Goal: Information Seeking & Learning: Learn about a topic

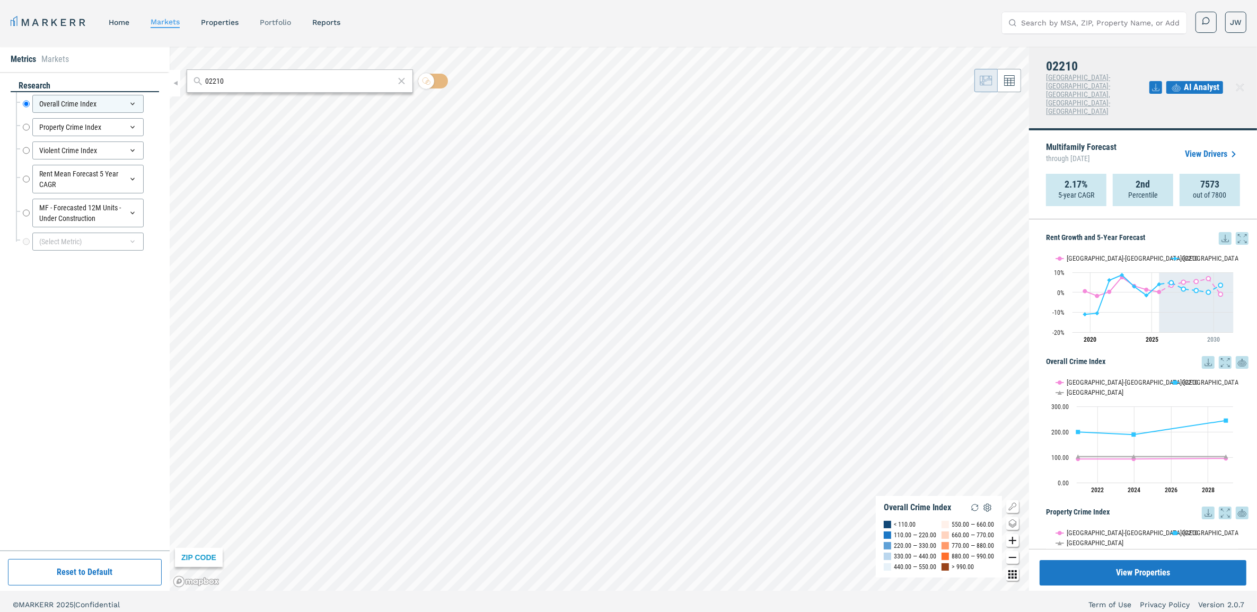
drag, startPoint x: 272, startPoint y: 20, endPoint x: 295, endPoint y: 4, distance: 27.8
click at [273, 20] on link "Portfolio" at bounding box center [275, 22] width 31 height 8
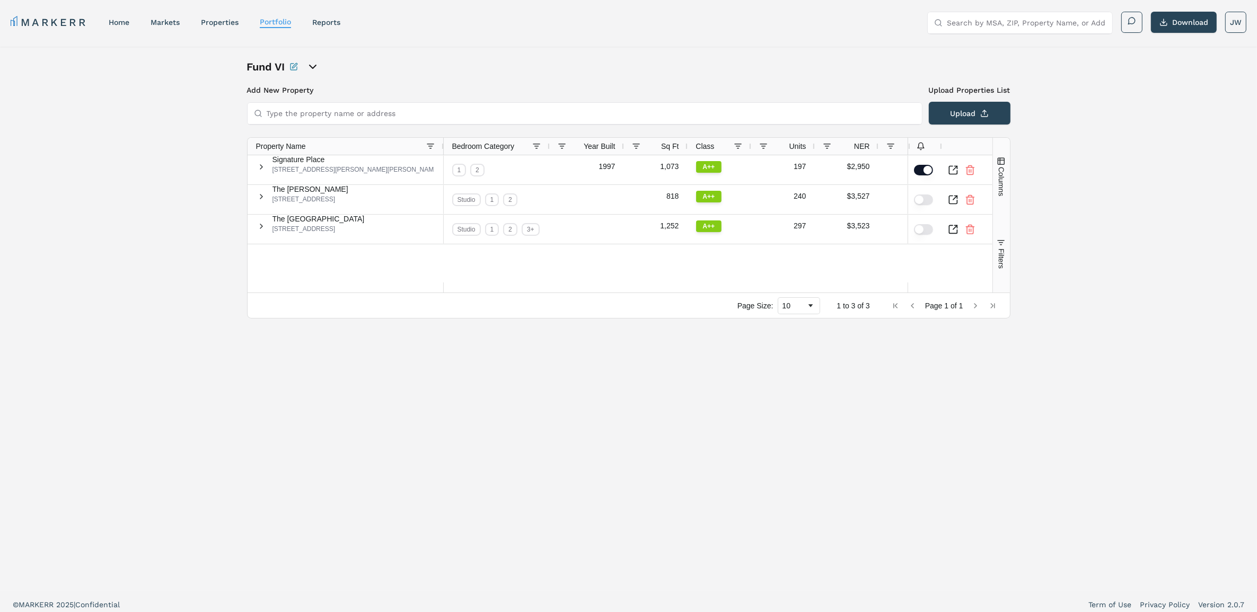
click at [317, 70] on icon "open portfolio options" at bounding box center [312, 66] width 13 height 13
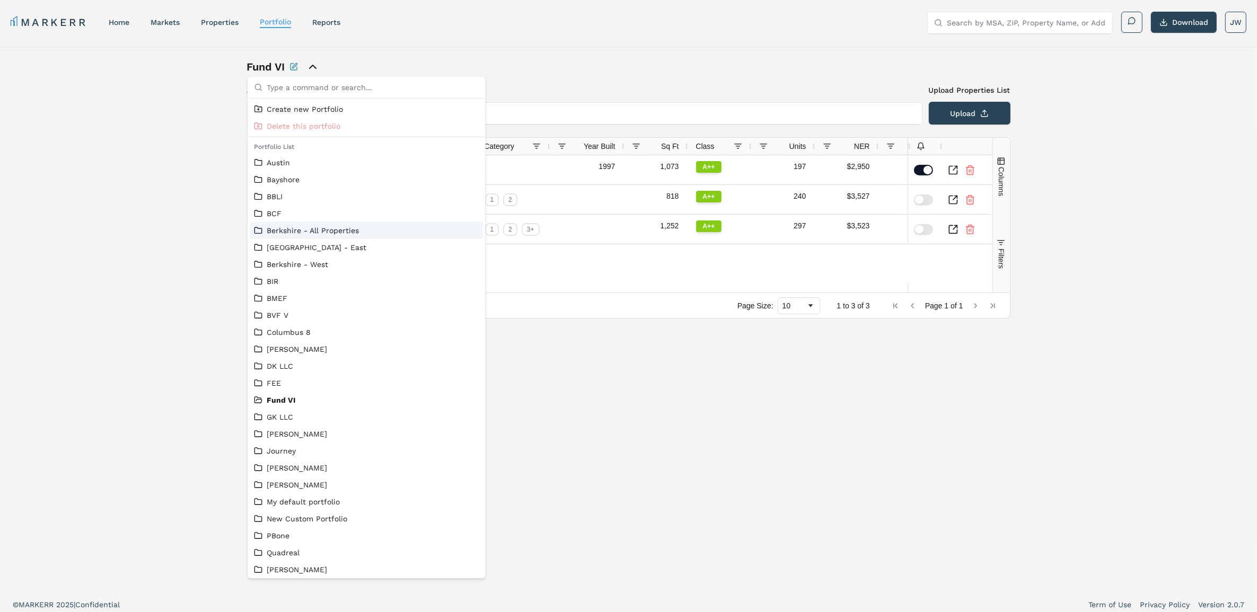
click at [322, 229] on link "Berkshire - All Properties" at bounding box center [366, 230] width 225 height 11
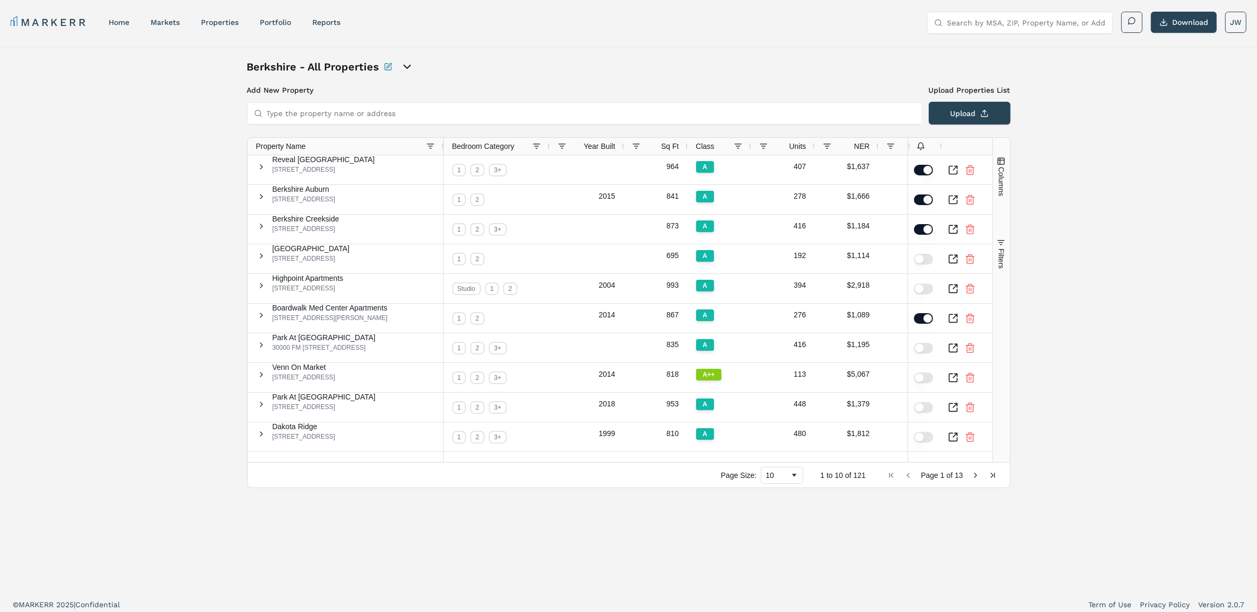
click at [300, 145] on span "Property Name" at bounding box center [281, 146] width 50 height 8
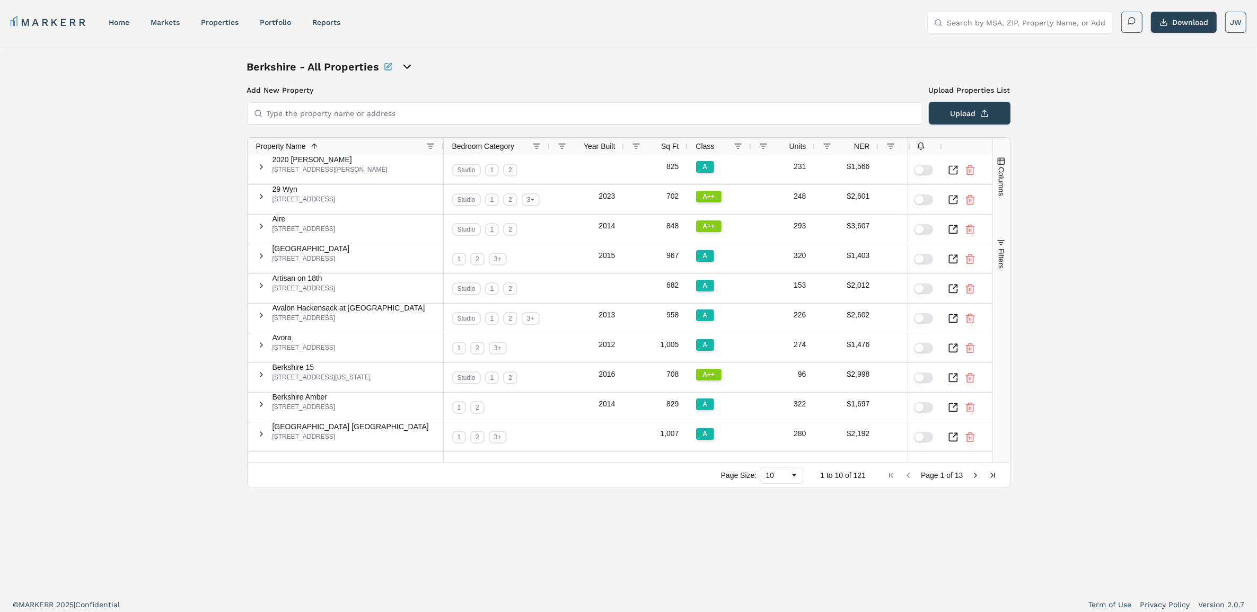
click at [998, 168] on button "Columns" at bounding box center [1001, 176] width 17 height 76
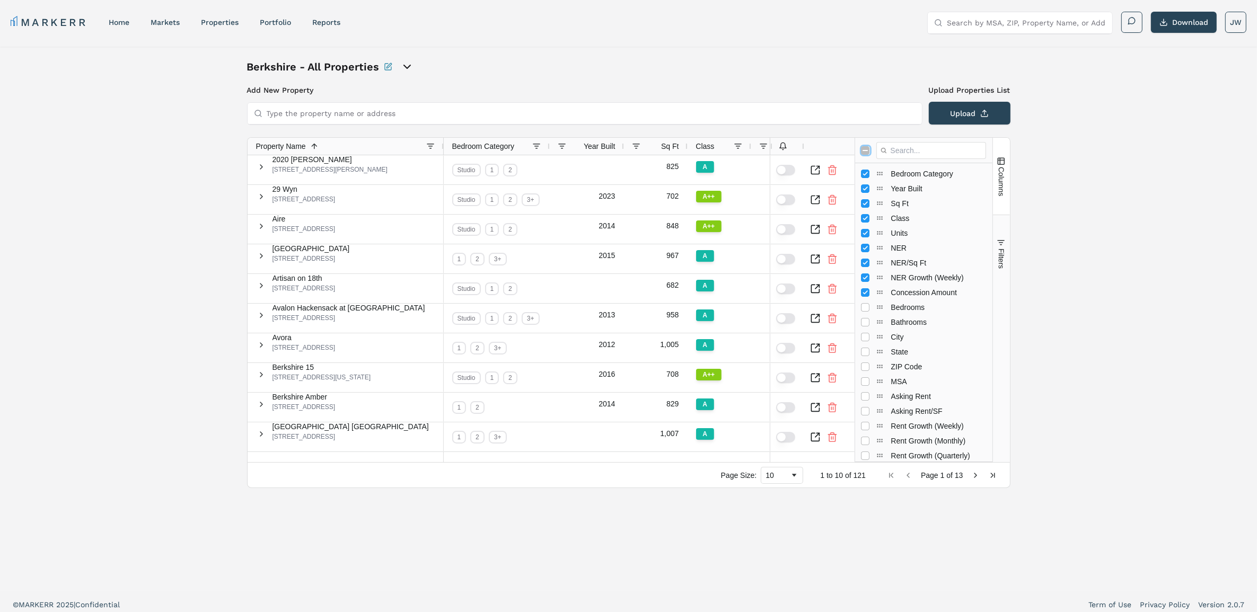
click at [867, 146] on input "Toggle All Columns Visibility" at bounding box center [865, 150] width 8 height 8
checkbox input "true"
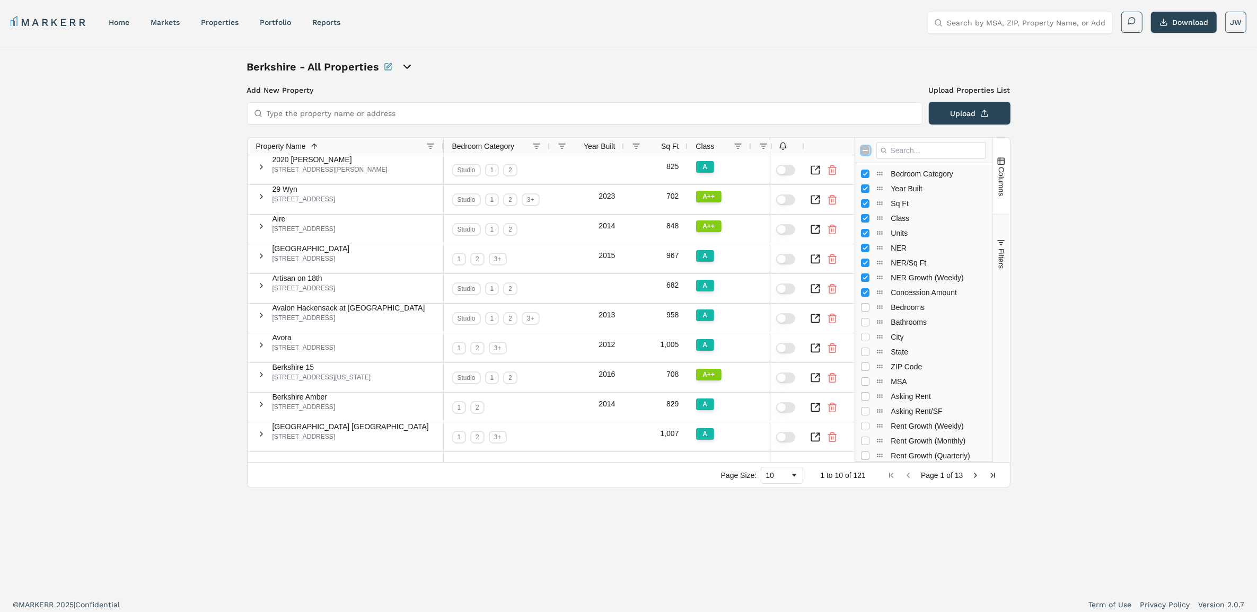
checkbox input "true"
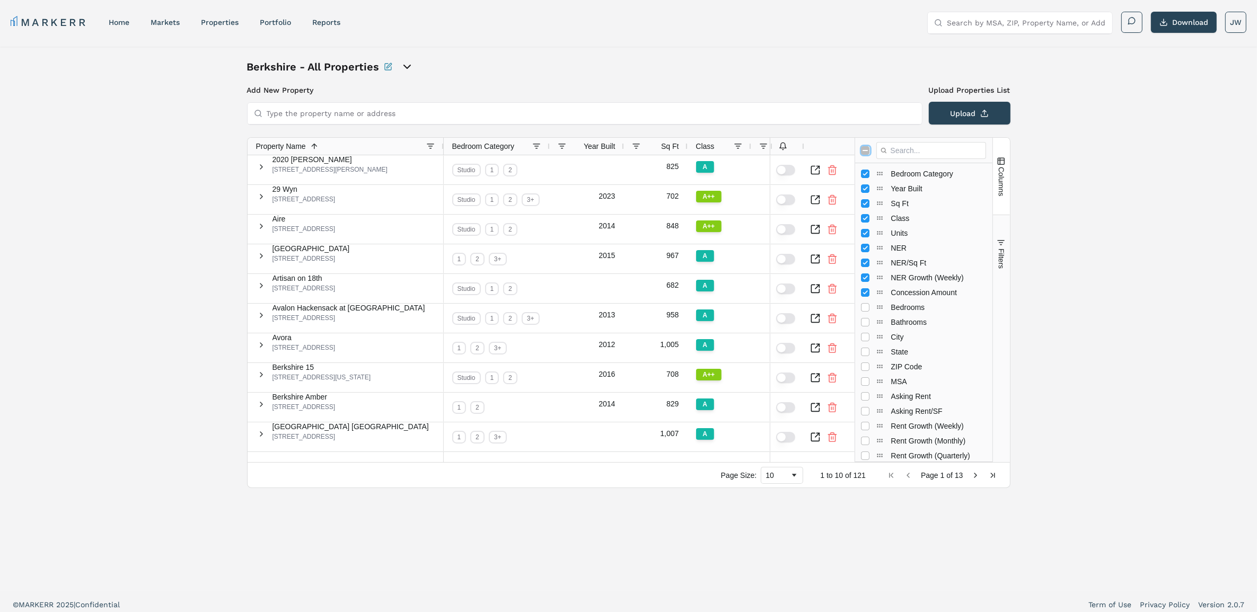
checkbox input "true"
click at [867, 146] on input "Toggle All Columns Visibility" at bounding box center [865, 150] width 8 height 8
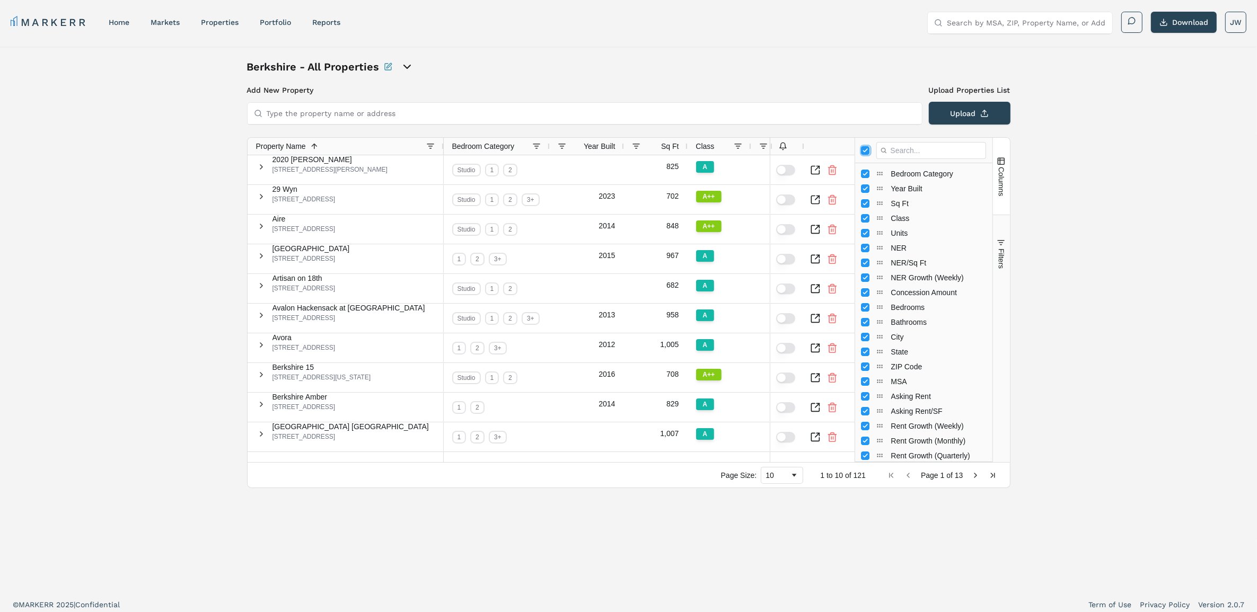
checkbox input "false"
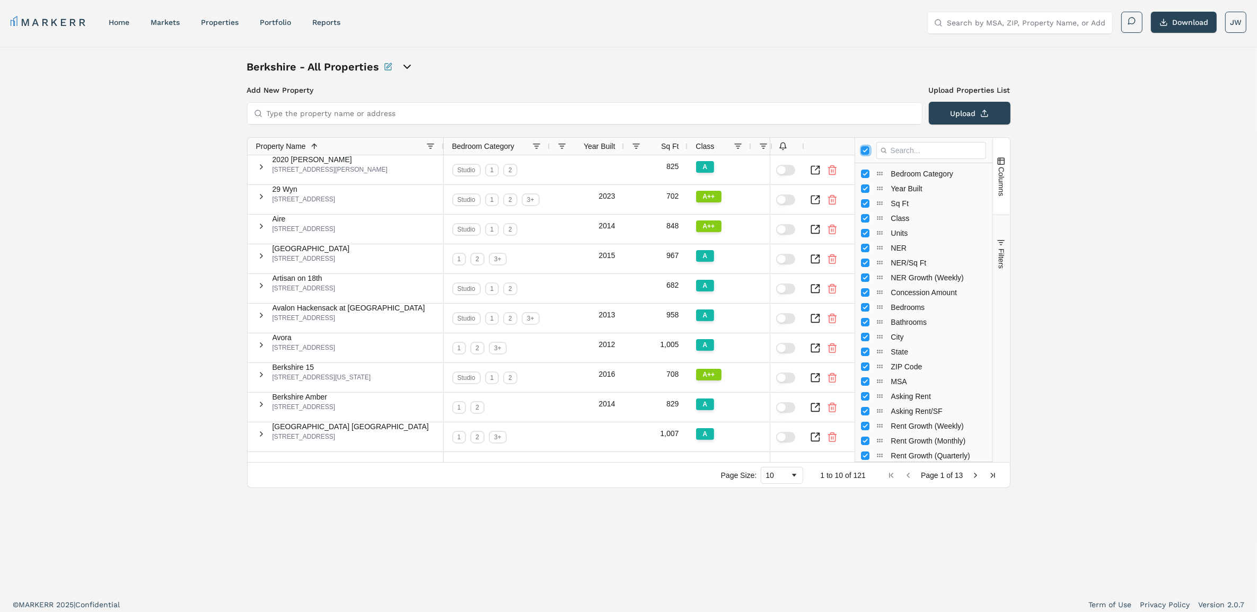
checkbox input "false"
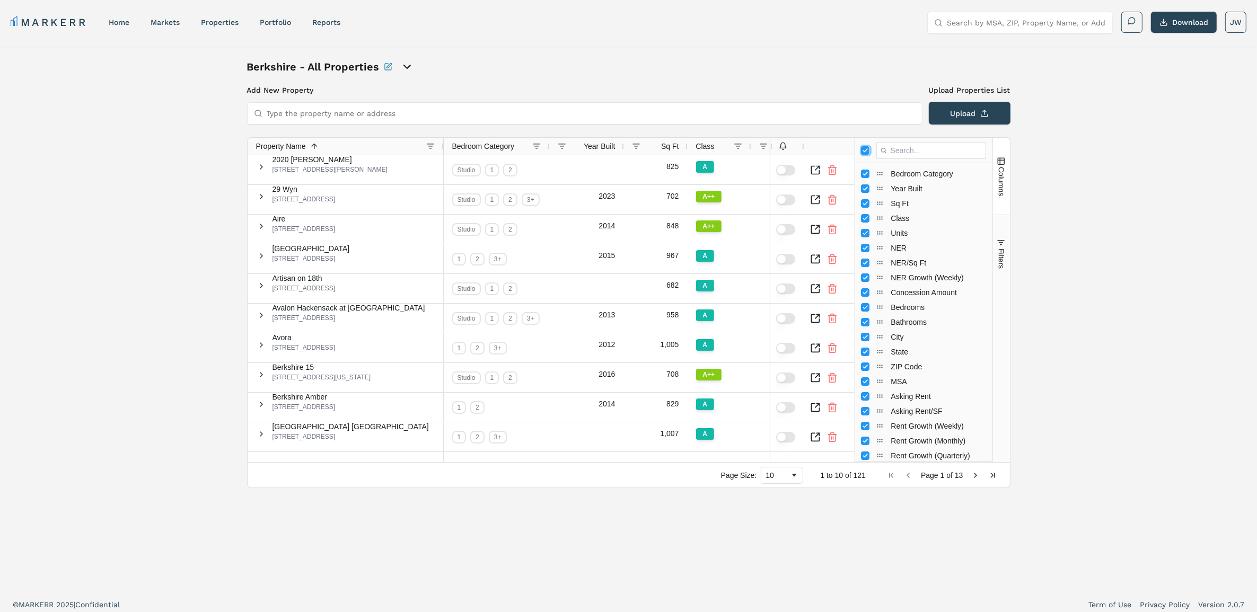
checkbox input "false"
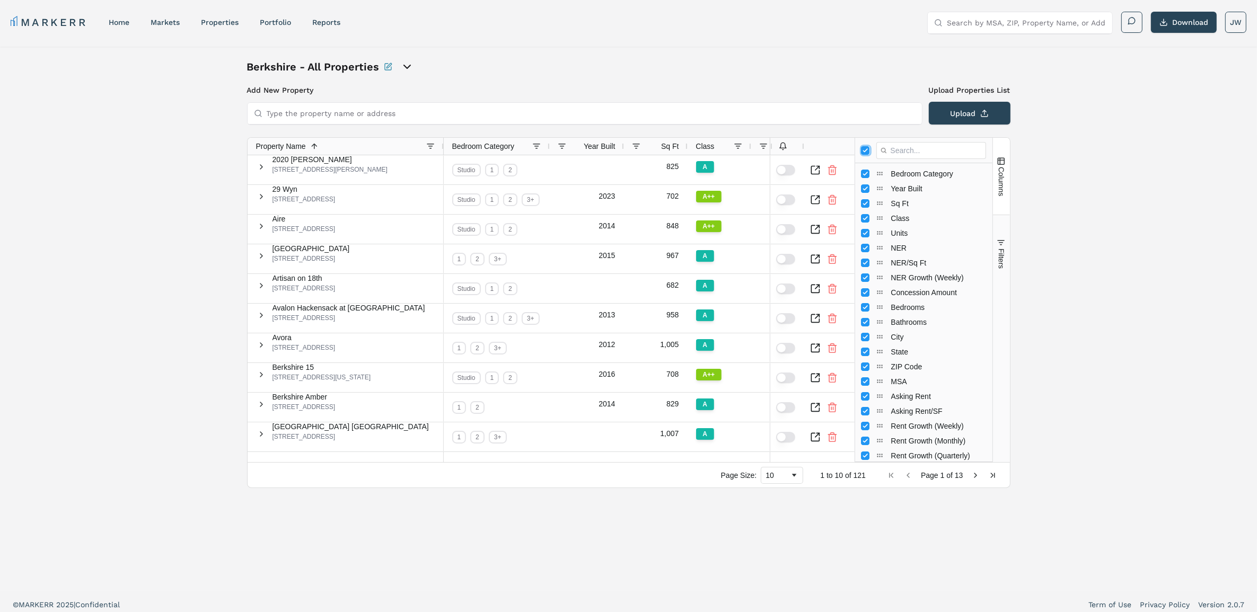
checkbox input "false"
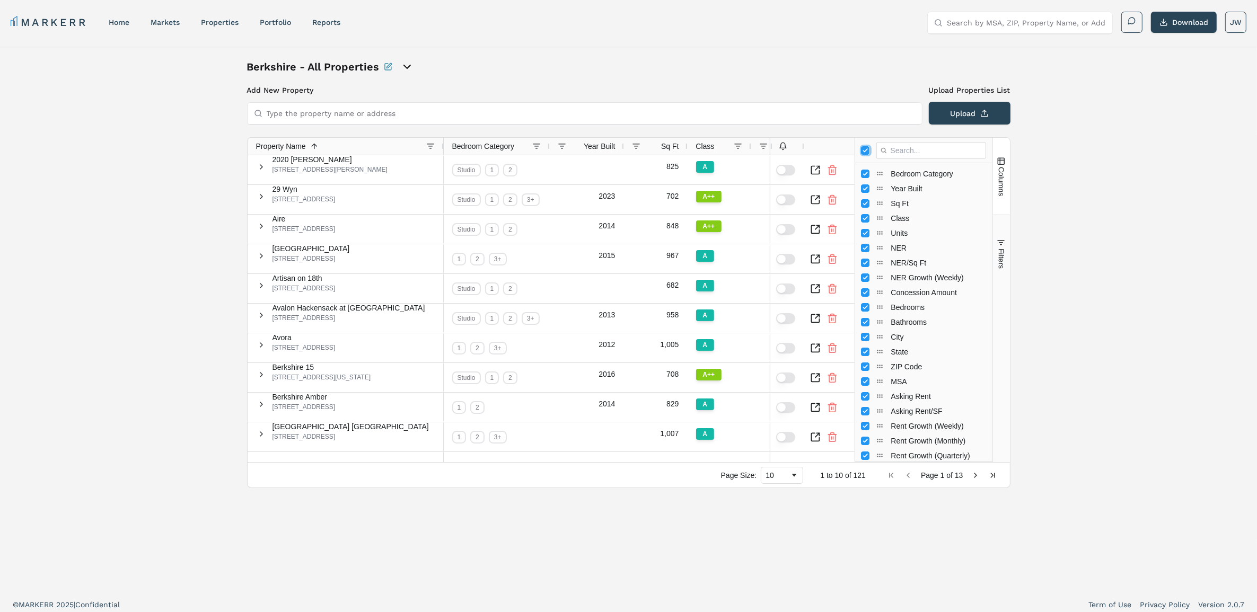
checkbox input "false"
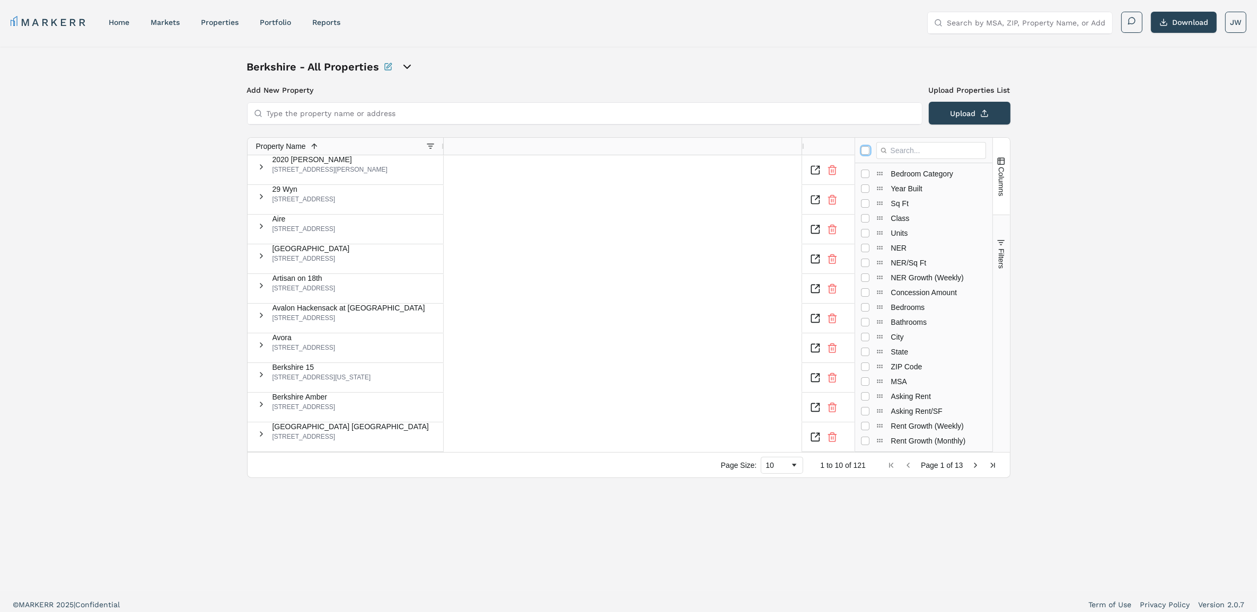
click at [867, 146] on input "Toggle All Columns Visibility" at bounding box center [865, 150] width 8 height 8
checkbox input "true"
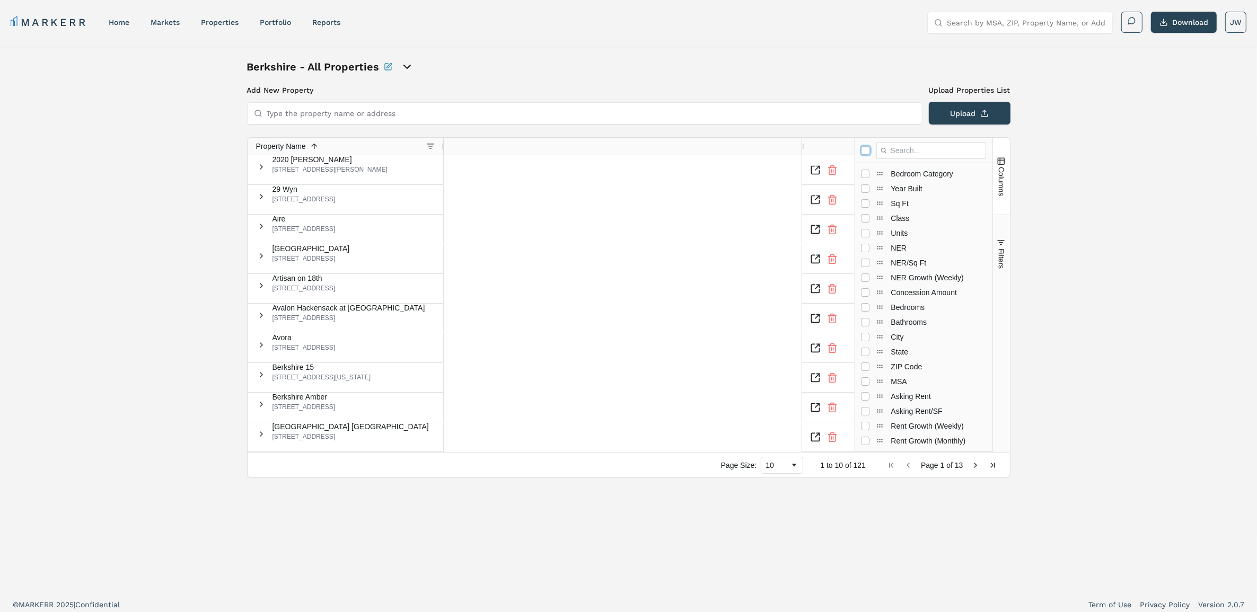
checkbox input "true"
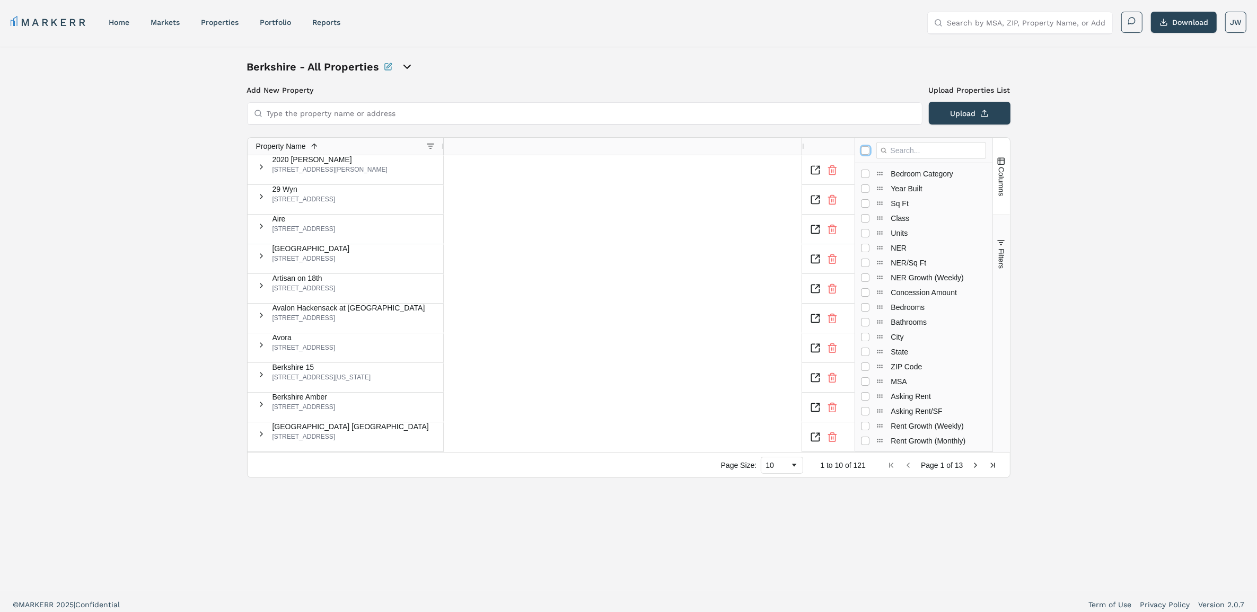
checkbox input "true"
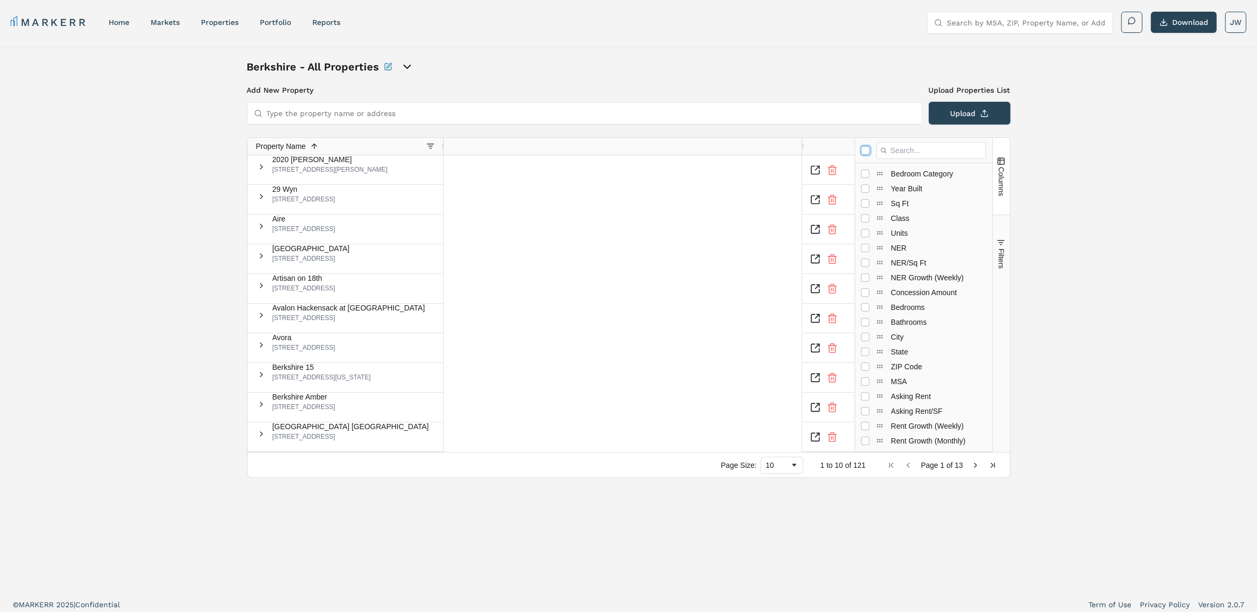
checkbox input "true"
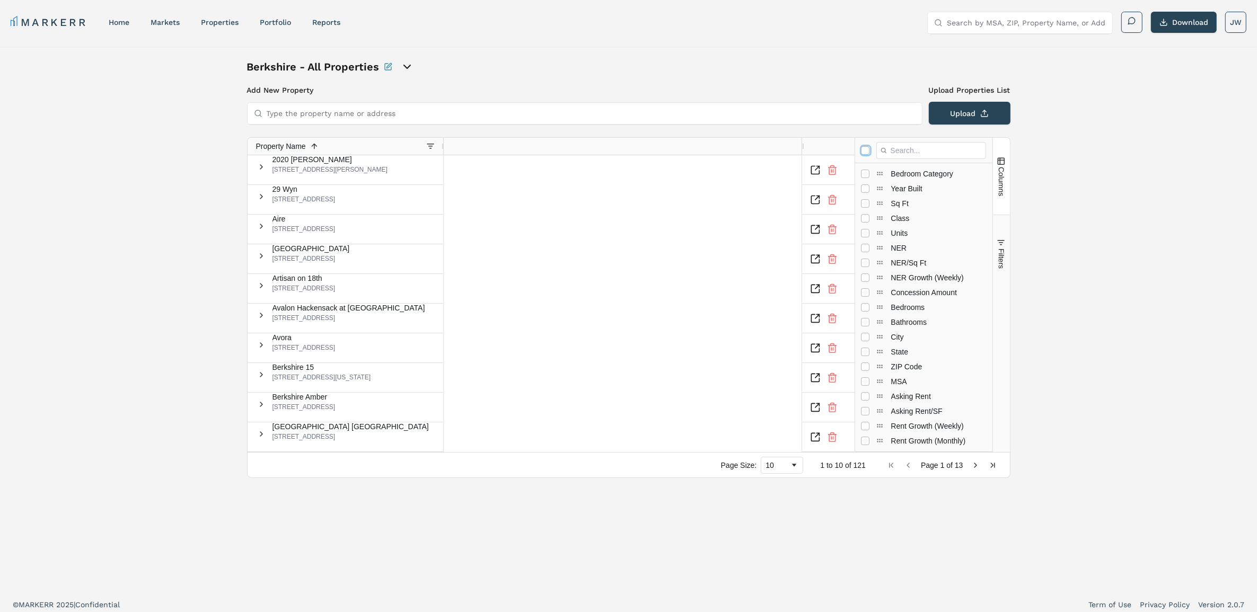
checkbox input "true"
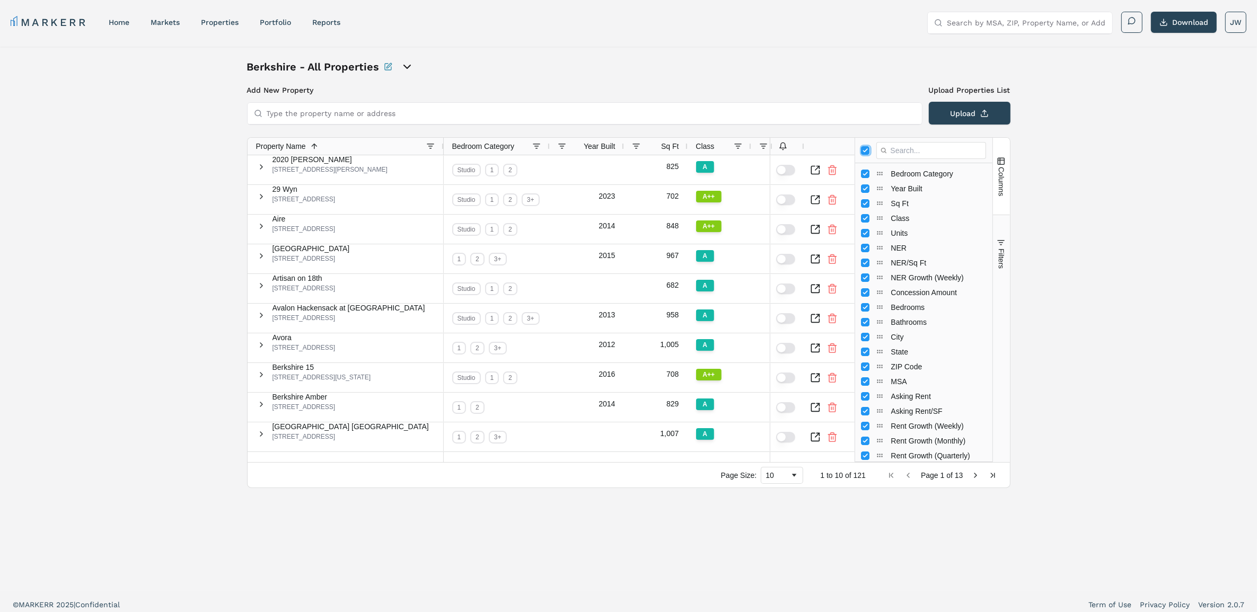
click at [867, 146] on input "Toggle All Columns Visibility" at bounding box center [865, 150] width 8 height 8
checkbox input "false"
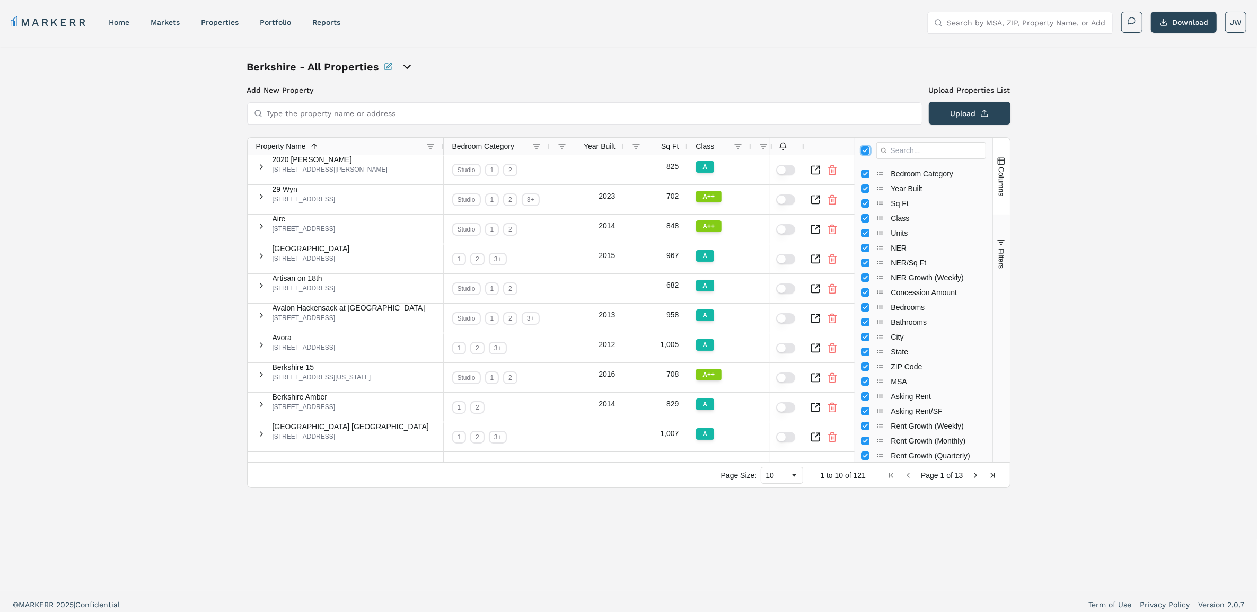
checkbox input "false"
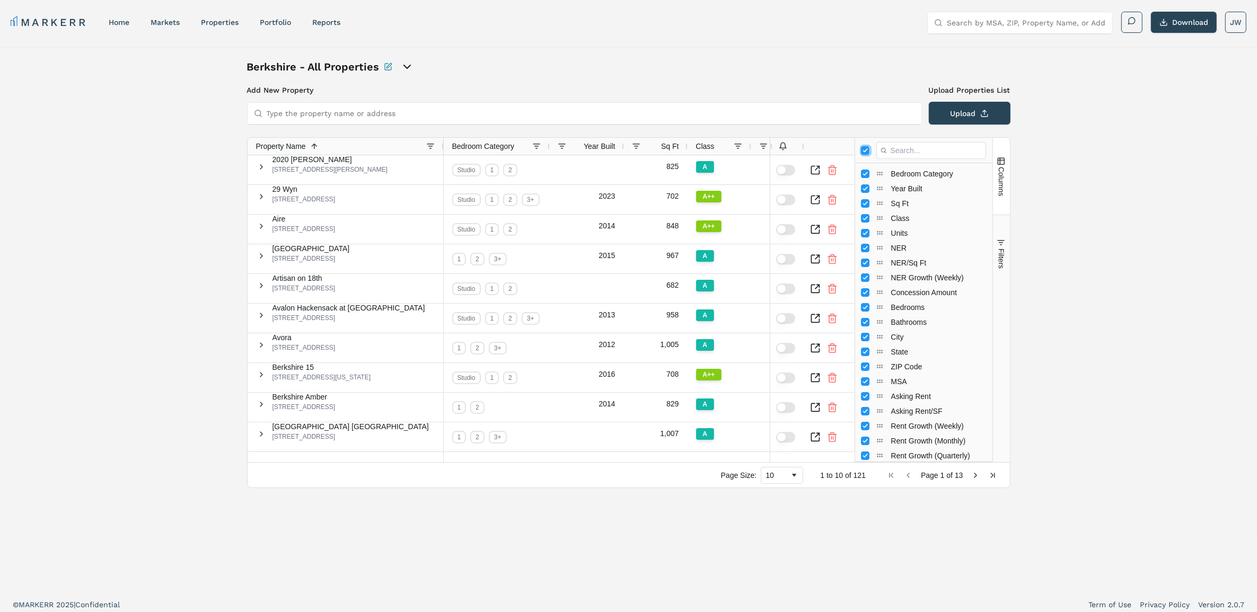
checkbox input "false"
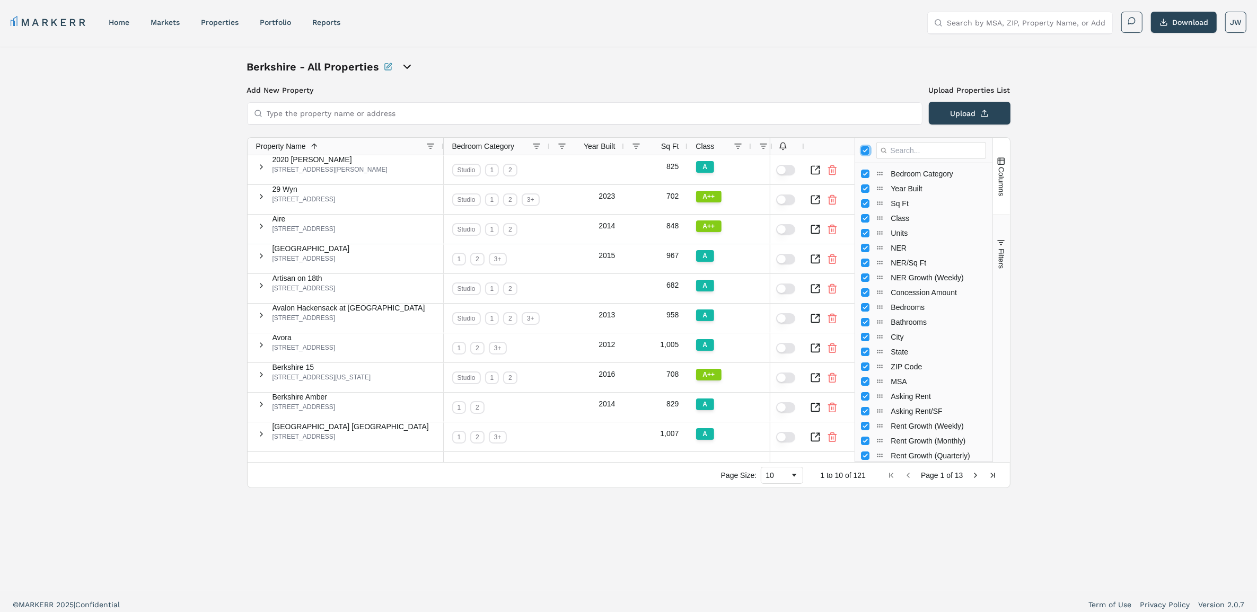
checkbox input "false"
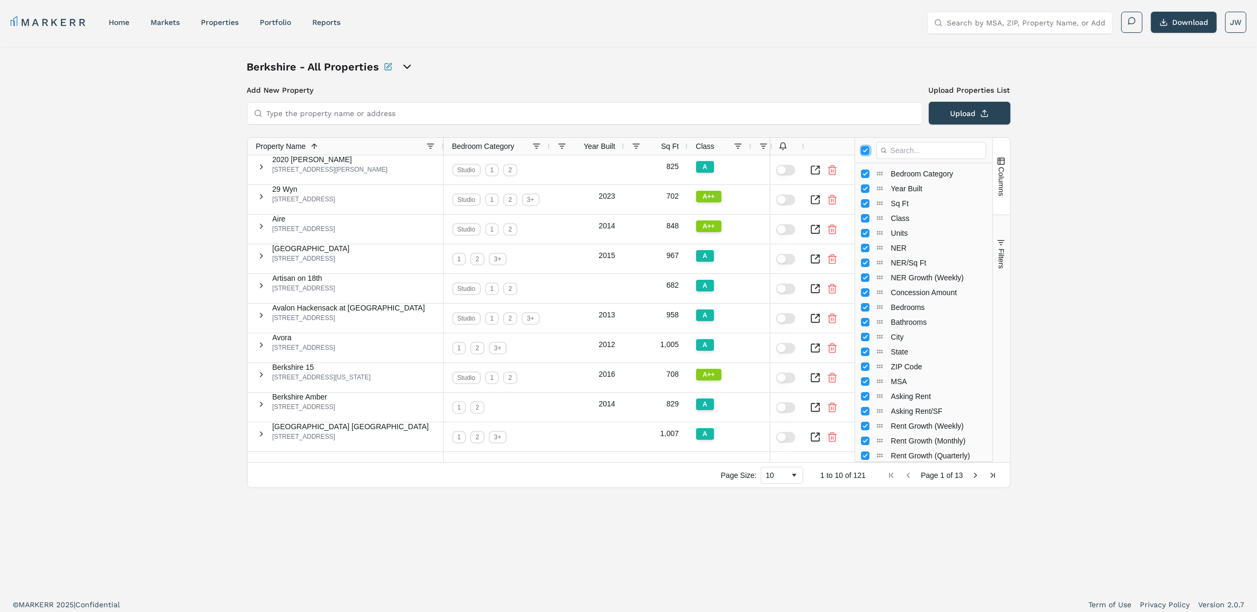
checkbox input "false"
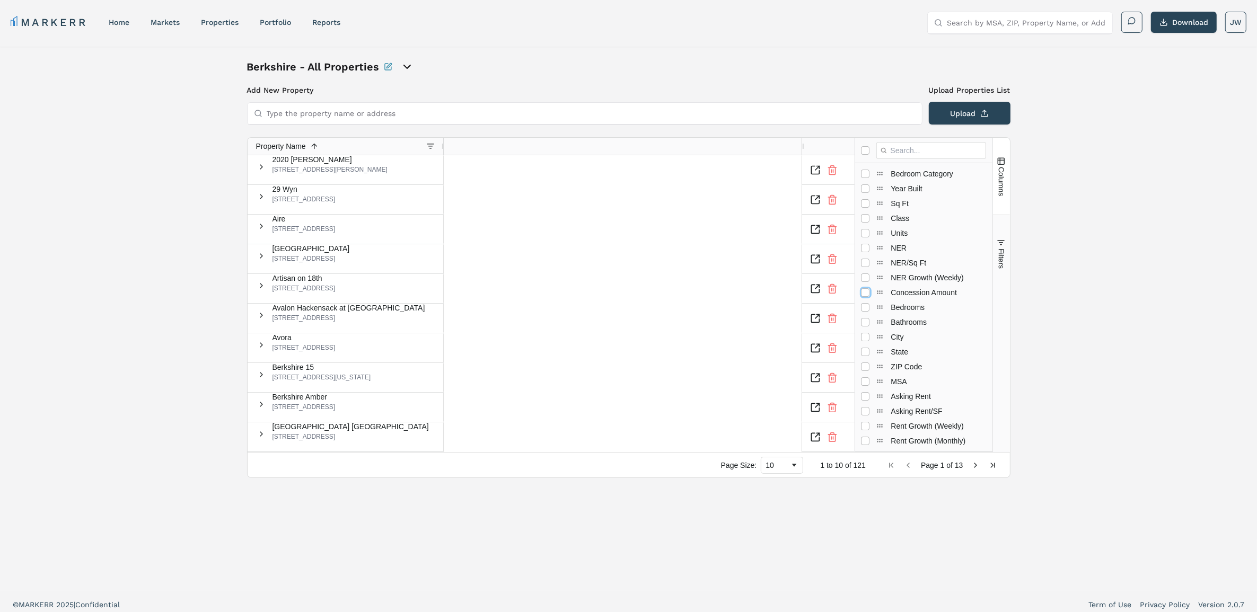
click at [867, 288] on input "Press SPACE to toggle visibility (hidden)" at bounding box center [865, 292] width 8 height 8
checkbox input "true"
checkbox input "false"
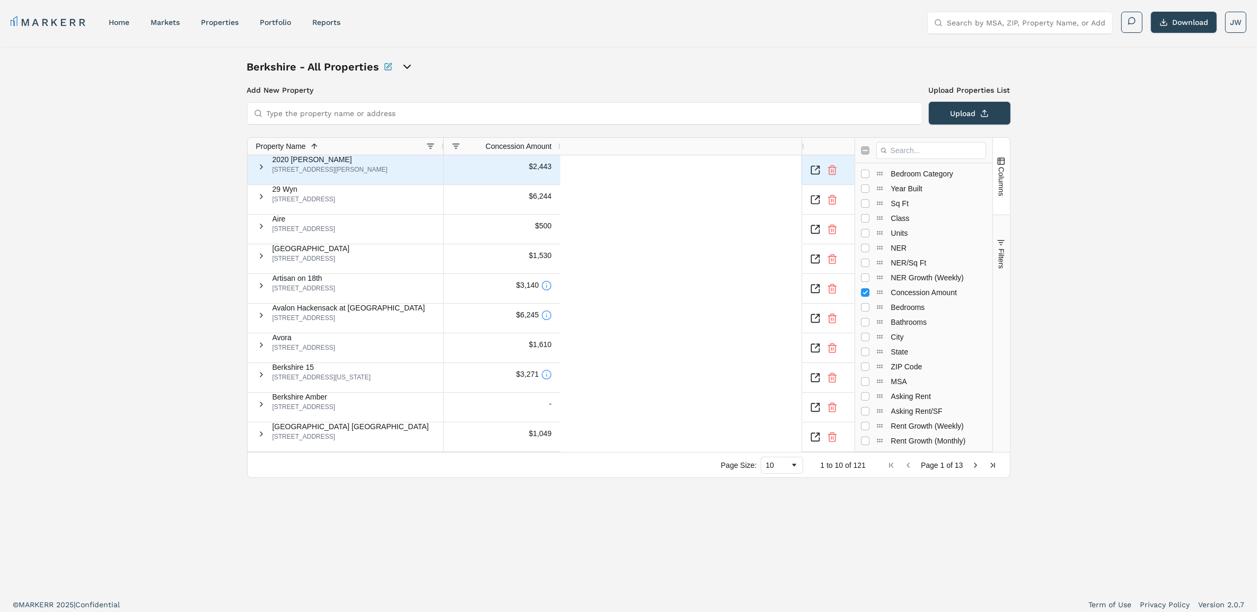
click at [348, 174] on div "2020 Lawrence St, Denver, CO 80205" at bounding box center [329, 169] width 115 height 8
click at [503, 175] on div "$2,443" at bounding box center [502, 167] width 100 height 22
click at [1006, 290] on button "Filters" at bounding box center [1001, 254] width 17 height 76
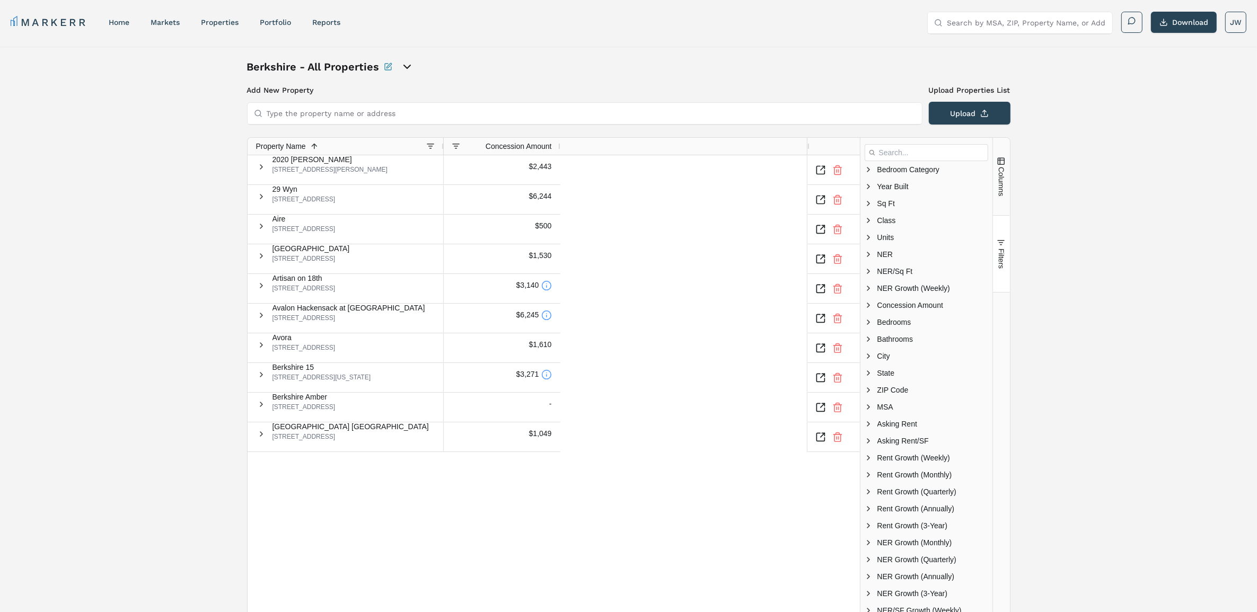
click at [1003, 287] on button "Filters" at bounding box center [1001, 254] width 17 height 76
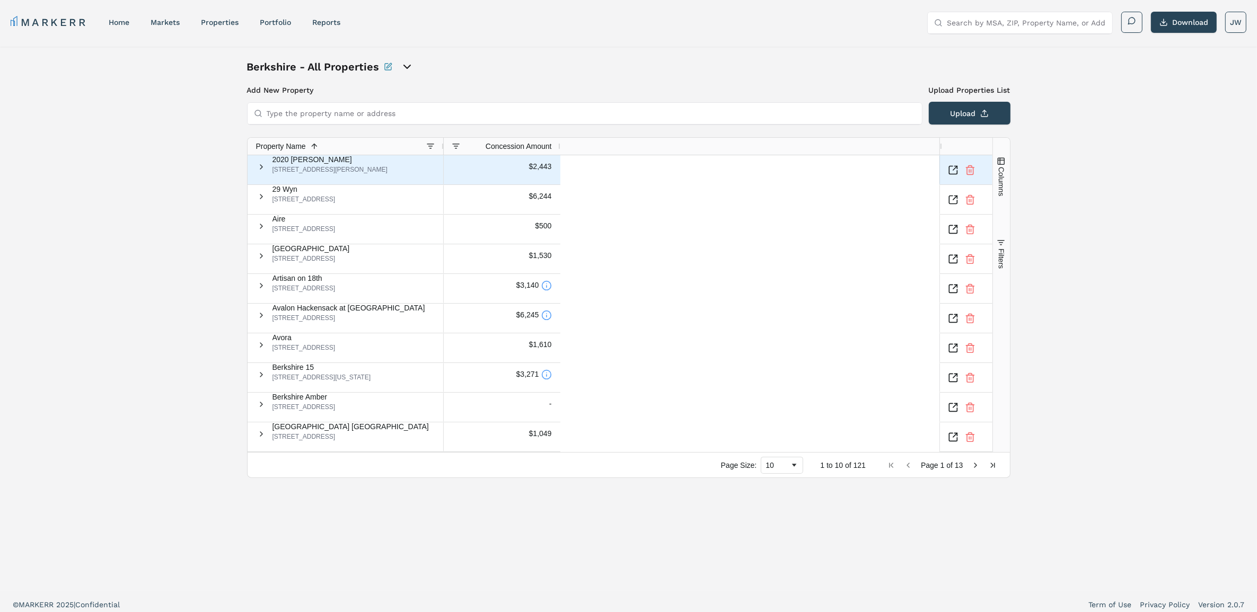
click at [315, 163] on span "2020 Lawrence" at bounding box center [329, 159] width 115 height 7
click at [958, 169] on icon "Inspect Comparable" at bounding box center [953, 170] width 11 height 11
click at [1000, 194] on span "Columns" at bounding box center [1001, 181] width 8 height 29
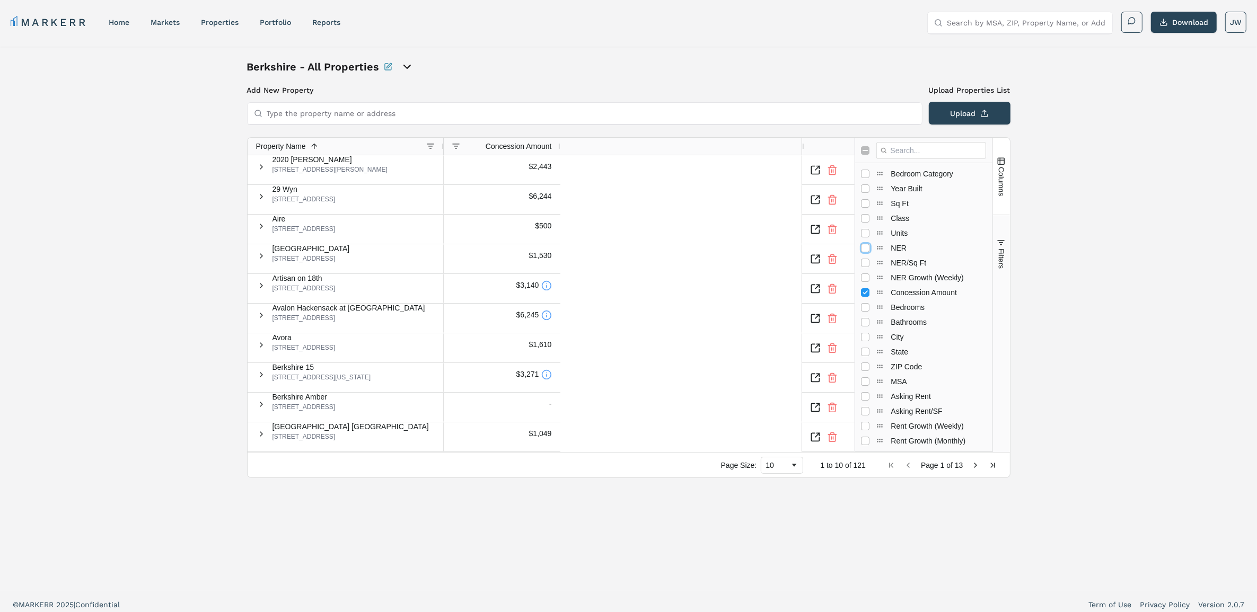
click at [867, 244] on input "Press SPACE to toggle visibility (hidden)" at bounding box center [865, 248] width 8 height 8
checkbox input "true"
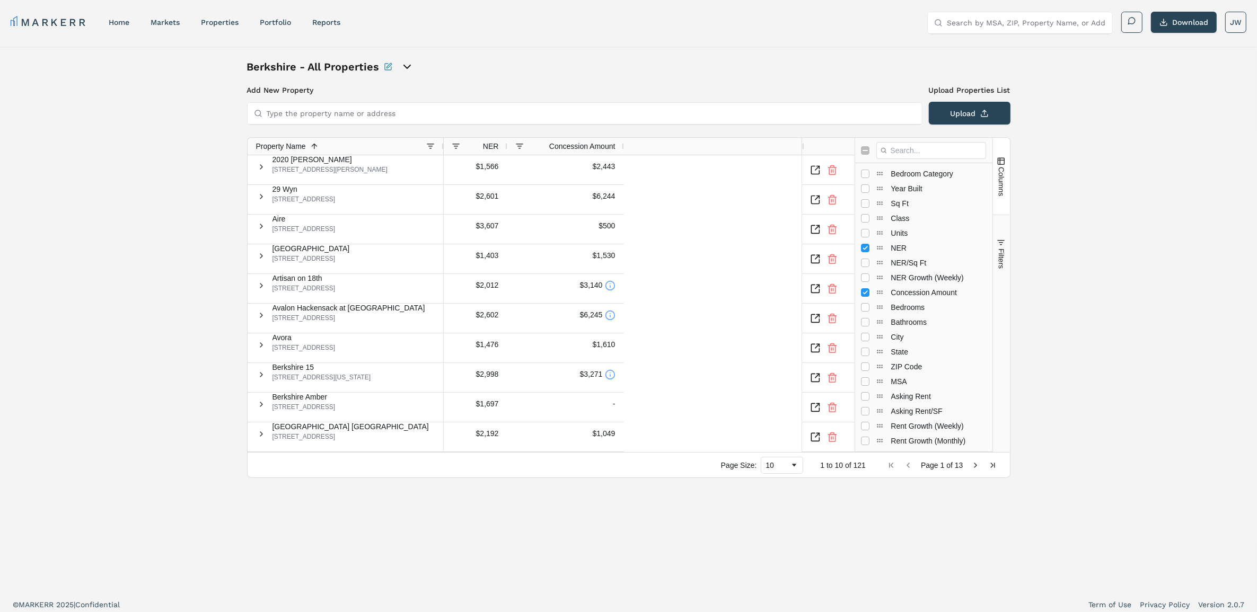
click at [730, 270] on div "$2,443 $1,566 $6,244 $2,601 $500 $3,607 $1,530 $1,403 $3,140 $2,012 $6,245 $2,6…" at bounding box center [623, 303] width 358 height 297
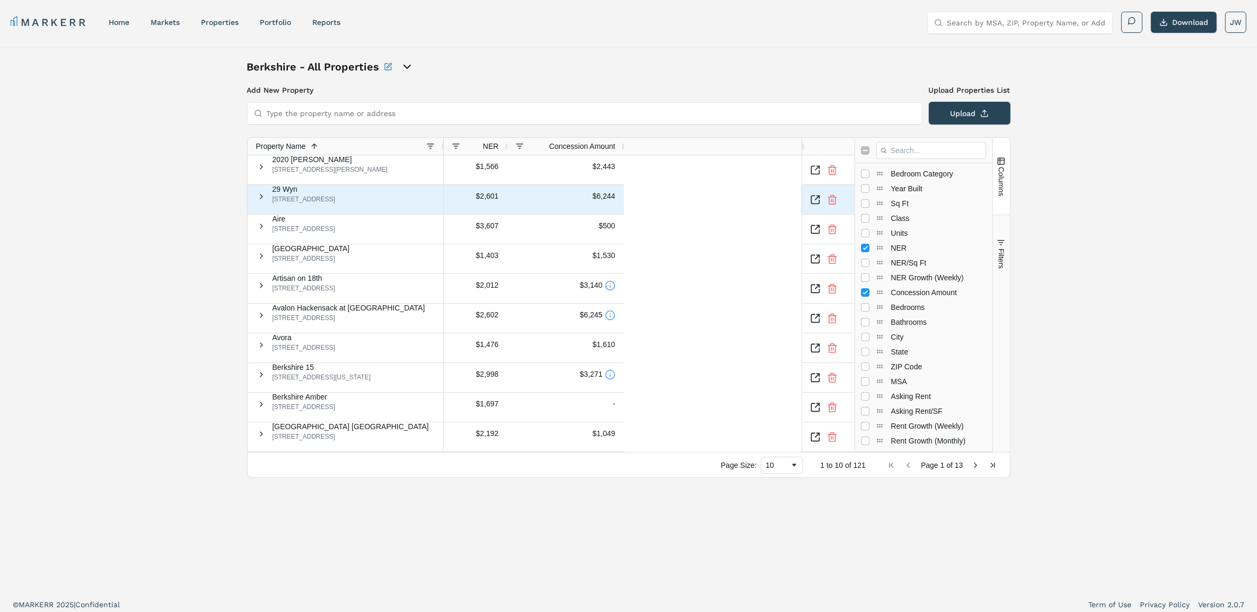
click at [817, 200] on icon "Inspect Comparable" at bounding box center [815, 200] width 11 height 11
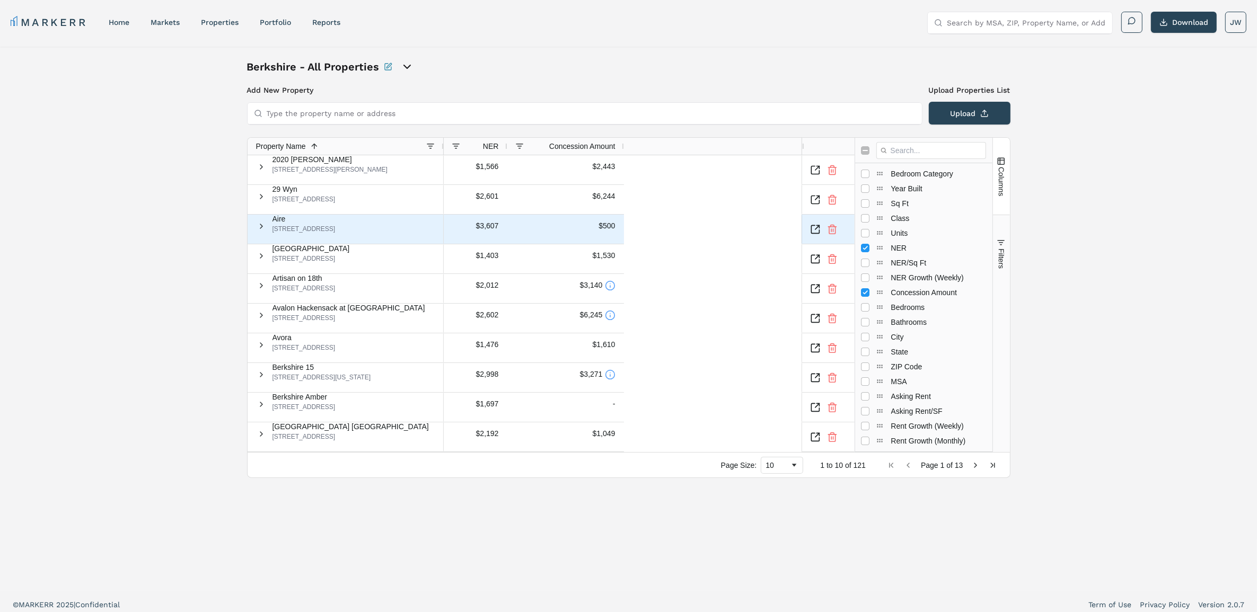
click at [821, 232] on icon "Inspect Comparable" at bounding box center [815, 229] width 11 height 11
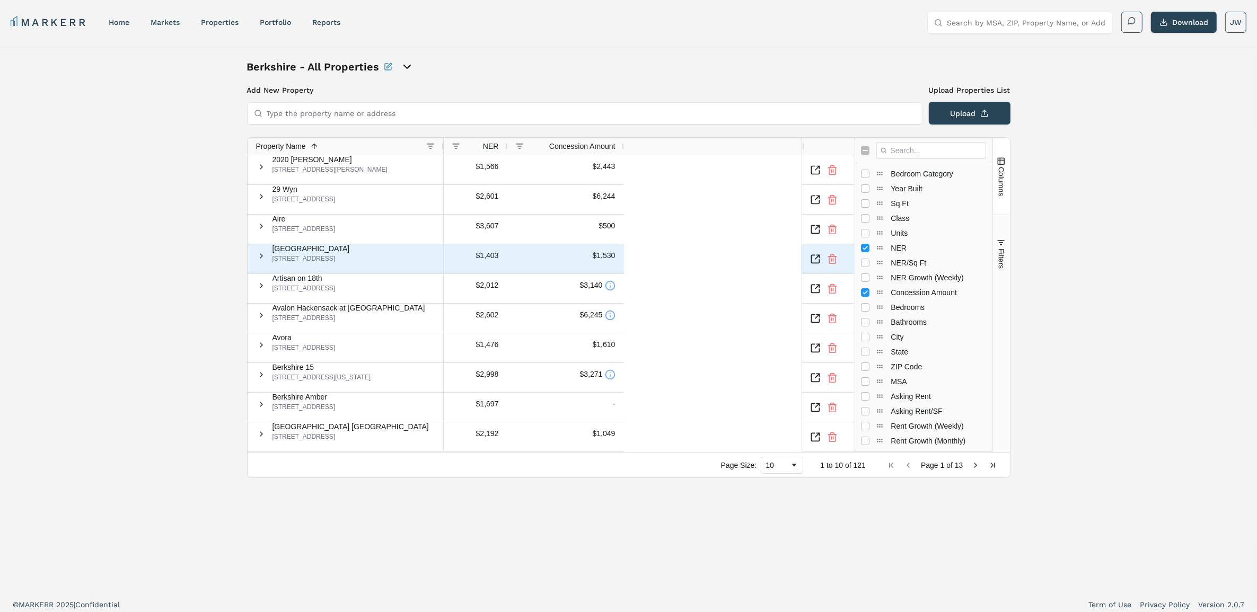
click at [817, 258] on icon "Inspect Comparable" at bounding box center [815, 259] width 11 height 11
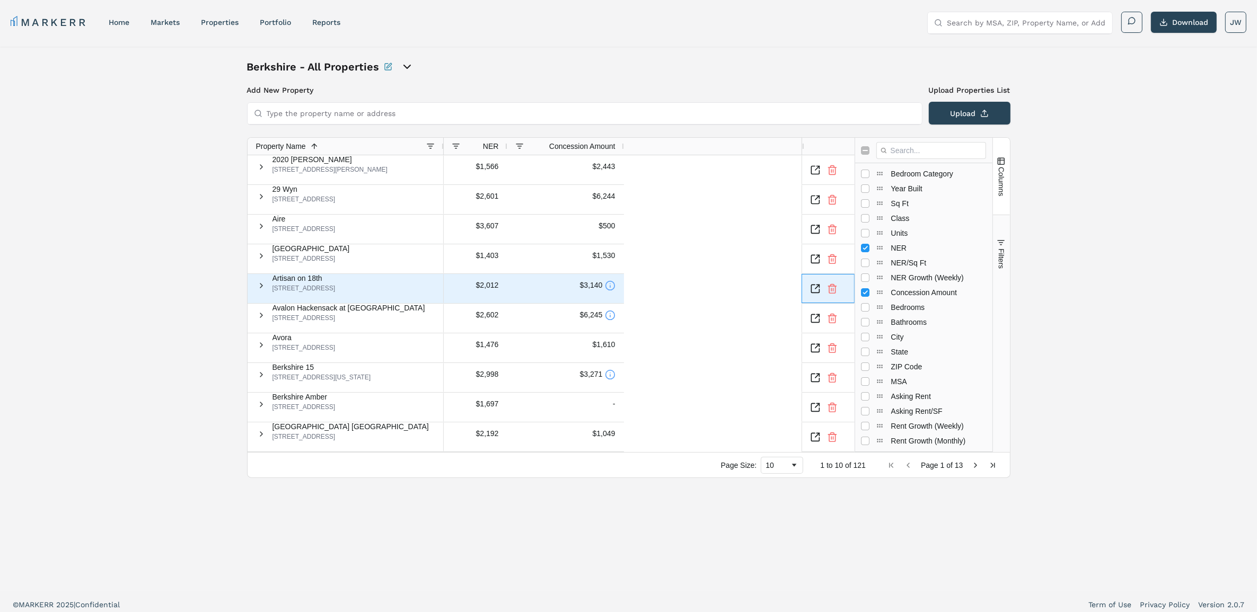
click at [815, 287] on icon "Inspect Comparable" at bounding box center [815, 289] width 11 height 11
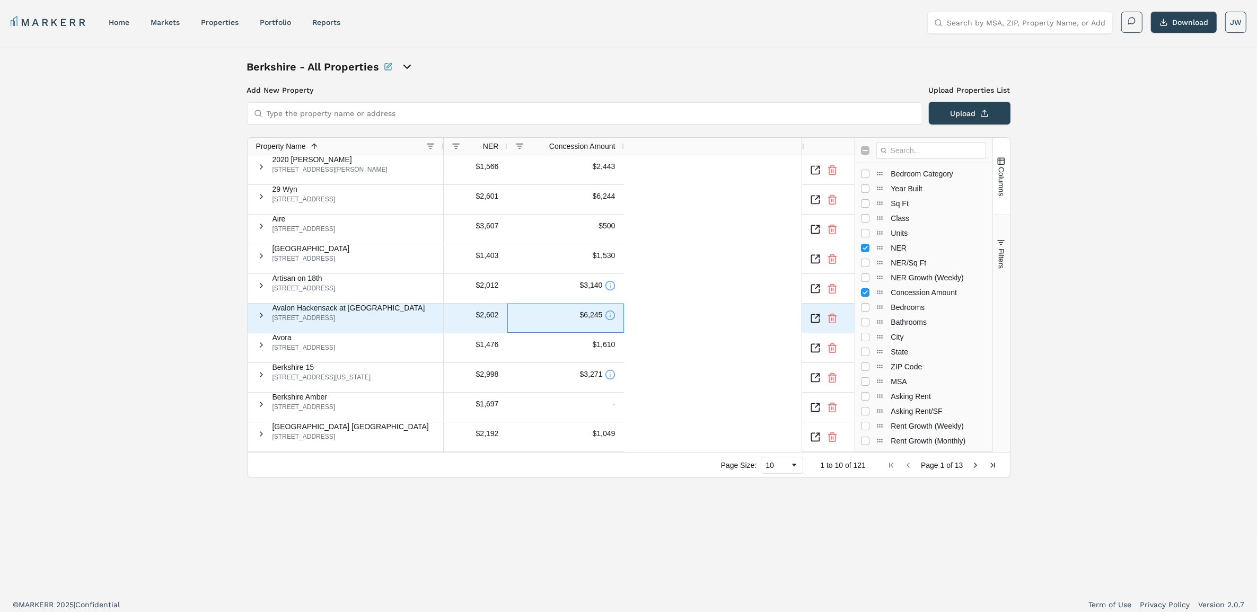
click at [607, 321] on icon at bounding box center [610, 315] width 11 height 11
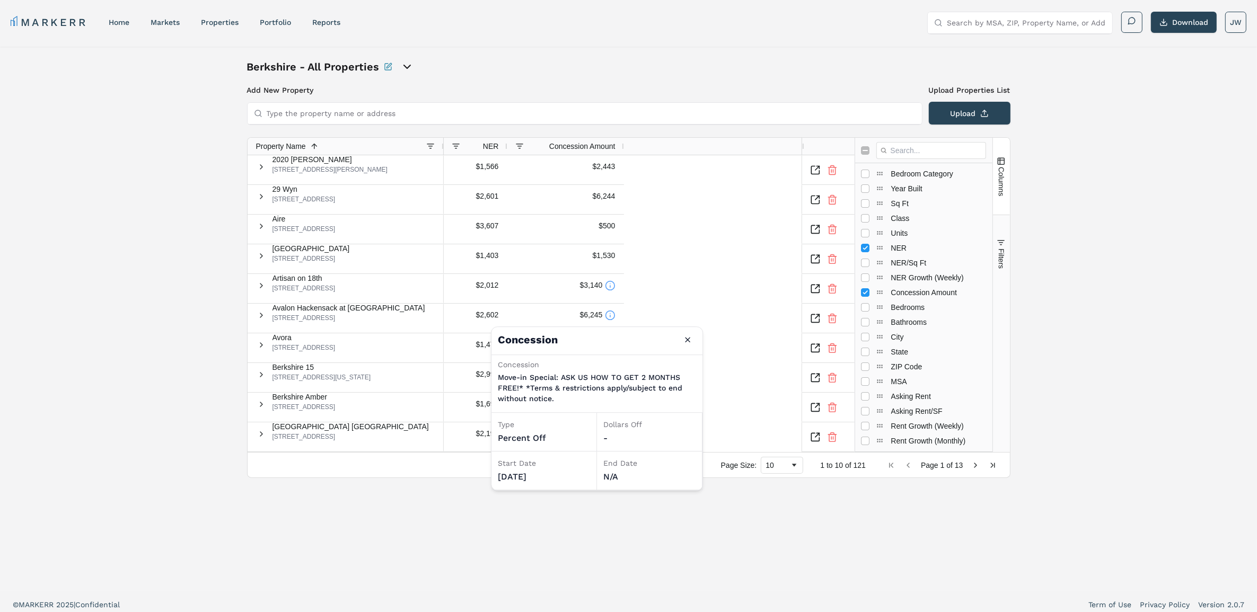
drag, startPoint x: 692, startPoint y: 339, endPoint x: 623, endPoint y: 343, distance: 69.0
click at [692, 339] on button "Close" at bounding box center [687, 339] width 17 height 17
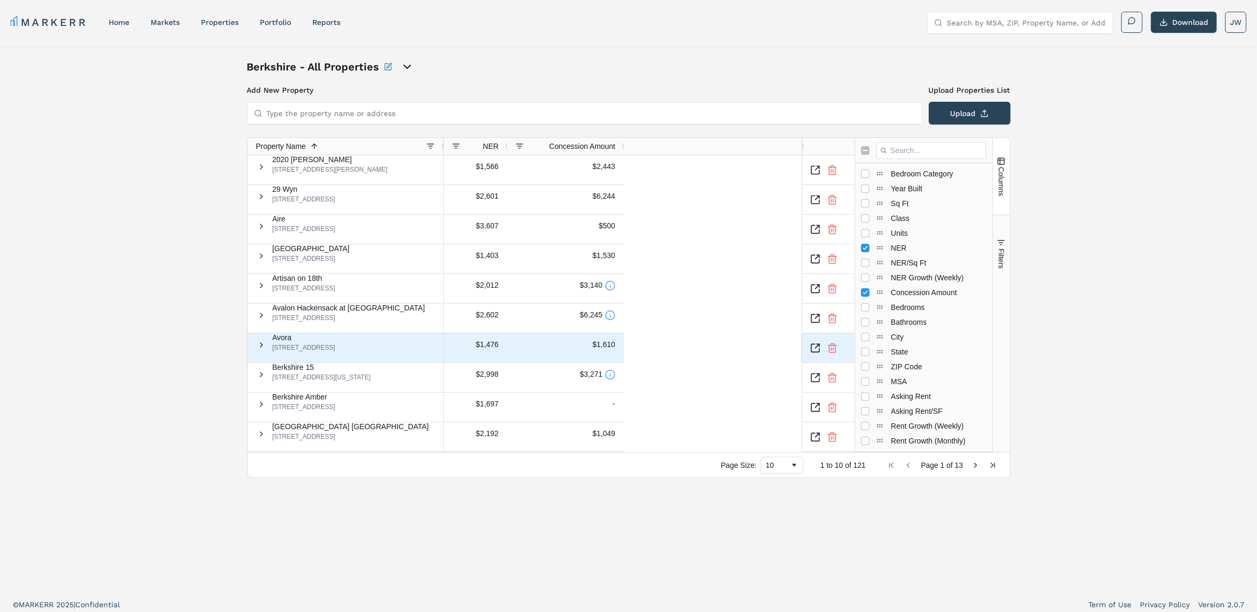
click at [819, 346] on icon "Inspect Comparable" at bounding box center [815, 348] width 11 height 11
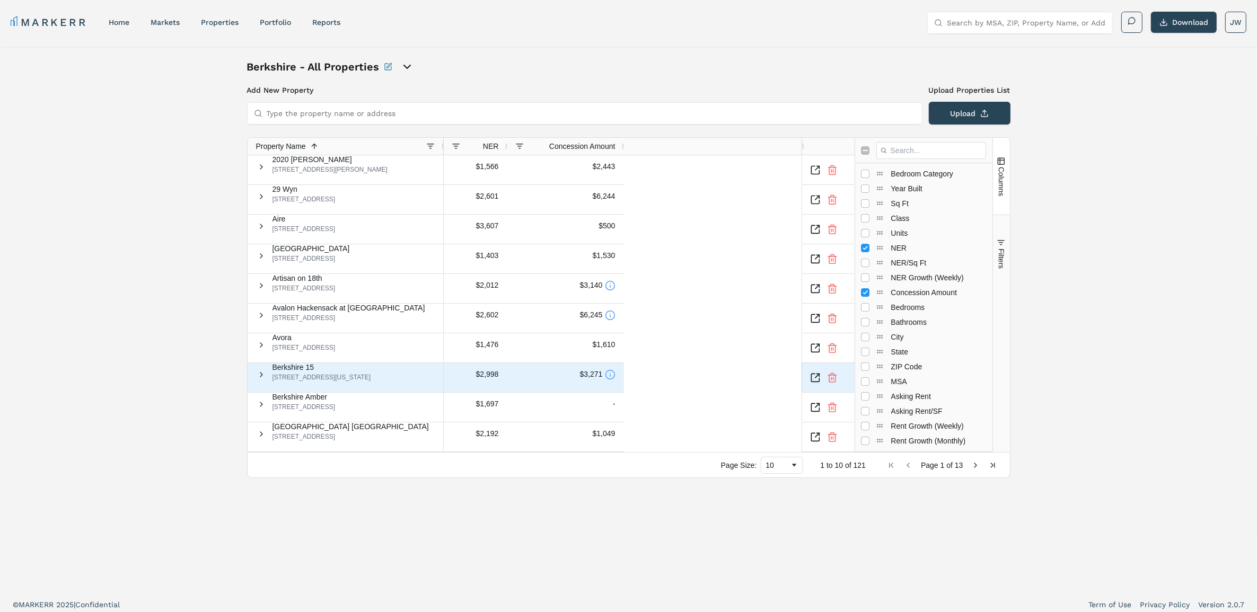
click at [609, 377] on icon at bounding box center [610, 374] width 11 height 11
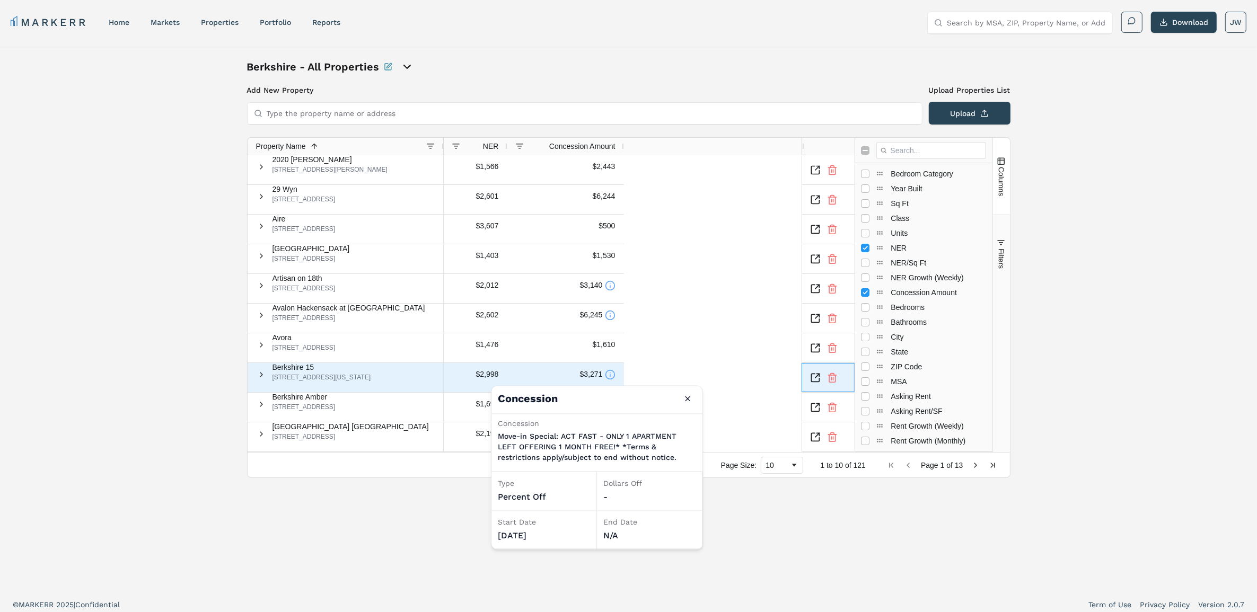
click at [817, 374] on icon "Inspect Comparable" at bounding box center [815, 378] width 11 height 11
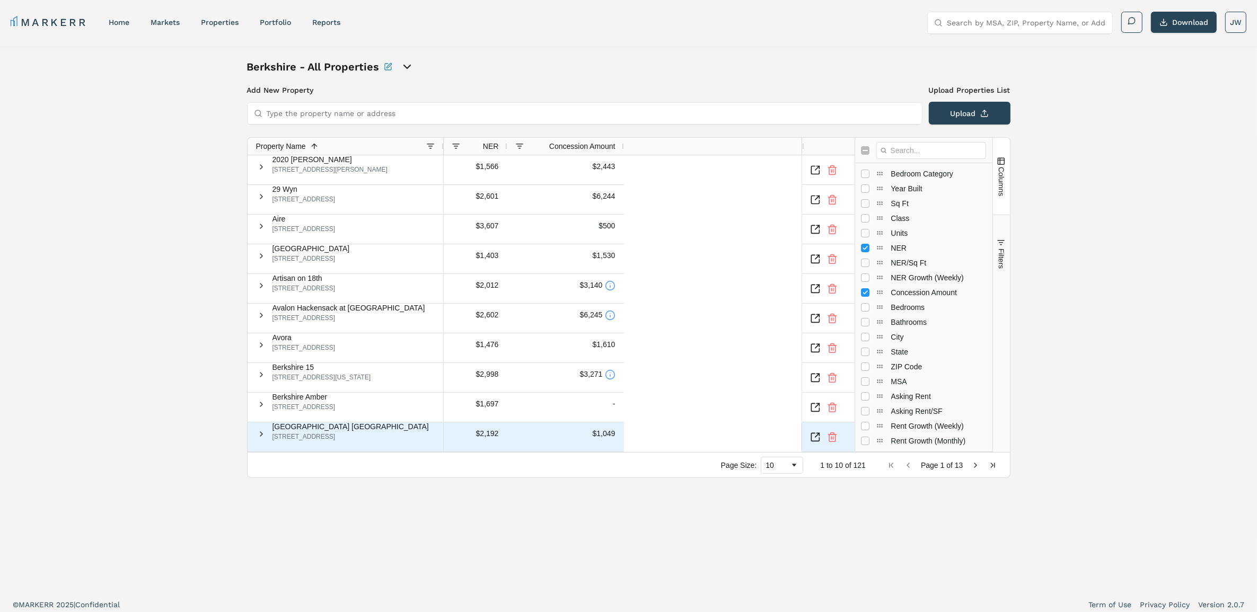
click at [818, 435] on icon "Inspect Comparable" at bounding box center [815, 437] width 11 height 11
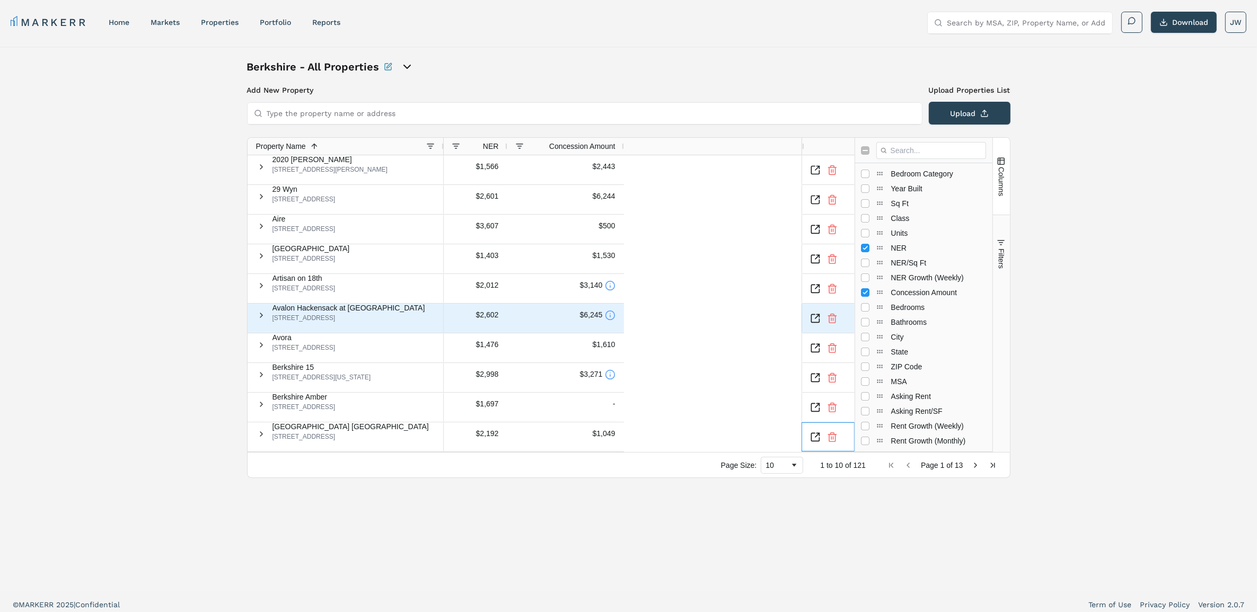
scroll to position [6, 0]
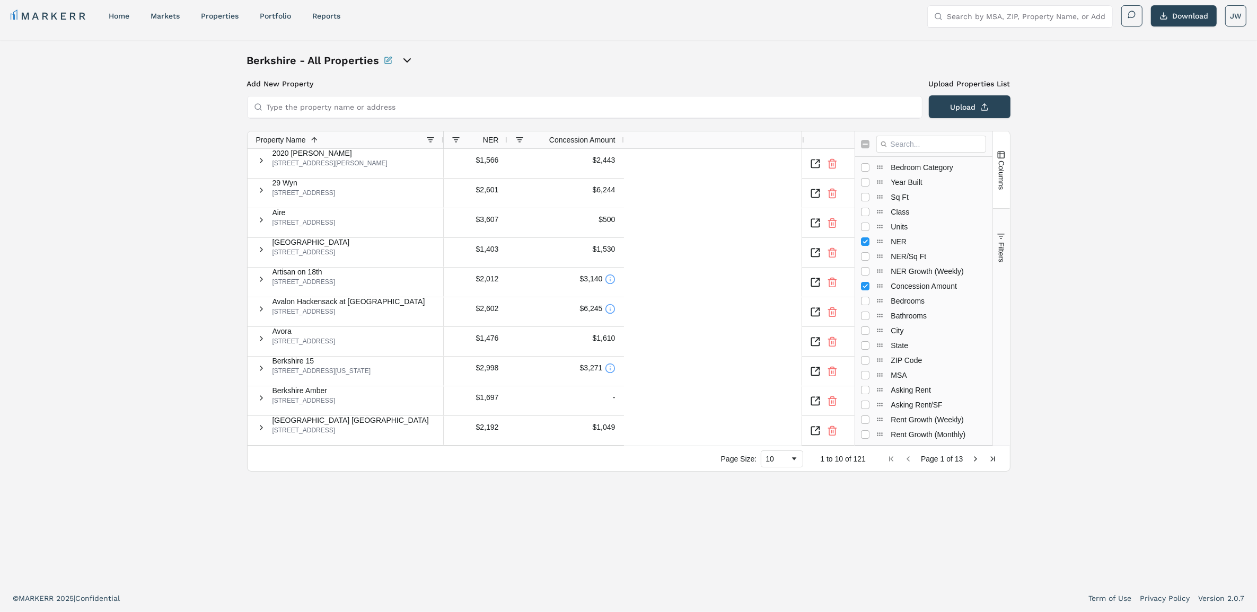
click at [972, 455] on span "Next Page" at bounding box center [976, 459] width 8 height 8
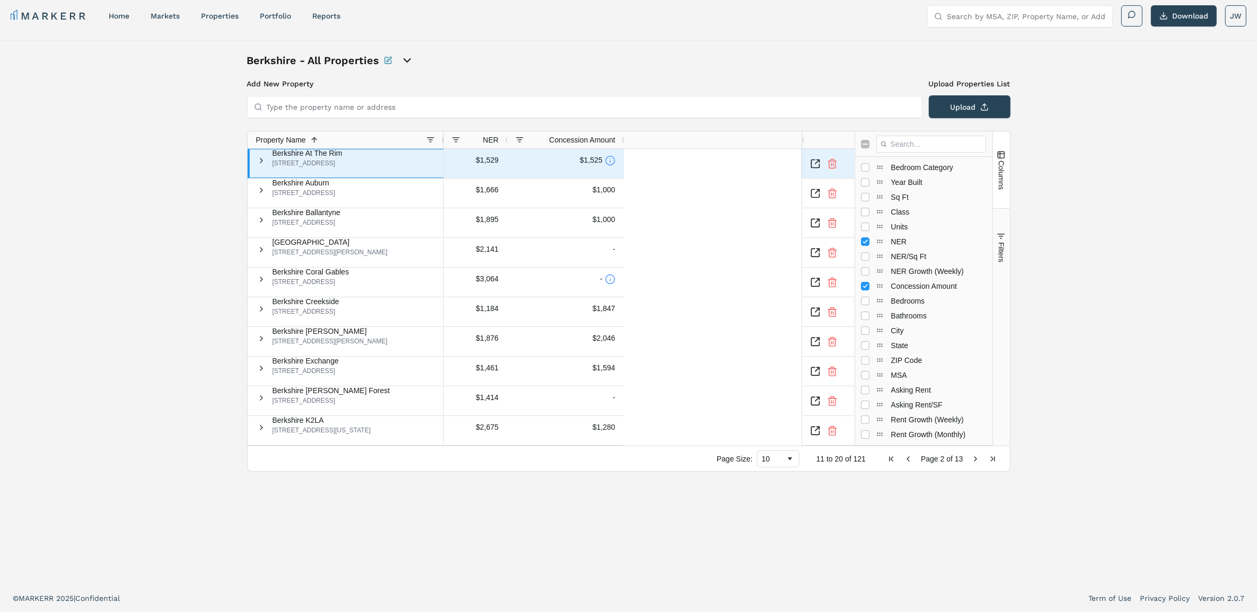
click at [342, 163] on div "Berkshire At The Rim 5650 Worth Pkwy, San Antonio, TX 78257" at bounding box center [307, 158] width 70 height 18
click at [609, 162] on icon at bounding box center [610, 160] width 11 height 11
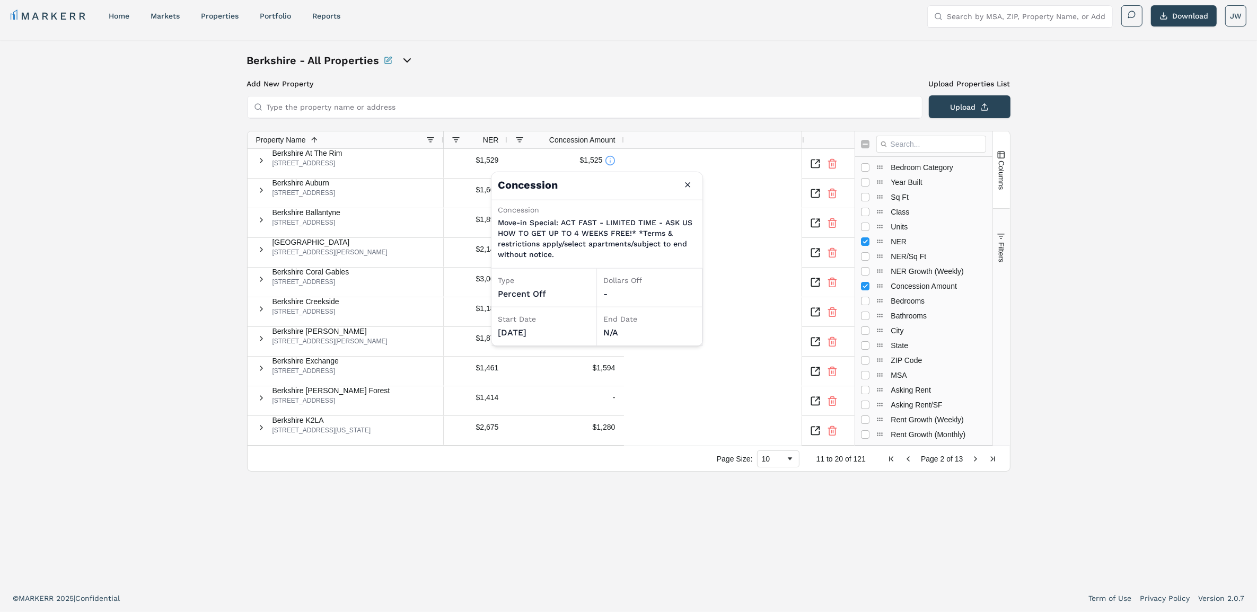
click at [729, 247] on div "$1,529 $1,525 $1,666 $1,000 $1,895 $1,000 $2,141 - $3,064 - $1,184 $1,847 $1,87…" at bounding box center [623, 297] width 358 height 297
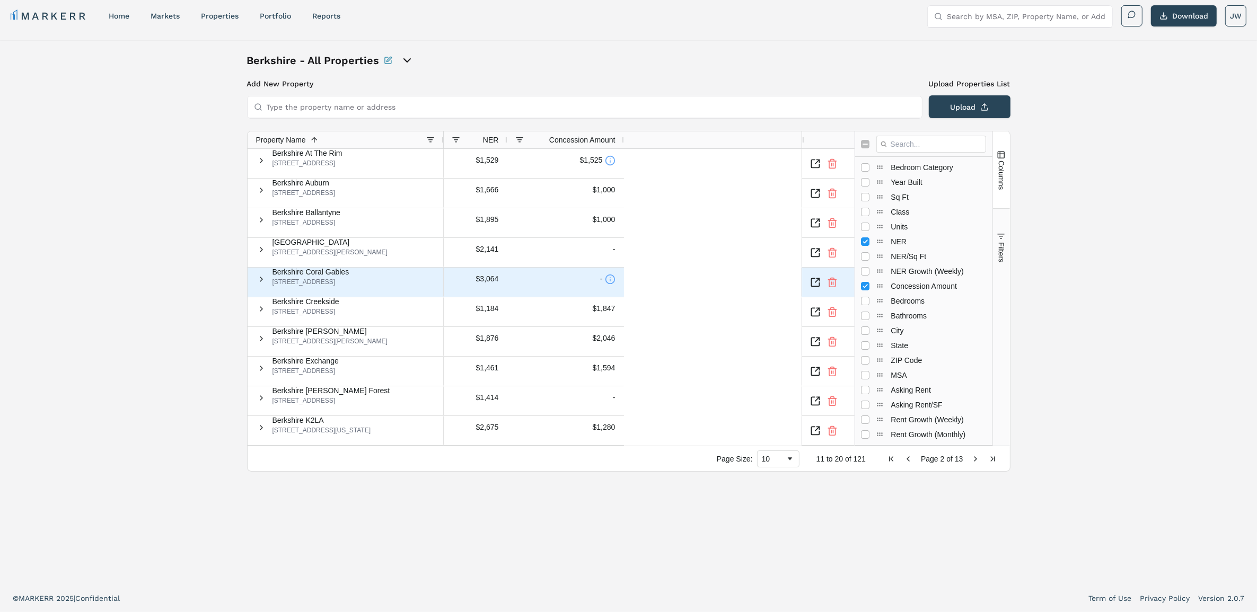
click at [605, 281] on icon at bounding box center [610, 279] width 11 height 11
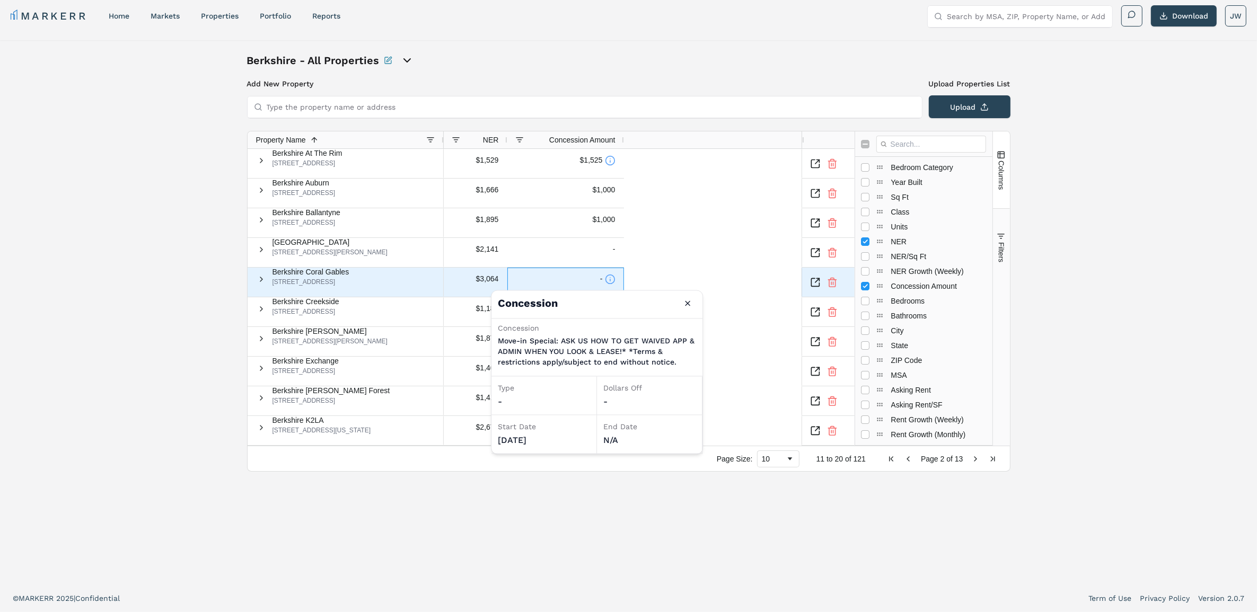
click at [605, 281] on icon at bounding box center [610, 279] width 11 height 11
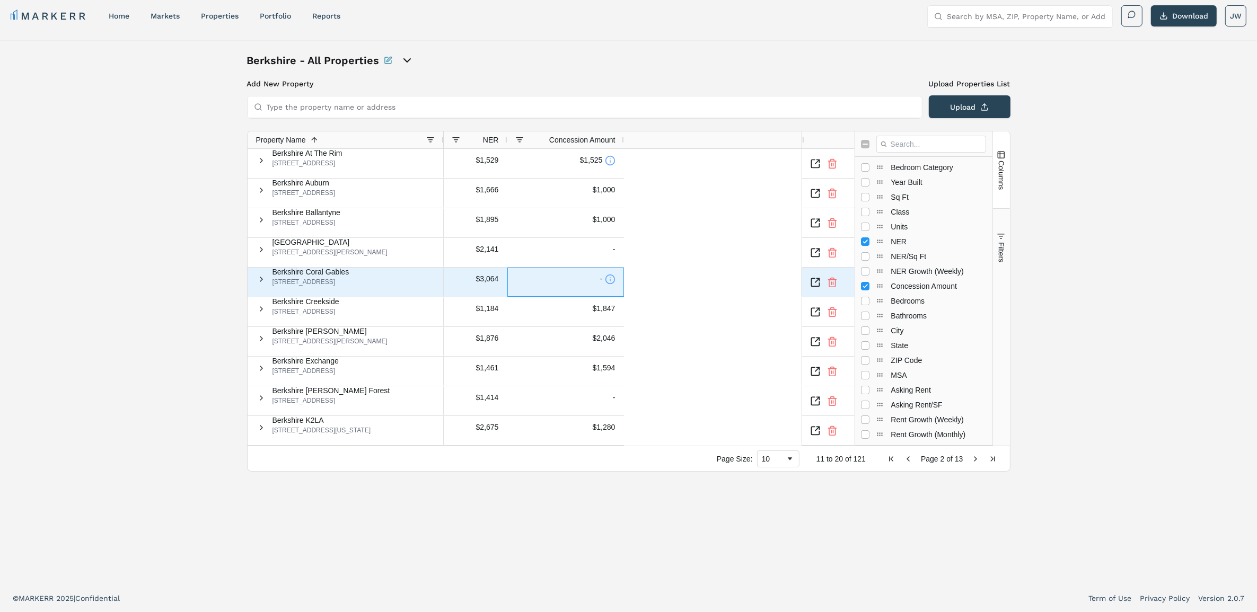
click at [605, 284] on icon at bounding box center [610, 279] width 11 height 11
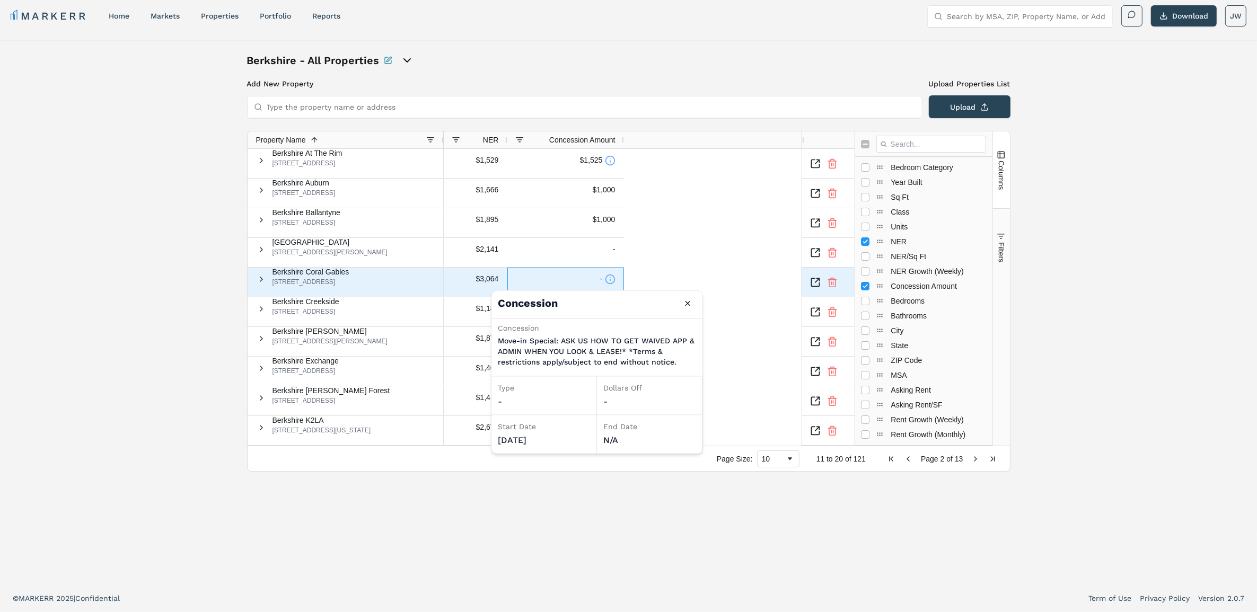
click at [605, 284] on icon at bounding box center [610, 279] width 11 height 11
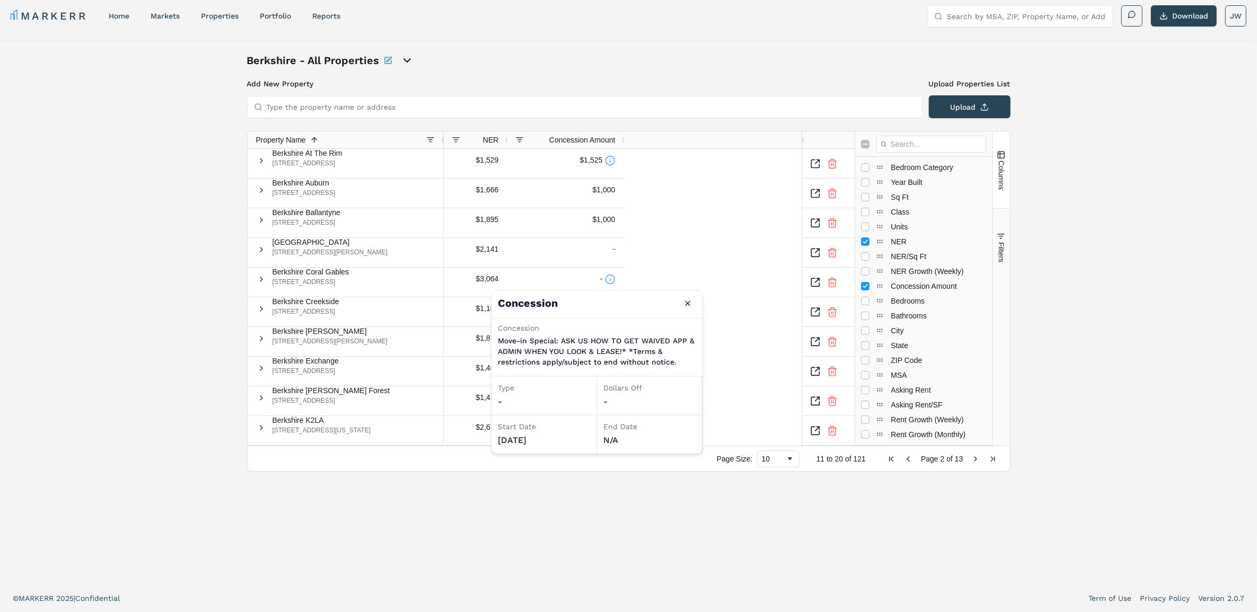
click at [155, 318] on div "Berkshire - All Properties Add New Property Upload Properties List Type the pro…" at bounding box center [628, 312] width 1257 height 544
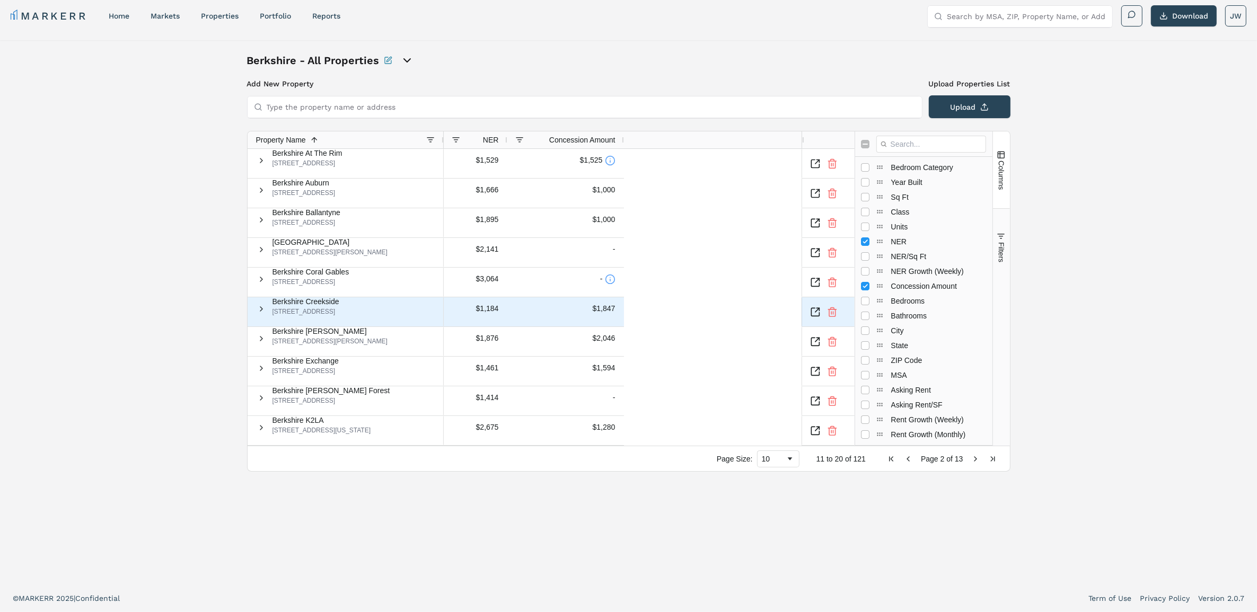
click at [820, 309] on icon "Inspect Comparable" at bounding box center [815, 312] width 11 height 11
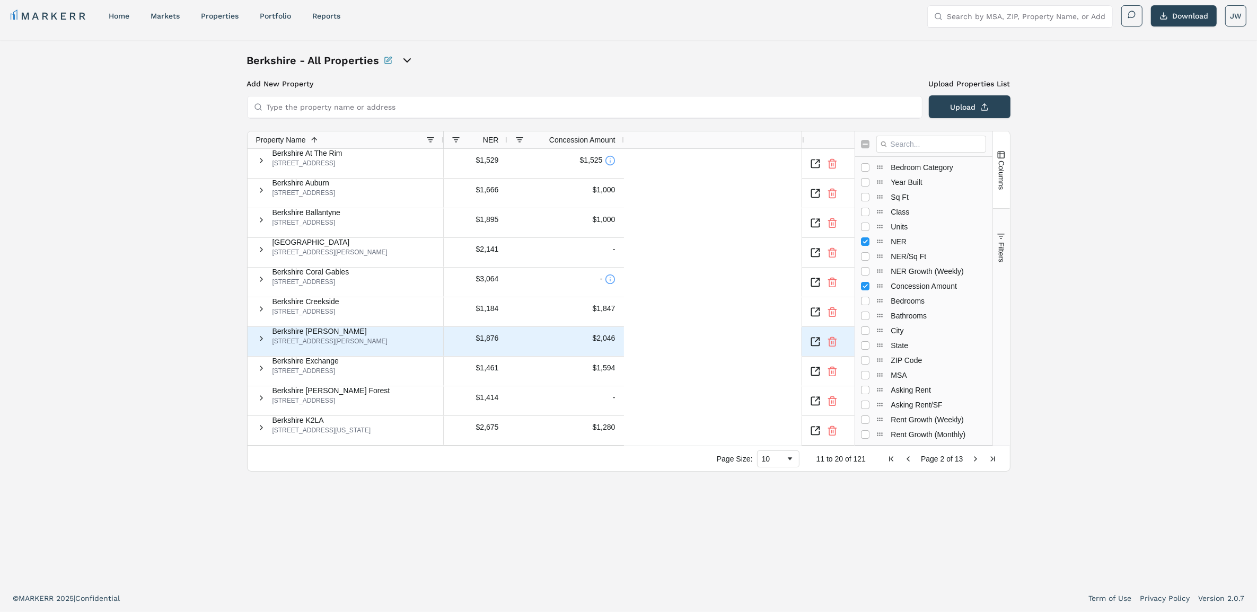
click at [821, 338] on icon "Inspect Comparable" at bounding box center [815, 342] width 11 height 11
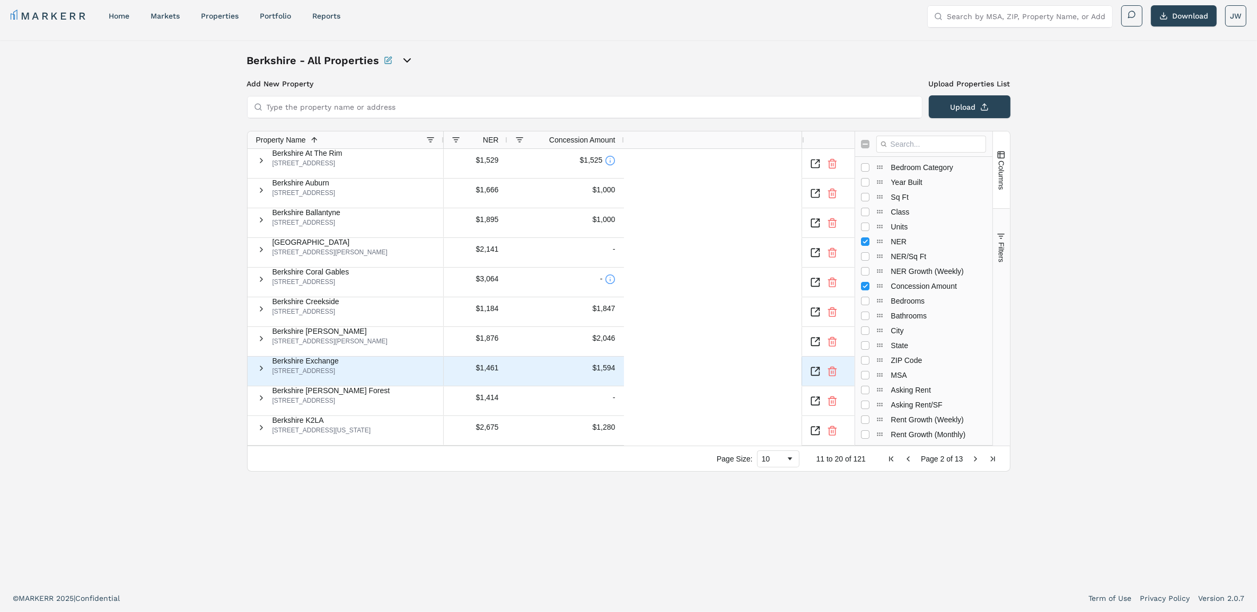
click at [815, 370] on icon "Inspect Comparable" at bounding box center [815, 371] width 8 height 8
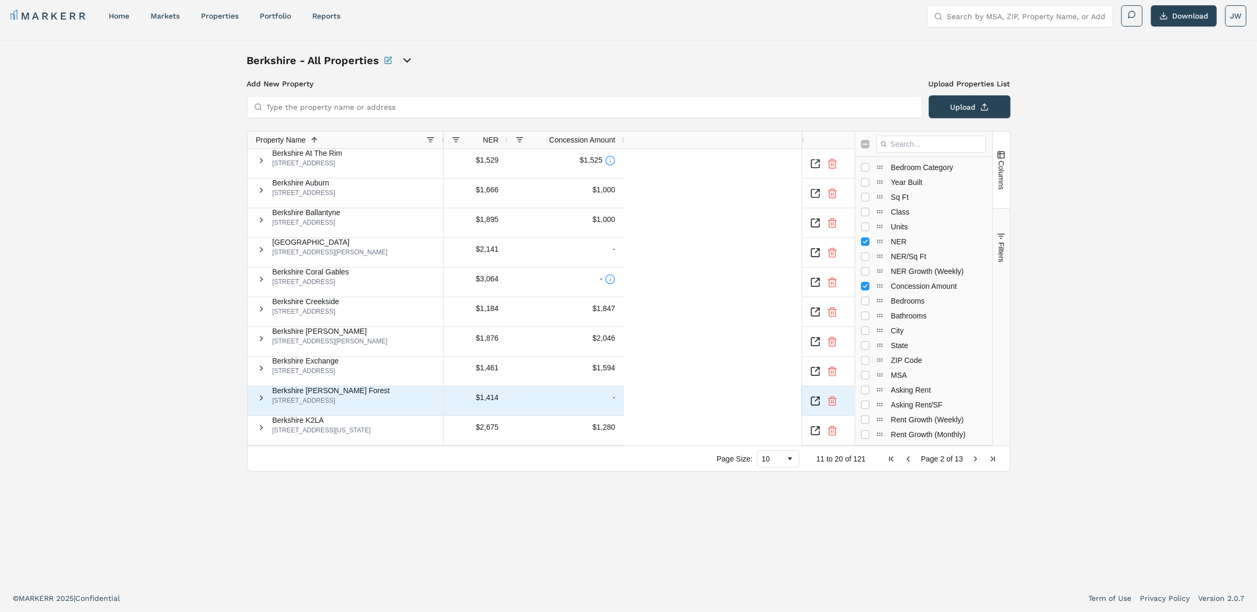
click at [314, 394] on span "Berkshire [PERSON_NAME] Forest" at bounding box center [331, 390] width 118 height 7
click at [600, 400] on div "-" at bounding box center [566, 398] width 100 height 22
click at [602, 406] on div "-" at bounding box center [566, 398] width 100 height 22
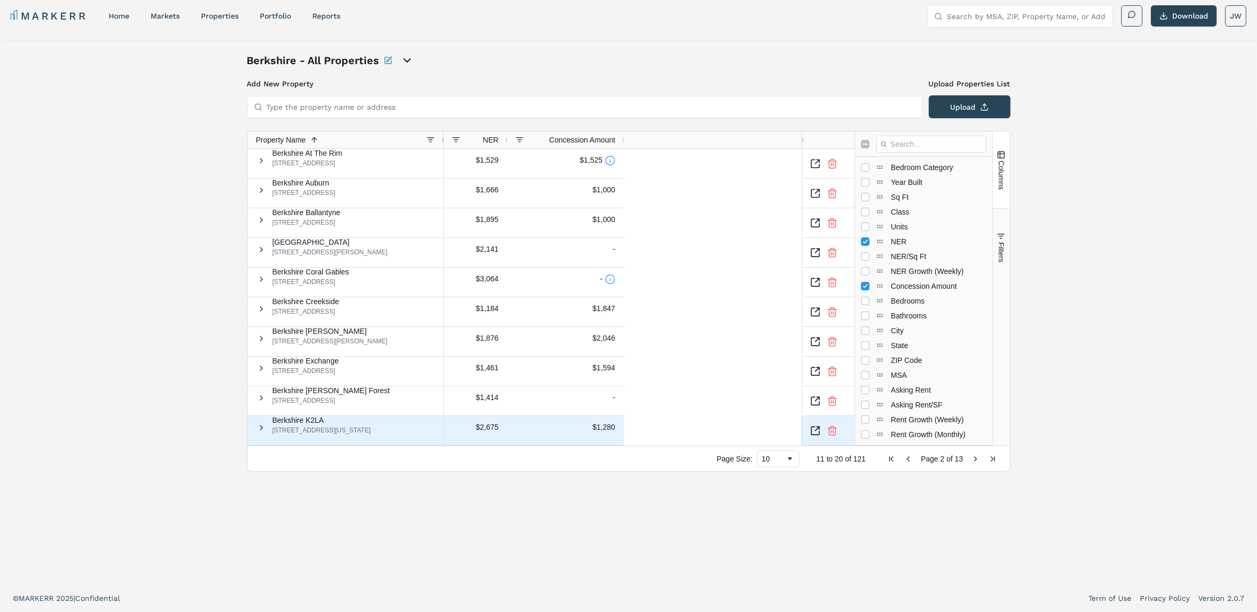
click at [821, 428] on icon "Inspect Comparable" at bounding box center [815, 431] width 11 height 11
click at [972, 455] on span "Next Page" at bounding box center [976, 459] width 8 height 8
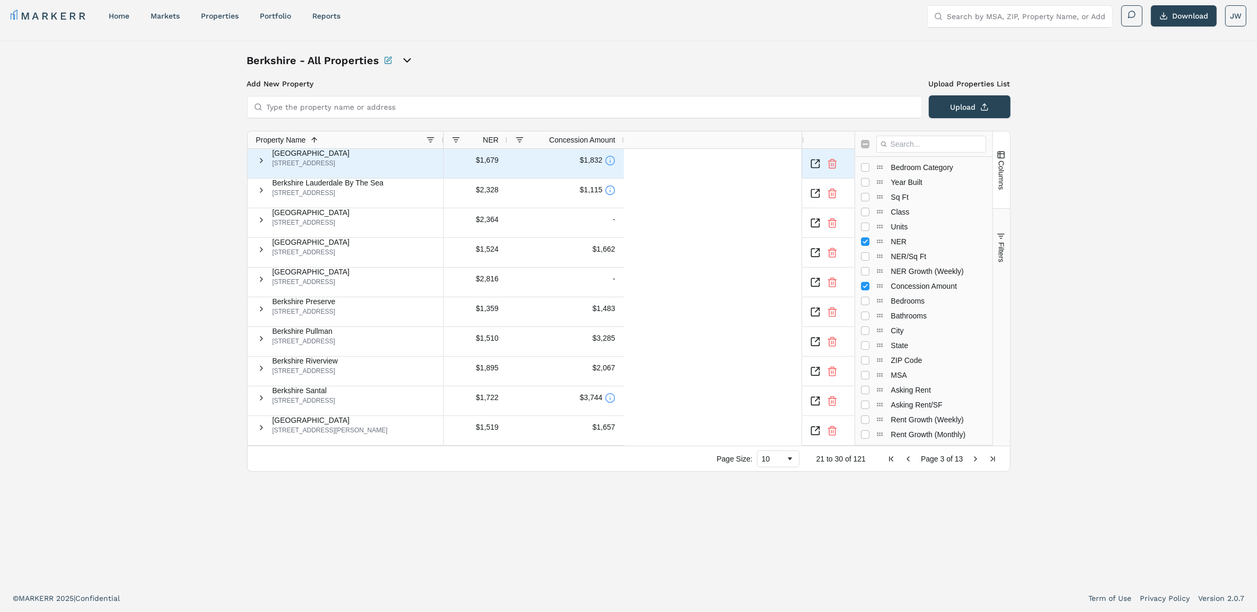
click at [606, 162] on icon at bounding box center [610, 160] width 11 height 11
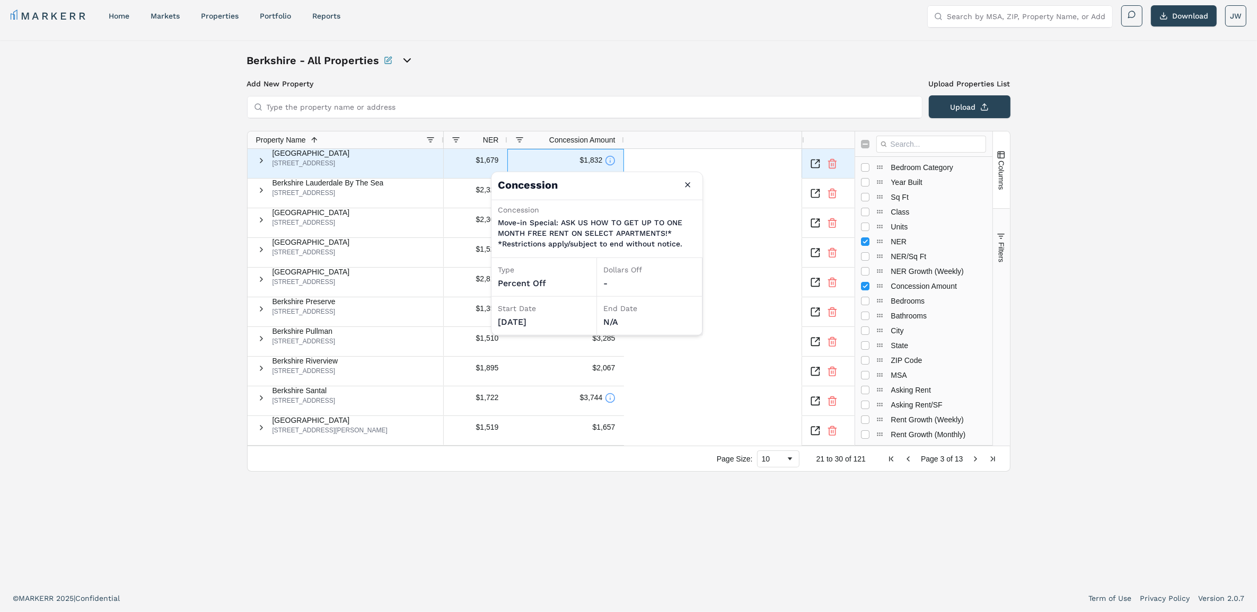
click at [606, 162] on icon at bounding box center [610, 160] width 11 height 11
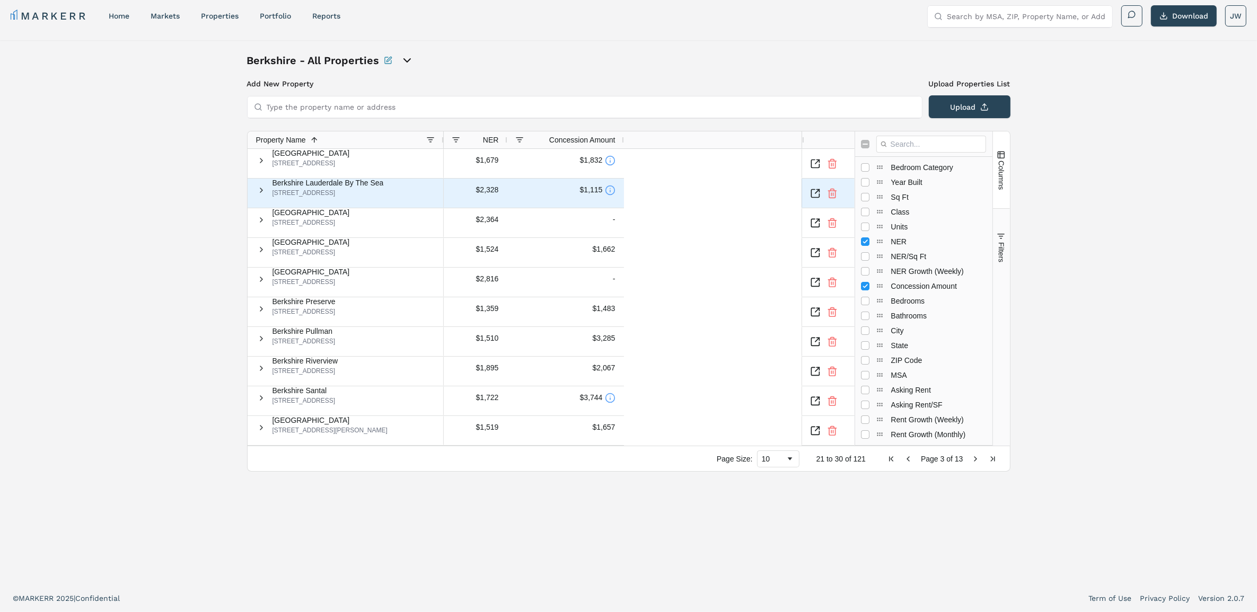
click at [605, 193] on icon at bounding box center [610, 190] width 11 height 11
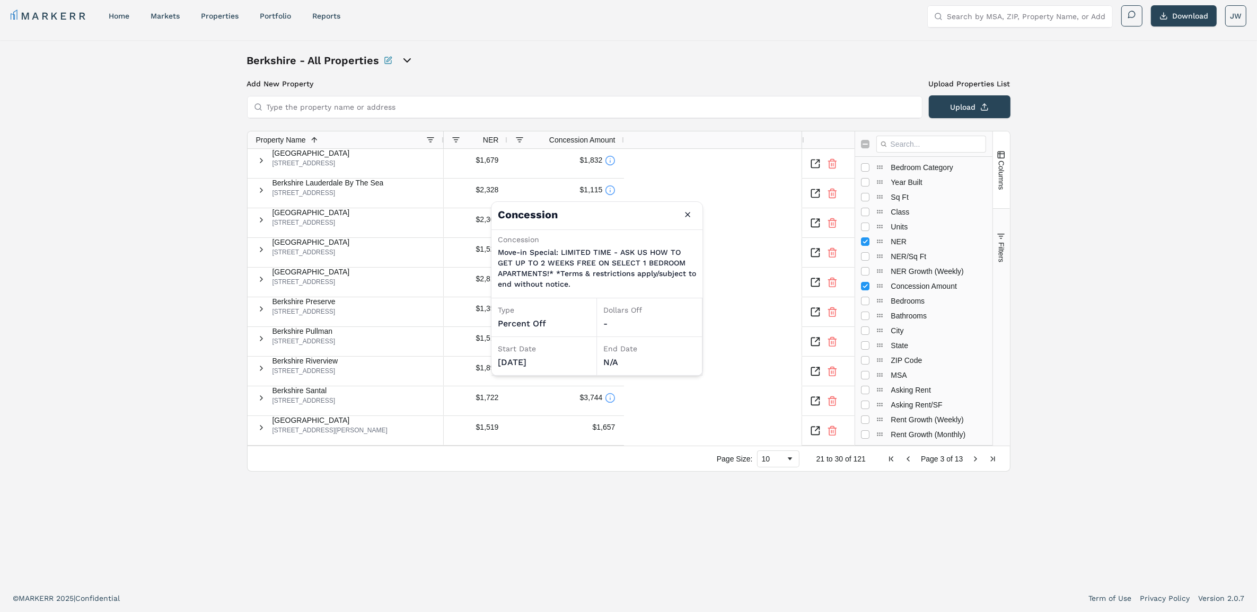
drag, startPoint x: 780, startPoint y: 290, endPoint x: 650, endPoint y: 261, distance: 133.1
click at [780, 290] on div "$1,679 $1,832 $2,328 $1,115 $2,364 - $1,524 $1,662 $2,816 - $1,359 $1,483 $1,51…" at bounding box center [623, 297] width 358 height 297
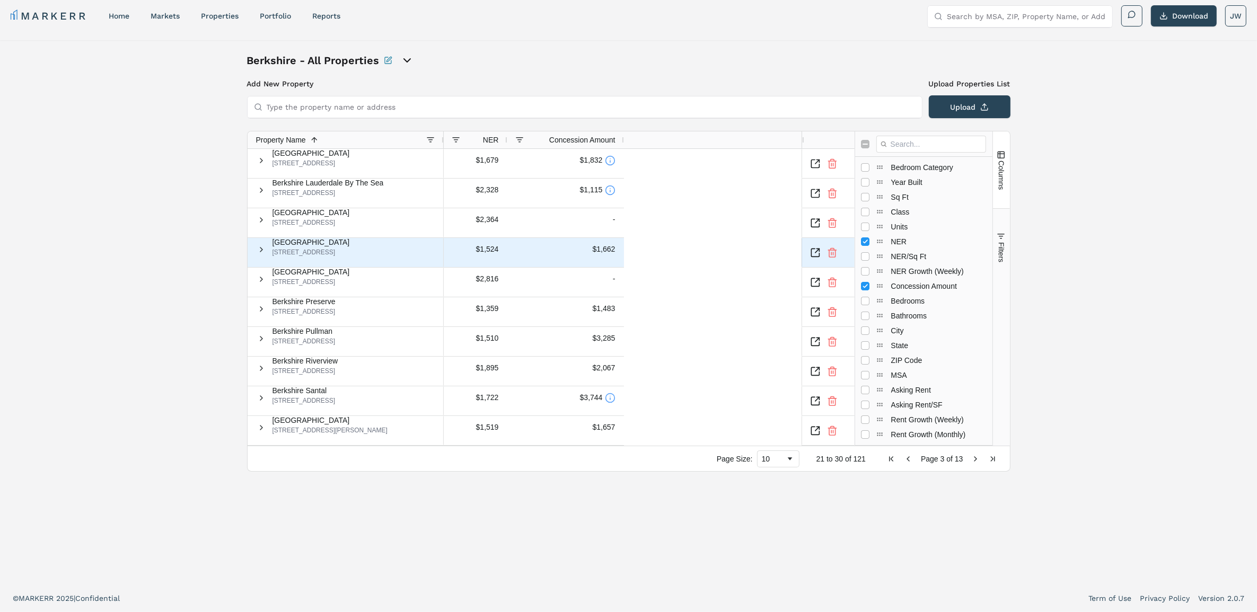
click at [814, 248] on icon "Inspect Comparable" at bounding box center [815, 253] width 11 height 11
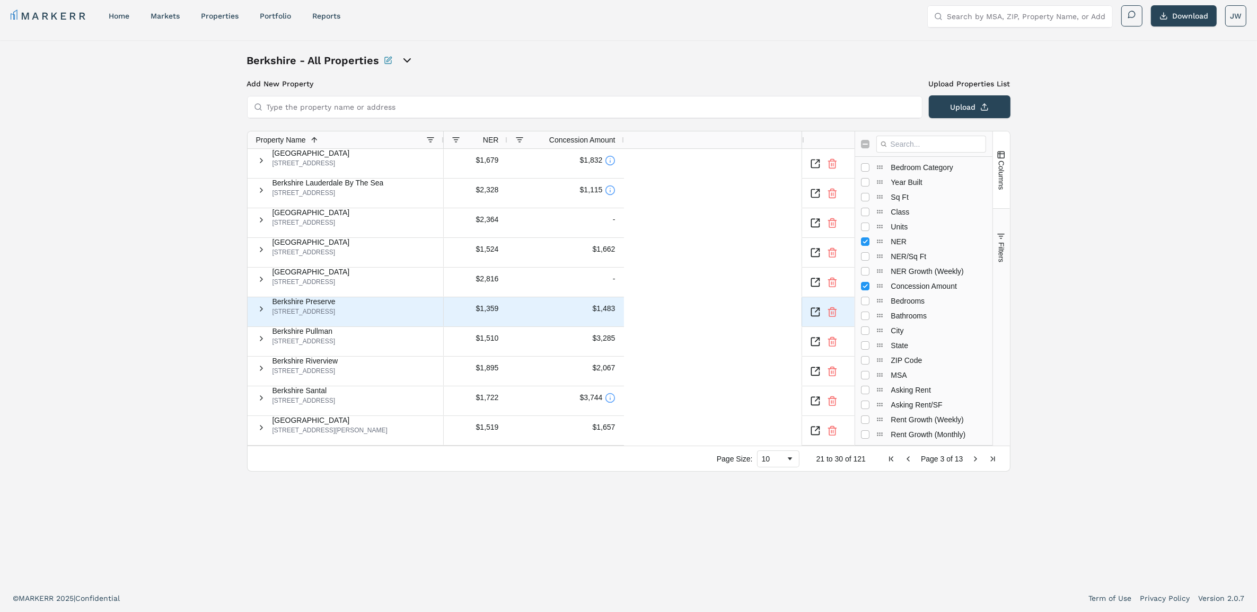
click at [818, 312] on icon "Inspect Comparable" at bounding box center [815, 312] width 11 height 11
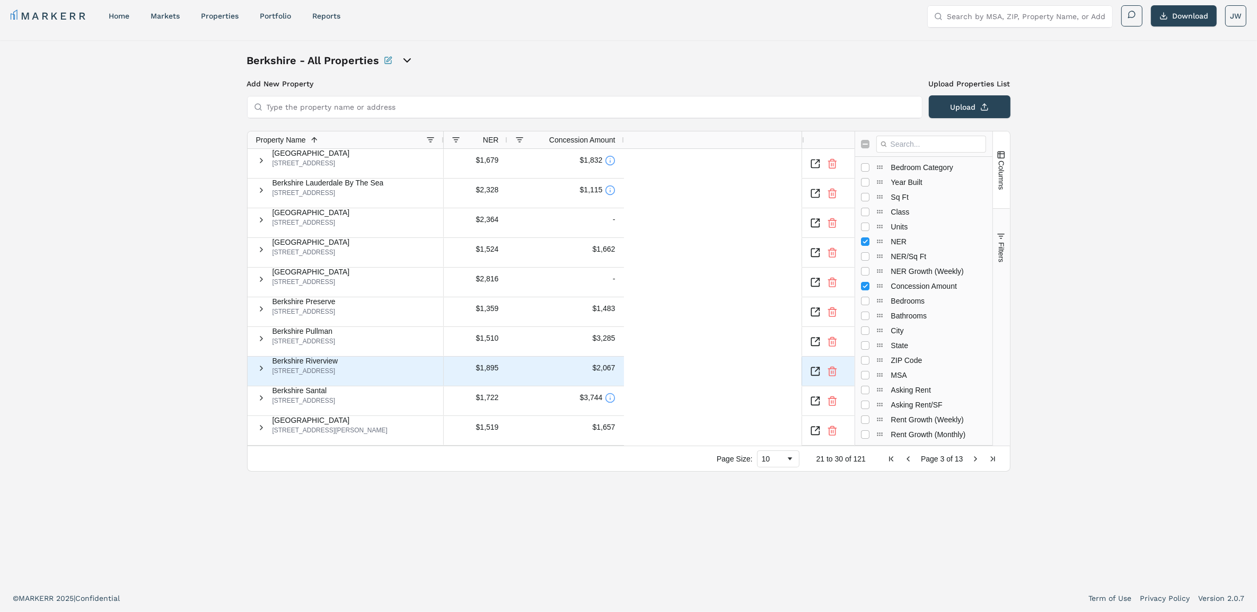
click at [817, 367] on icon "Inspect Comparable" at bounding box center [815, 371] width 11 height 11
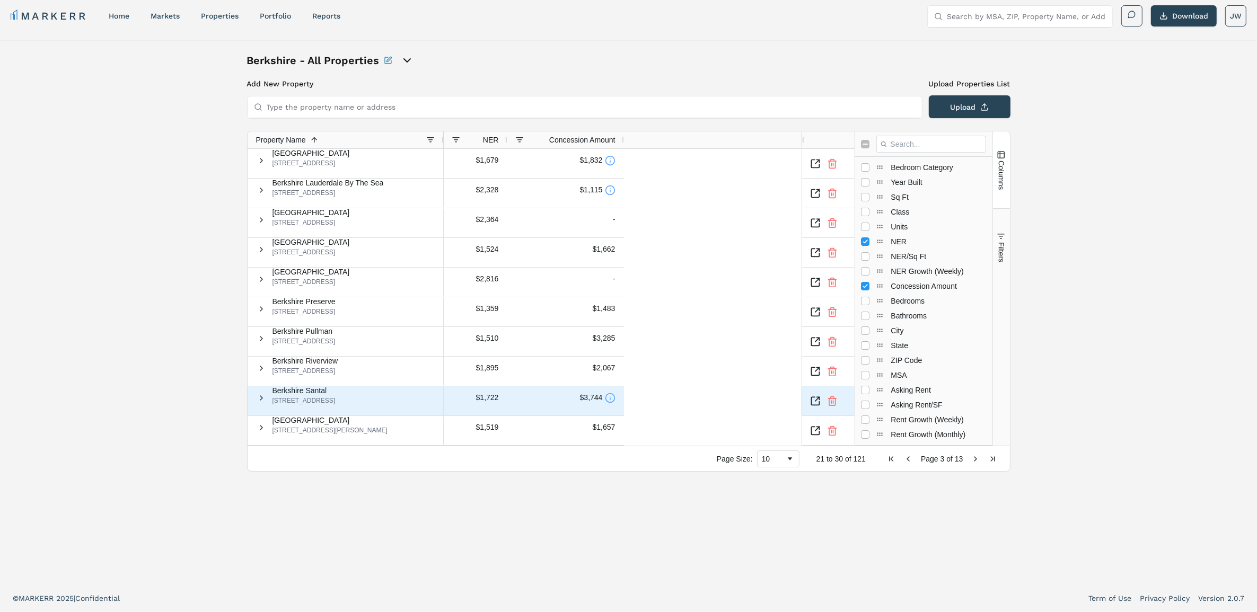
click at [606, 403] on icon at bounding box center [610, 398] width 11 height 11
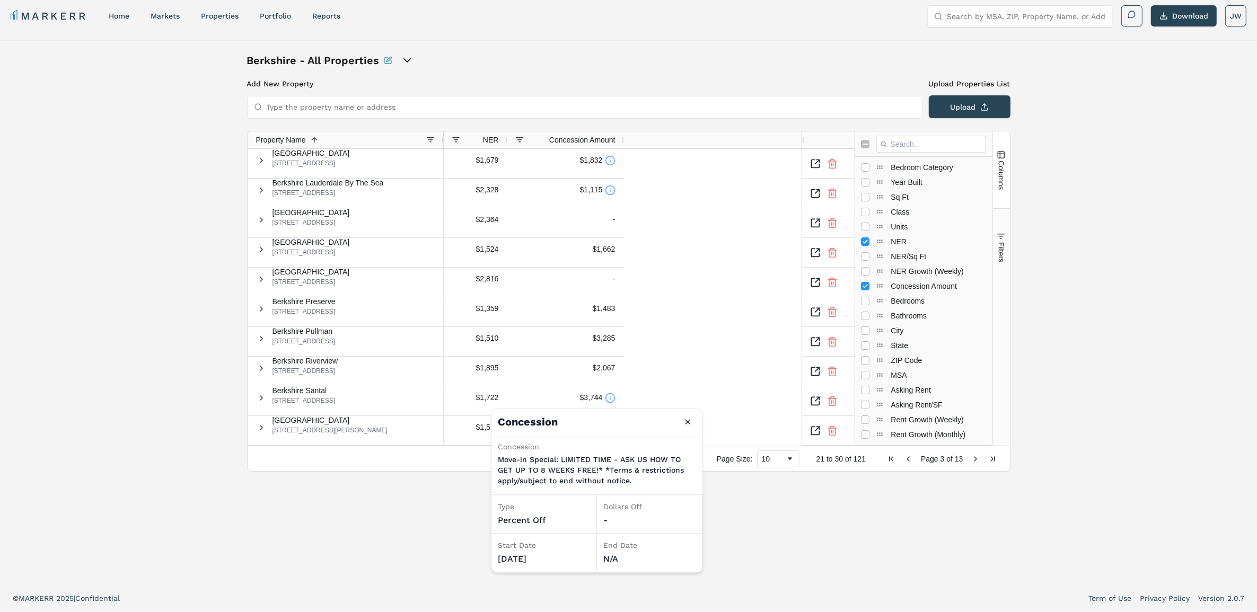
click at [391, 496] on div "Berkshire - All Properties Add New Property Upload Properties List Type the pro…" at bounding box center [628, 312] width 763 height 519
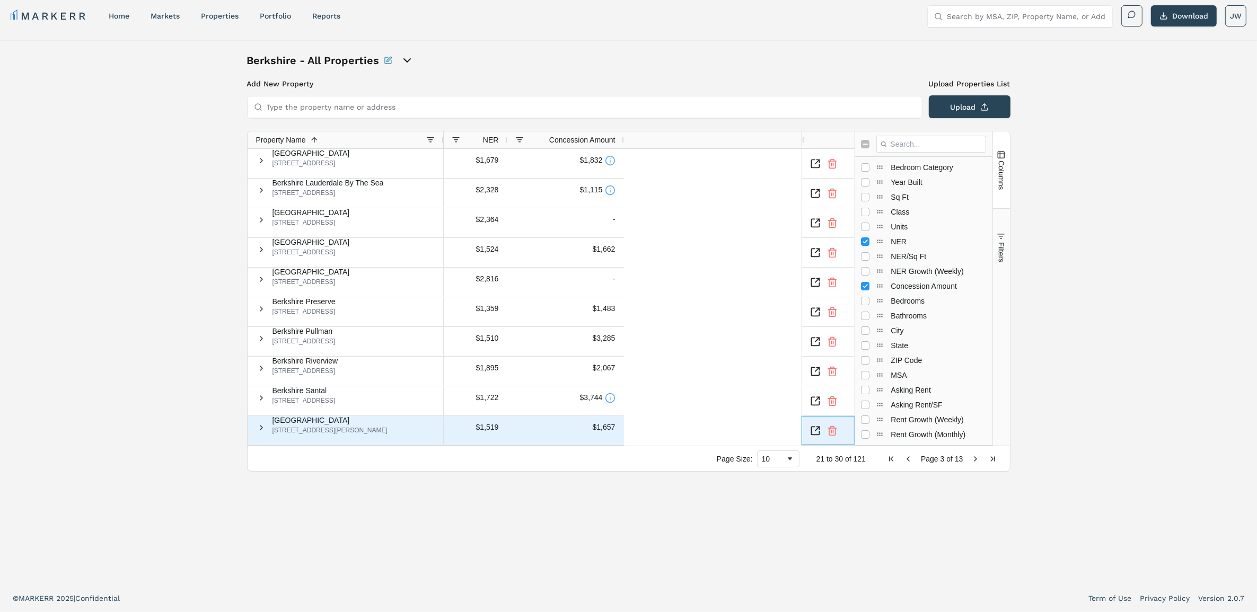
click at [815, 431] on icon "Inspect Comparable" at bounding box center [815, 431] width 8 height 8
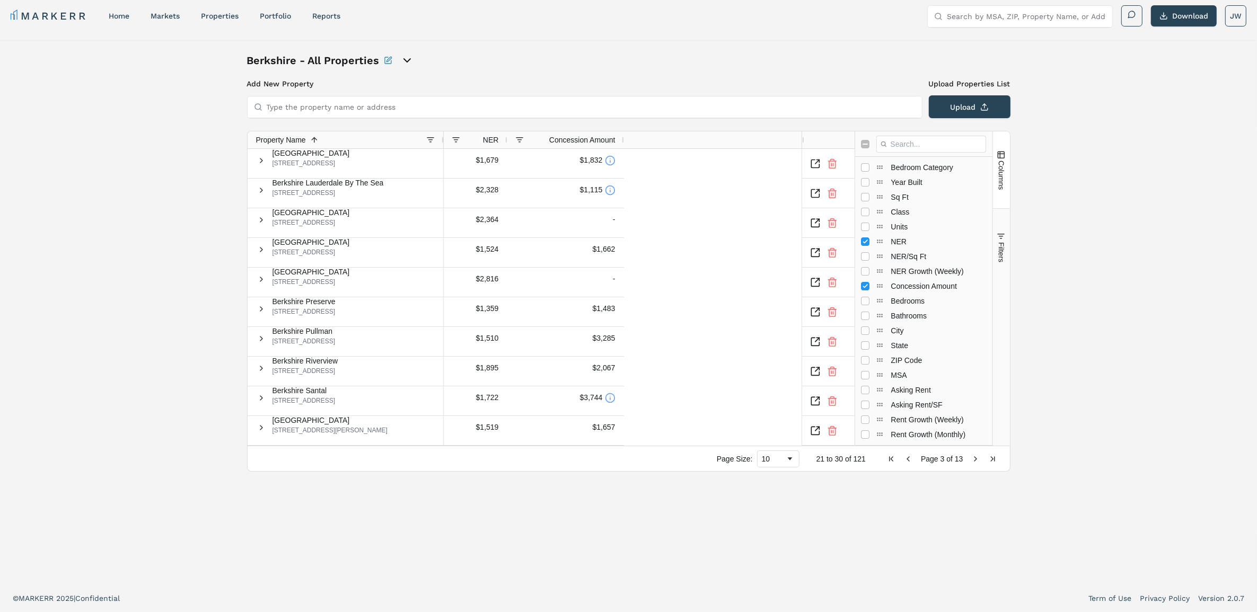
click at [972, 455] on span "Next Page" at bounding box center [976, 459] width 8 height 8
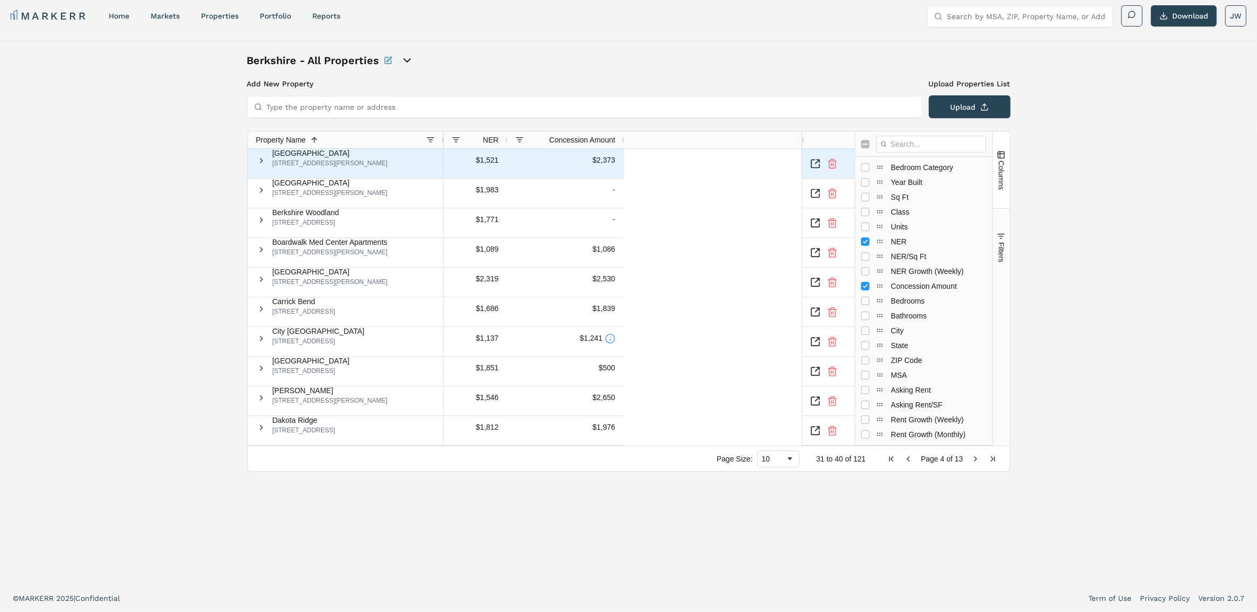
click at [819, 168] on icon "Inspect Comparable" at bounding box center [815, 164] width 8 height 8
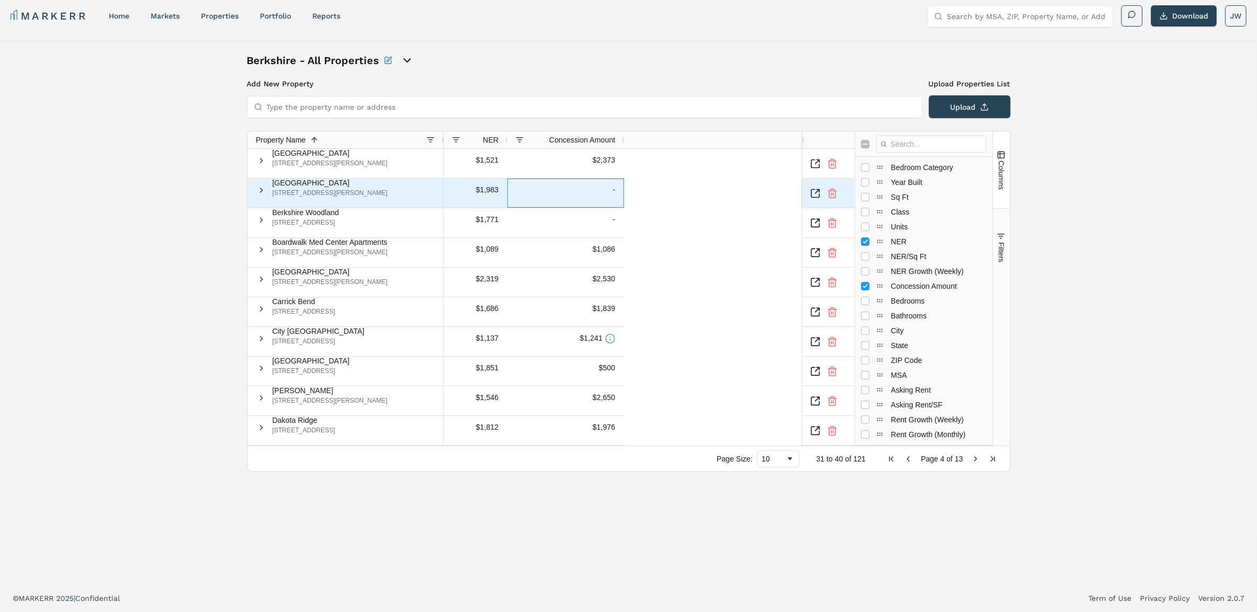
click at [602, 199] on div "-" at bounding box center [566, 190] width 100 height 22
click at [602, 197] on div "-" at bounding box center [566, 190] width 100 height 22
click at [603, 195] on div "-" at bounding box center [566, 190] width 100 height 22
click at [577, 199] on div "-" at bounding box center [566, 190] width 100 height 22
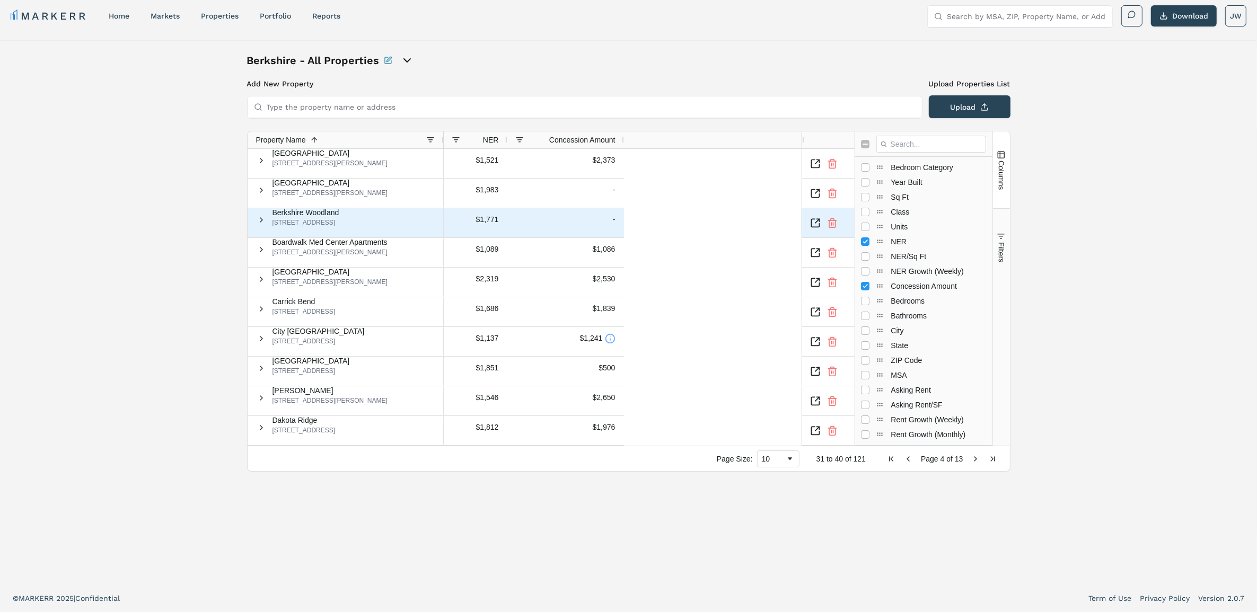
click at [582, 216] on div "-" at bounding box center [566, 220] width 100 height 22
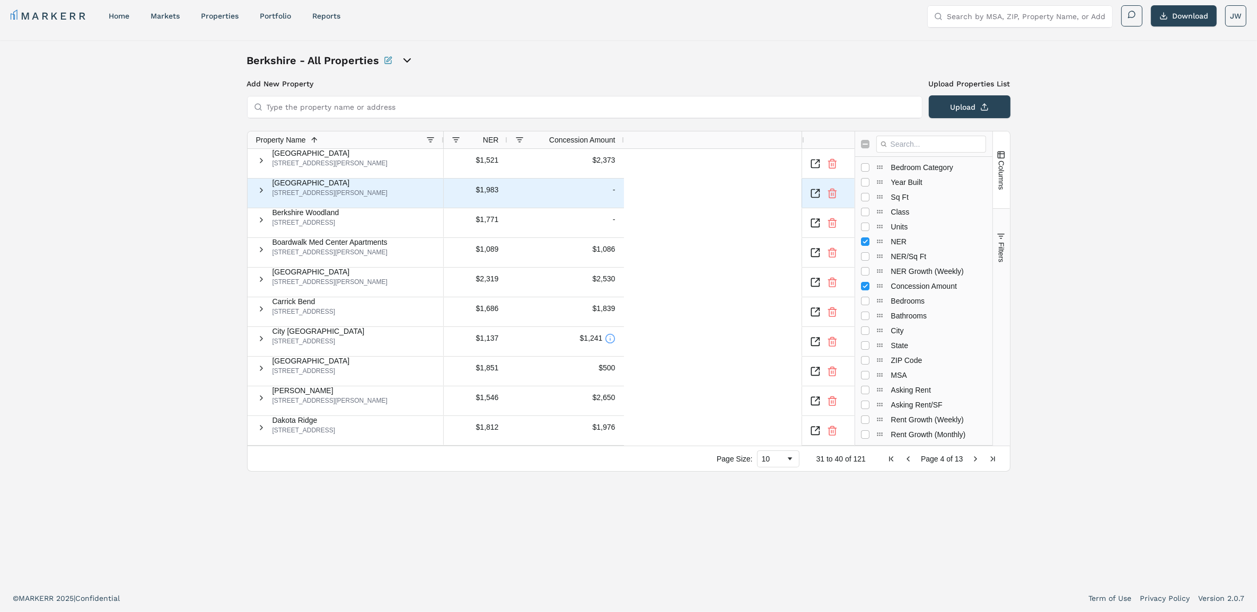
click at [583, 194] on div "-" at bounding box center [566, 190] width 100 height 22
click at [586, 200] on div "-" at bounding box center [566, 190] width 100 height 22
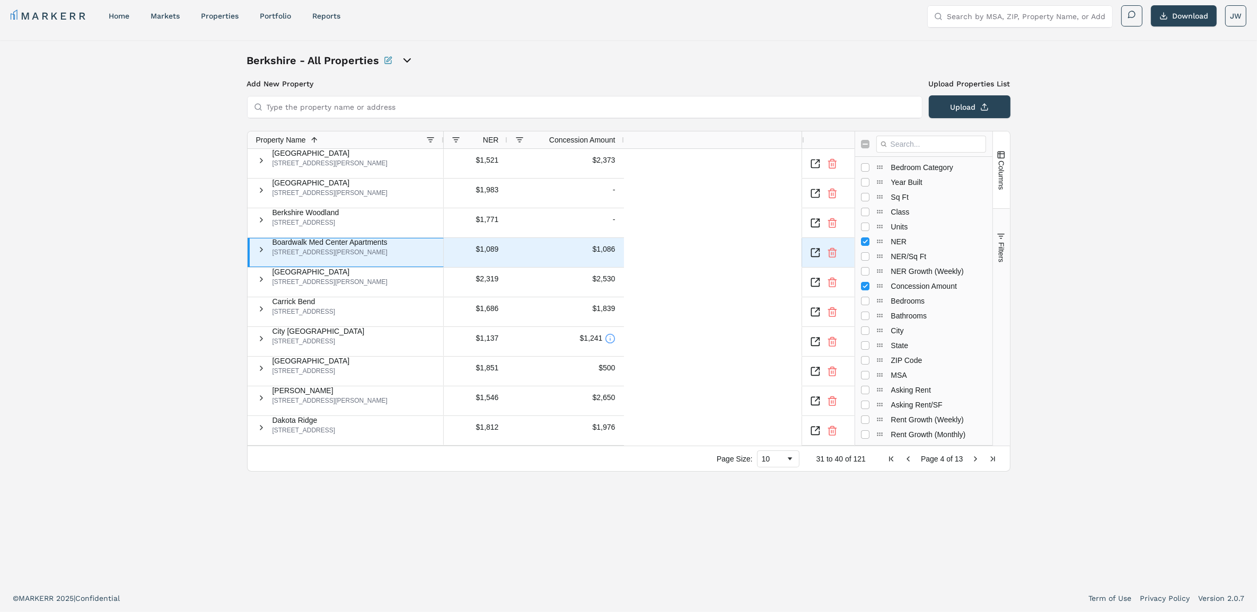
drag, startPoint x: 280, startPoint y: 246, endPoint x: 417, endPoint y: 248, distance: 137.3
click at [417, 248] on span "Boardwalk Med Center Apartments 7838 Huebner Rd, San Antonio, TX 78240" at bounding box center [347, 250] width 178 height 22
click at [817, 250] on icon "Inspect Comparable" at bounding box center [815, 253] width 11 height 11
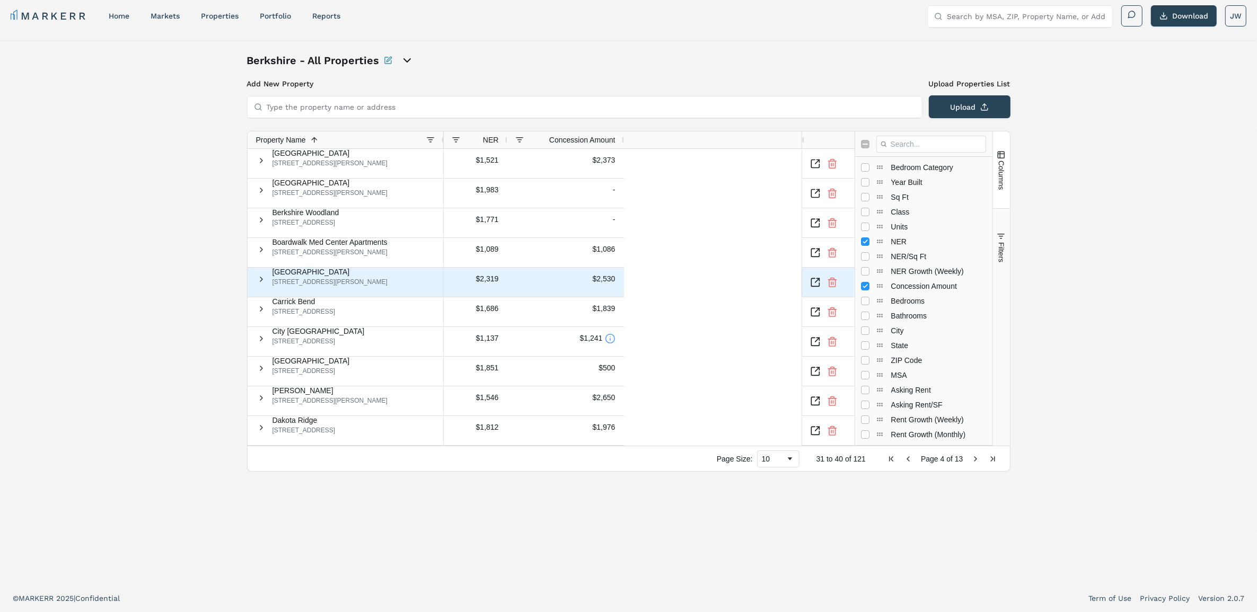
click at [820, 280] on icon "Inspect Comparable" at bounding box center [817, 280] width 4 height 4
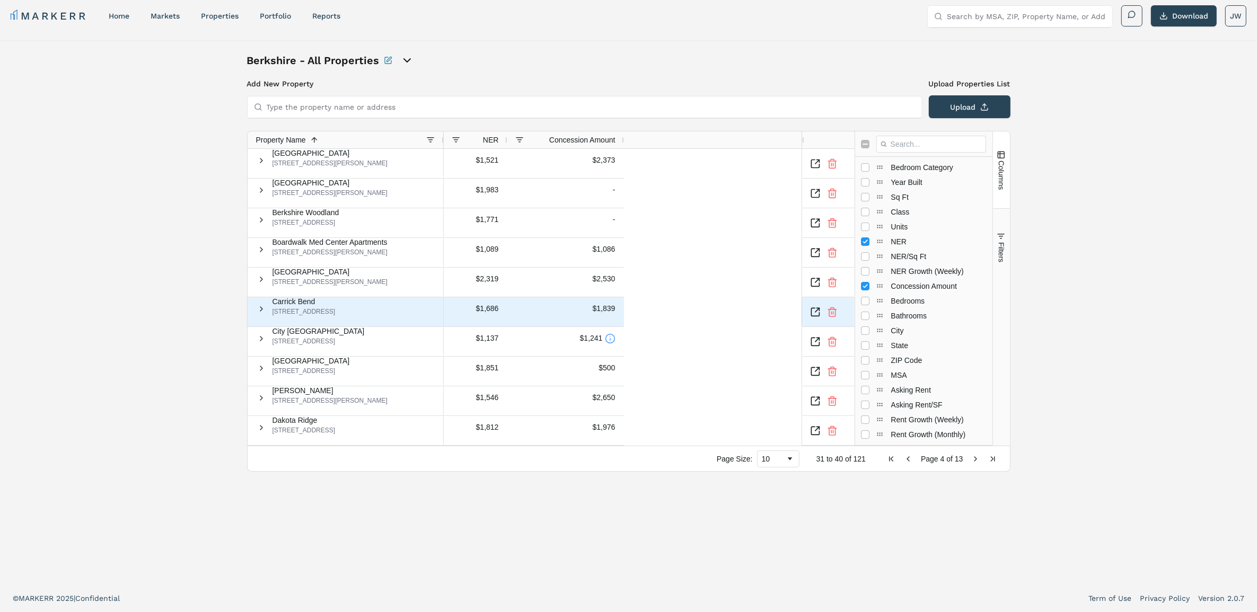
click at [816, 314] on icon "Inspect Comparable" at bounding box center [815, 312] width 11 height 11
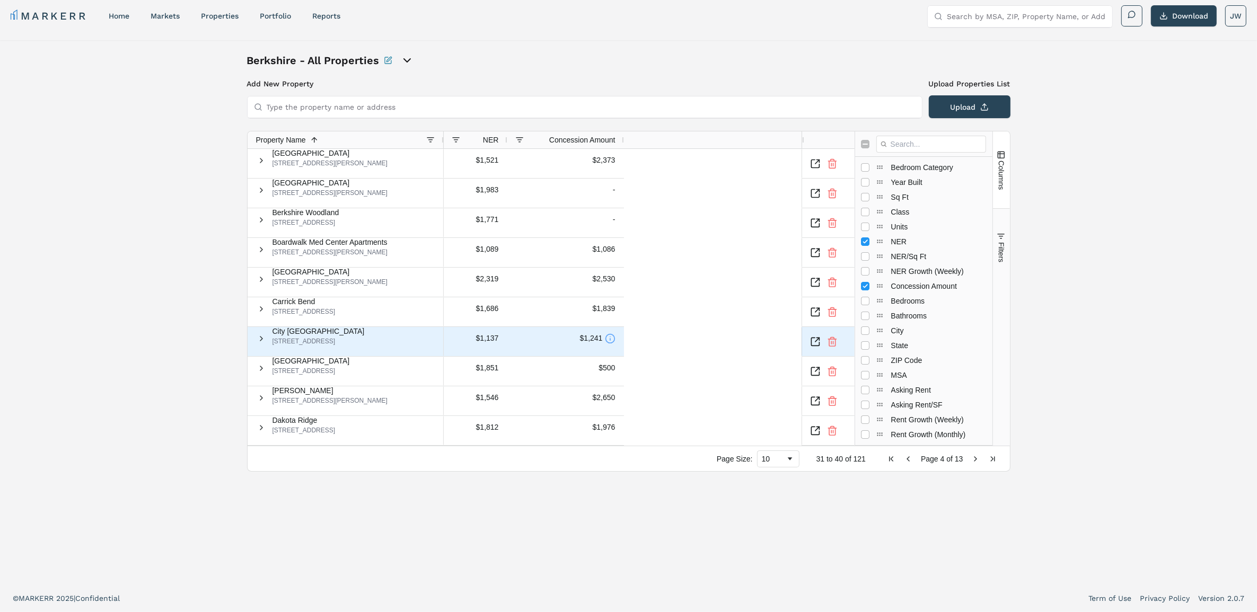
click at [607, 344] on icon at bounding box center [610, 338] width 11 height 11
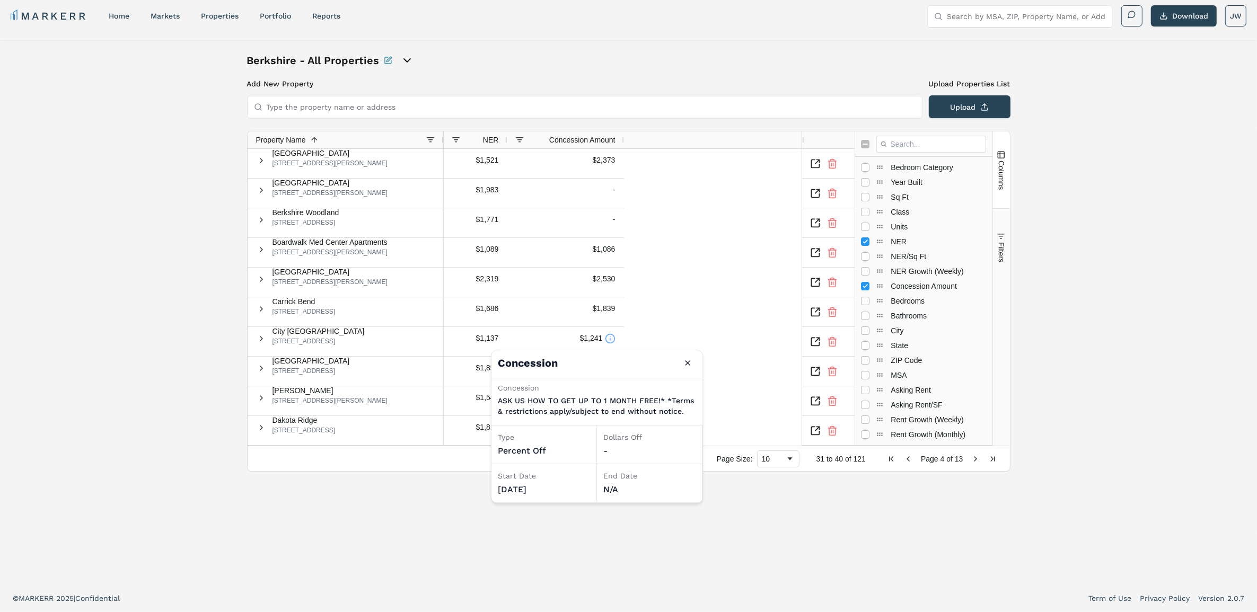
drag, startPoint x: 322, startPoint y: 519, endPoint x: 321, endPoint y: 514, distance: 5.5
click at [322, 519] on div "Berkshire - All Properties Add New Property Upload Properties List Type the pro…" at bounding box center [628, 312] width 763 height 519
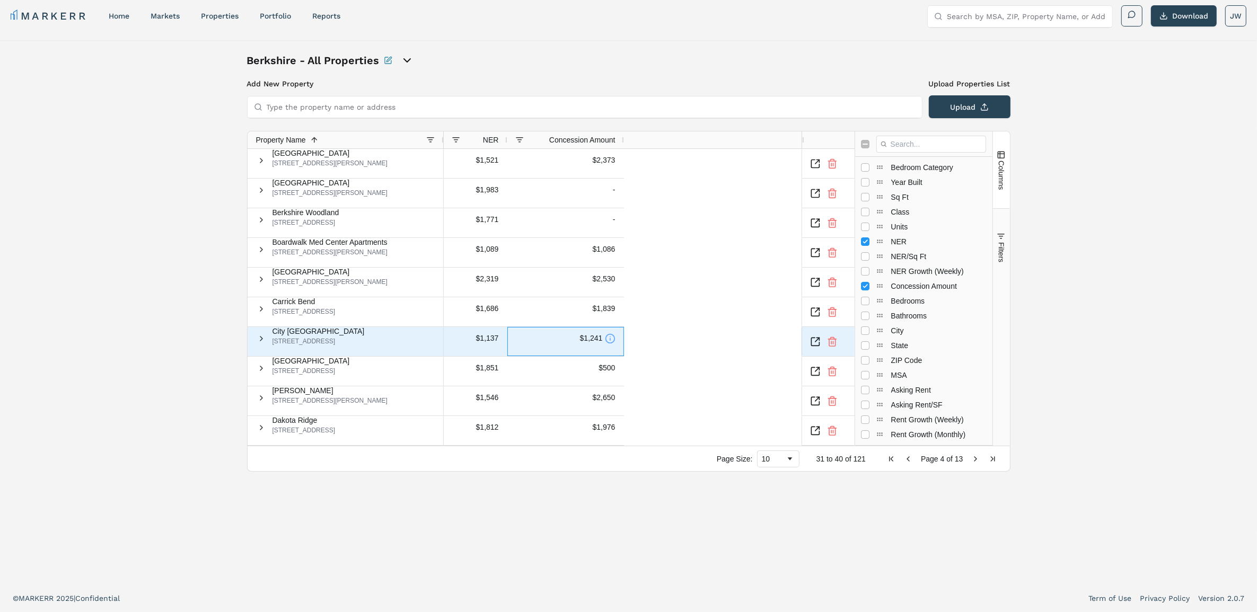
click at [605, 343] on icon at bounding box center [610, 338] width 11 height 11
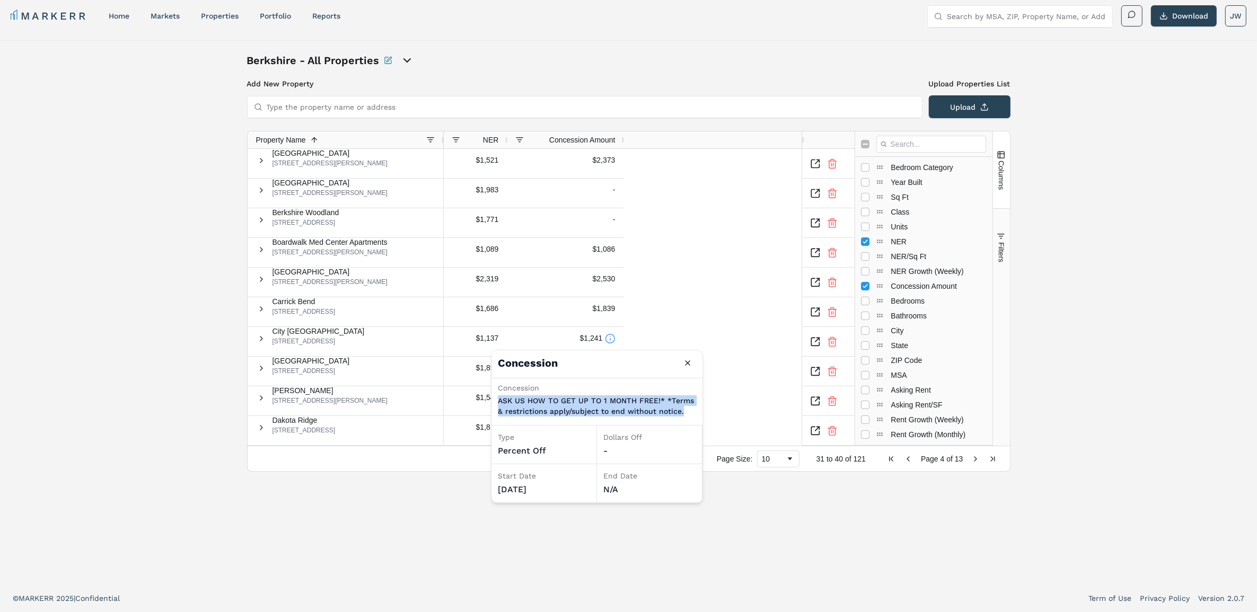
drag, startPoint x: 682, startPoint y: 414, endPoint x: 499, endPoint y: 396, distance: 183.2
click at [499, 396] on p "ASK US HOW TO GET UP TO 1 MONTH FREE!* *Terms & restrictions apply/subject to e…" at bounding box center [597, 405] width 198 height 21
copy p "ASK US HOW TO GET UP TO 1 MONTH FREE!* *Terms & restrictions apply/subject to e…"
click at [685, 571] on div "Berkshire - All Properties Add New Property Upload Properties List Type the pro…" at bounding box center [628, 312] width 763 height 519
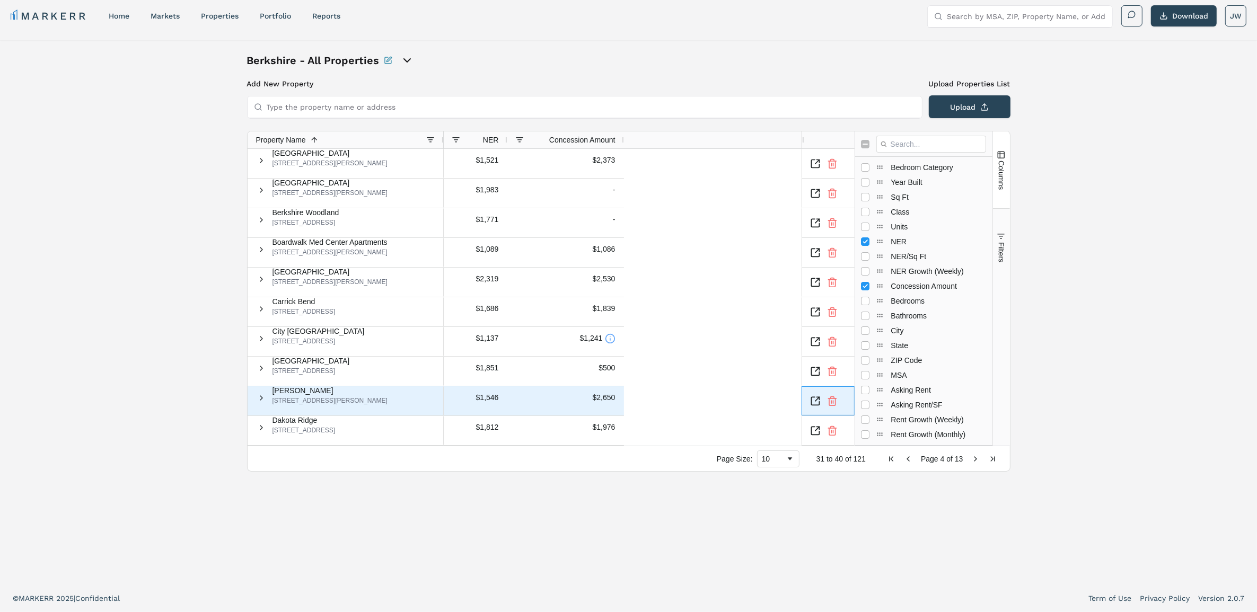
click at [818, 402] on icon "Inspect Comparable" at bounding box center [815, 401] width 11 height 11
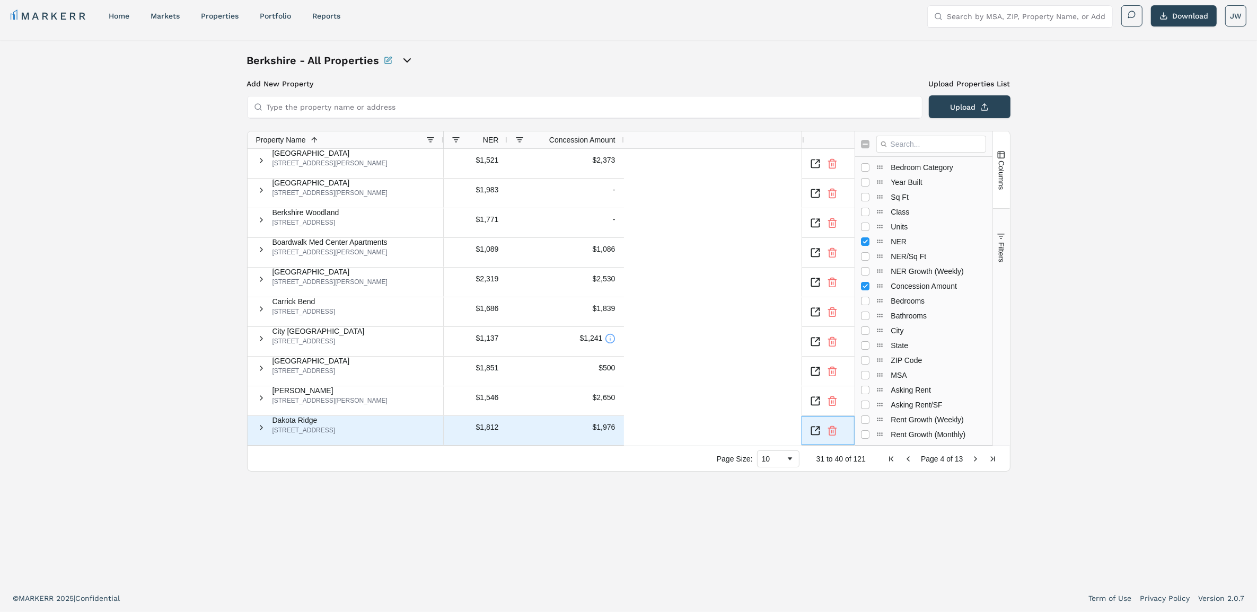
click at [817, 434] on icon "Inspect Comparable" at bounding box center [815, 431] width 8 height 8
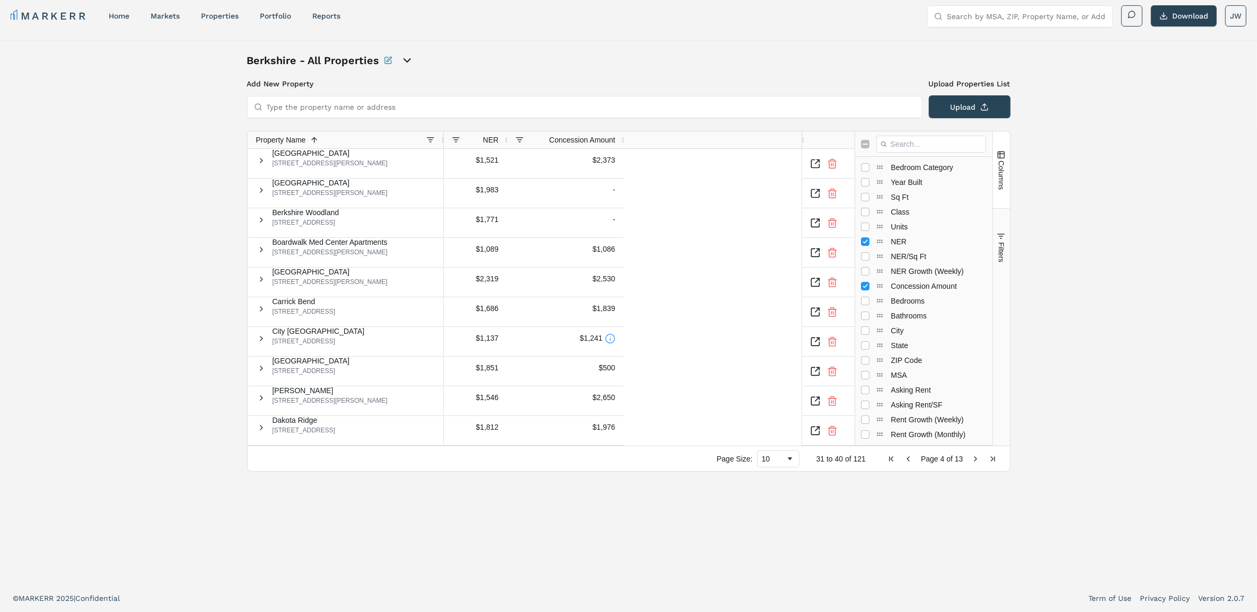
click at [972, 455] on span "Next Page" at bounding box center [976, 459] width 8 height 8
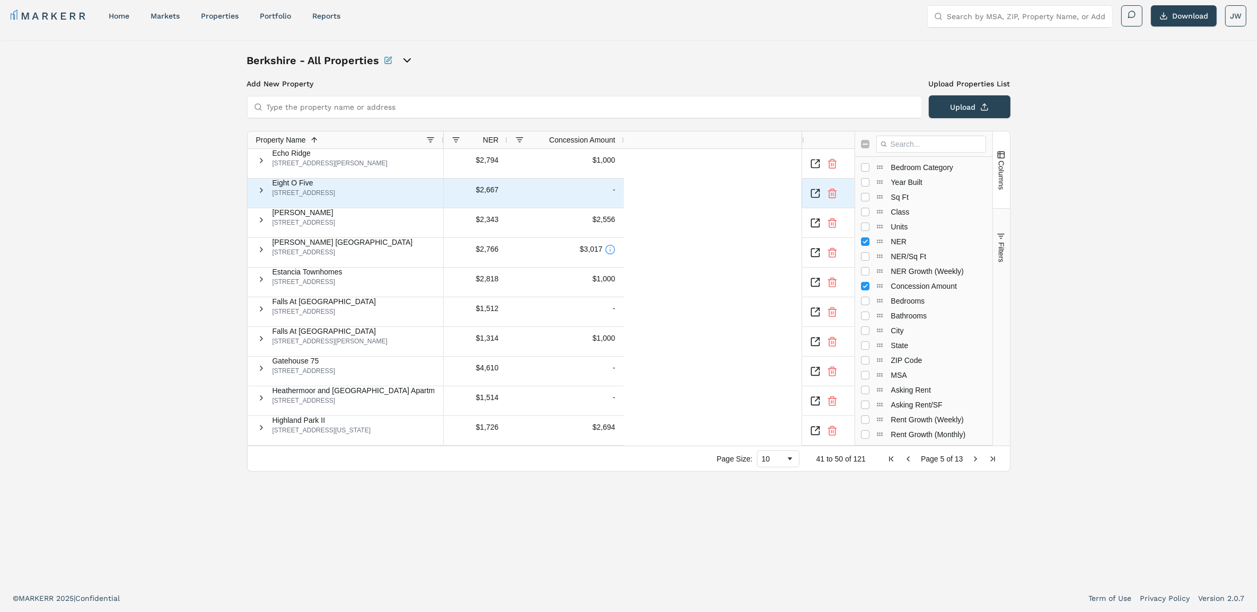
scroll to position [0, 0]
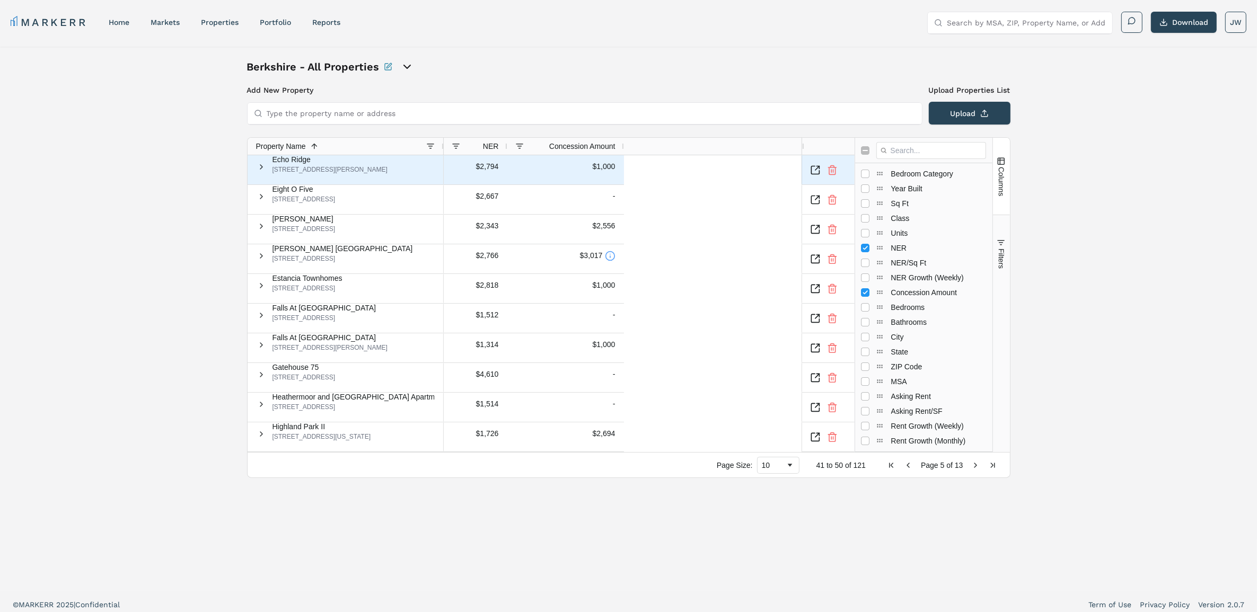
click at [817, 170] on icon "Inspect Comparable" at bounding box center [815, 170] width 11 height 11
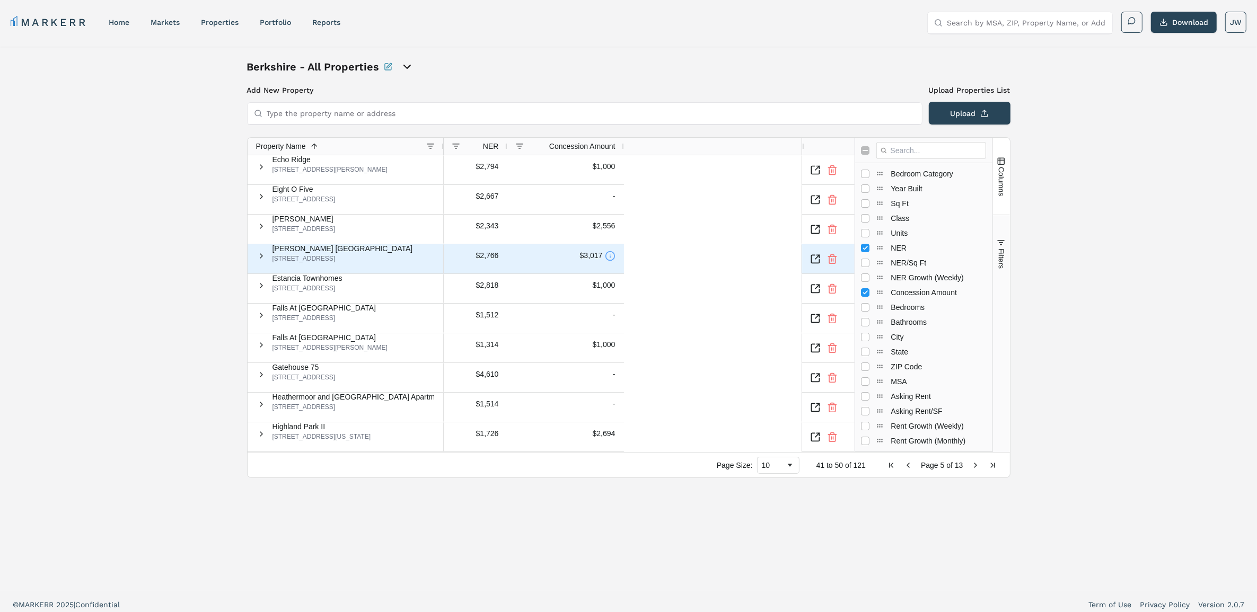
click at [605, 261] on icon at bounding box center [610, 256] width 11 height 11
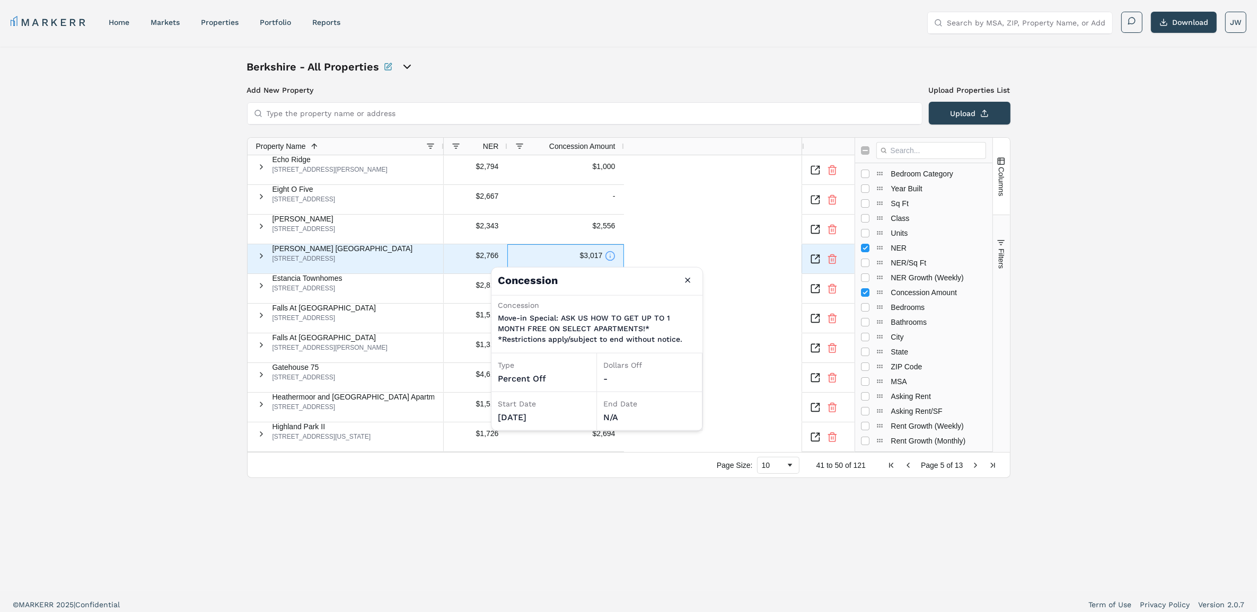
click at [605, 261] on icon at bounding box center [610, 256] width 11 height 11
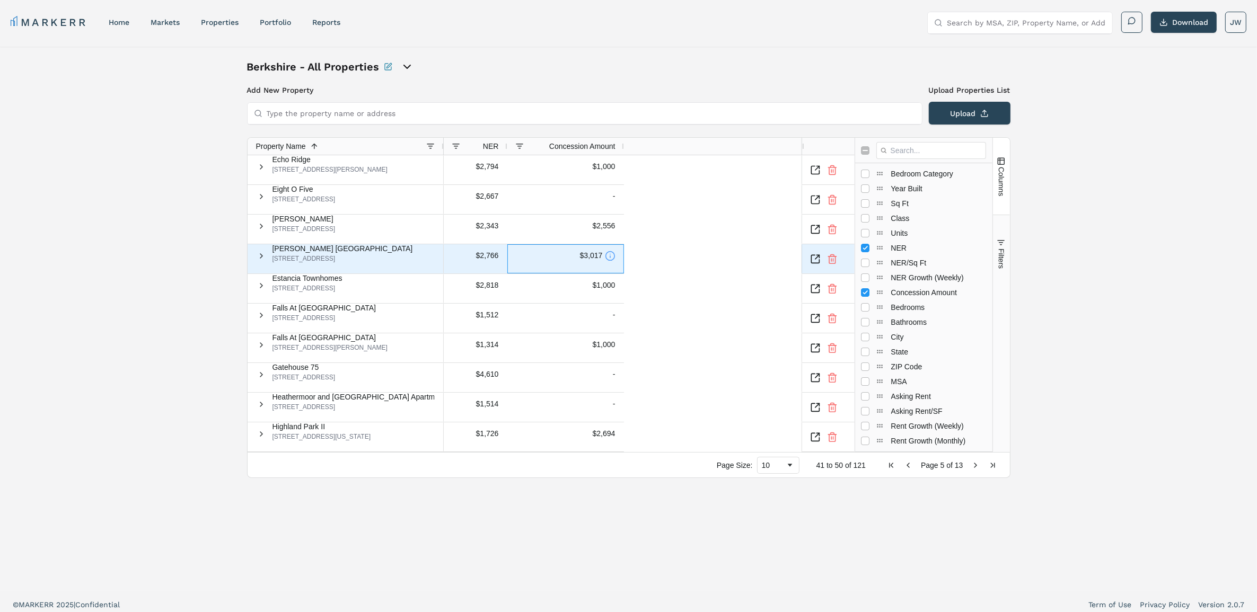
click at [605, 261] on icon at bounding box center [610, 256] width 11 height 11
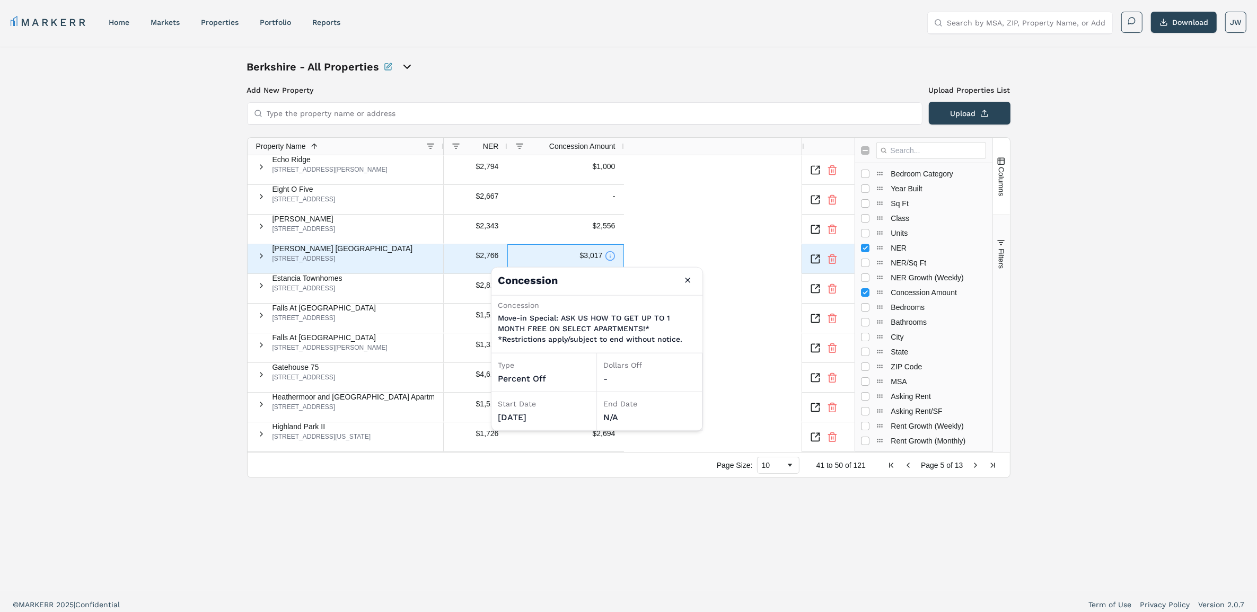
click at [605, 261] on icon at bounding box center [610, 256] width 11 height 11
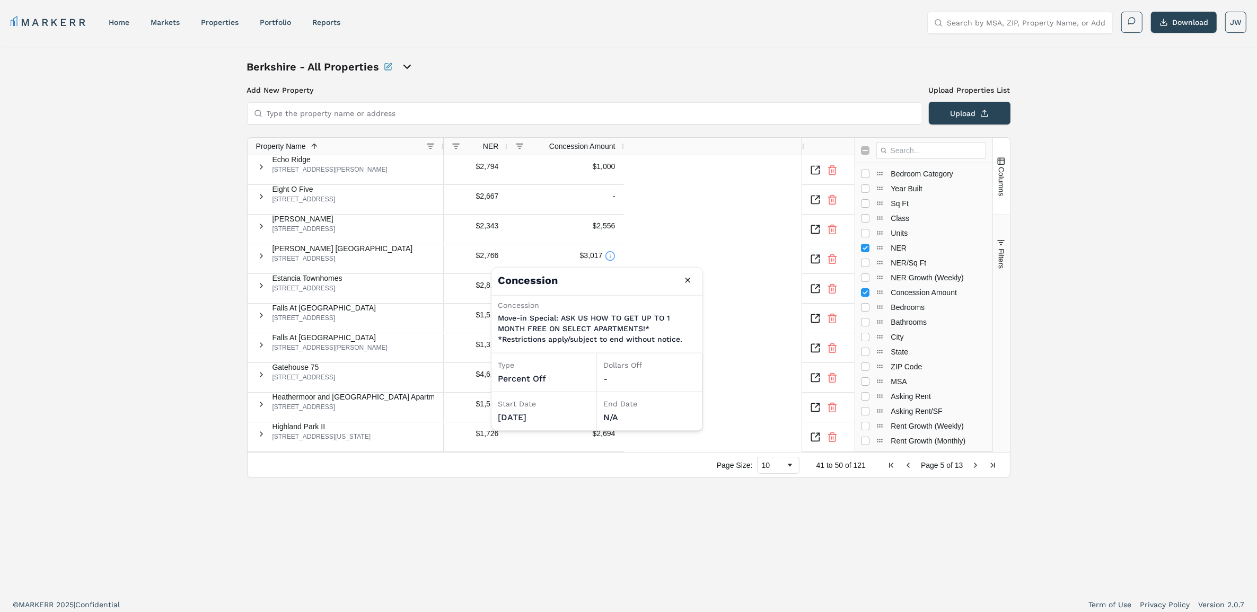
click at [683, 253] on div "$2,794 $1,000 $2,667 - $2,343 $2,556 $2,766 $3,017 $2,818 $1,000 $1,512 - $1,31…" at bounding box center [623, 303] width 358 height 297
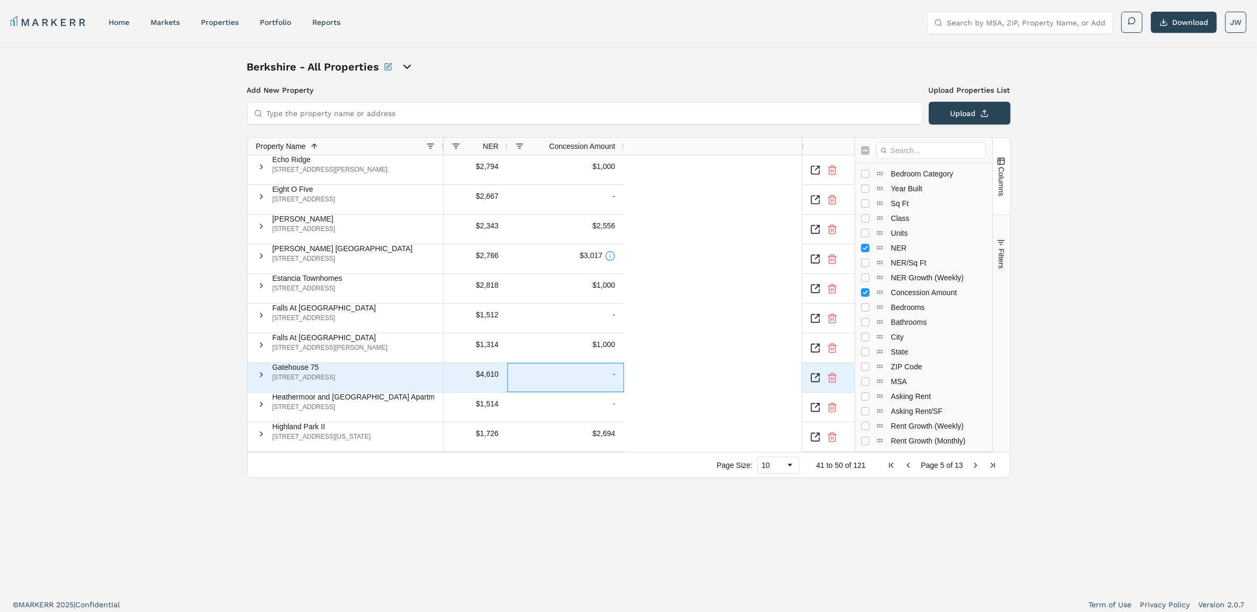
drag, startPoint x: 600, startPoint y: 381, endPoint x: 613, endPoint y: 380, distance: 13.8
click at [613, 380] on div "-" at bounding box center [565, 377] width 117 height 29
click at [616, 380] on div "-" at bounding box center [565, 377] width 117 height 29
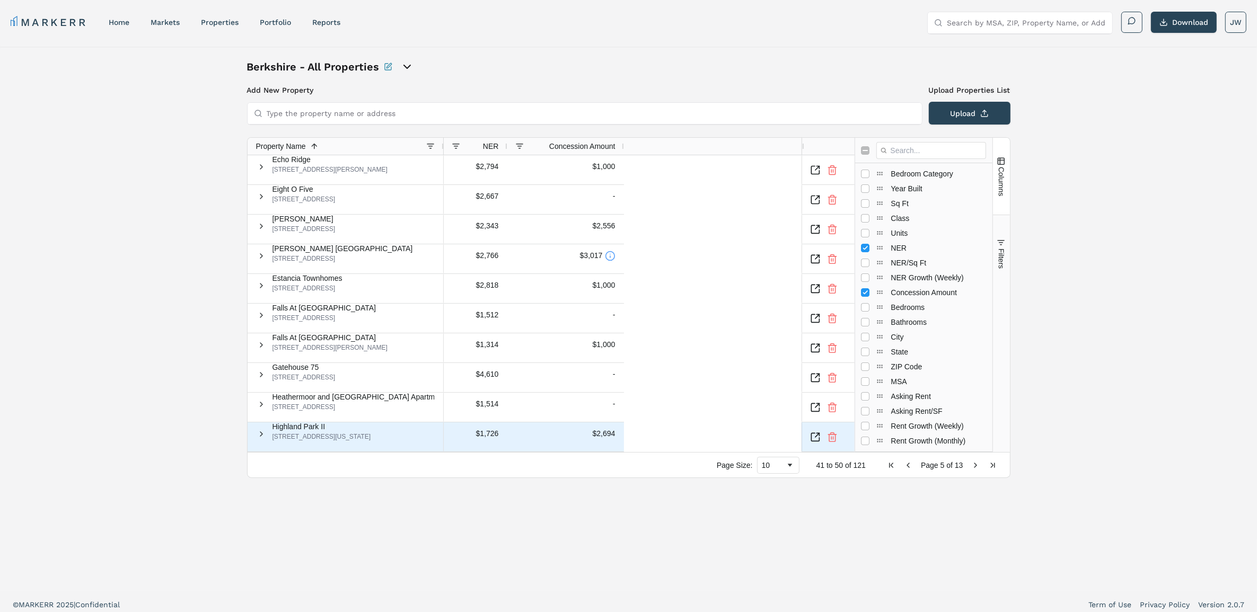
click at [821, 438] on icon "Inspect Comparable" at bounding box center [815, 437] width 11 height 11
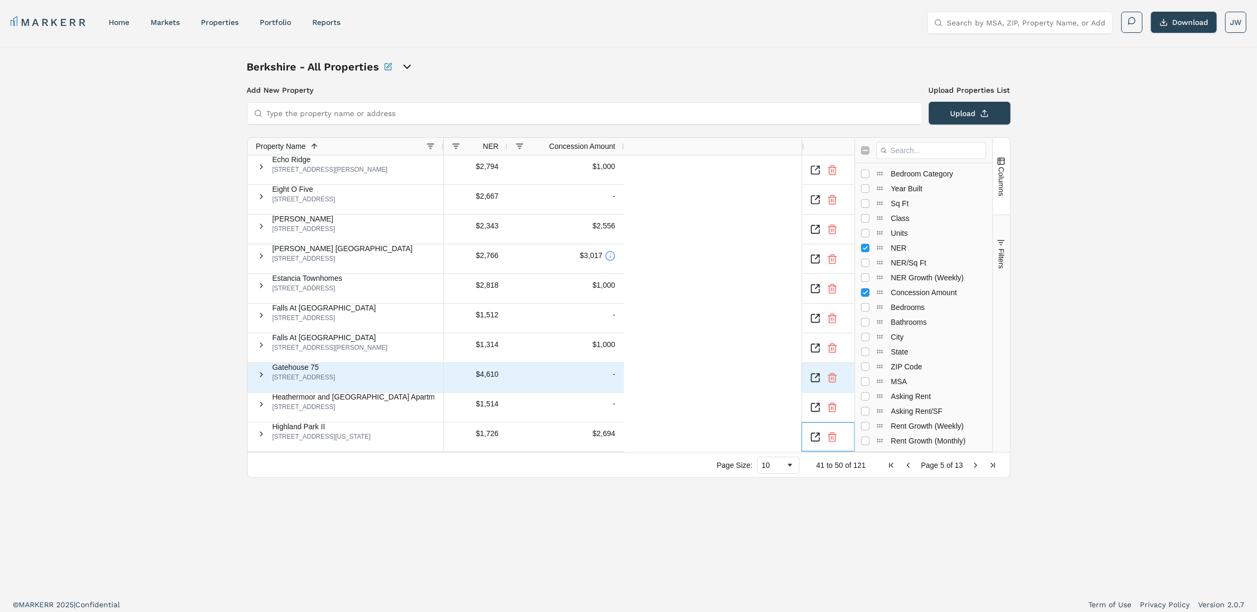
scroll to position [6, 0]
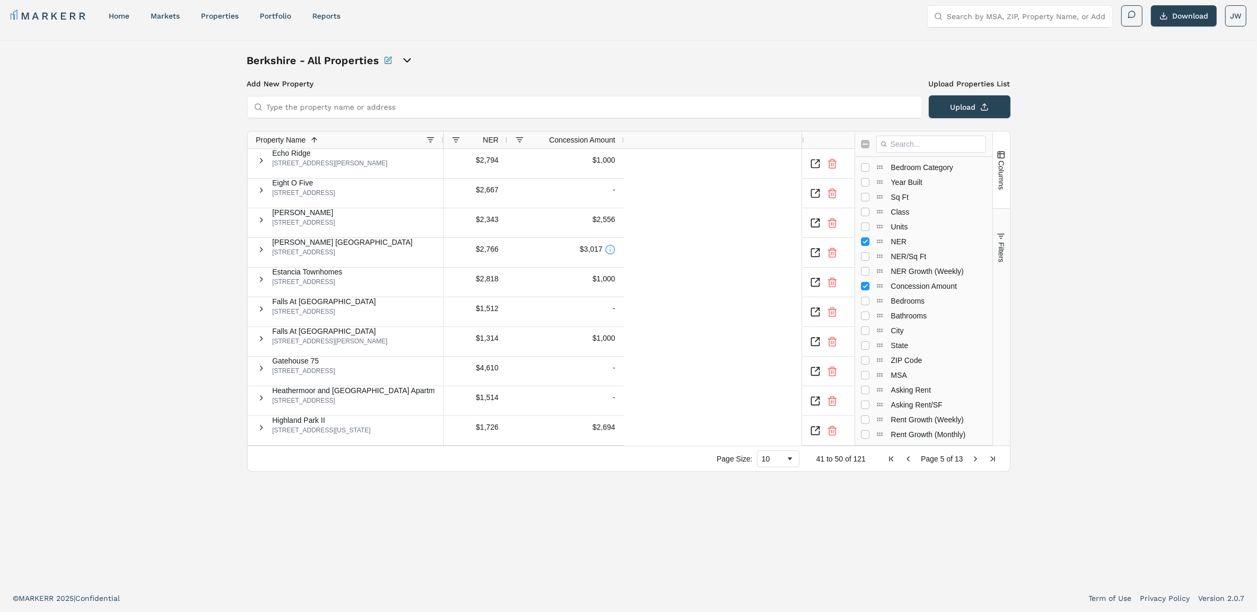
click at [972, 455] on span "Next Page" at bounding box center [976, 459] width 8 height 8
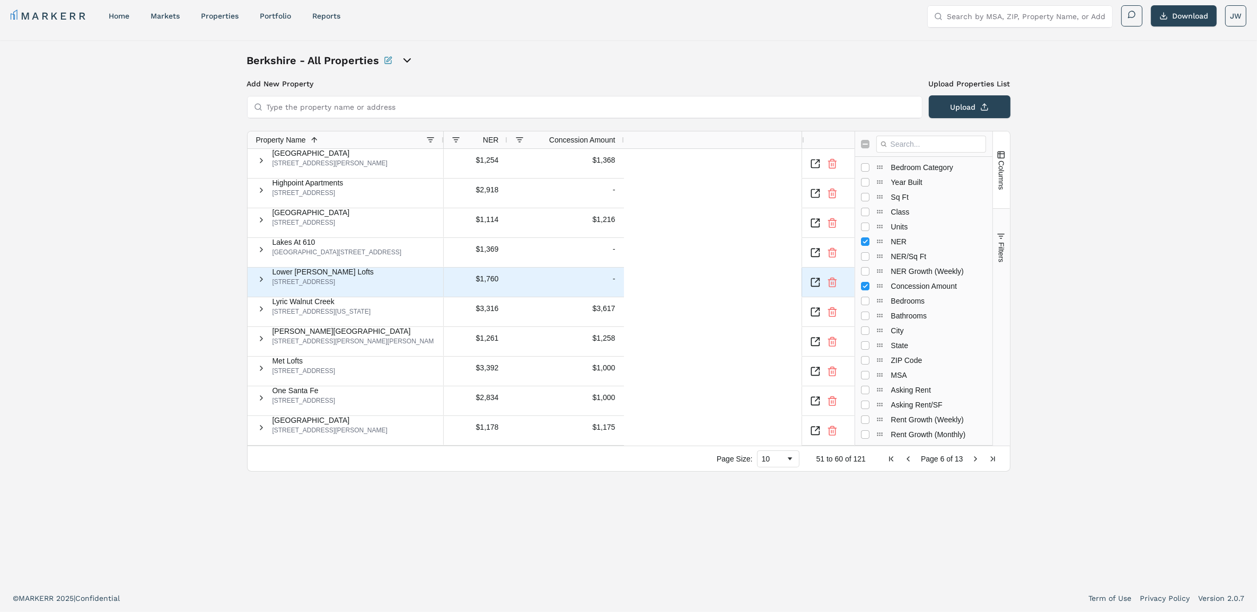
scroll to position [0, 0]
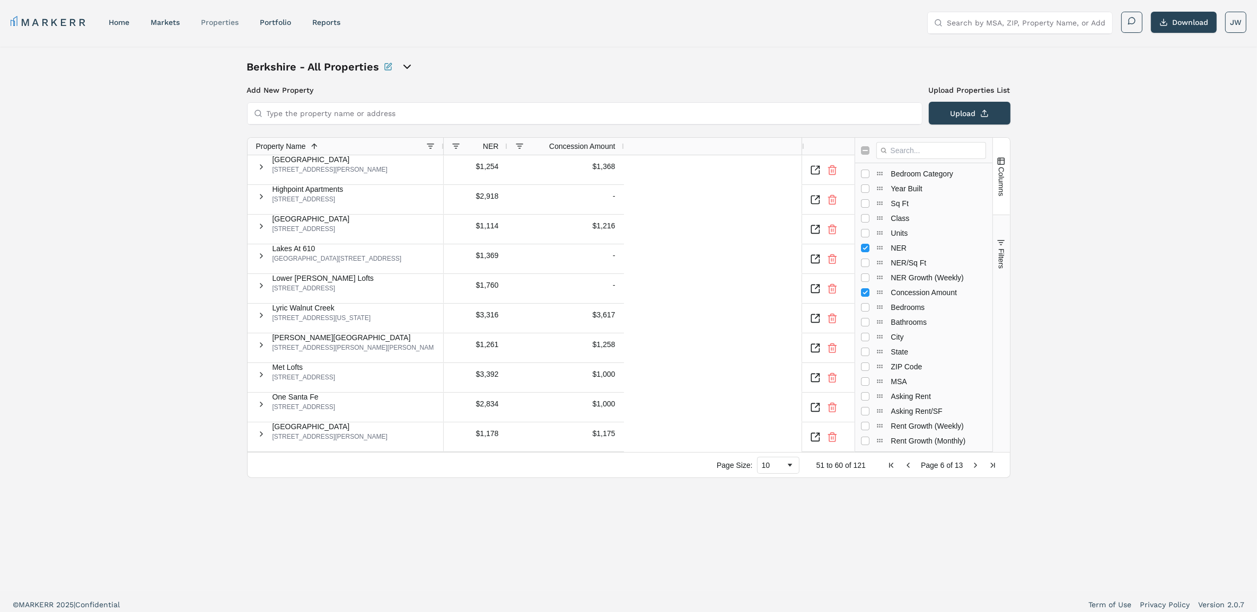
click at [210, 24] on link "properties" at bounding box center [220, 22] width 38 height 8
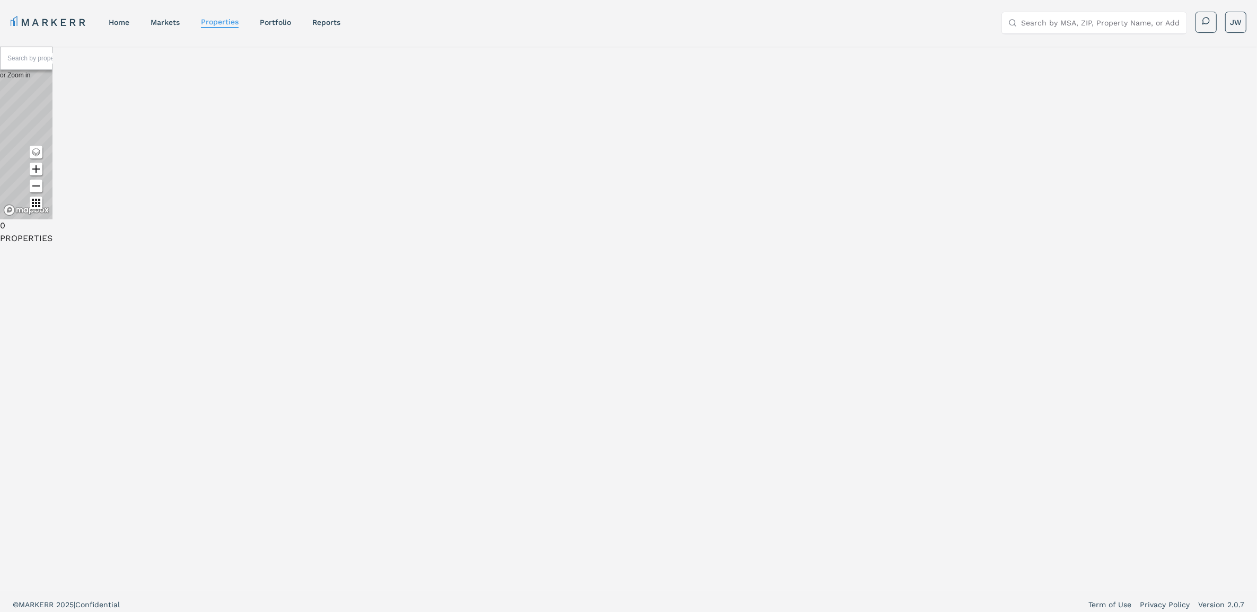
click at [87, 64] on input "text" at bounding box center [47, 58] width 80 height 11
type input "aspire at 610"
click at [62, 156] on div "8900 Lakes At 610 Dr, Houston" at bounding box center [35, 140] width 54 height 32
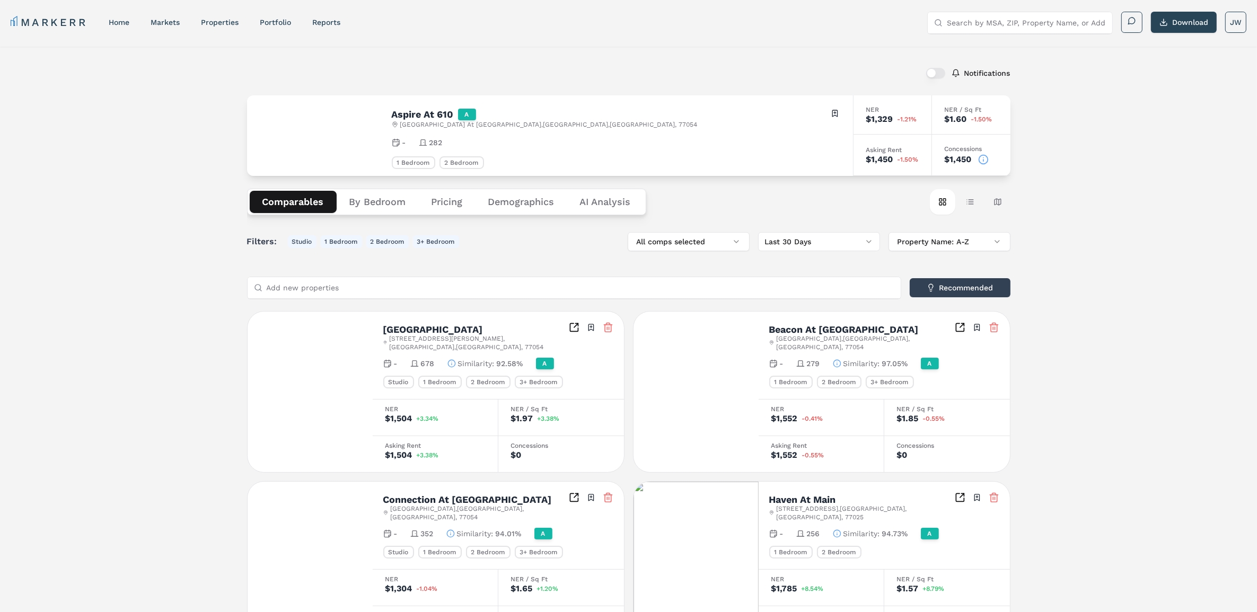
click at [982, 160] on icon at bounding box center [983, 159] width 11 height 11
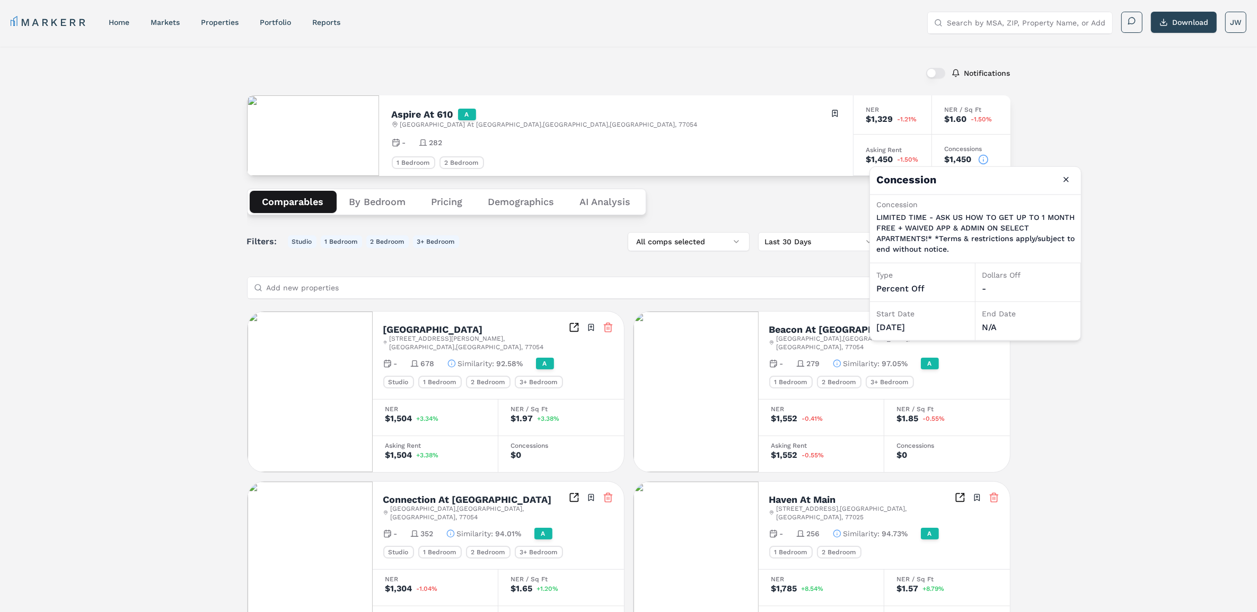
click at [982, 159] on icon at bounding box center [983, 159] width 11 height 11
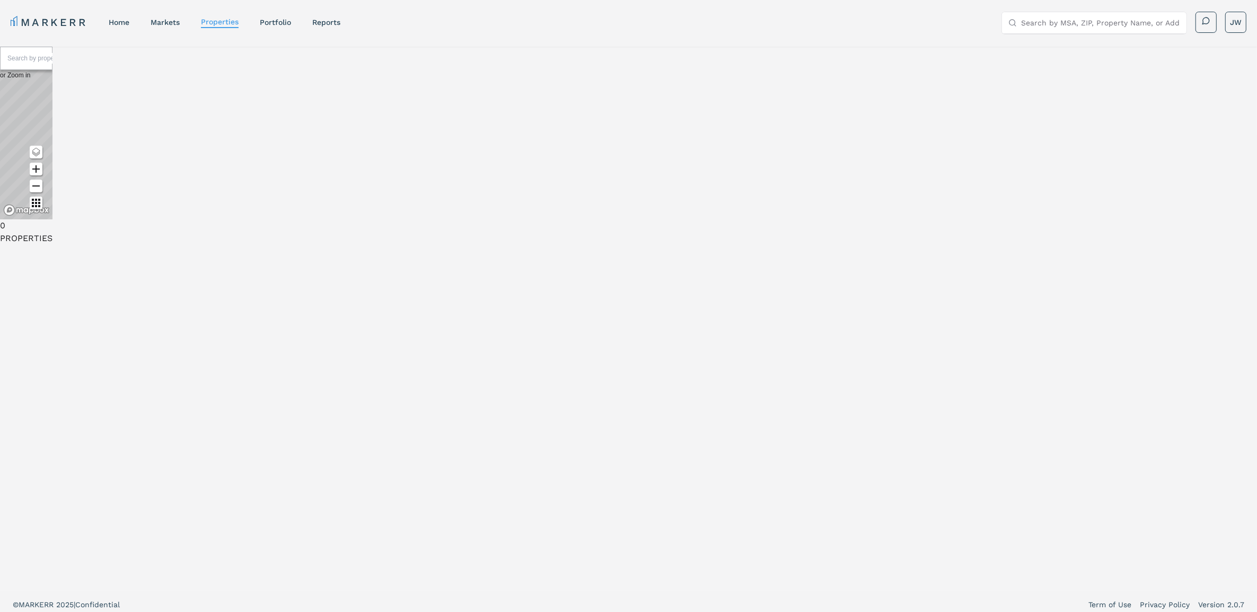
click at [283, 30] on div "MARKERR home markets properties Portfolio reports Search by MSA, ZIP, Property …" at bounding box center [629, 23] width 1236 height 22
click at [282, 25] on link "Portfolio" at bounding box center [275, 22] width 31 height 8
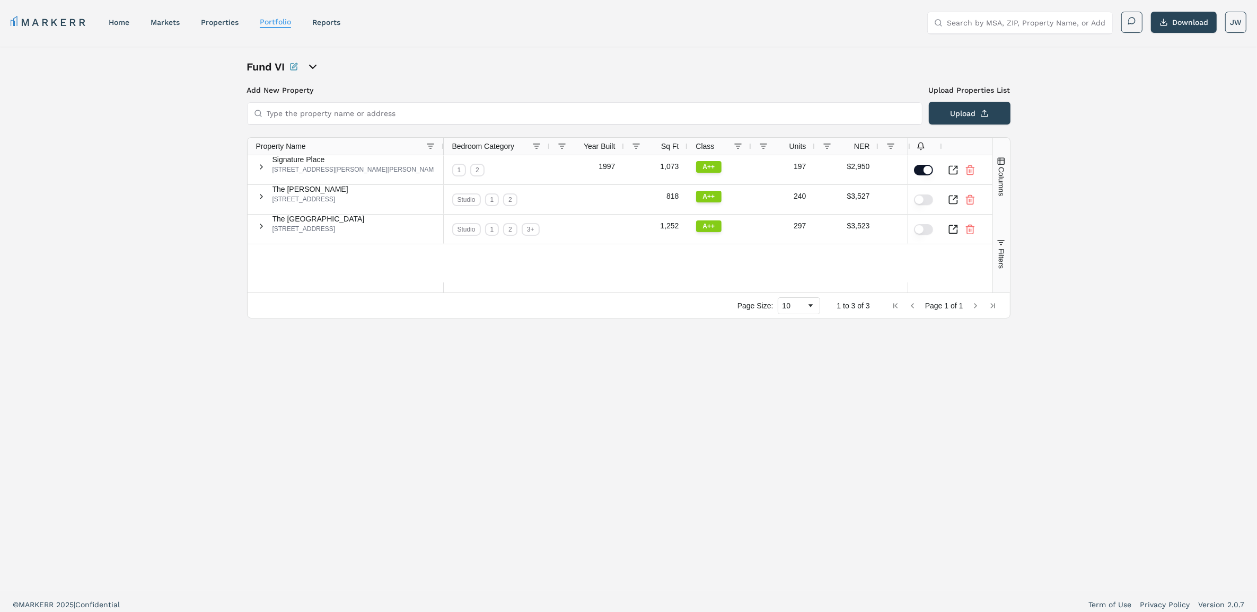
click at [292, 66] on icon "Rename this portfolio" at bounding box center [293, 67] width 6 height 6
click at [373, 57] on div "New Portfolio Description Fund VI Add New Property Upload Properties List Type …" at bounding box center [628, 319] width 1257 height 544
click at [581, 64] on div "New Portfolio Description Fund VI" at bounding box center [628, 66] width 763 height 15
click at [468, 66] on icon "Cancel Rename" at bounding box center [467, 67] width 8 height 8
click at [310, 65] on icon "open portfolio options" at bounding box center [313, 66] width 6 height 3
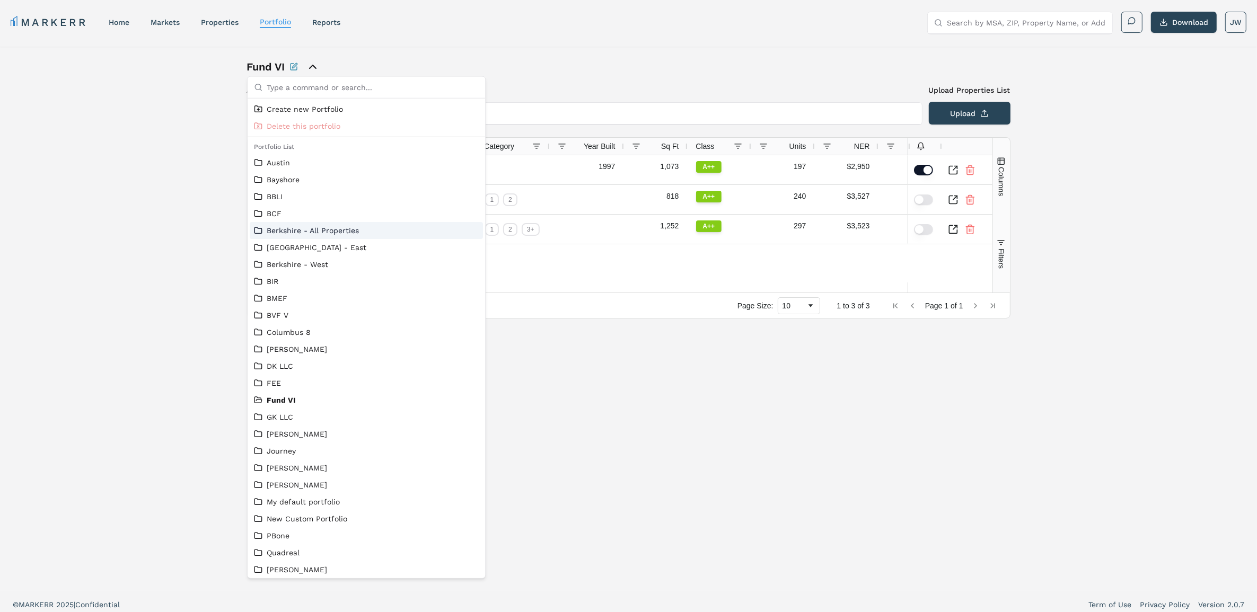
click at [332, 232] on link "Berkshire - All Properties" at bounding box center [366, 230] width 225 height 11
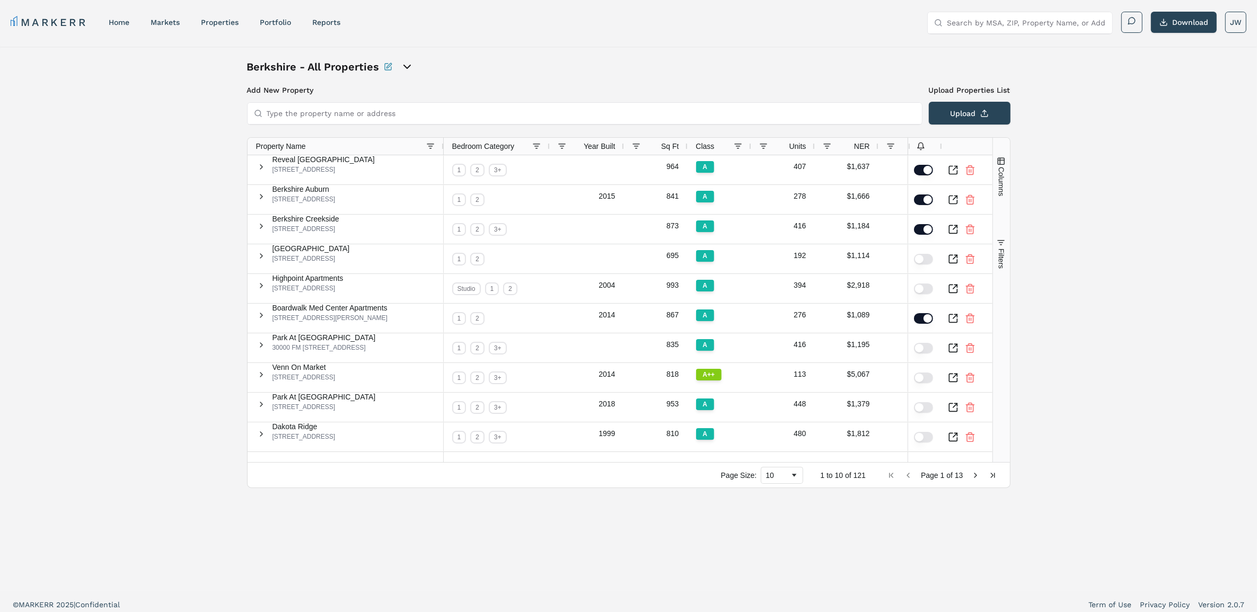
click at [334, 144] on div "Property Name" at bounding box center [341, 146] width 171 height 12
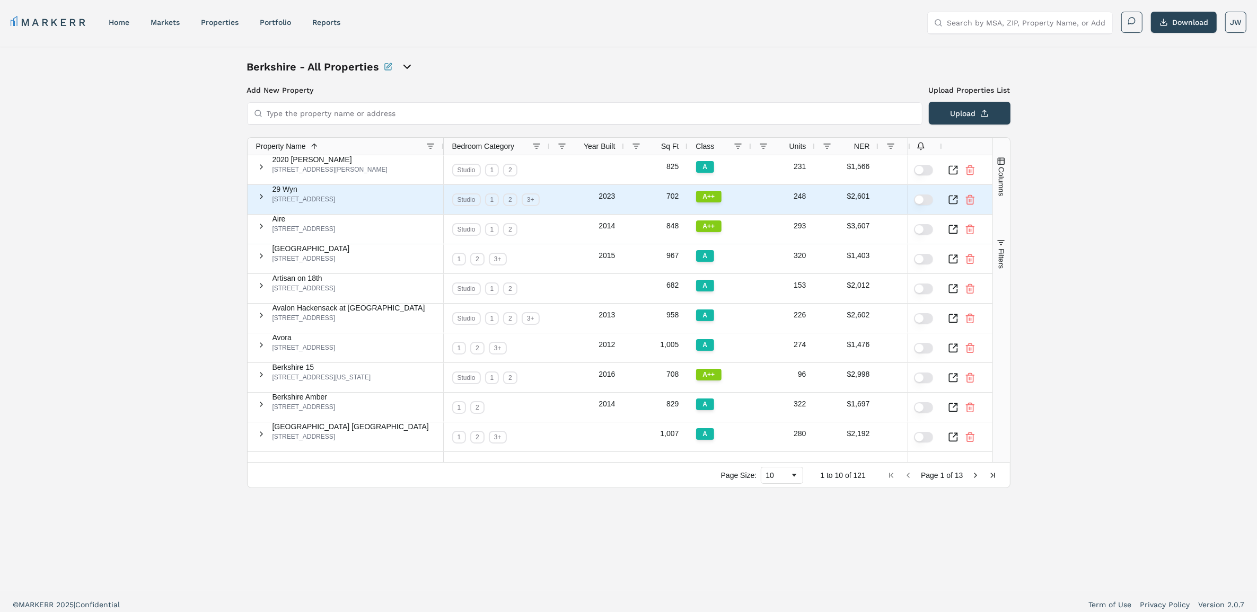
scroll to position [6, 0]
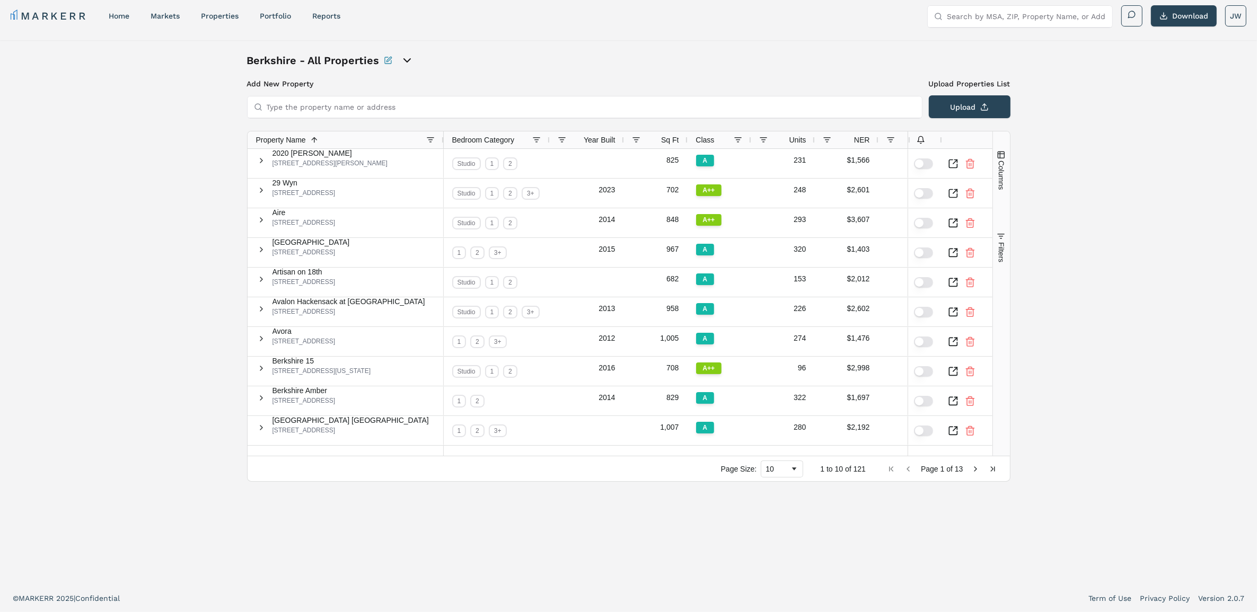
click at [972, 465] on span "Next Page" at bounding box center [976, 469] width 8 height 8
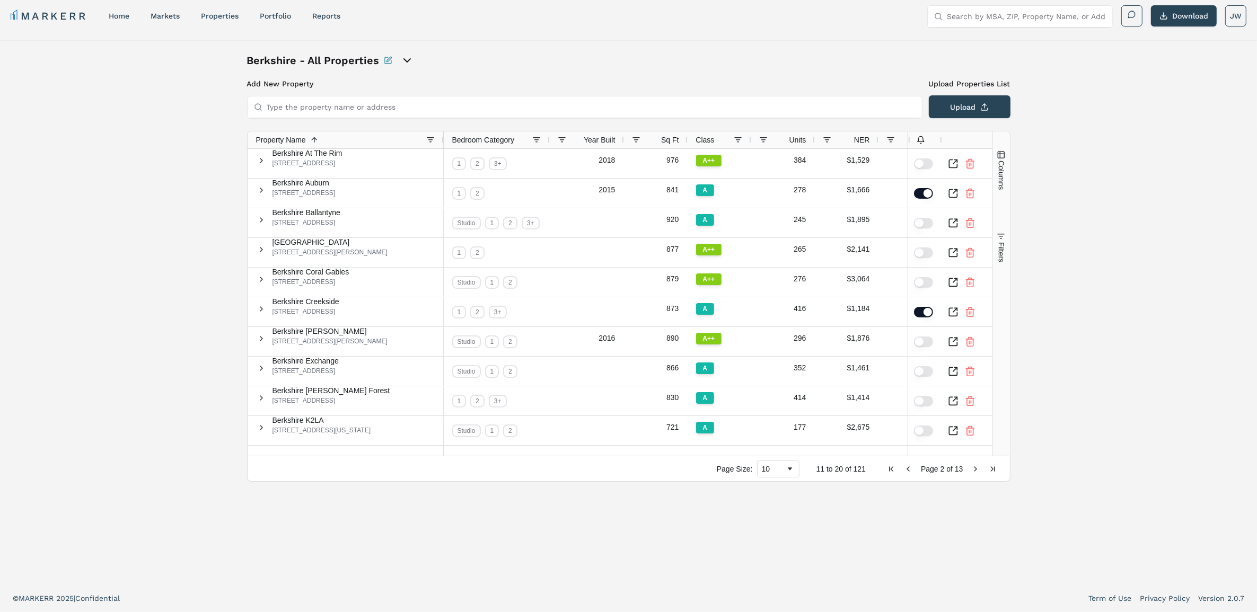
click at [972, 465] on span "Next Page" at bounding box center [976, 469] width 8 height 8
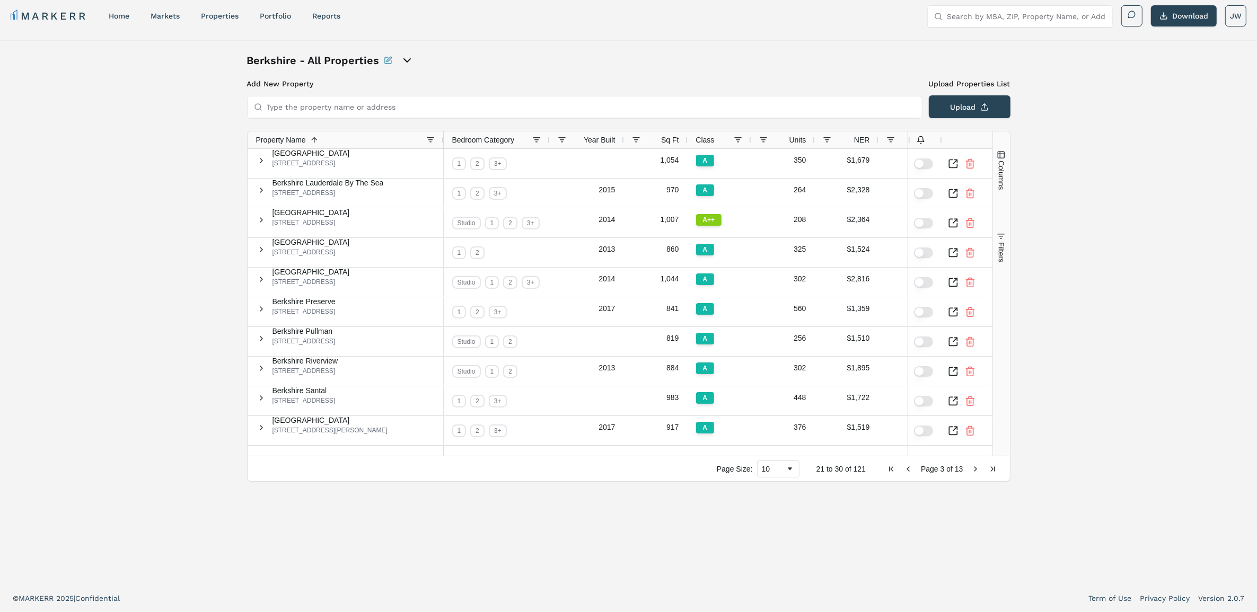
click at [972, 465] on span "Next Page" at bounding box center [976, 469] width 8 height 8
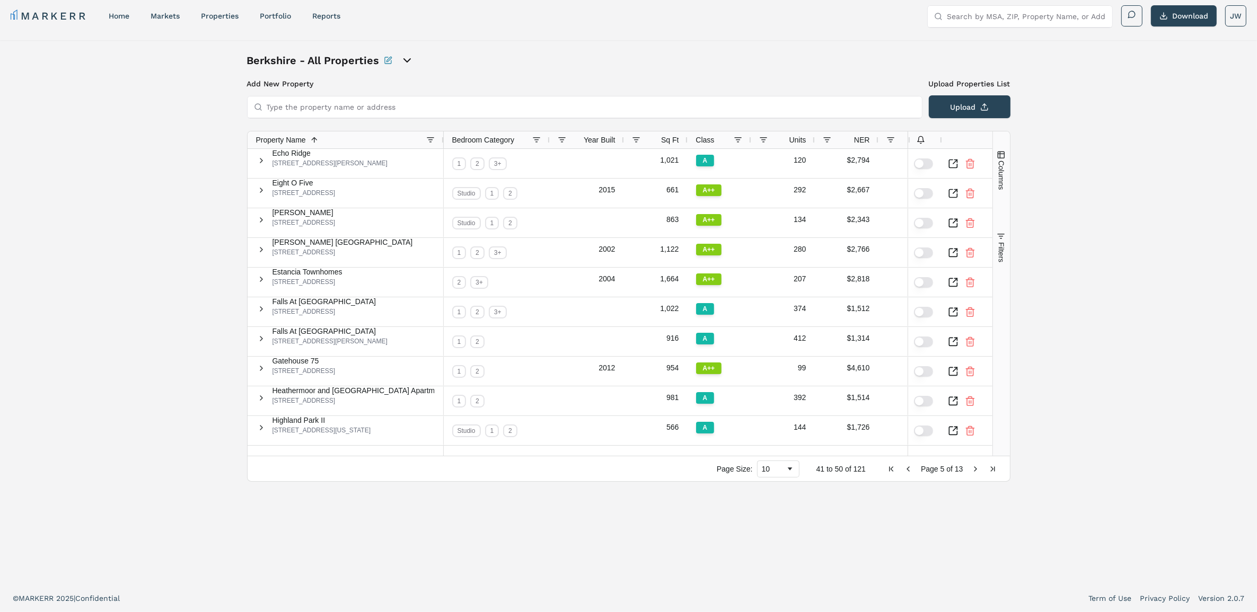
click at [972, 465] on span "Next Page" at bounding box center [976, 469] width 8 height 8
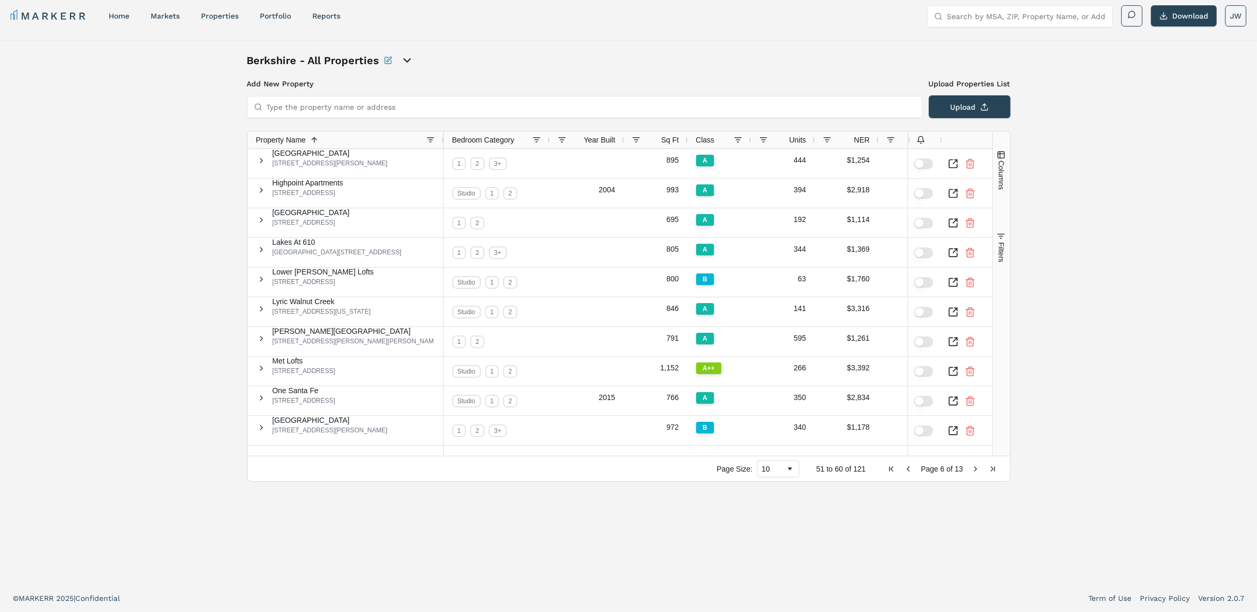
click at [972, 465] on span "Next Page" at bounding box center [976, 469] width 8 height 8
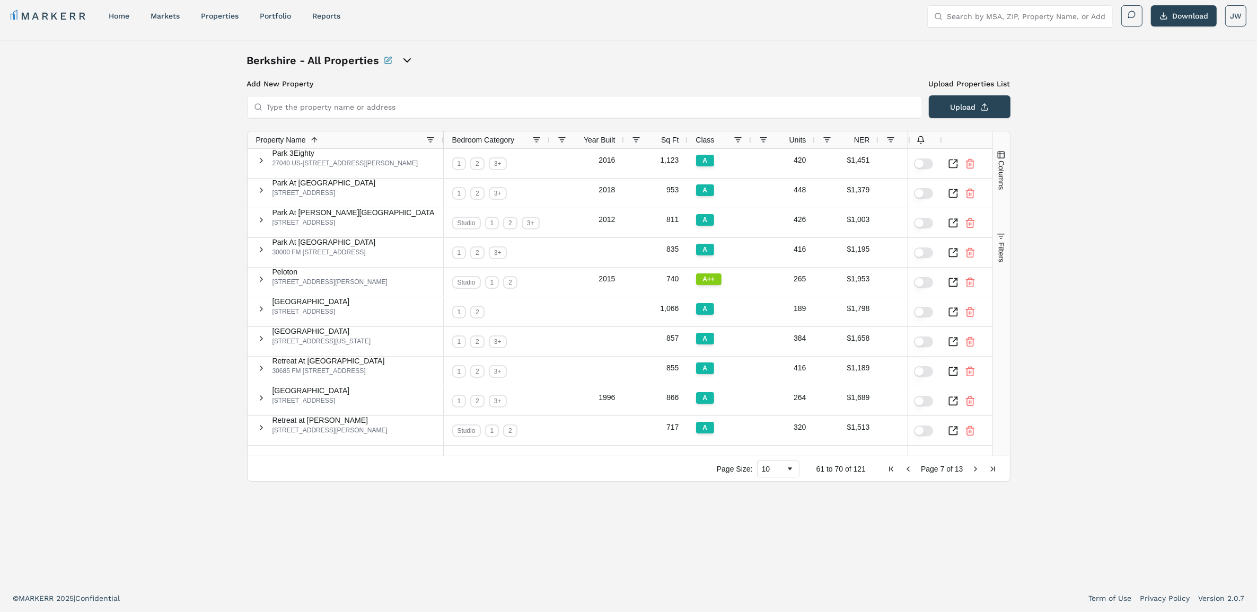
click at [904, 465] on span "Previous Page" at bounding box center [908, 469] width 8 height 8
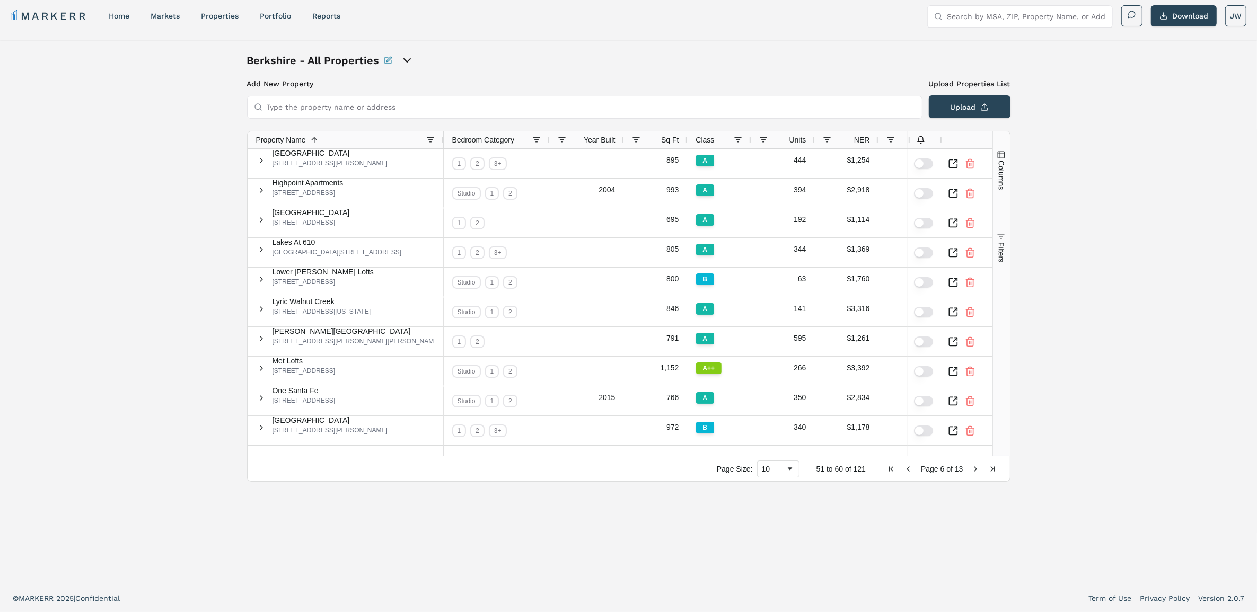
click at [1002, 157] on button "Columns" at bounding box center [1001, 170] width 17 height 76
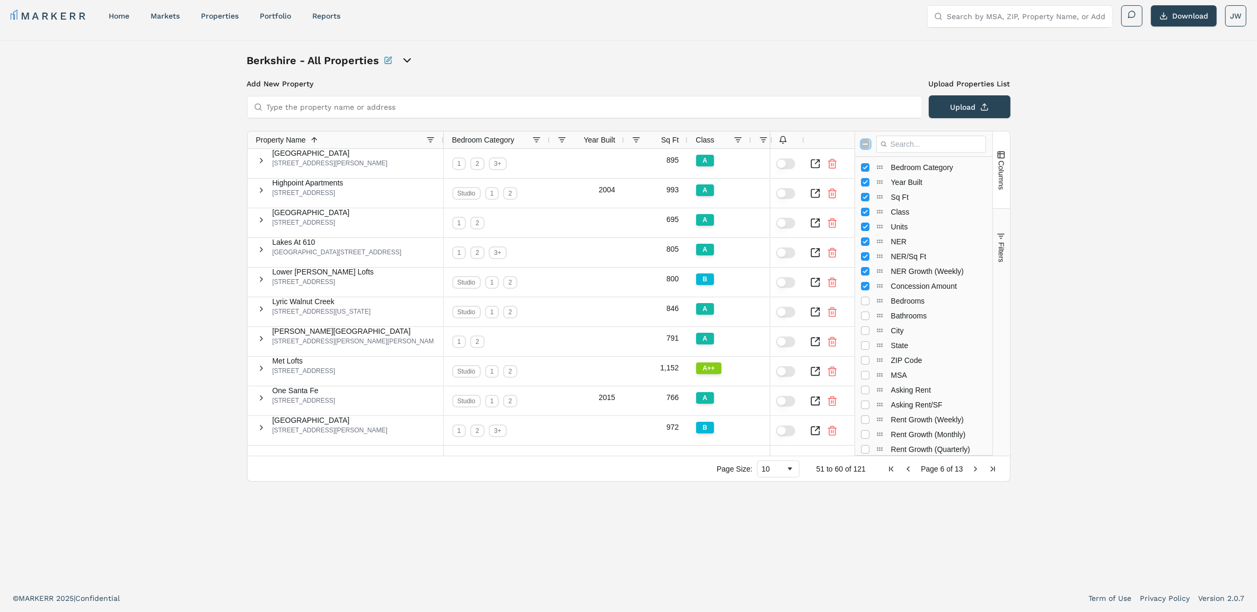
click at [867, 140] on input "Toggle All Columns Visibility" at bounding box center [865, 144] width 8 height 8
checkbox input "true"
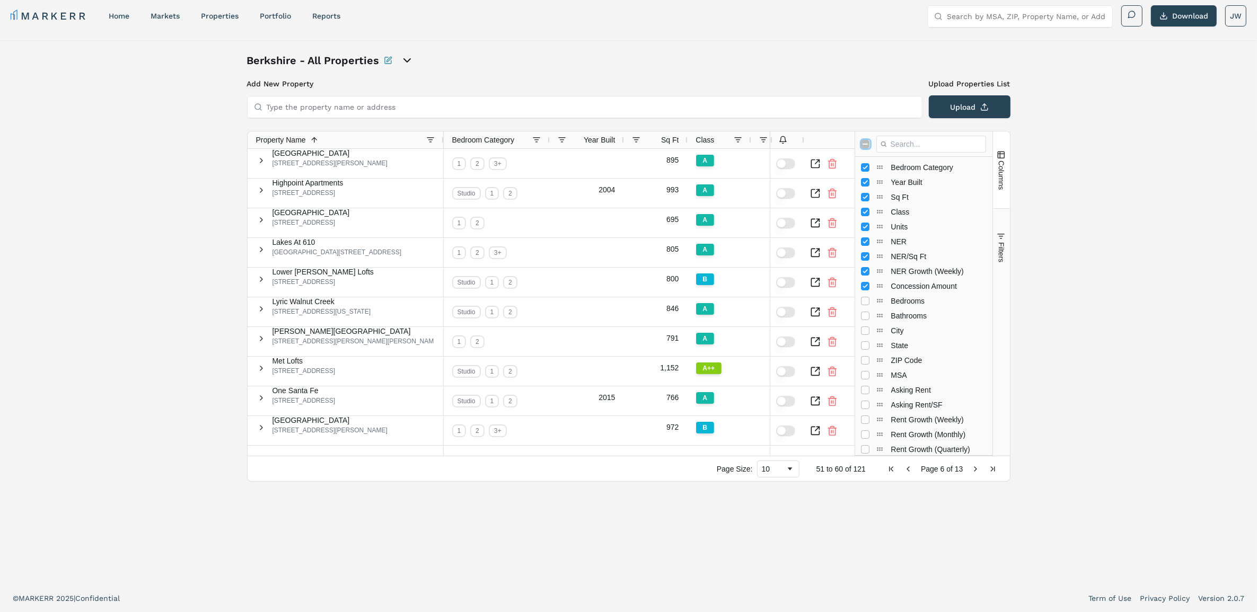
checkbox input "true"
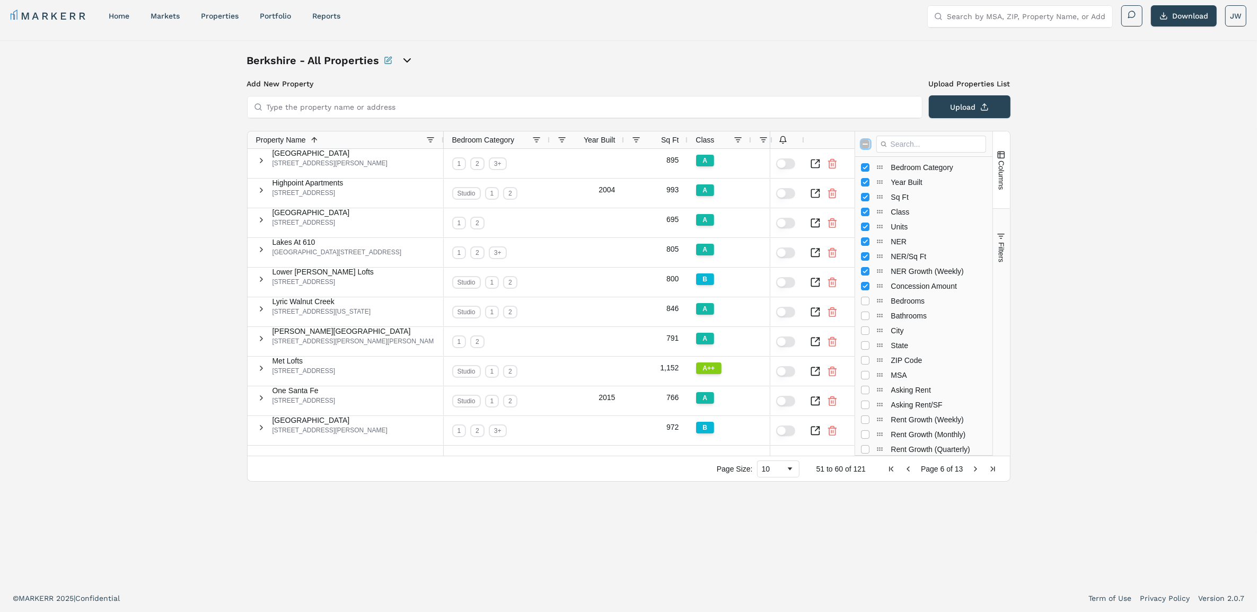
checkbox input "true"
click at [867, 140] on input "Toggle All Columns Visibility" at bounding box center [865, 144] width 8 height 8
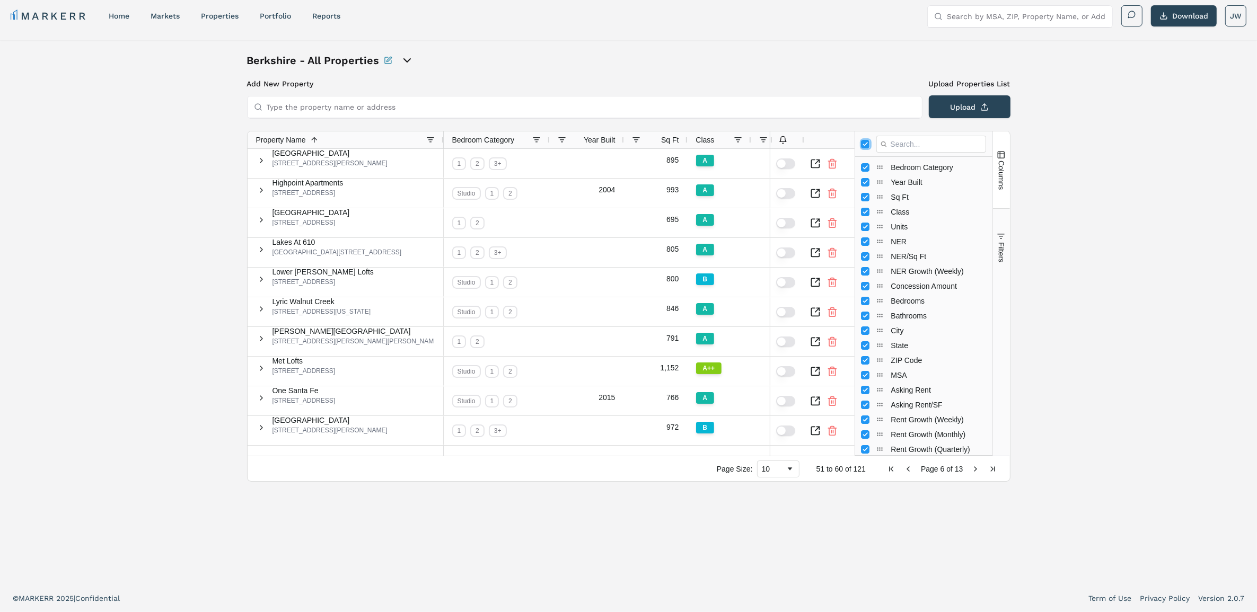
checkbox input "false"
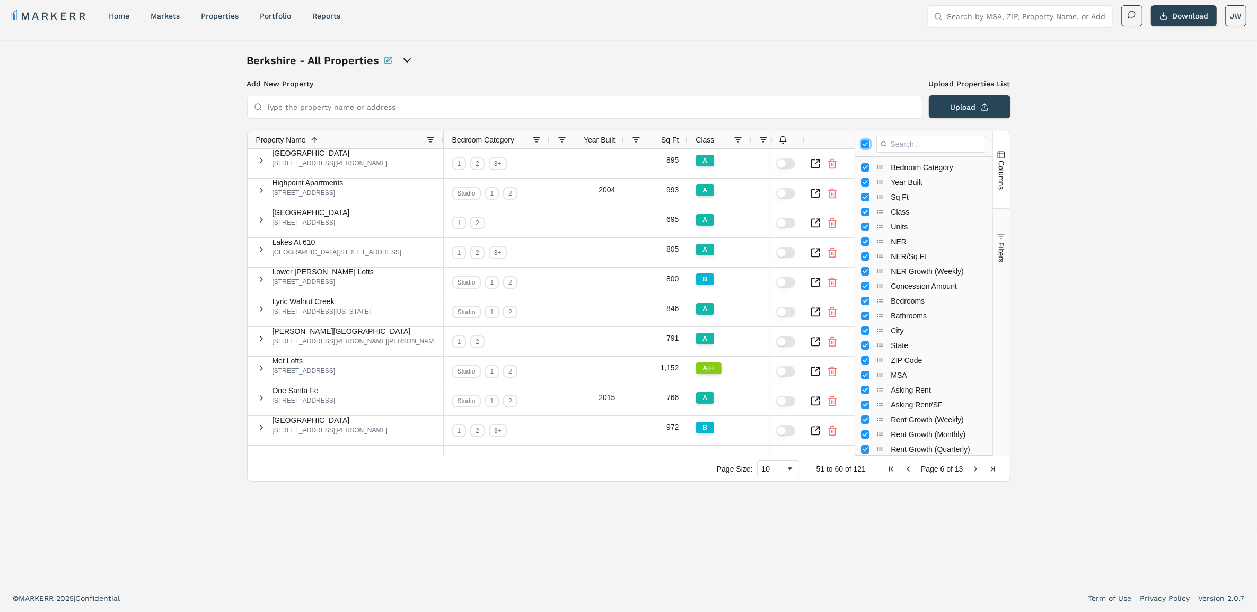
checkbox input "false"
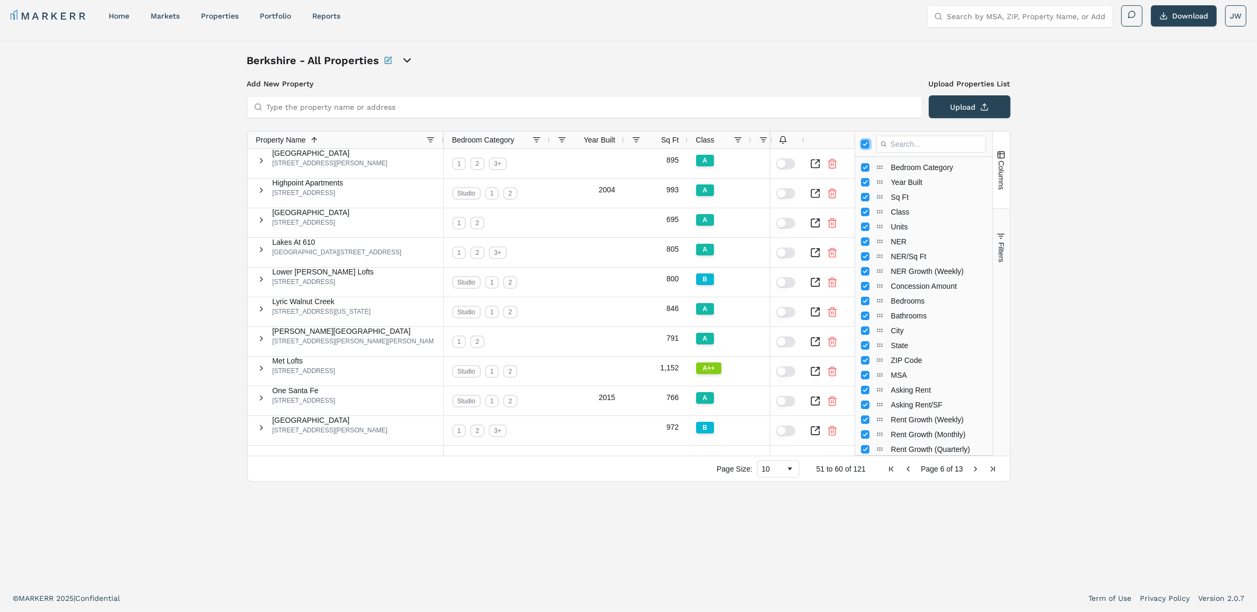
checkbox input "false"
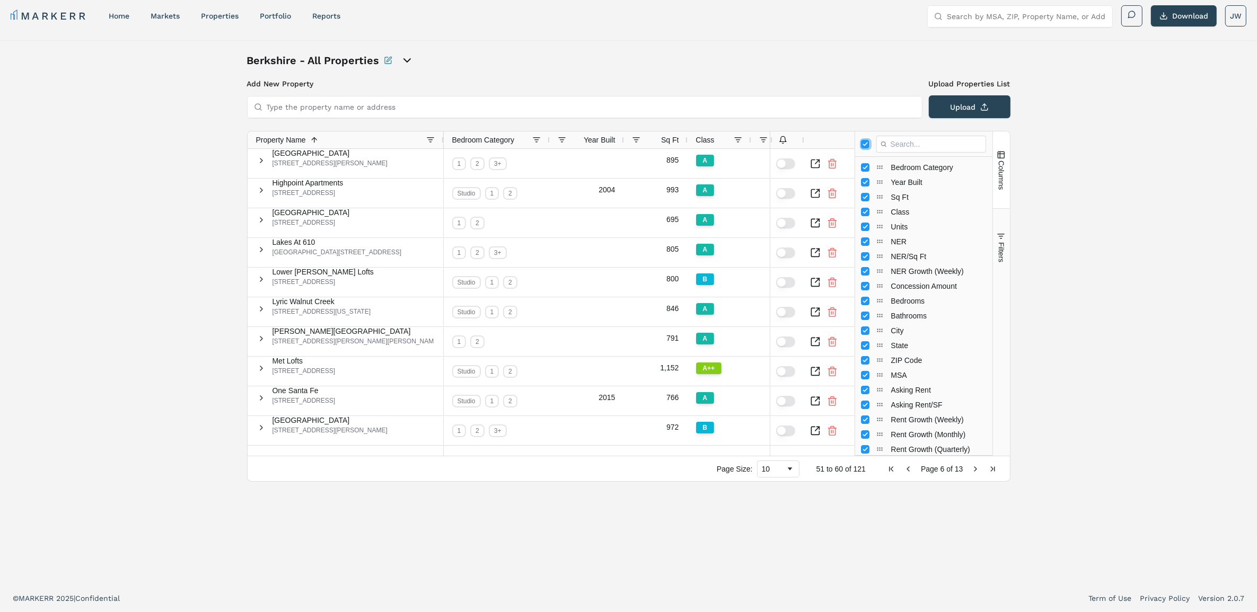
checkbox input "false"
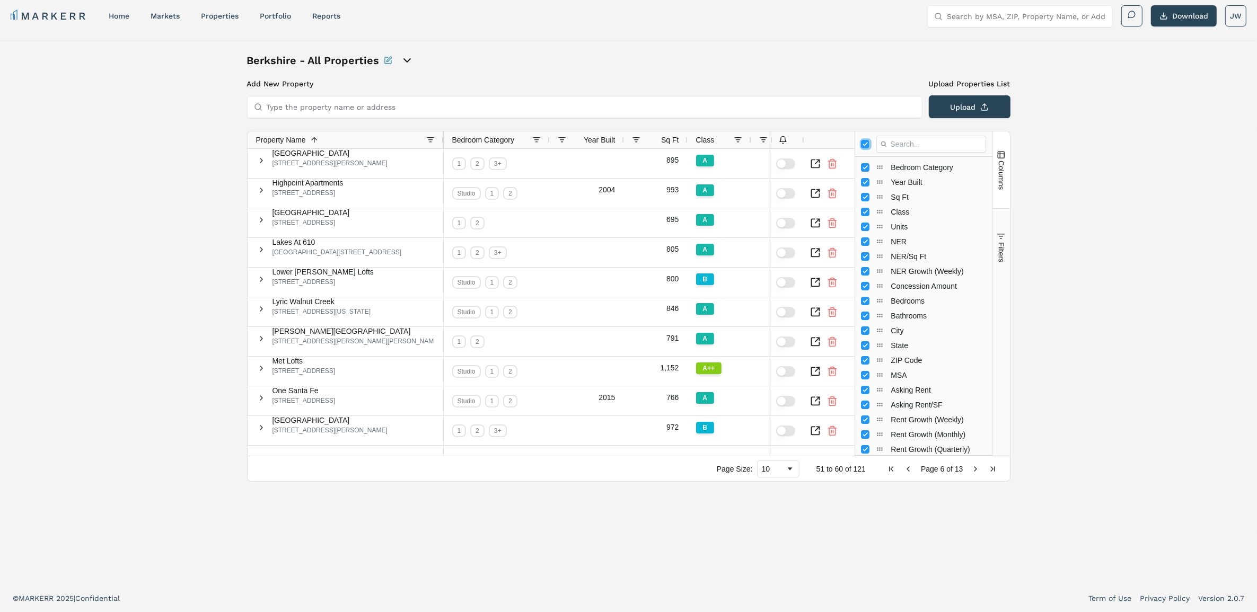
checkbox input "false"
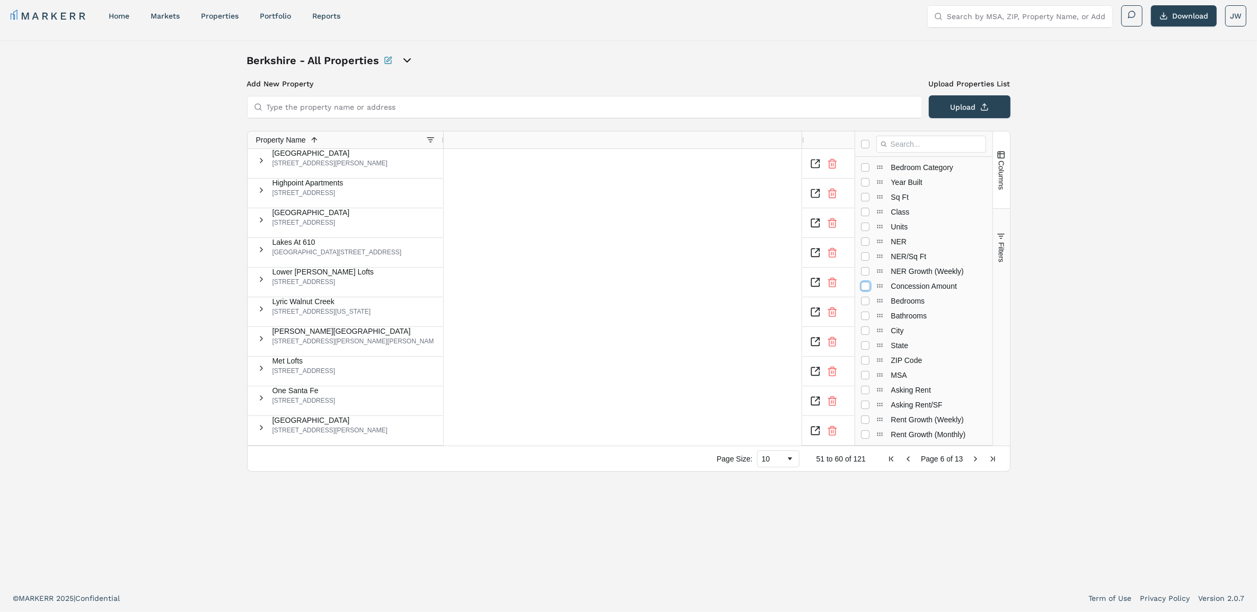
click at [869, 282] on input "Press SPACE to toggle visibility (hidden)" at bounding box center [865, 286] width 8 height 8
checkbox input "true"
checkbox input "false"
click at [866, 237] on input "Press SPACE to toggle visibility (hidden)" at bounding box center [865, 241] width 8 height 8
checkbox input "true"
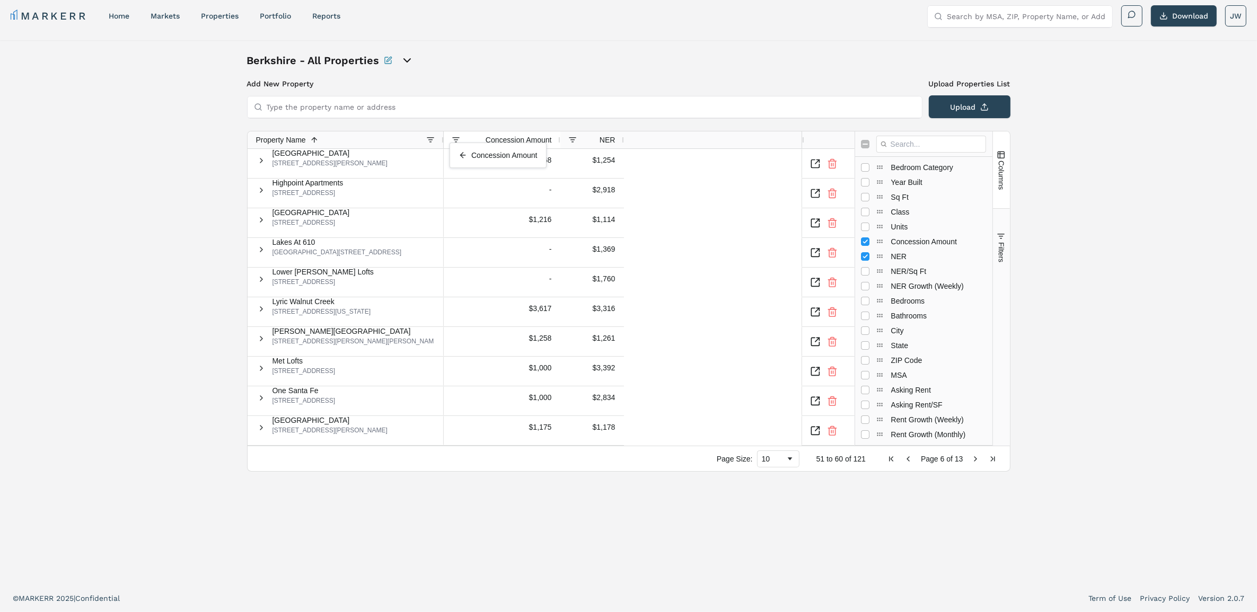
drag, startPoint x: 554, startPoint y: 139, endPoint x: 455, endPoint y: 146, distance: 99.4
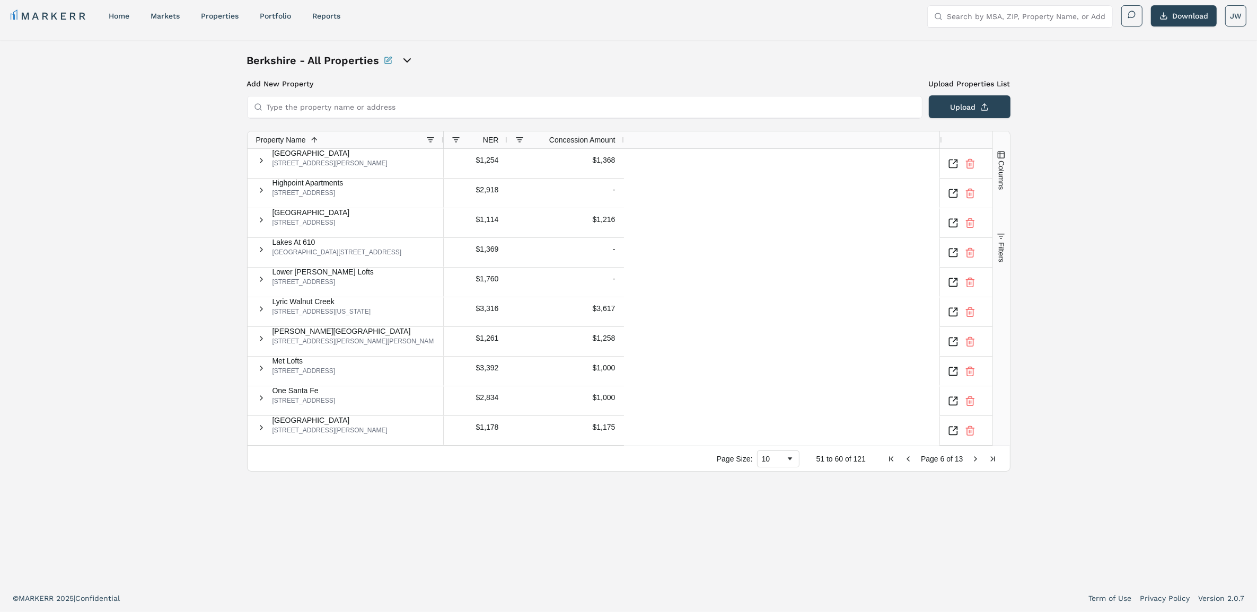
click at [972, 455] on span "Next Page" at bounding box center [976, 459] width 8 height 8
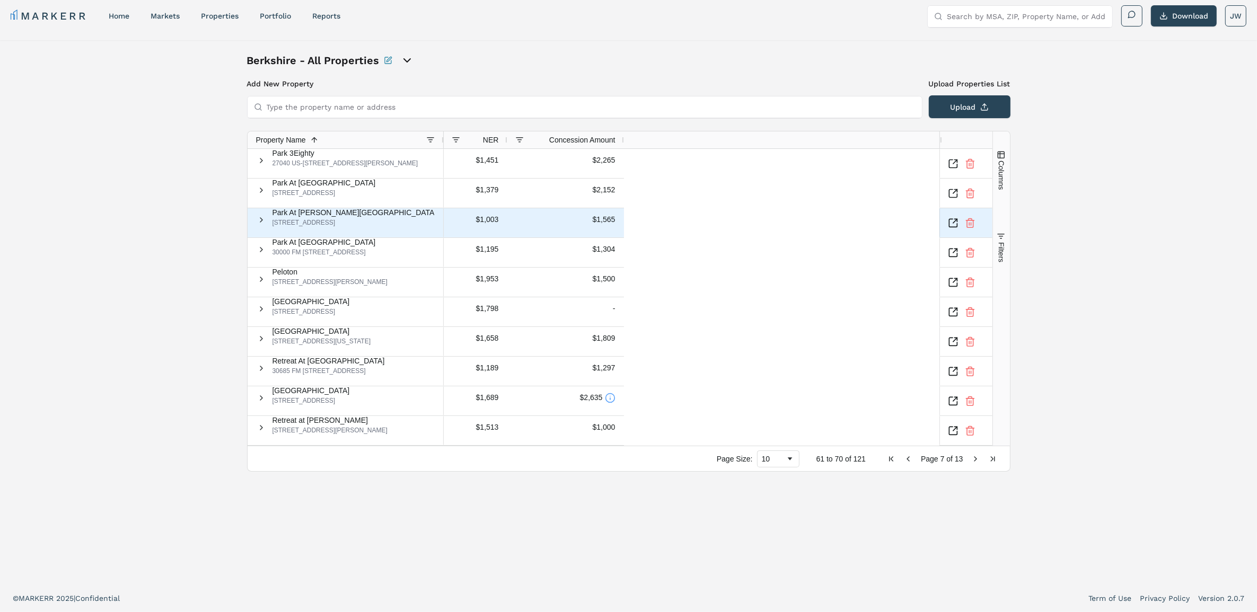
click at [958, 223] on icon "Inspect Comparable" at bounding box center [953, 223] width 11 height 11
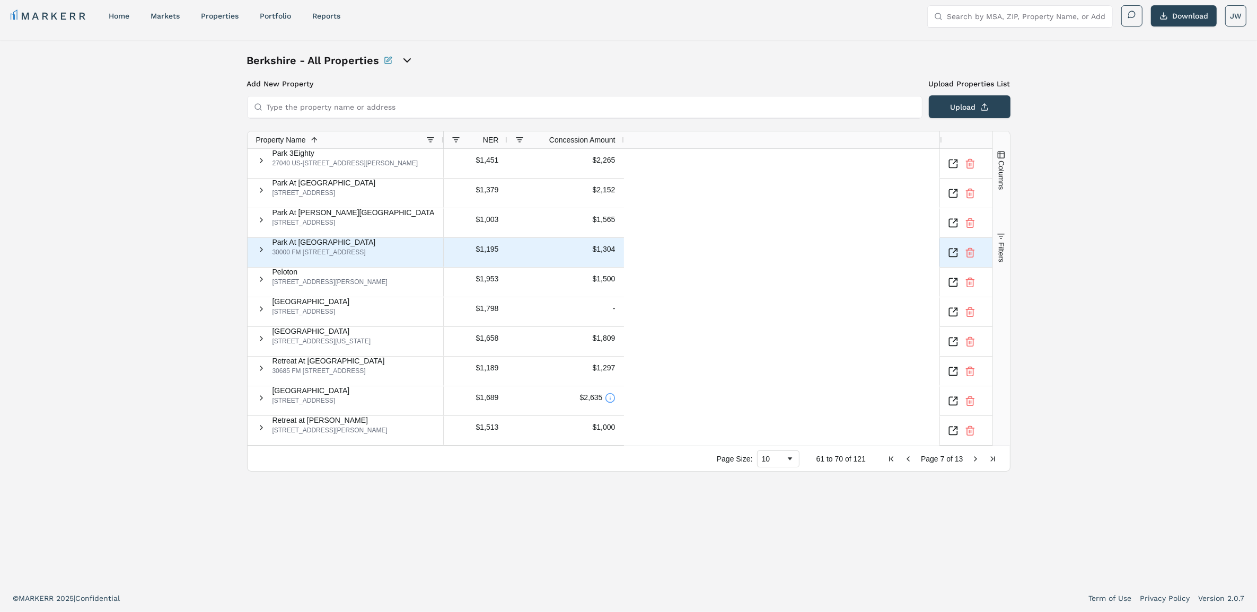
click at [958, 250] on icon "Inspect Comparable" at bounding box center [953, 253] width 11 height 11
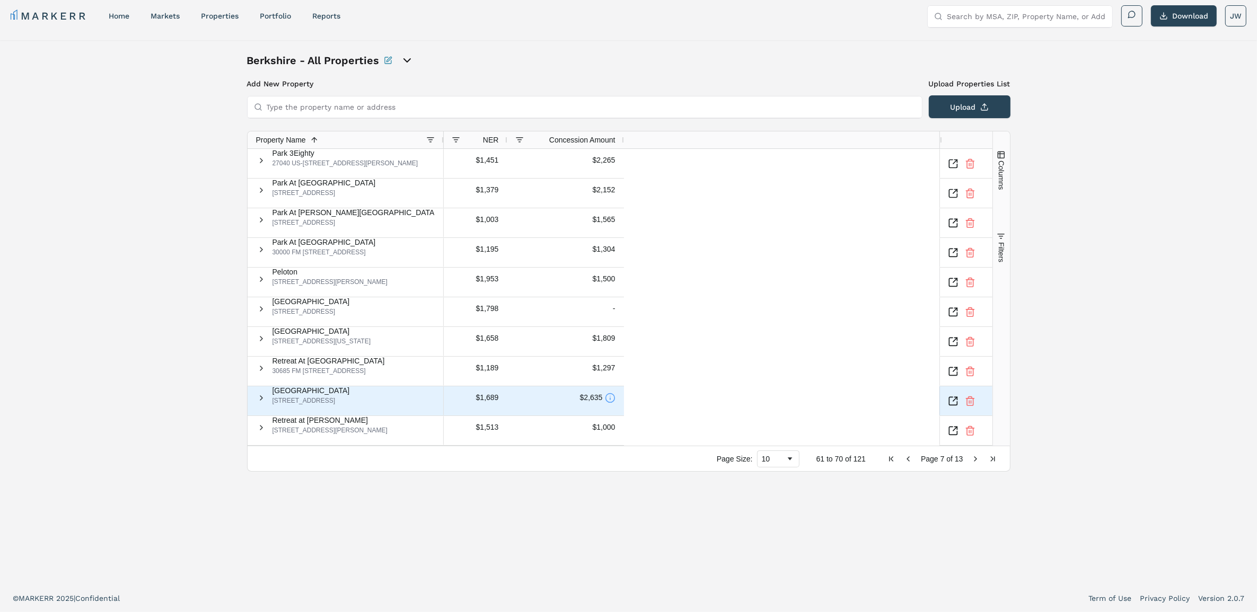
click at [605, 403] on icon at bounding box center [610, 398] width 11 height 11
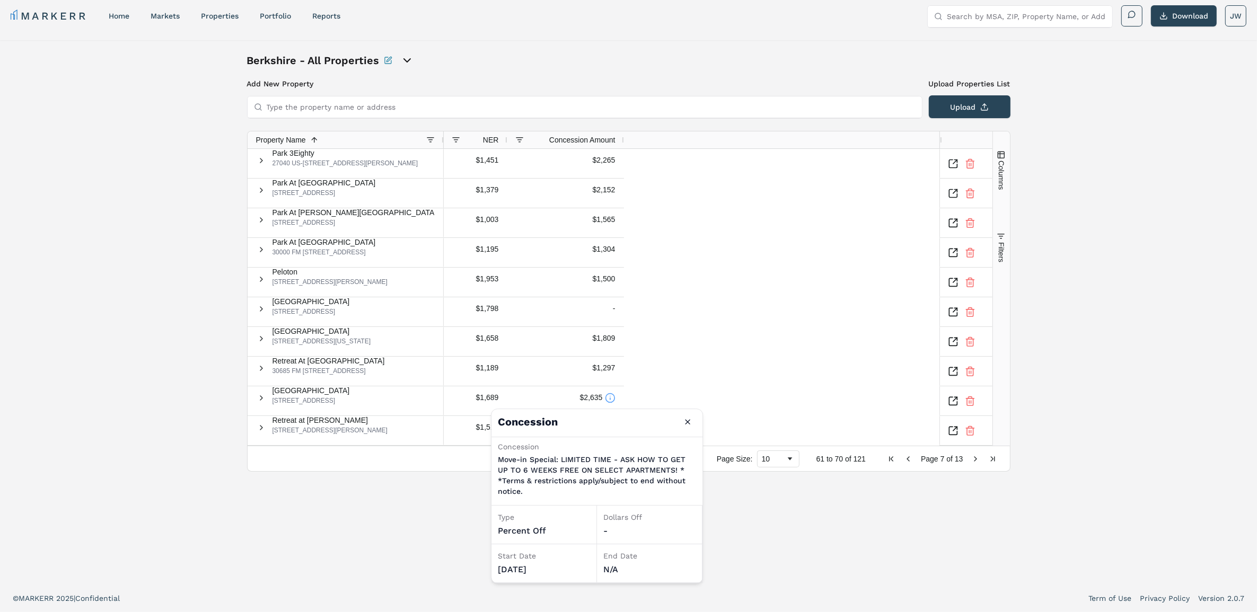
click at [699, 371] on div "$1,451 $2,265 $1,379 $2,152 $1,003 $1,565 $1,195 $1,304 $1,953 $1,500 $1,798 - …" at bounding box center [692, 297] width 496 height 297
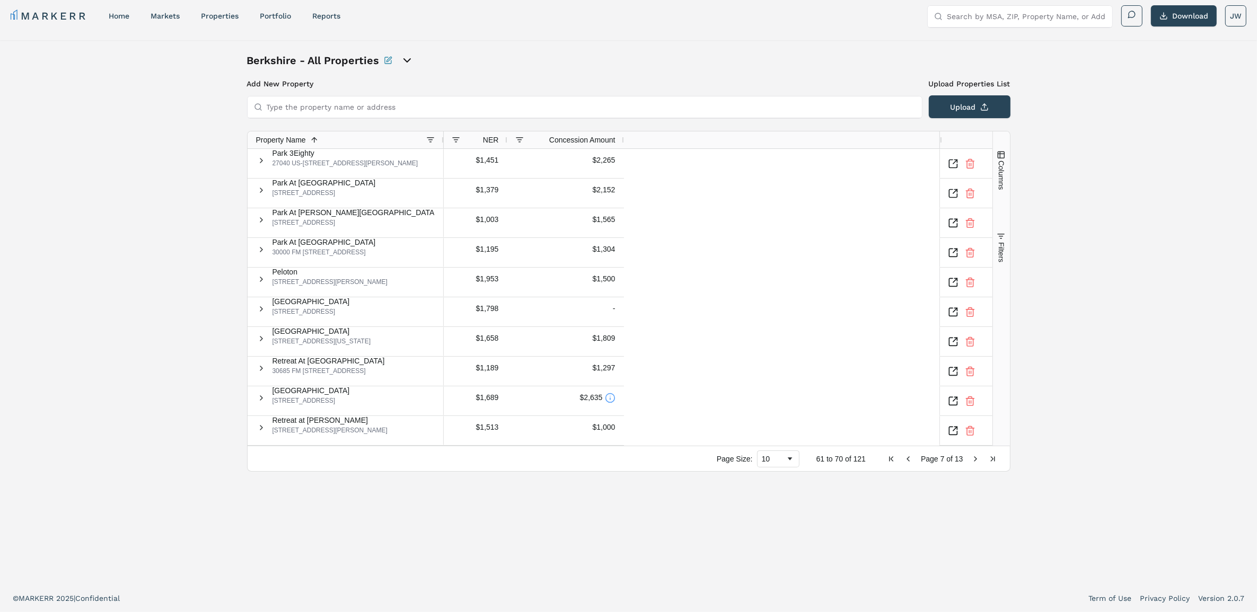
click at [972, 455] on span "Next Page" at bounding box center [976, 459] width 8 height 8
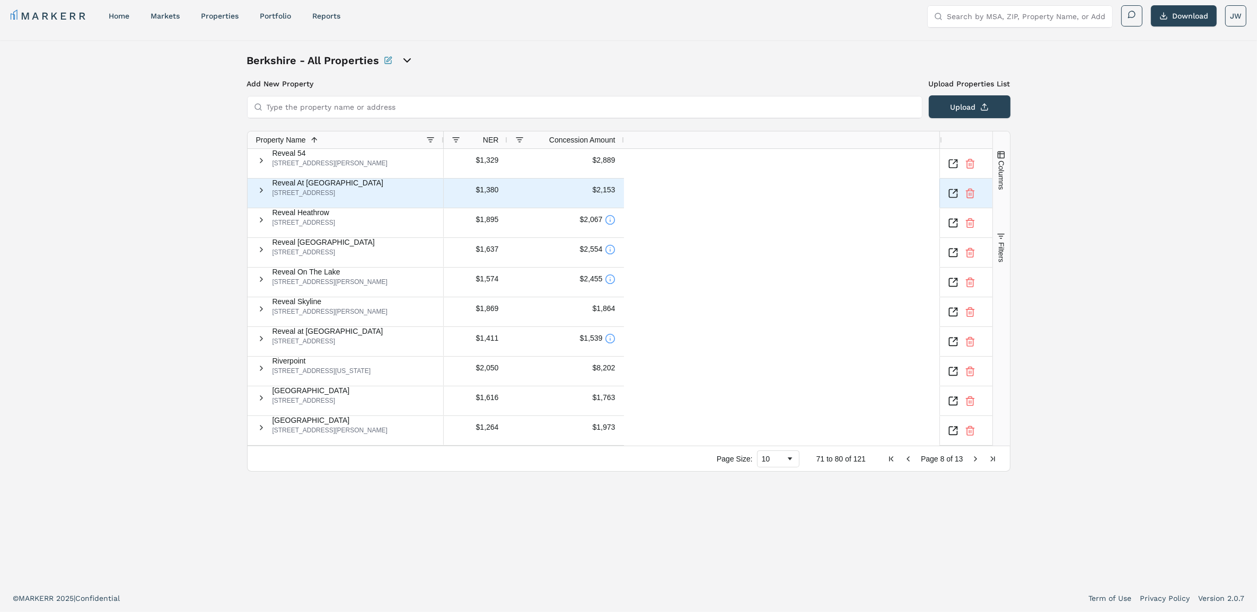
click at [955, 193] on icon "Inspect Comparable" at bounding box center [953, 193] width 11 height 11
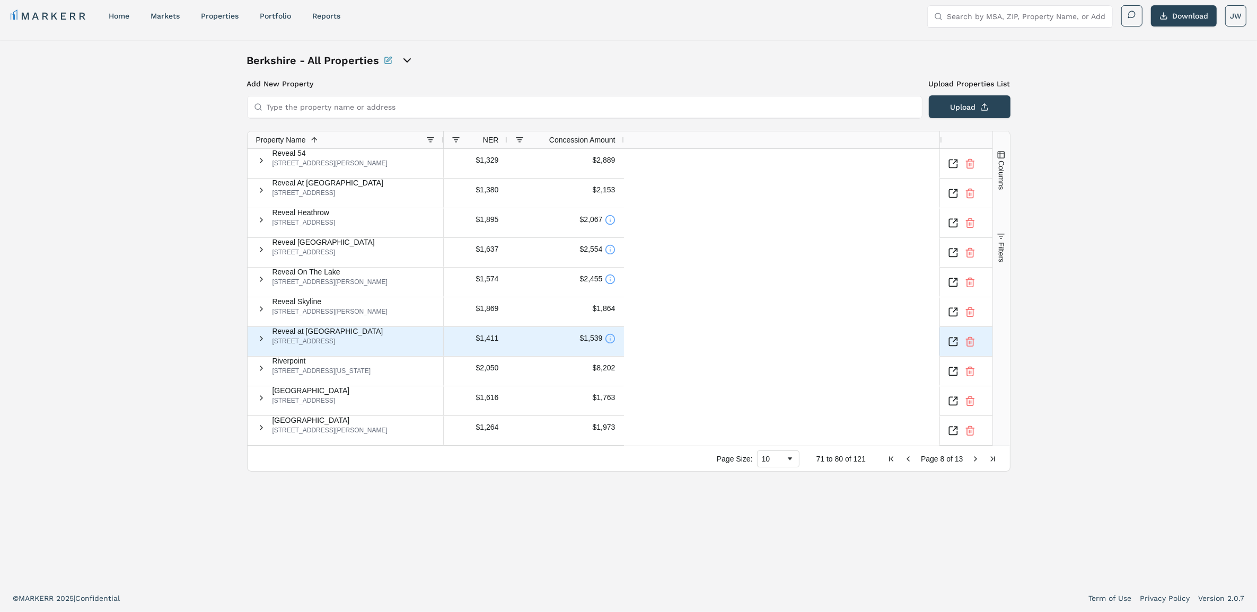
click at [605, 339] on icon at bounding box center [610, 338] width 11 height 11
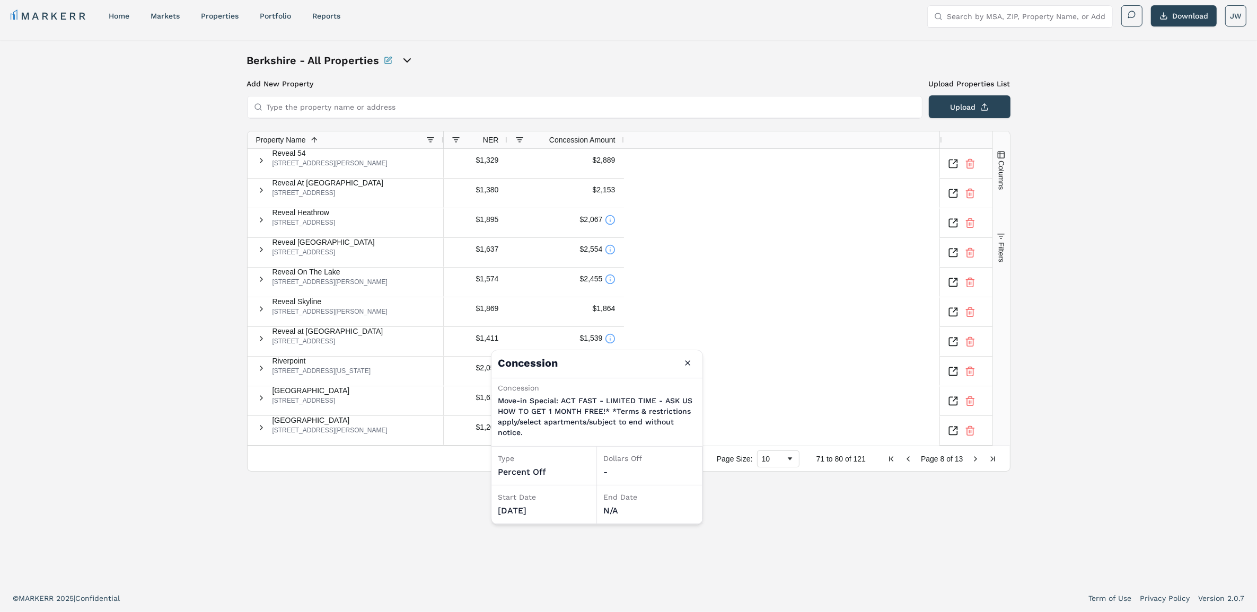
drag, startPoint x: 692, startPoint y: 362, endPoint x: 700, endPoint y: 362, distance: 8.0
click at [693, 362] on button "Close" at bounding box center [687, 363] width 17 height 17
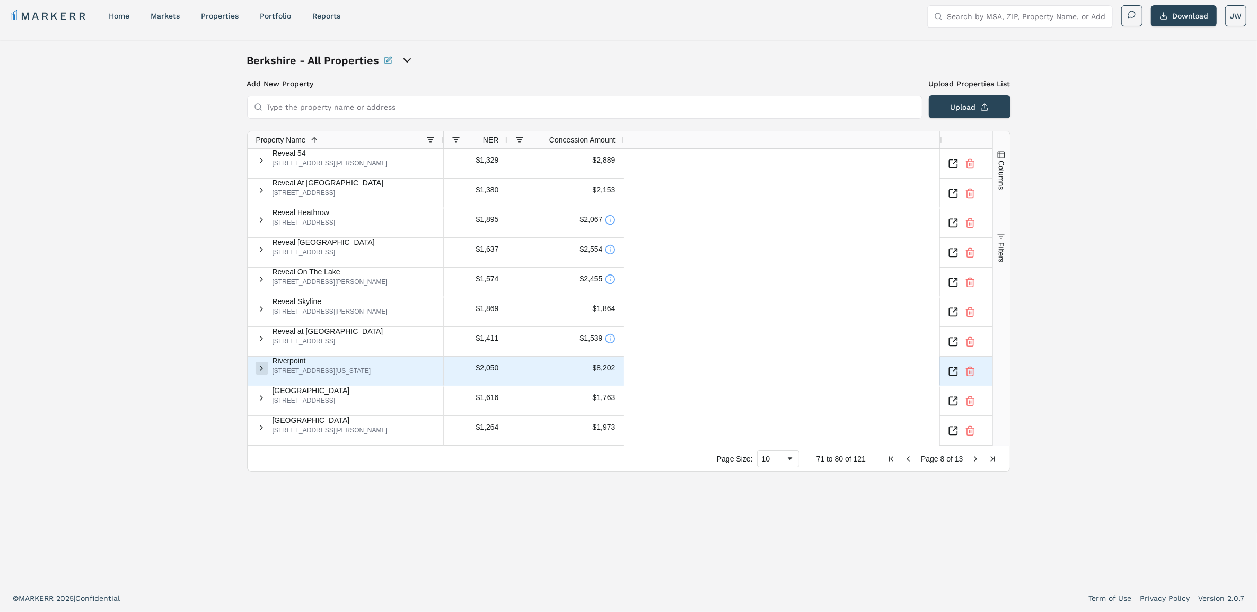
click at [265, 372] on span at bounding box center [262, 368] width 8 height 8
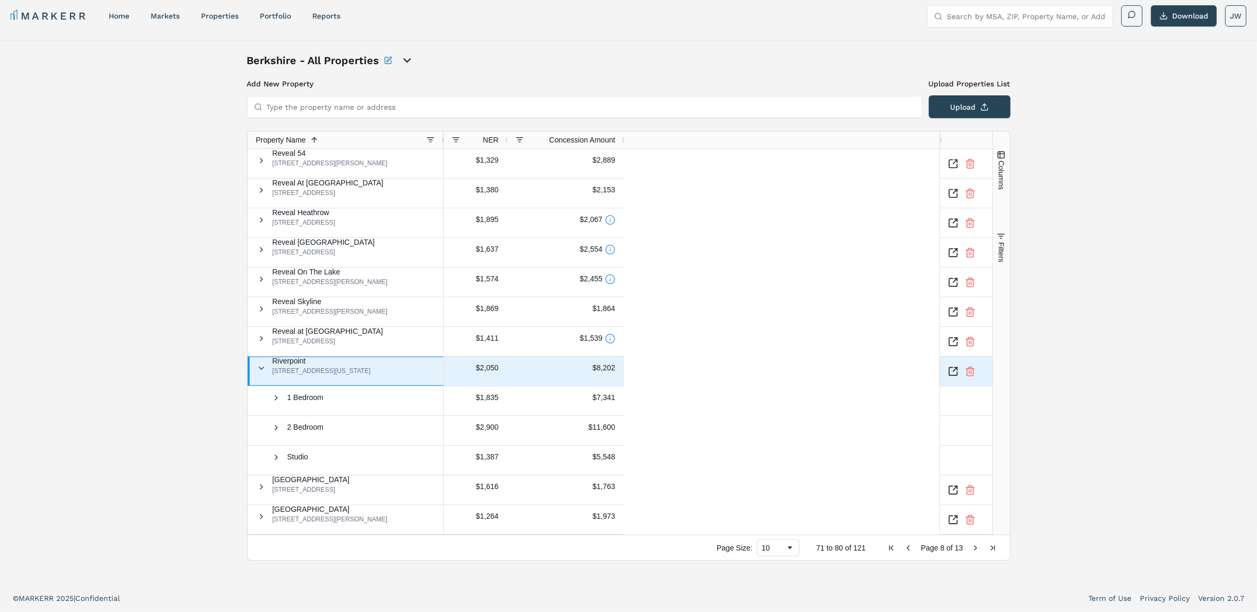
click at [265, 372] on span at bounding box center [262, 368] width 8 height 8
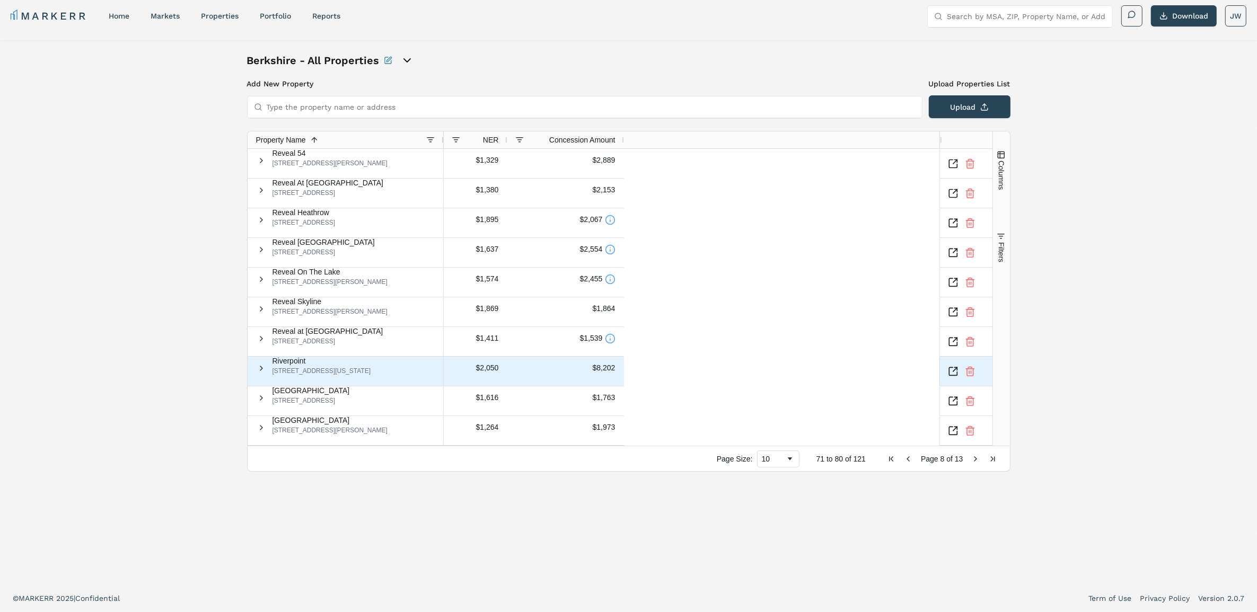
click at [957, 372] on icon "Inspect Comparable" at bounding box center [953, 371] width 11 height 11
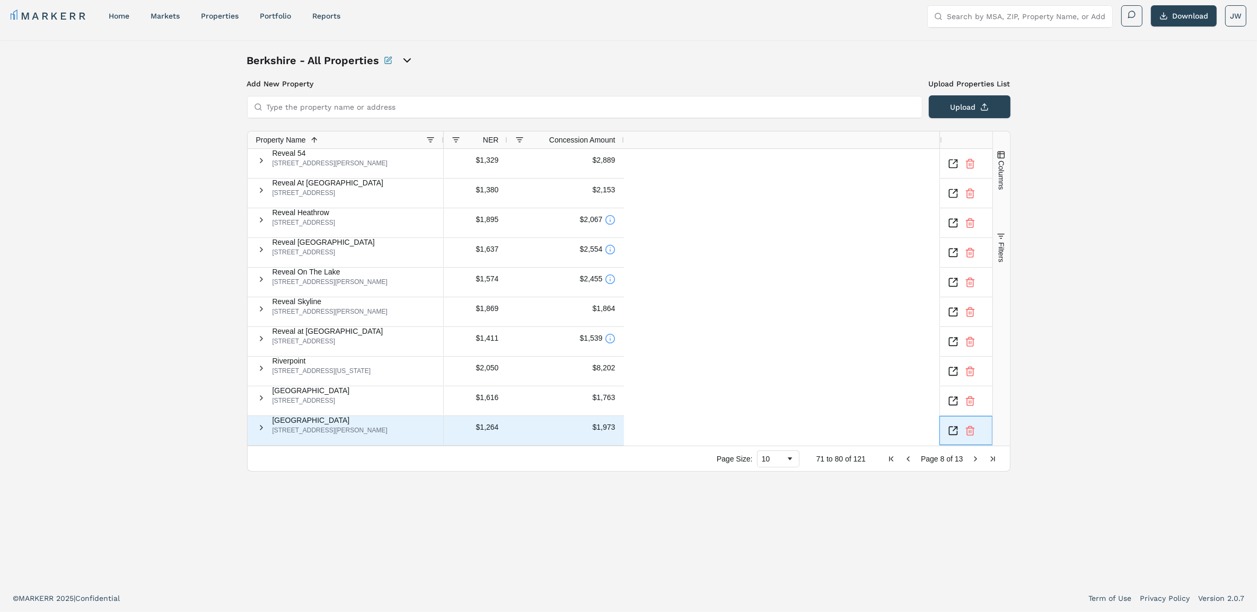
click at [955, 428] on icon "Inspect Comparable" at bounding box center [953, 431] width 11 height 11
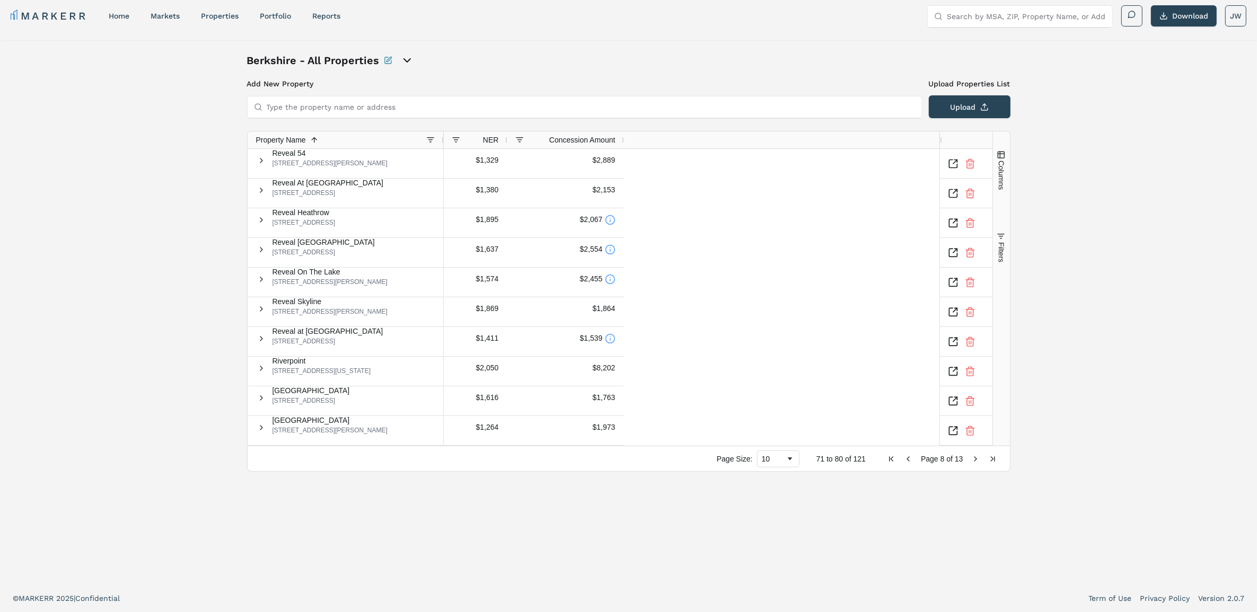
click at [971, 455] on span "Page 8 of 13" at bounding box center [942, 459] width 118 height 8
click at [972, 455] on span "Next Page" at bounding box center [976, 459] width 8 height 8
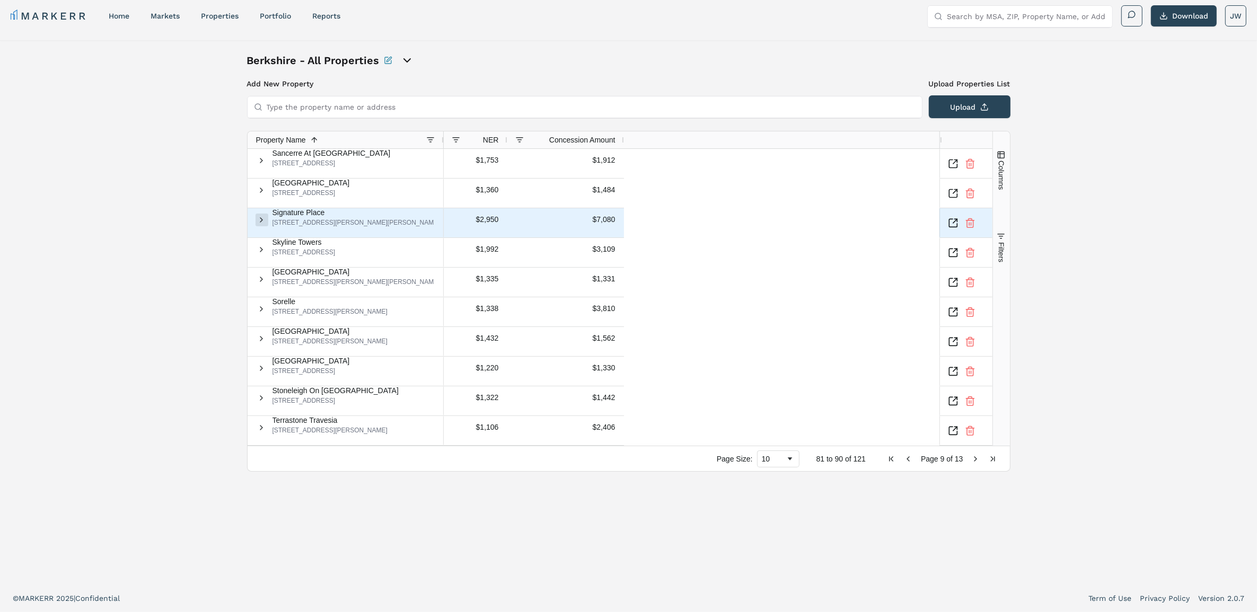
click at [266, 221] on span at bounding box center [262, 220] width 8 height 8
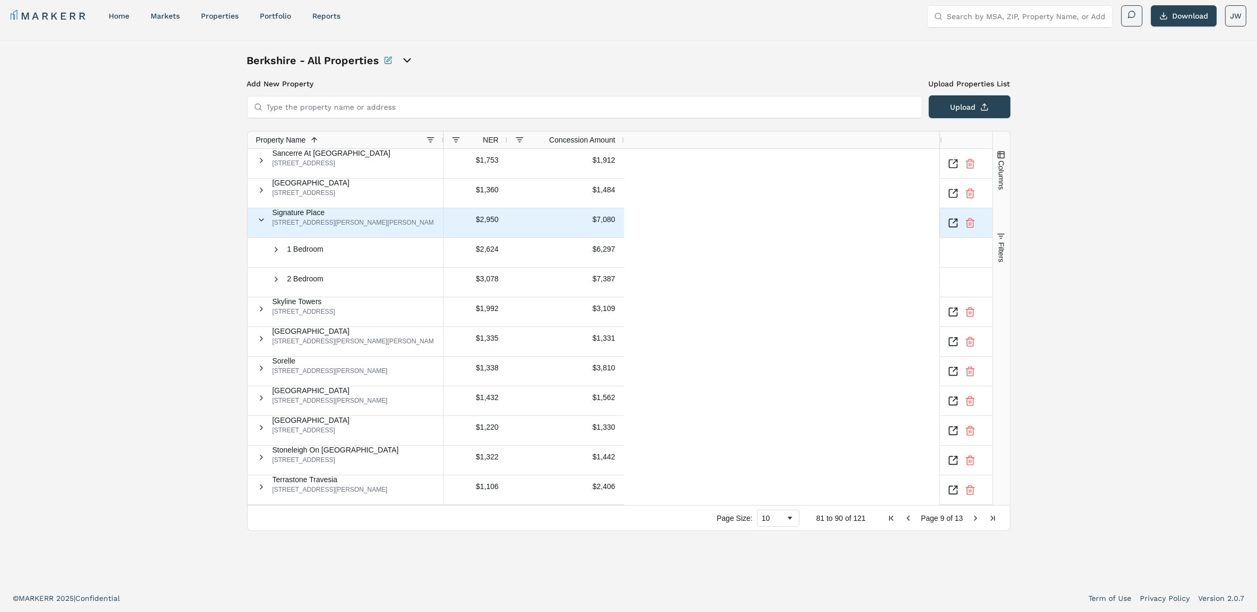
click at [958, 221] on icon "Inspect Comparable" at bounding box center [953, 223] width 11 height 11
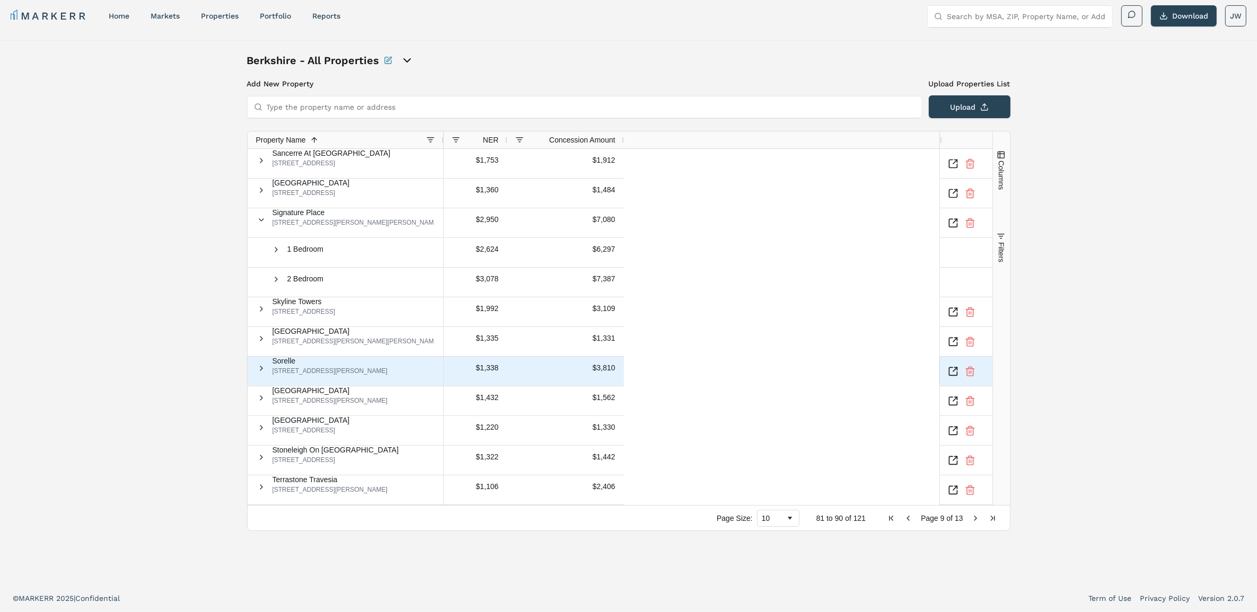
click at [954, 372] on icon "Inspect Comparable" at bounding box center [953, 371] width 11 height 11
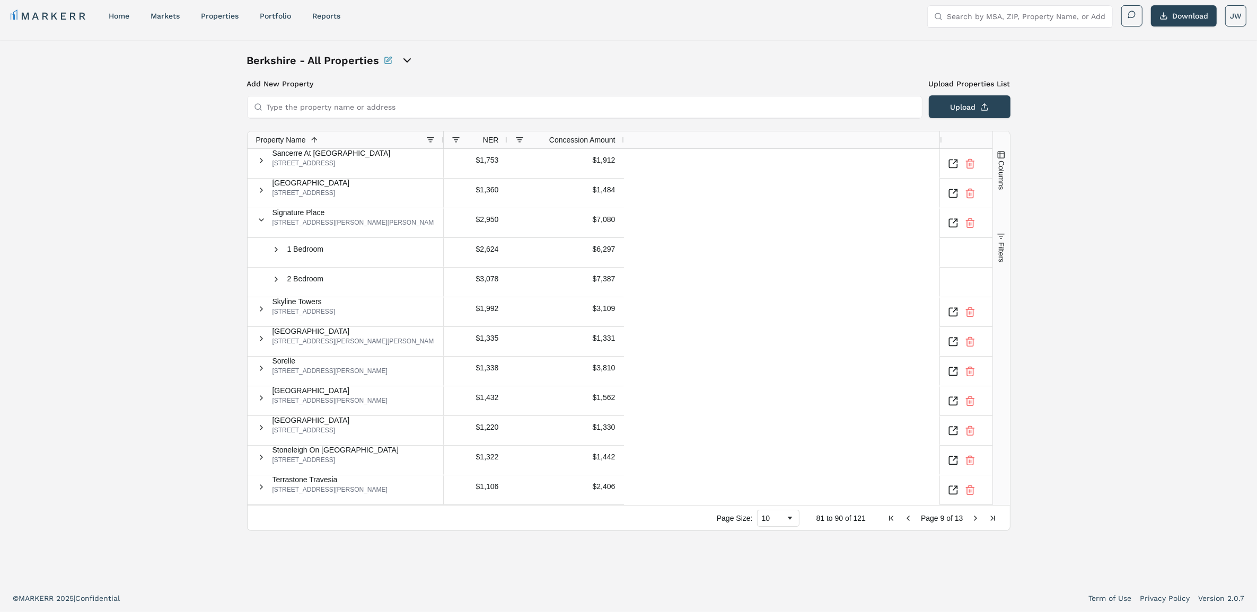
click at [972, 514] on span "Next Page" at bounding box center [976, 518] width 8 height 8
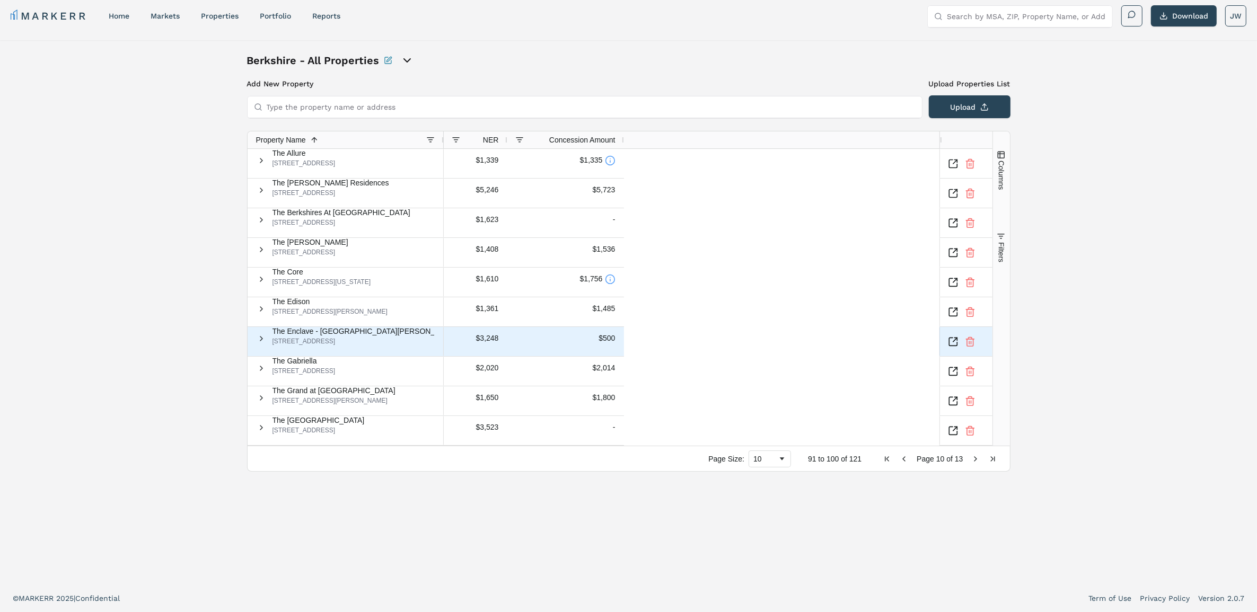
click at [958, 341] on icon "Inspect Comparable" at bounding box center [953, 342] width 11 height 11
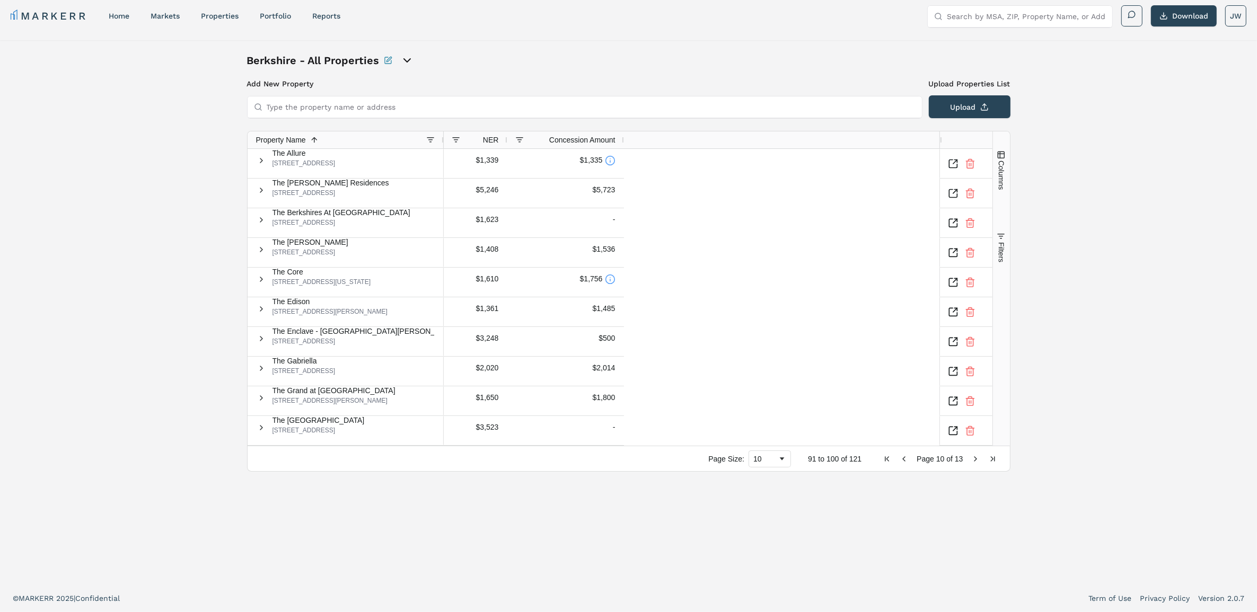
click at [972, 455] on span "Next Page" at bounding box center [976, 459] width 8 height 8
click at [972, 457] on span "Next Page" at bounding box center [976, 459] width 8 height 8
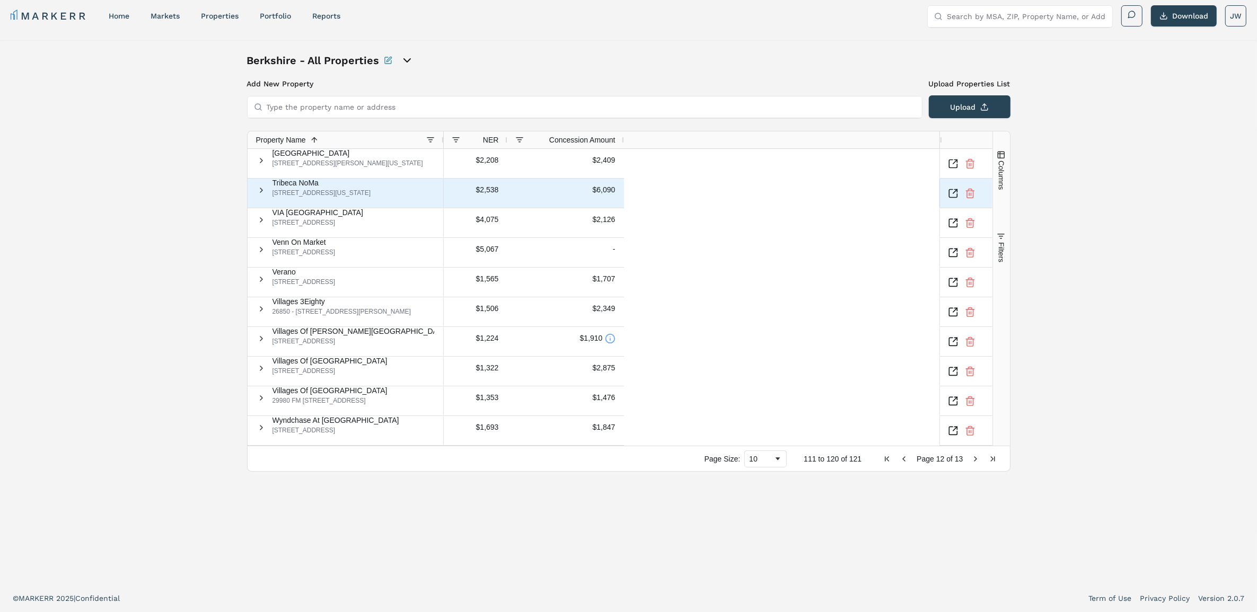
click at [956, 192] on icon "Inspect Comparable" at bounding box center [953, 193] width 11 height 11
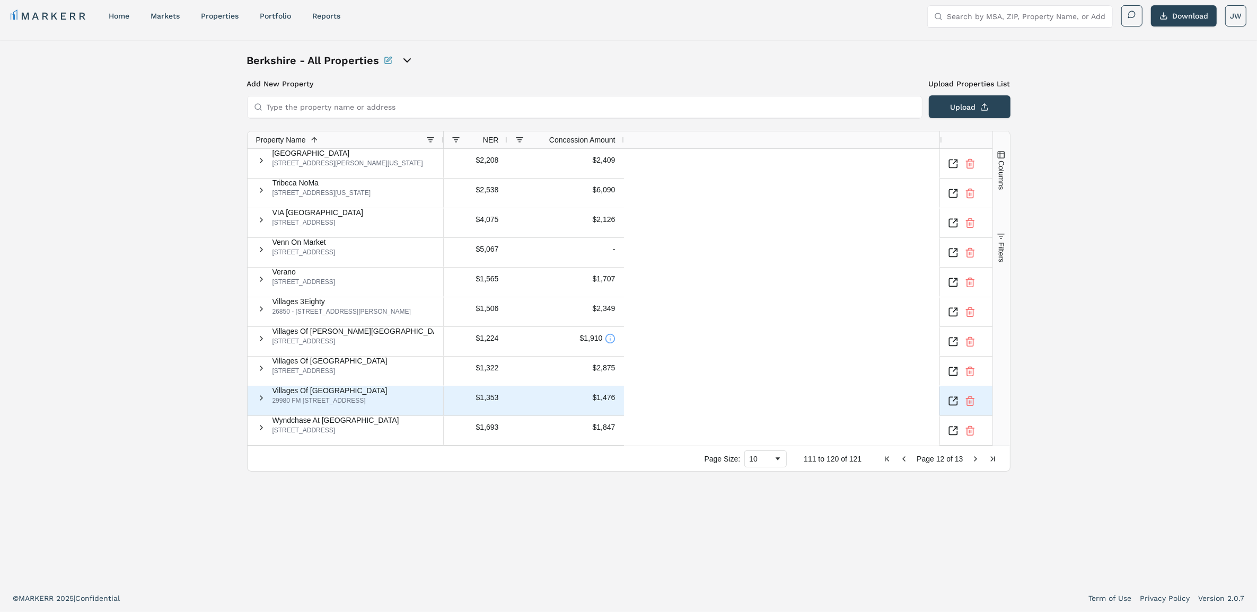
click at [952, 401] on icon "Inspect Comparable" at bounding box center [953, 401] width 11 height 11
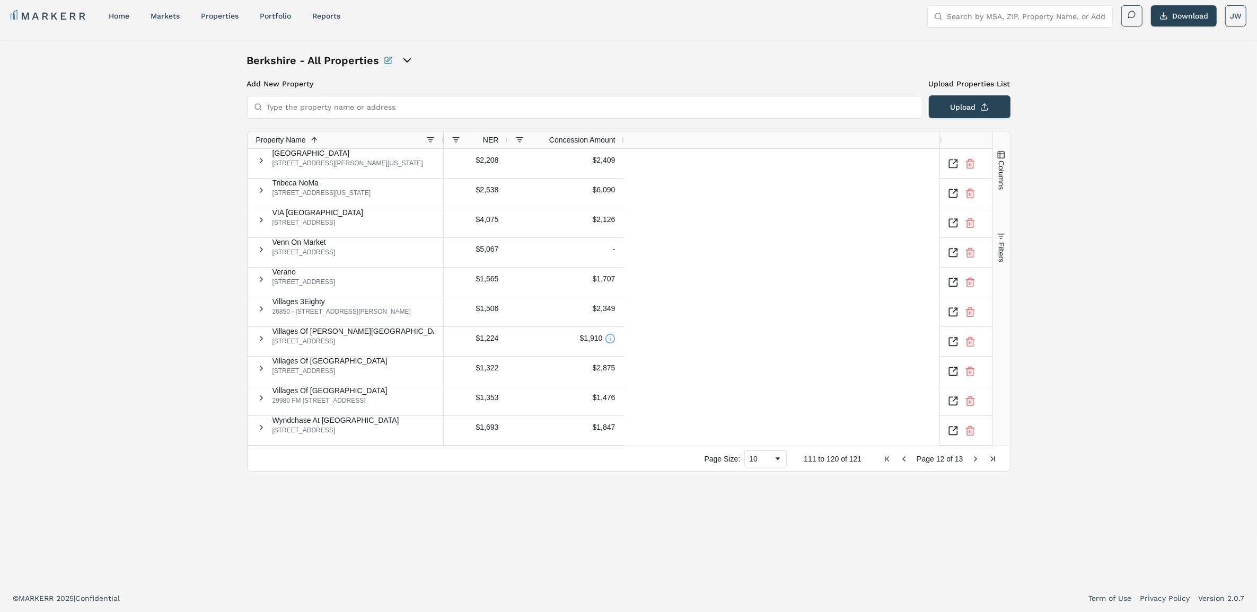
drag, startPoint x: 965, startPoint y: 453, endPoint x: 946, endPoint y: 423, distance: 35.7
click at [972, 455] on span "Next Page" at bounding box center [976, 459] width 8 height 8
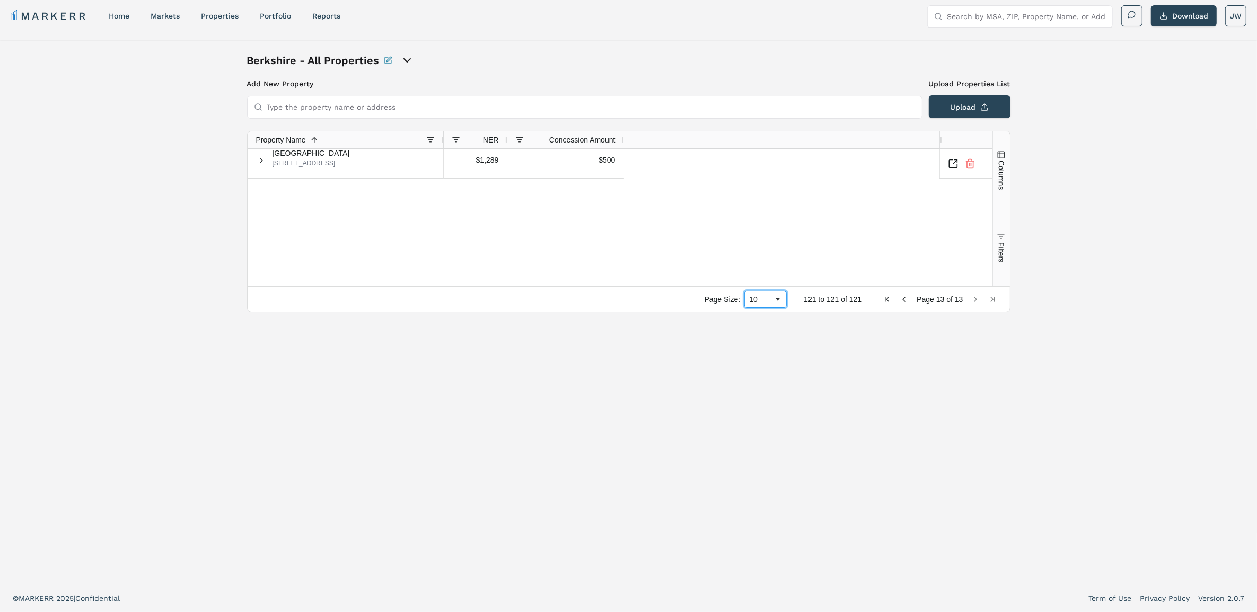
click at [749, 304] on div "10" at bounding box center [761, 299] width 24 height 8
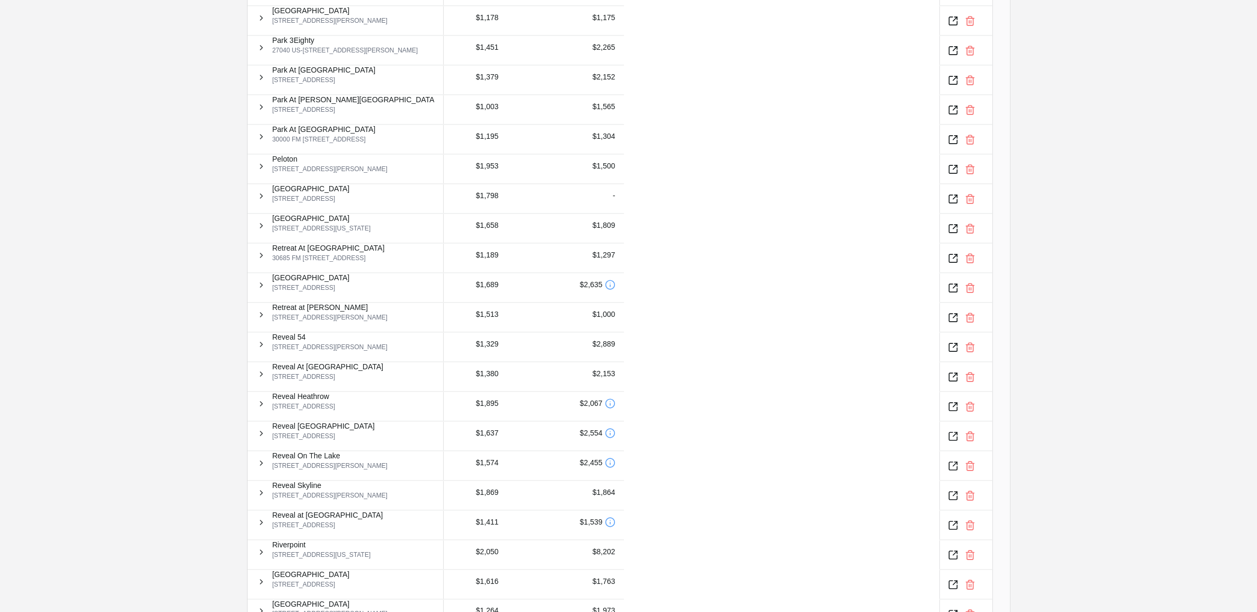
scroll to position [1503, 0]
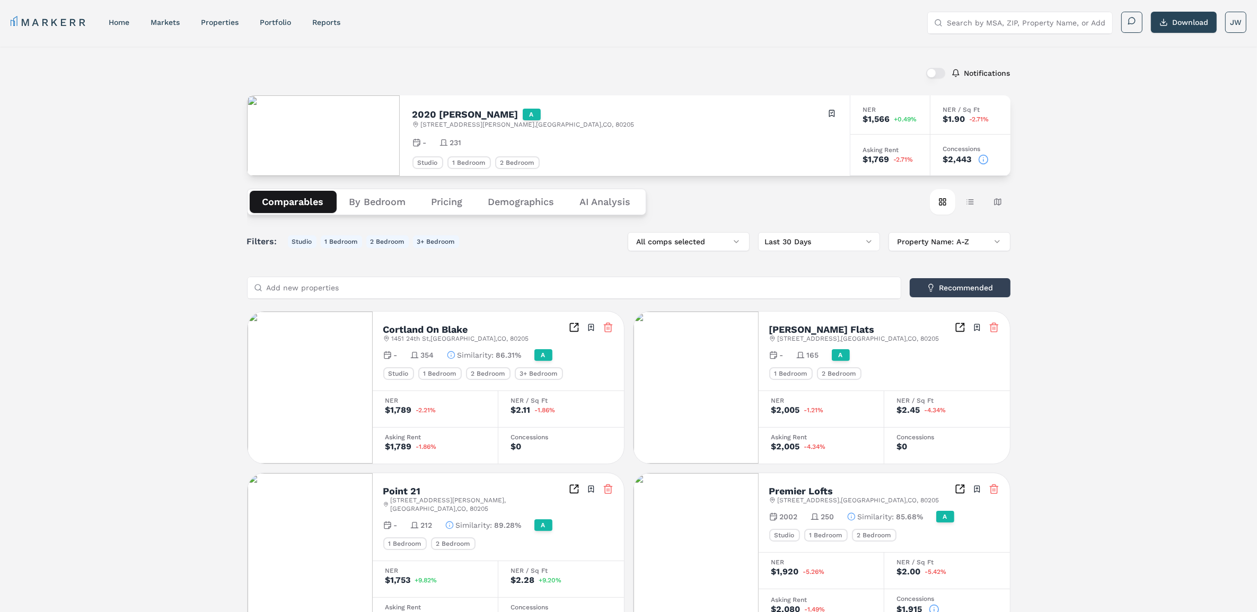
click at [985, 162] on icon at bounding box center [983, 159] width 11 height 11
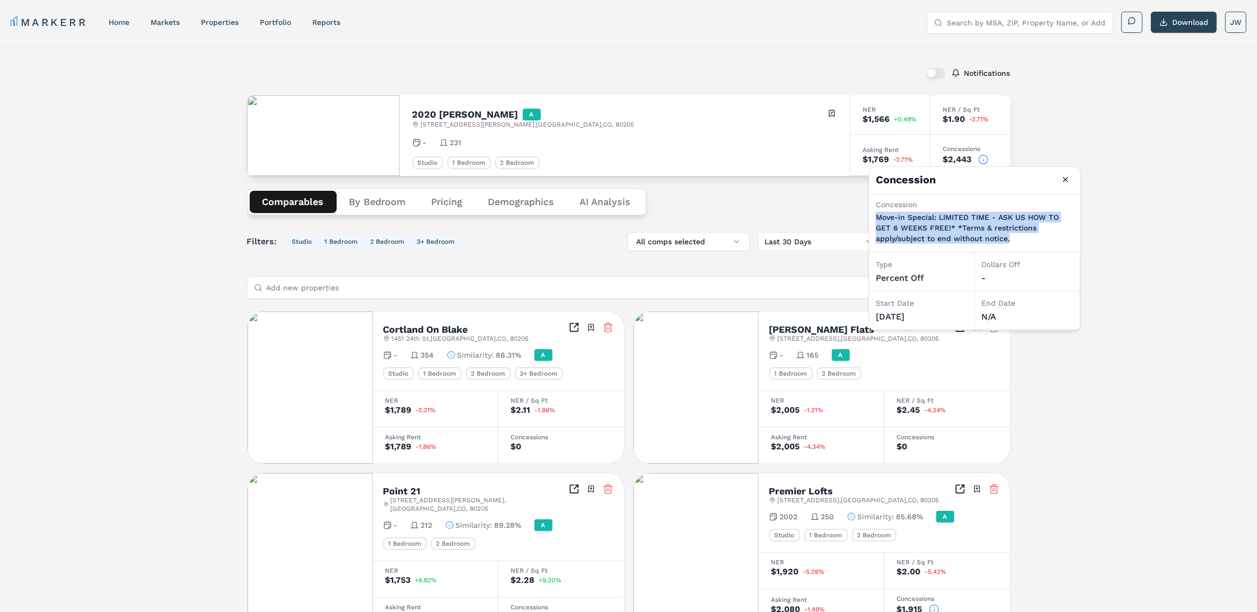
drag, startPoint x: 1022, startPoint y: 242, endPoint x: 878, endPoint y: 217, distance: 146.3
click at [878, 217] on div "Concession Move-in Special: LIMITED TIME - ASK US HOW TO GET 6 WEEKS FREE!* *Te…" at bounding box center [975, 222] width 198 height 47
copy p "Move-in Special: LIMITED TIME - ASK US HOW TO GET 6 WEEKS FREE!* *Terms & restr…"
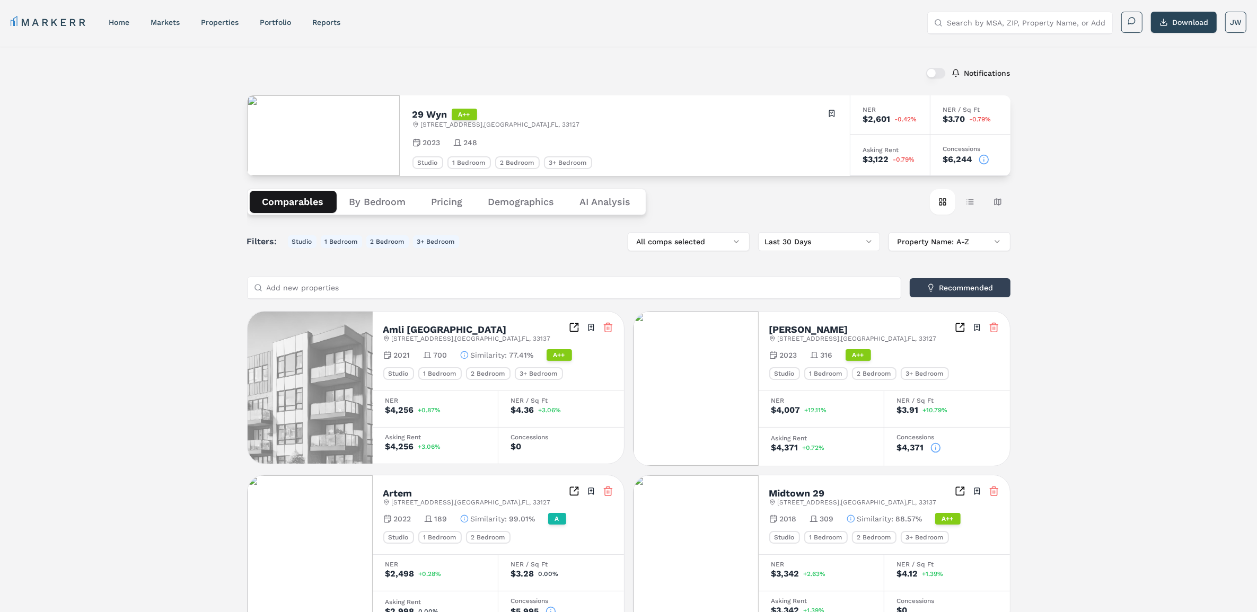
click at [982, 159] on icon at bounding box center [984, 159] width 11 height 11
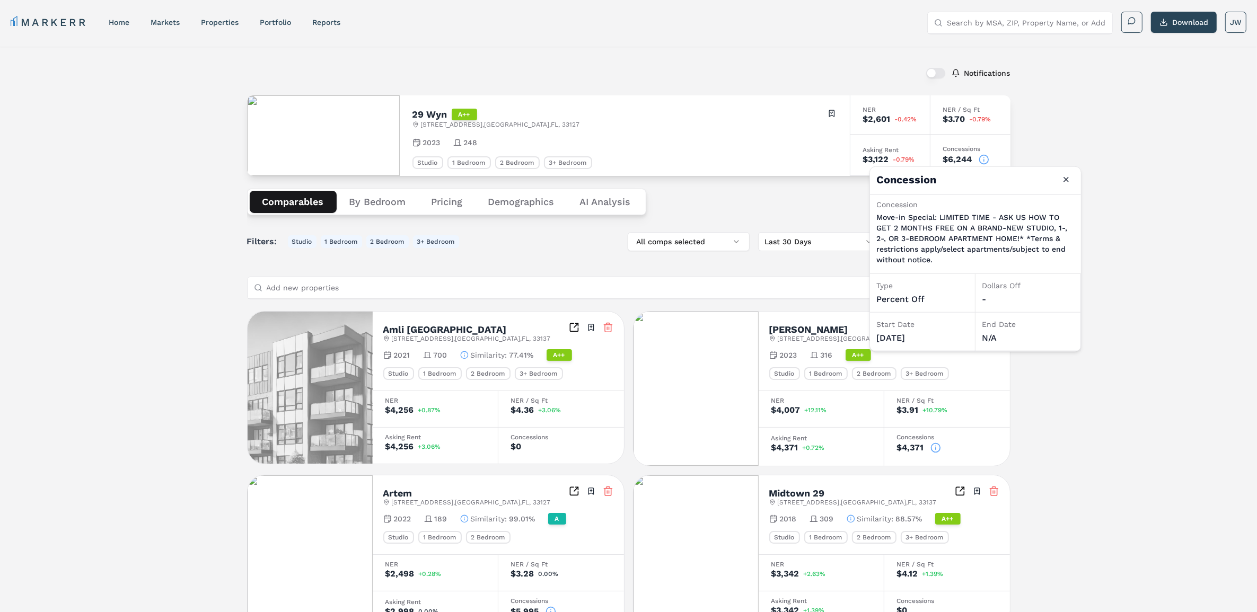
click at [982, 159] on icon at bounding box center [984, 159] width 11 height 11
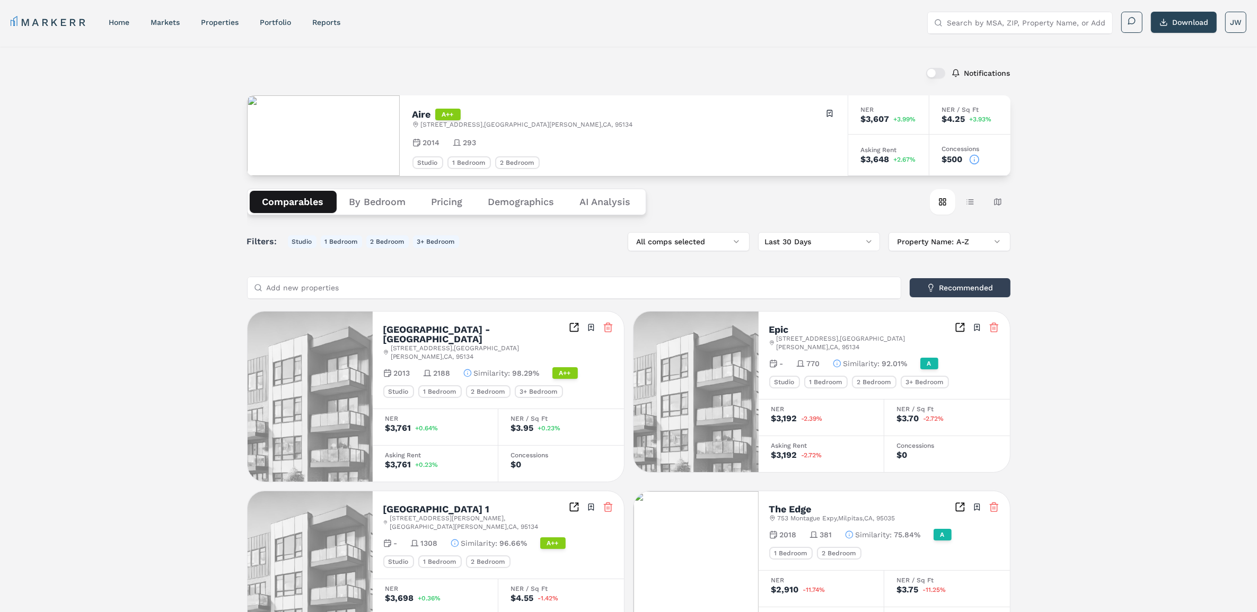
click at [973, 159] on icon at bounding box center [974, 159] width 11 height 11
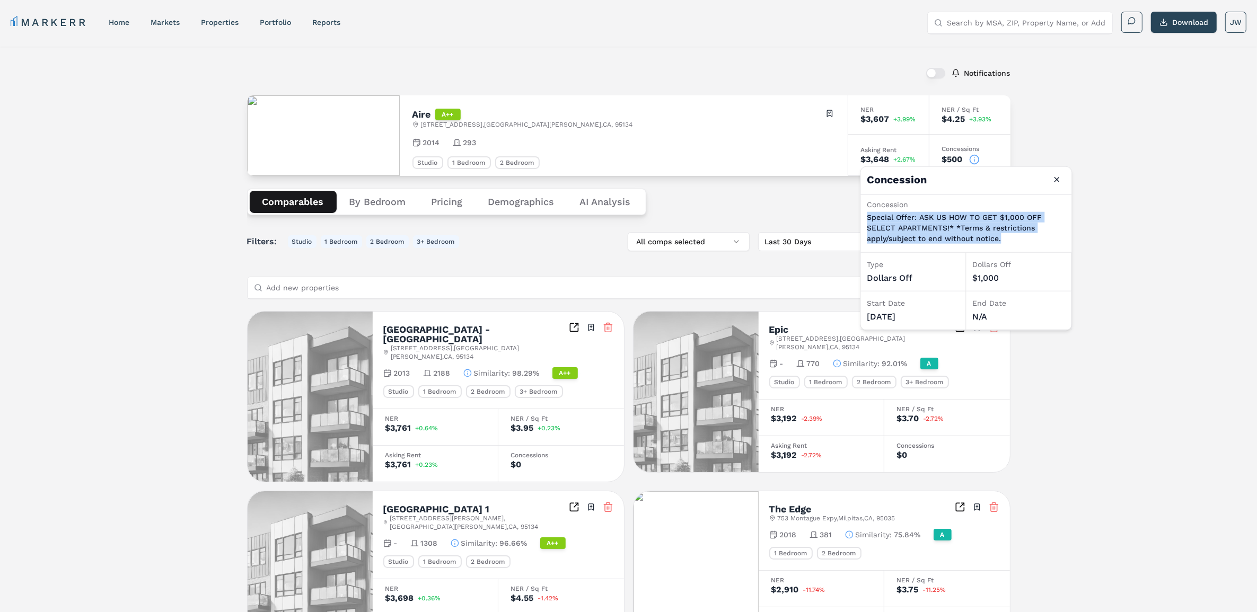
drag, startPoint x: 1006, startPoint y: 243, endPoint x: 867, endPoint y: 216, distance: 141.4
click at [867, 216] on p "Special Offer: ASK US HOW TO GET $1,000 OFF SELECT APARTMENTS!* *Terms & restri…" at bounding box center [966, 228] width 198 height 32
copy p "Special Offer: ASK US HOW TO GET $1,000 OFF SELECT APARTMENTS!* *Terms & restri…"
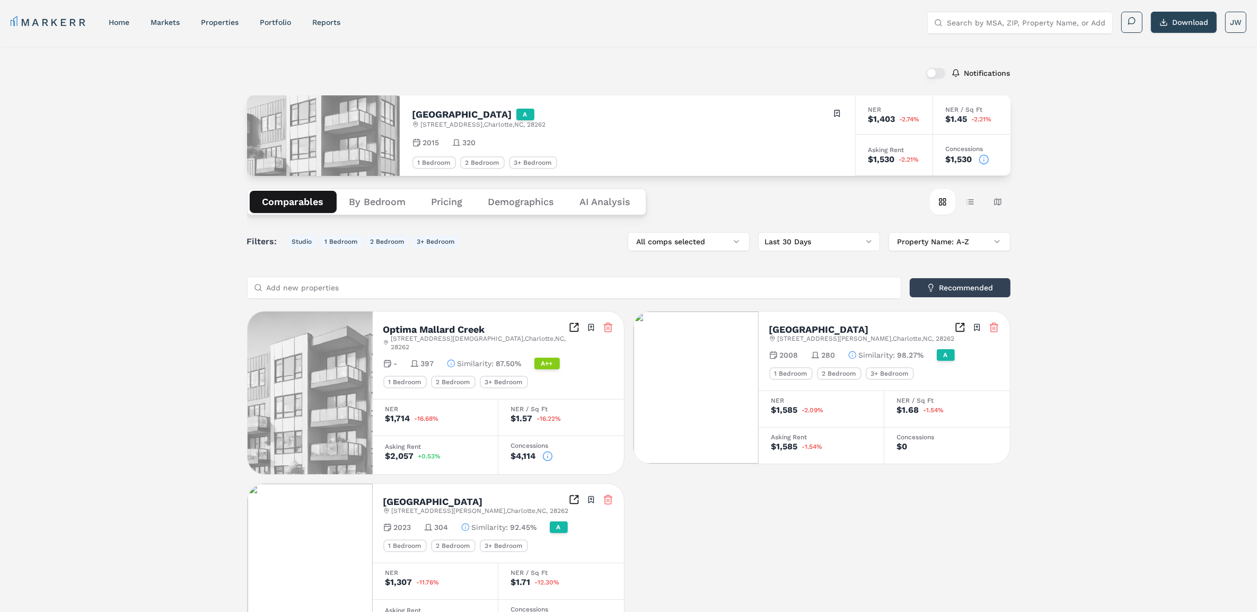
click at [980, 157] on icon at bounding box center [984, 159] width 11 height 11
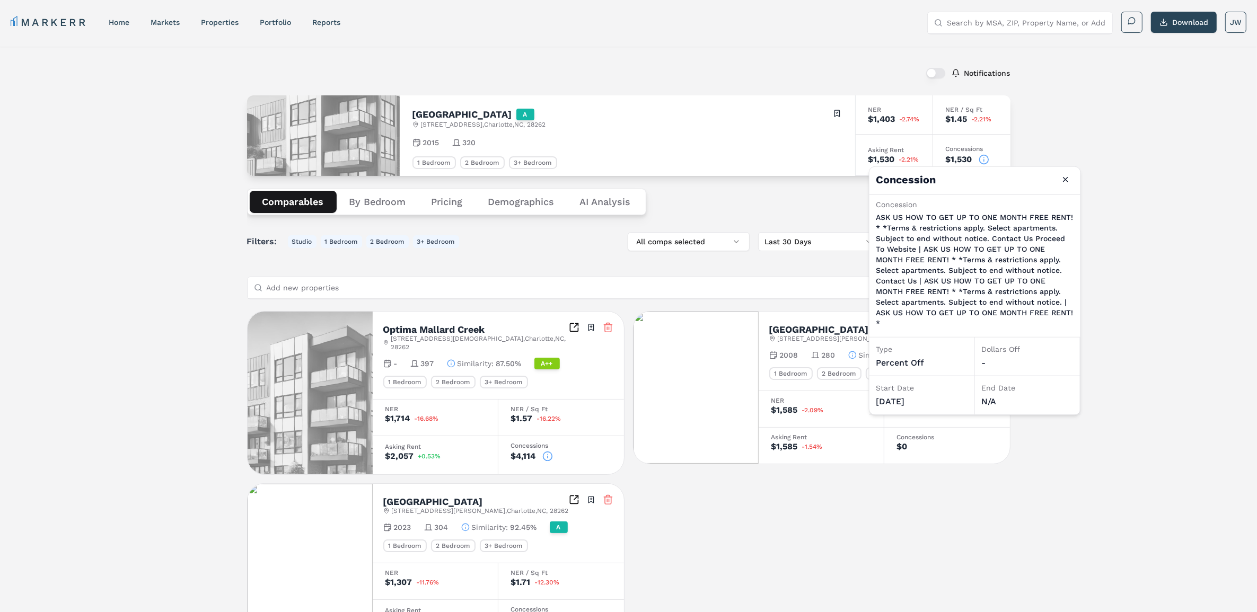
click at [1172, 312] on div "Notifications [GEOGRAPHIC_DATA] A [STREET_ADDRESS] Toggle portfolio menu 2015 3…" at bounding box center [628, 349] width 1257 height 605
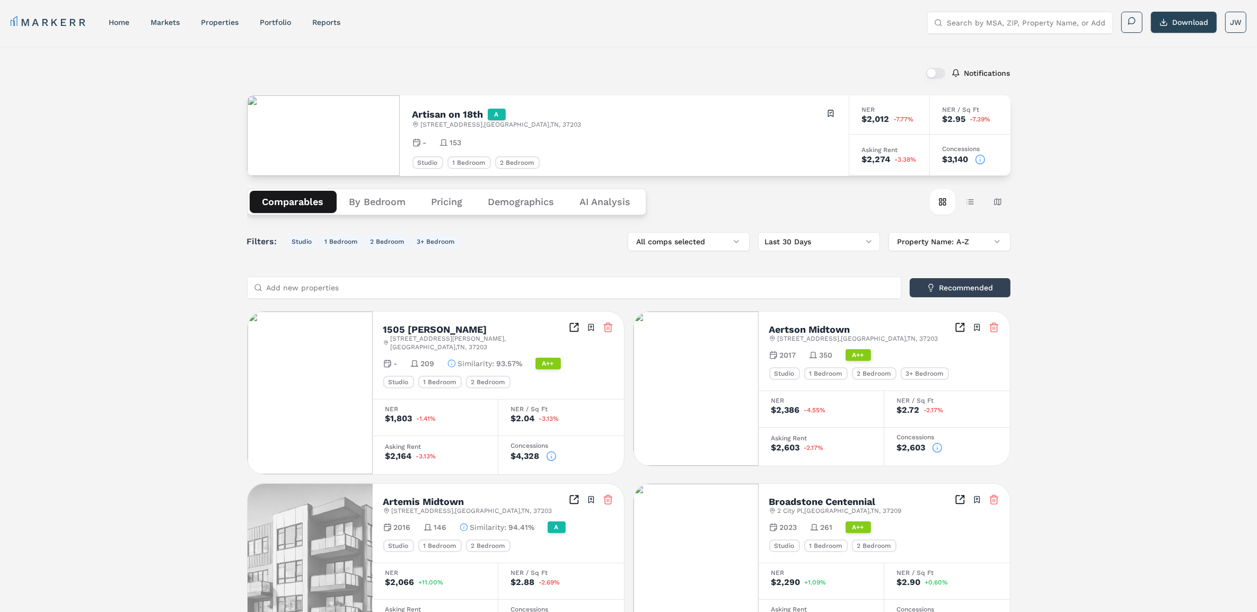
click at [979, 157] on icon at bounding box center [980, 159] width 11 height 11
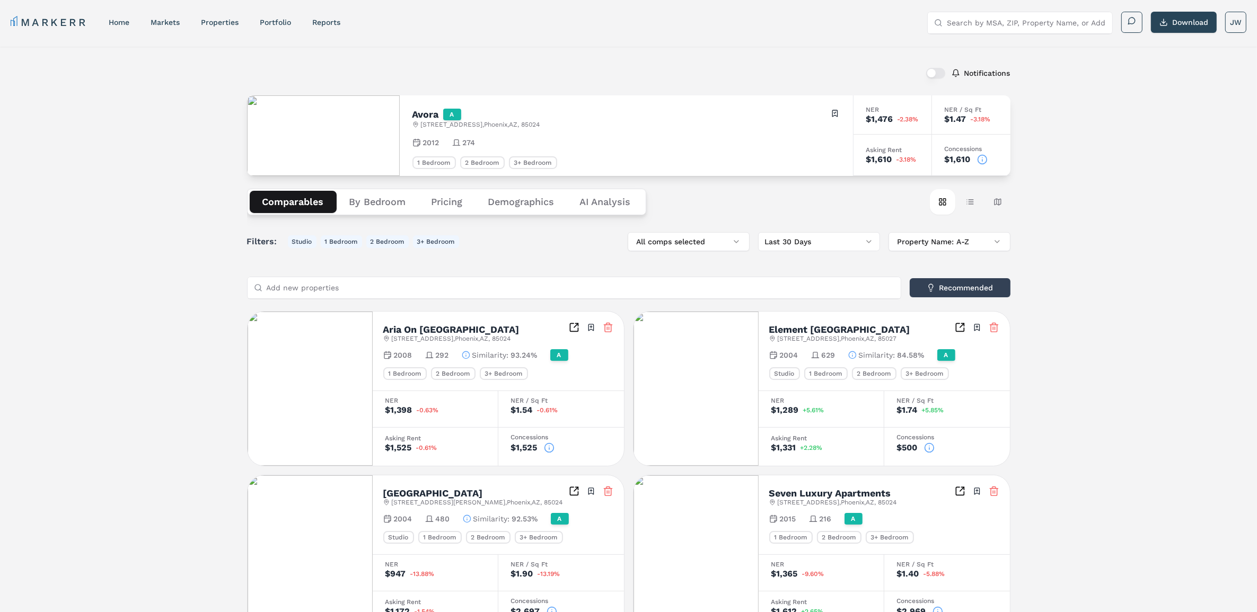
click at [981, 162] on icon at bounding box center [982, 159] width 11 height 11
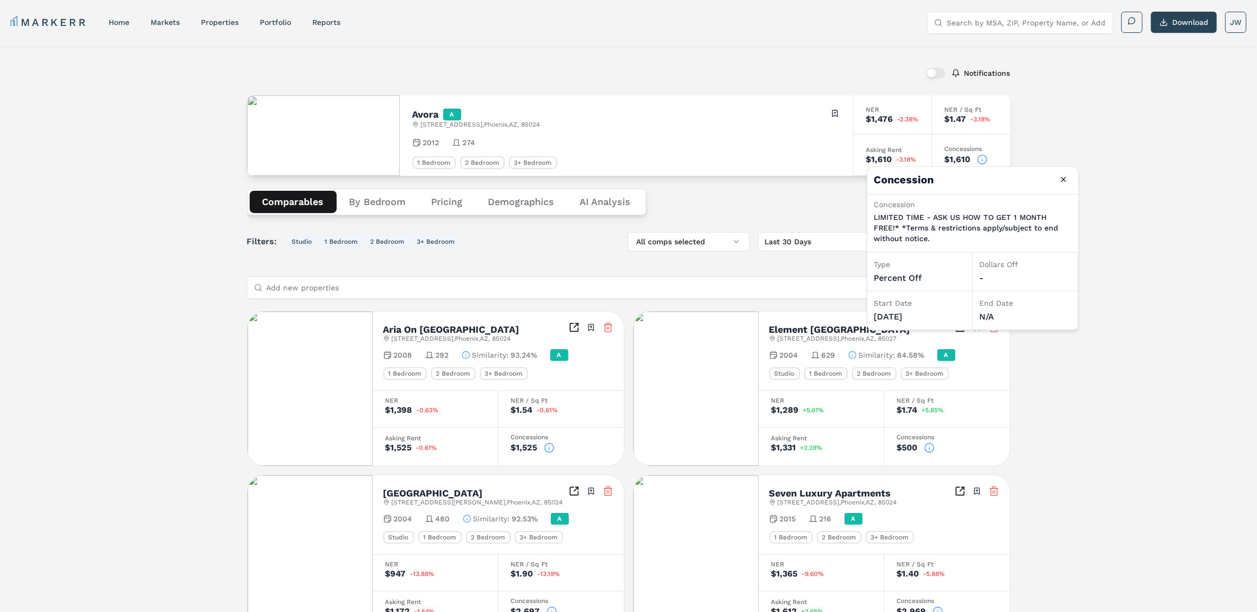
click at [981, 162] on icon at bounding box center [982, 159] width 11 height 11
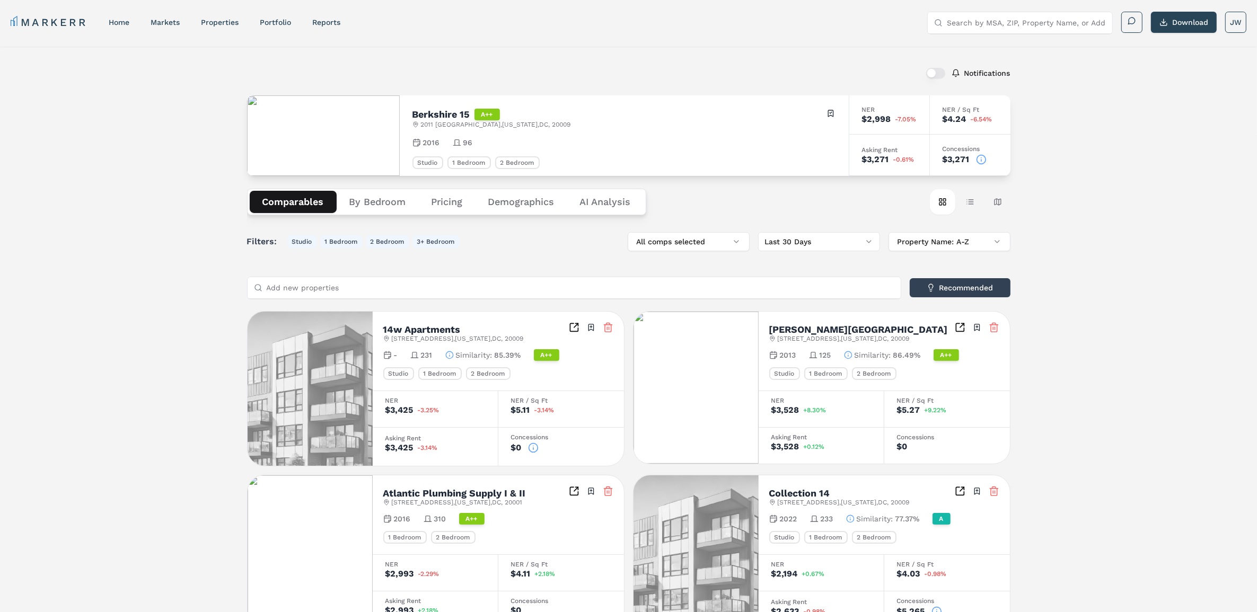
click at [980, 160] on icon at bounding box center [981, 159] width 11 height 11
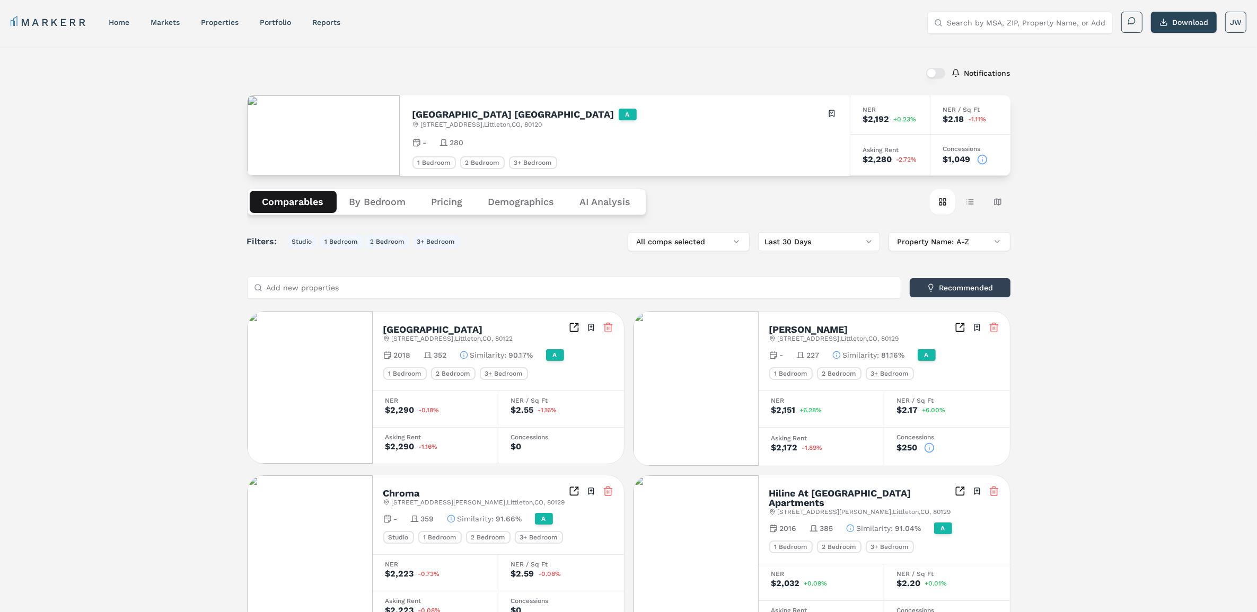
click at [977, 162] on icon at bounding box center [982, 159] width 11 height 11
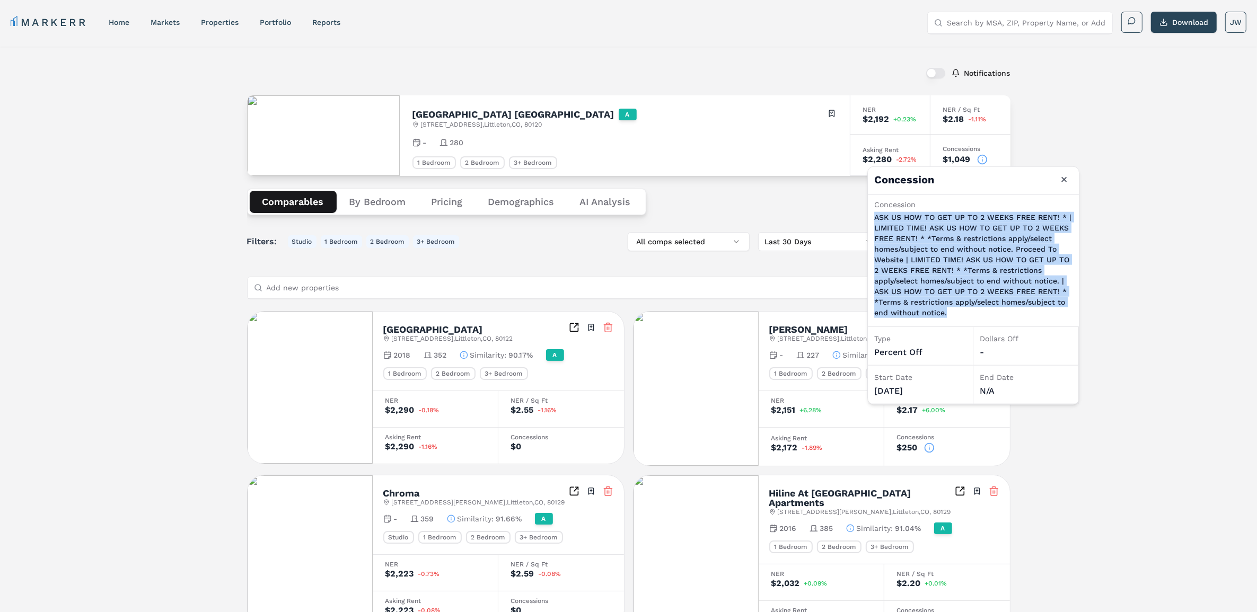
drag, startPoint x: 875, startPoint y: 216, endPoint x: 983, endPoint y: 323, distance: 152.6
click at [983, 323] on div "Concession ASK US HOW TO GET UP TO 2 WEEKS FREE RENT! * | LIMITED TIME! ASK US …" at bounding box center [973, 261] width 211 height 132
copy p "ASK US HOW TO GET UP TO 2 WEEKS FREE RENT! * | LIMITED TIME! ASK US HOW TO GET …"
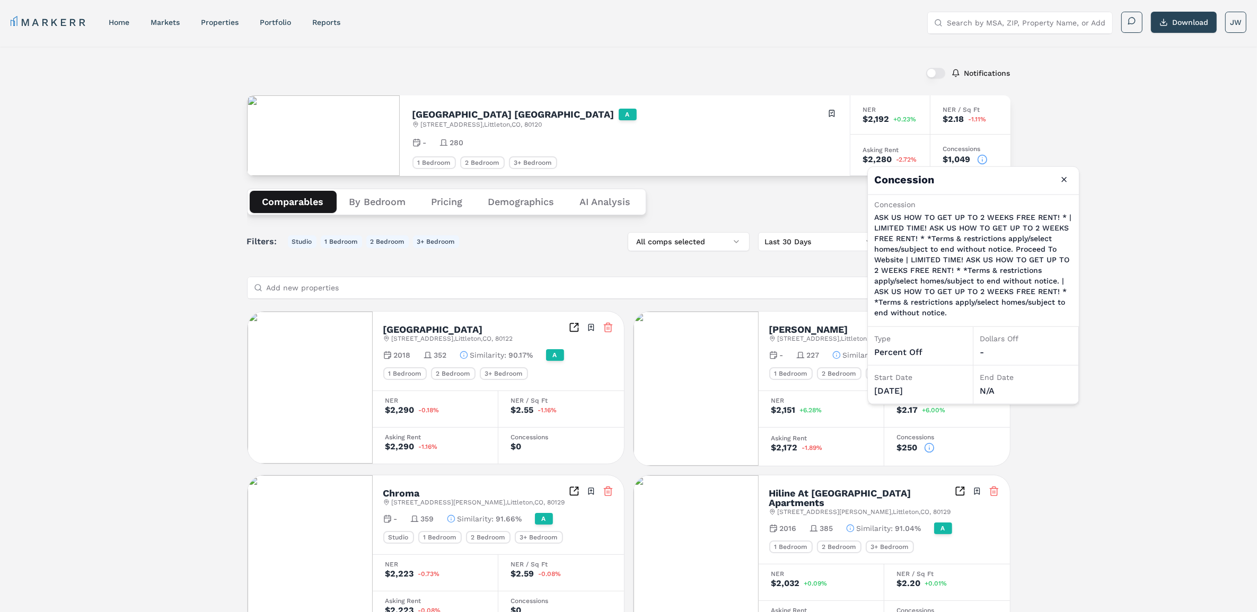
click at [1125, 303] on div "Notifications Berkshire Aspen Grove A 7317 S Platte River Pkwy , Littleton , CO…" at bounding box center [628, 512] width 1257 height 931
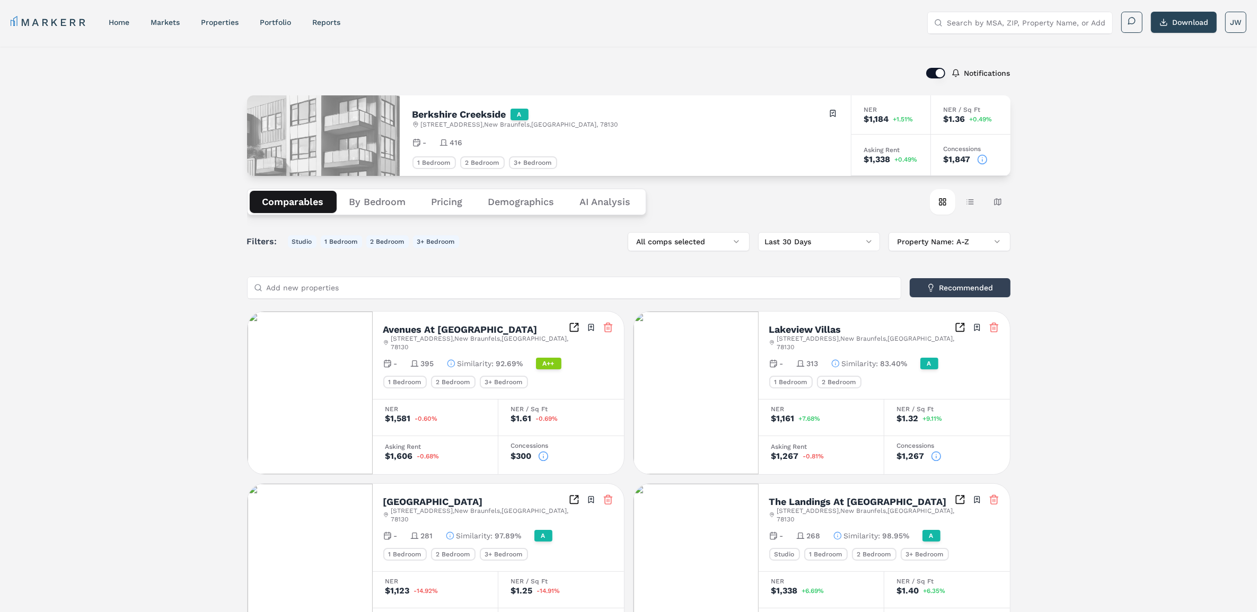
click at [980, 157] on icon at bounding box center [982, 159] width 11 height 11
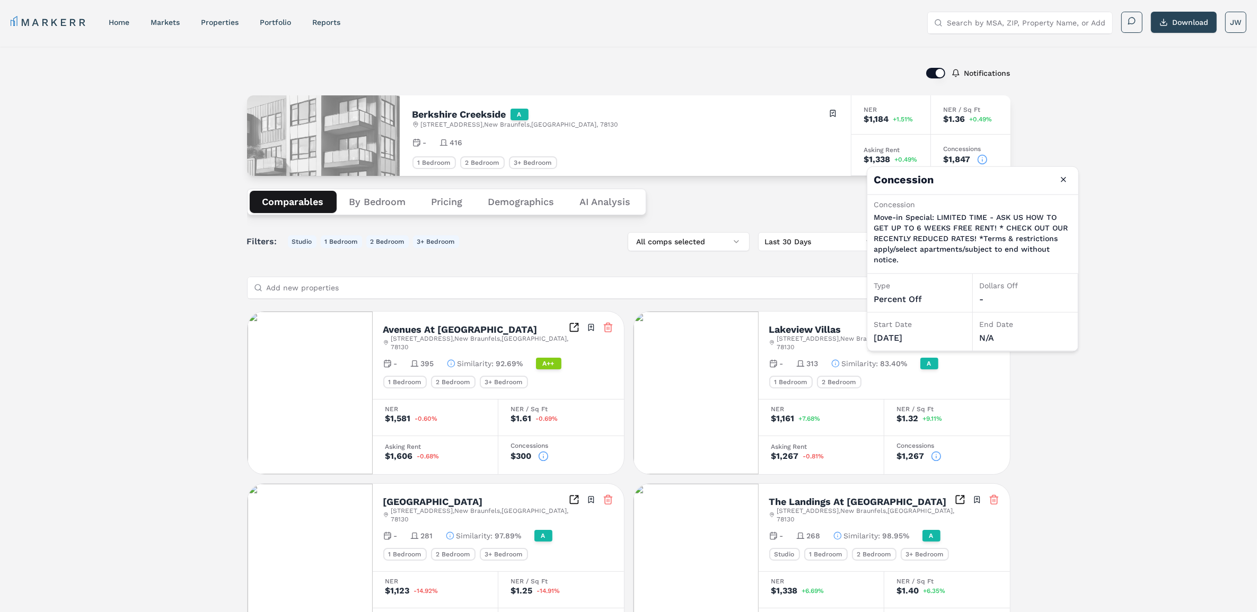
click at [979, 157] on icon at bounding box center [982, 159] width 11 height 11
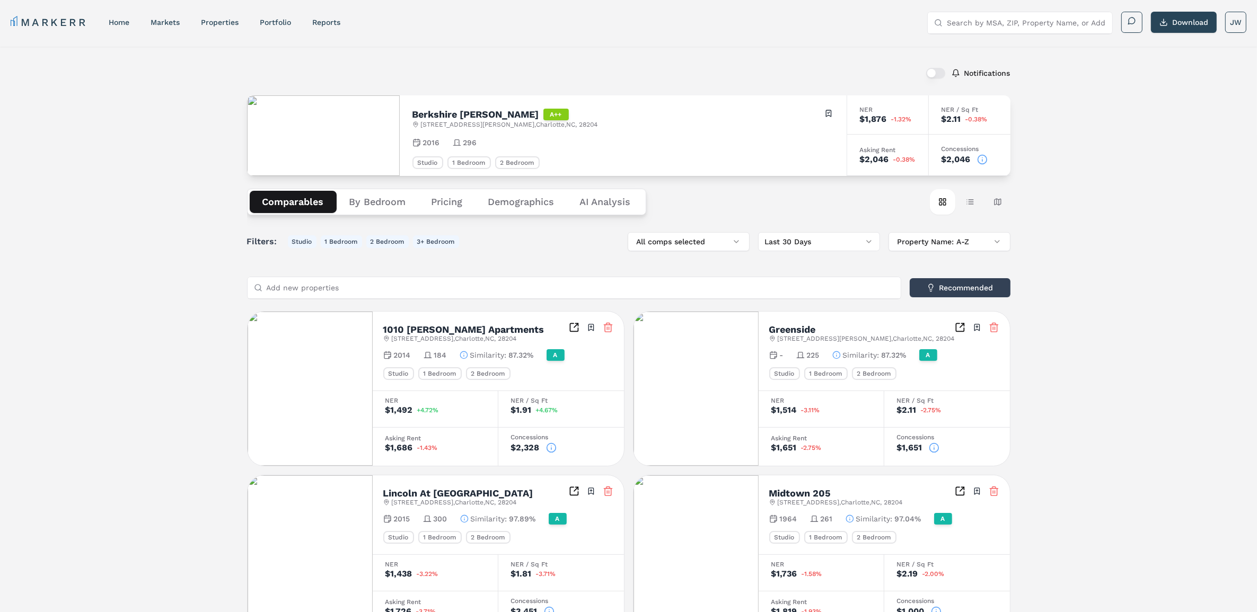
click at [980, 159] on icon at bounding box center [982, 159] width 11 height 11
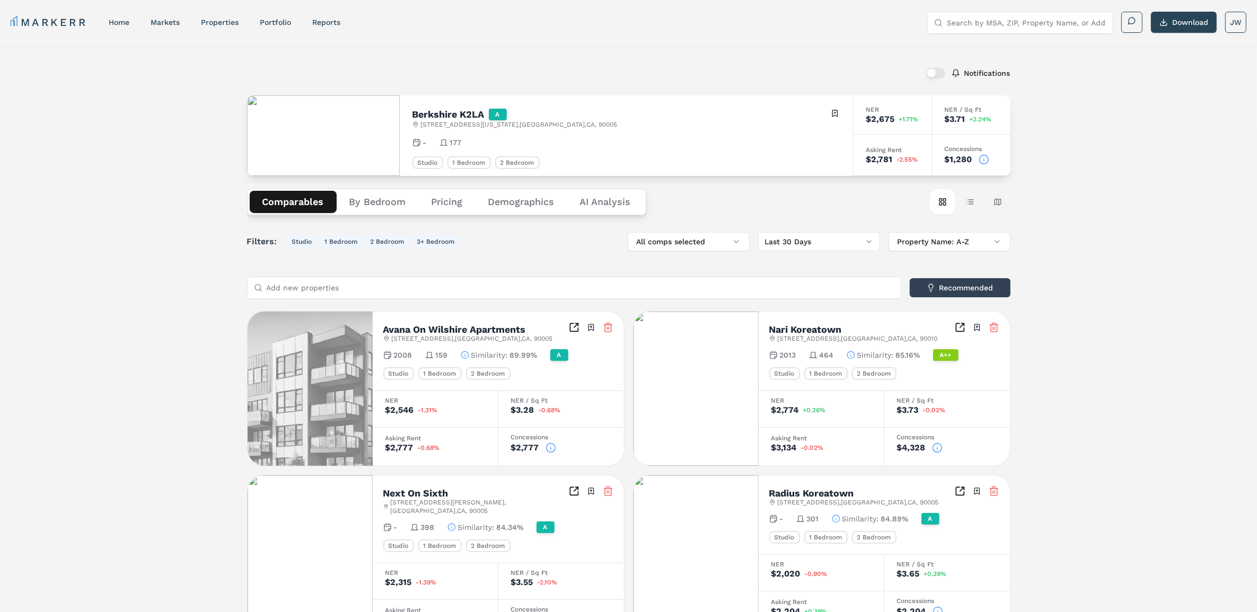
click at [983, 158] on icon at bounding box center [984, 159] width 11 height 11
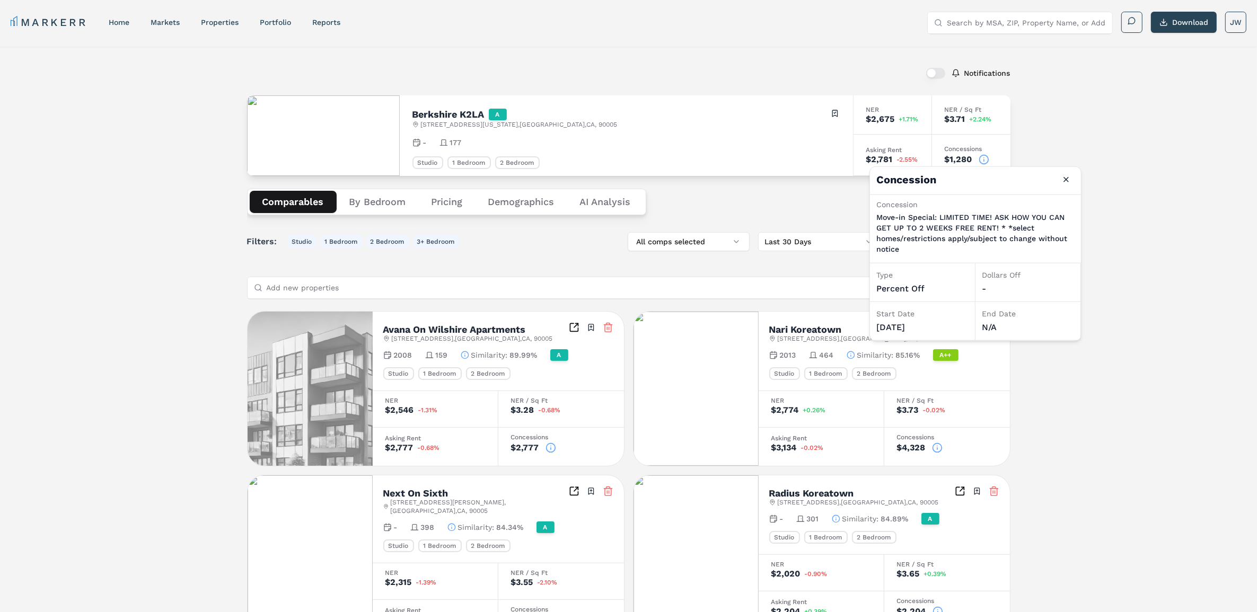
click at [983, 158] on icon at bounding box center [984, 159] width 11 height 11
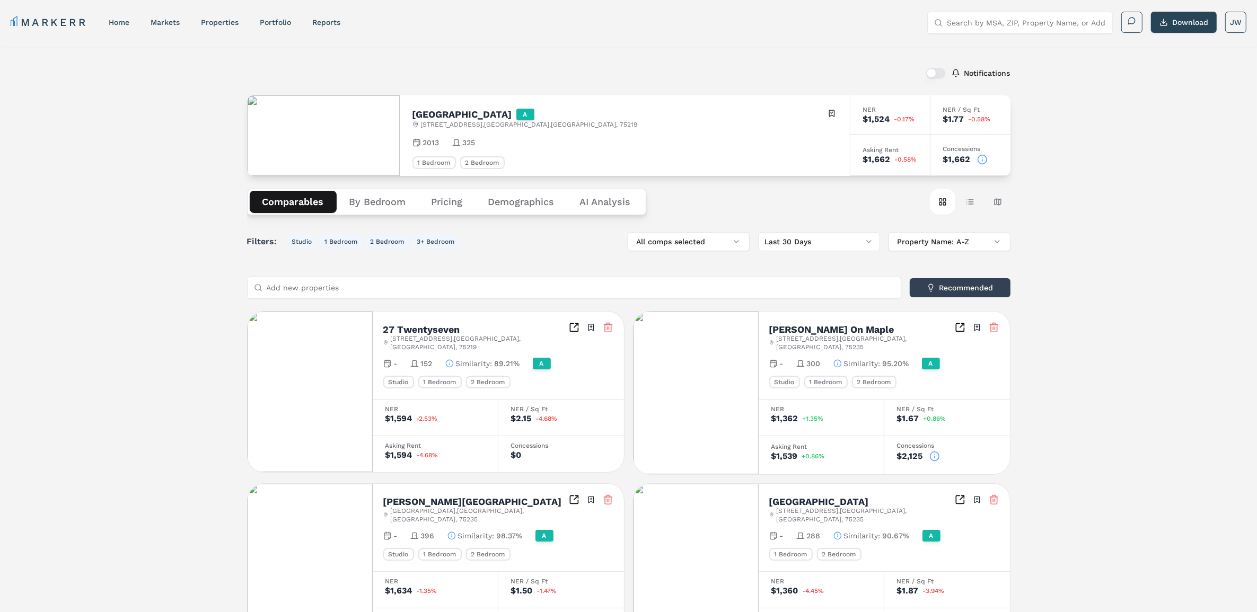
click at [982, 156] on icon at bounding box center [982, 159] width 11 height 11
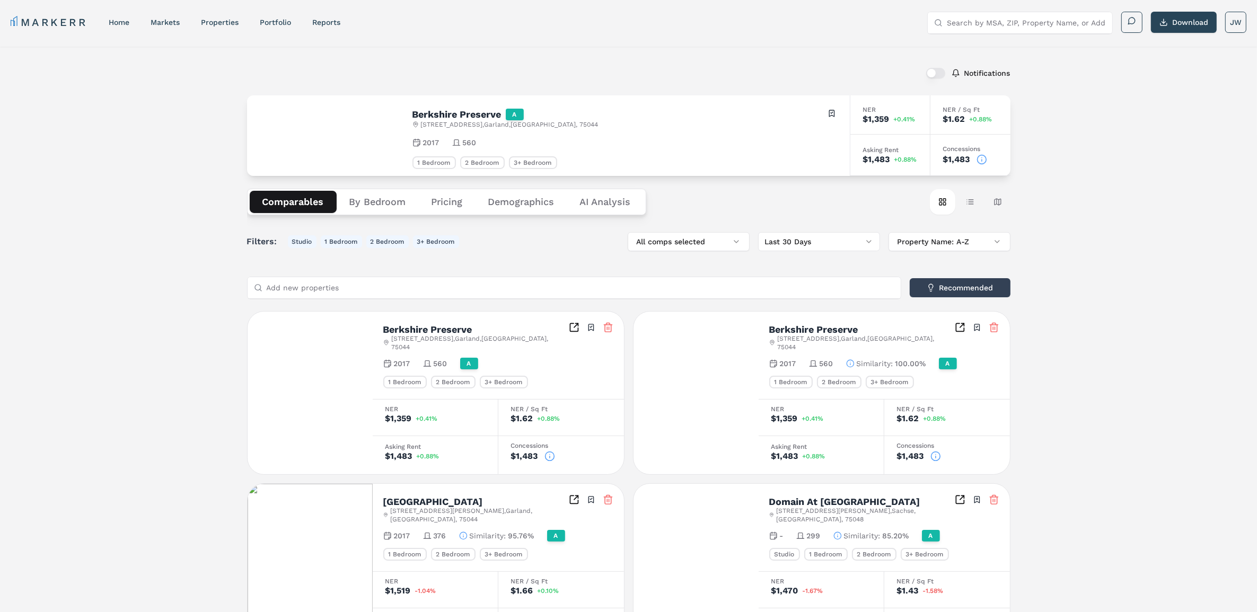
click at [979, 157] on icon at bounding box center [981, 159] width 11 height 11
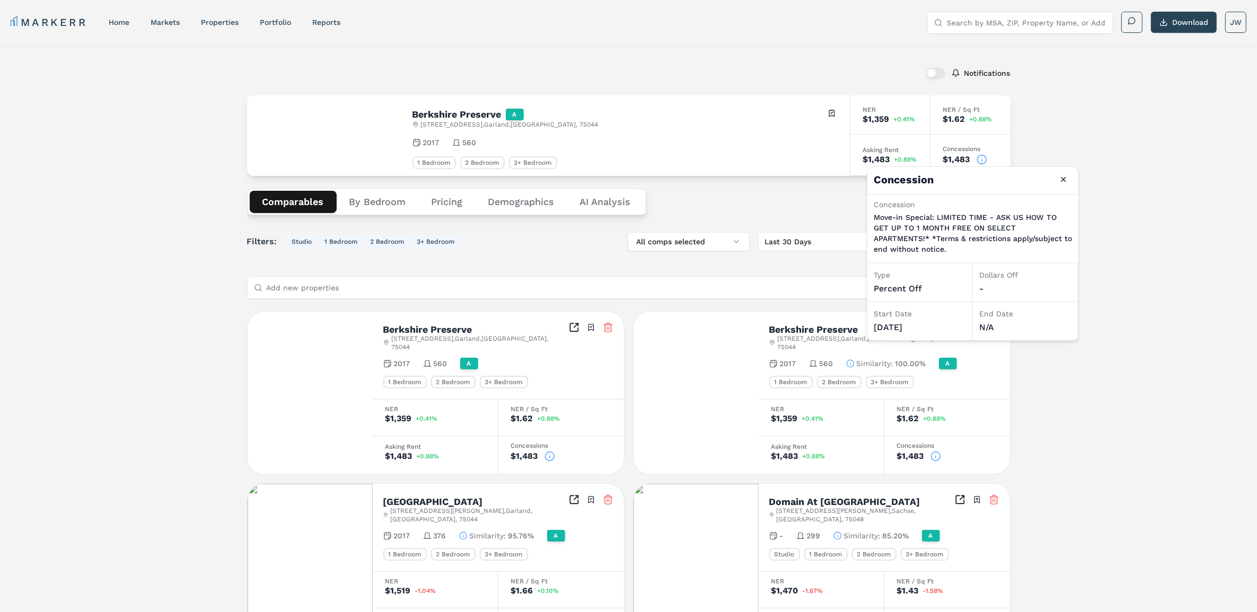
click at [976, 159] on icon at bounding box center [981, 159] width 11 height 11
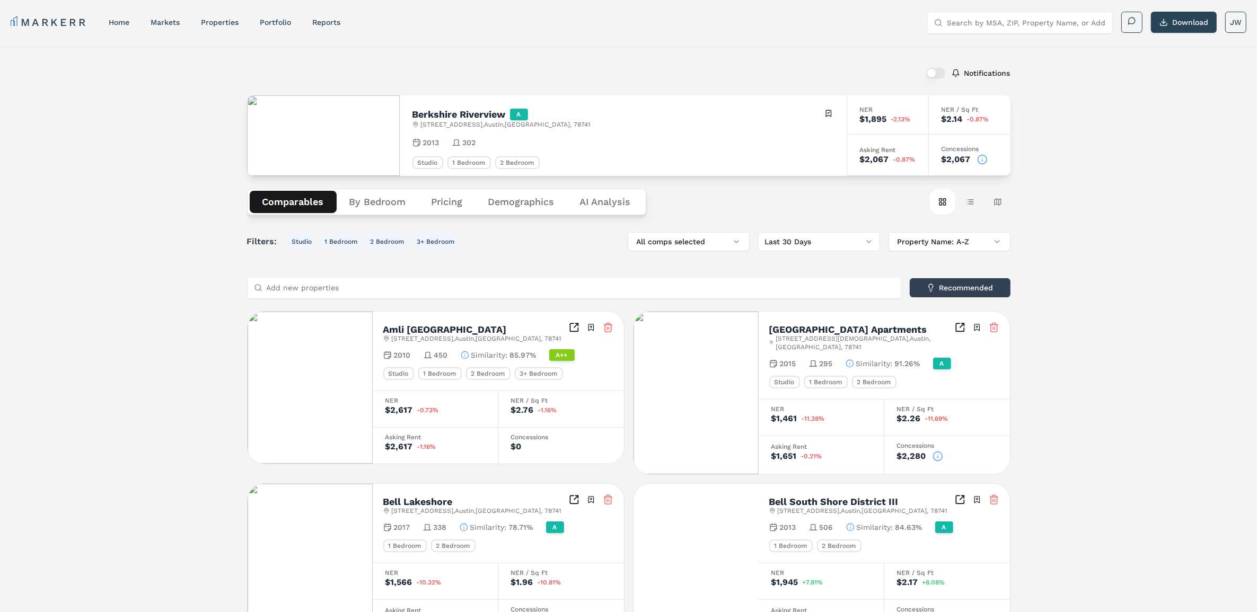
click at [981, 159] on icon at bounding box center [982, 159] width 11 height 11
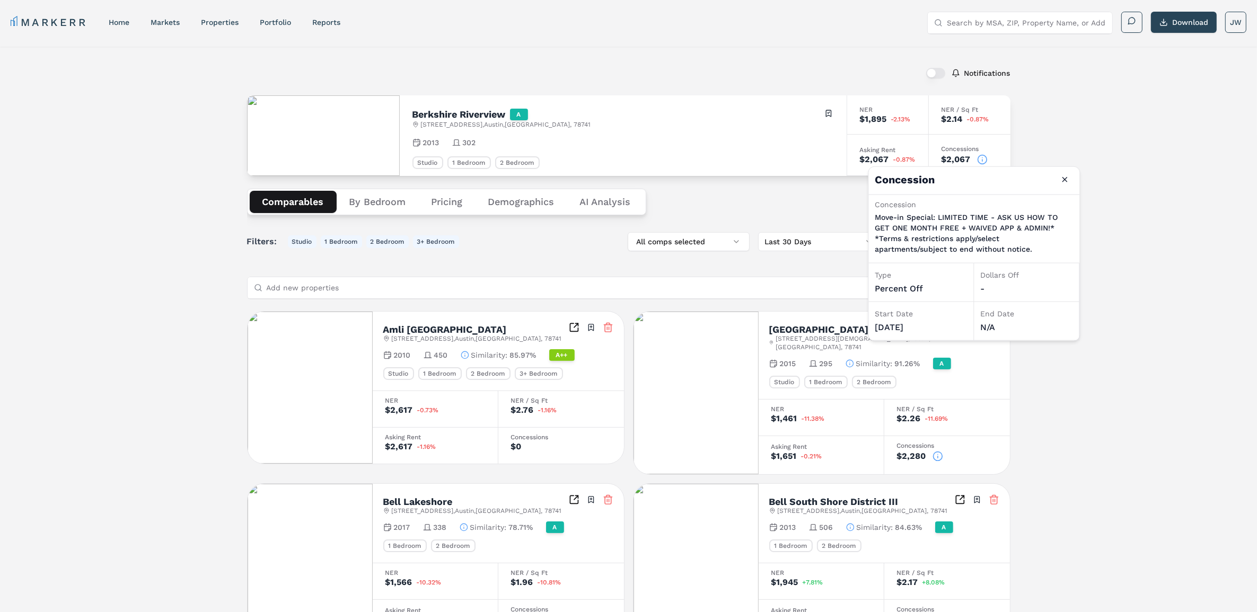
click at [981, 159] on icon at bounding box center [982, 159] width 11 height 11
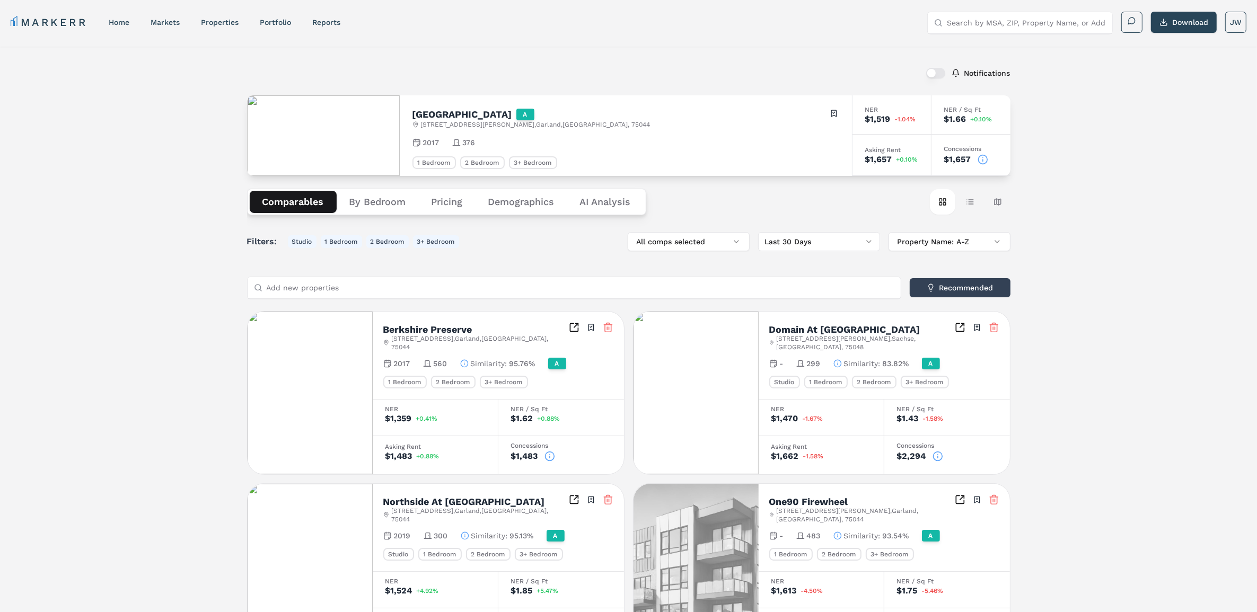
click at [987, 160] on circle at bounding box center [982, 159] width 9 height 9
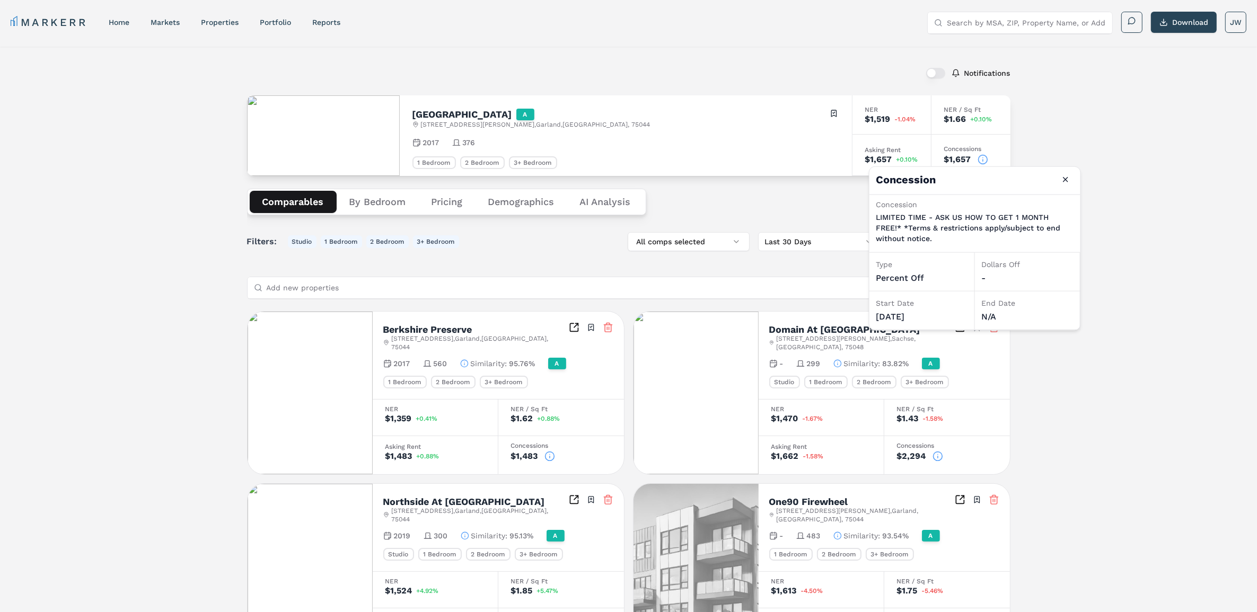
click at [987, 160] on circle at bounding box center [982, 159] width 9 height 9
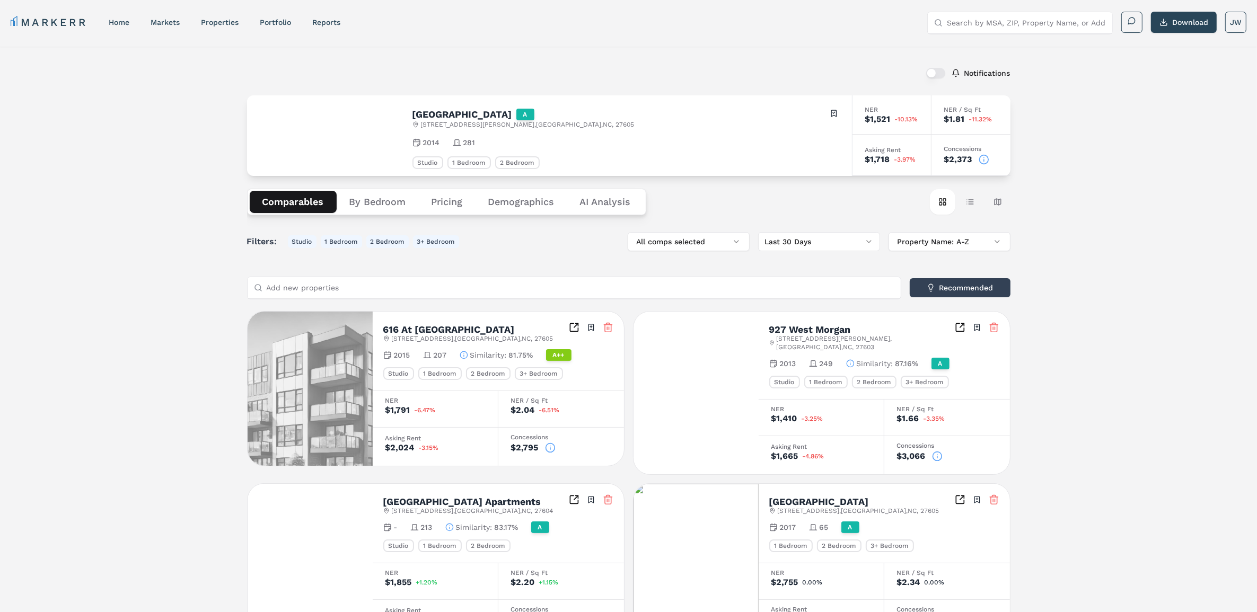
click at [988, 158] on icon at bounding box center [984, 159] width 11 height 11
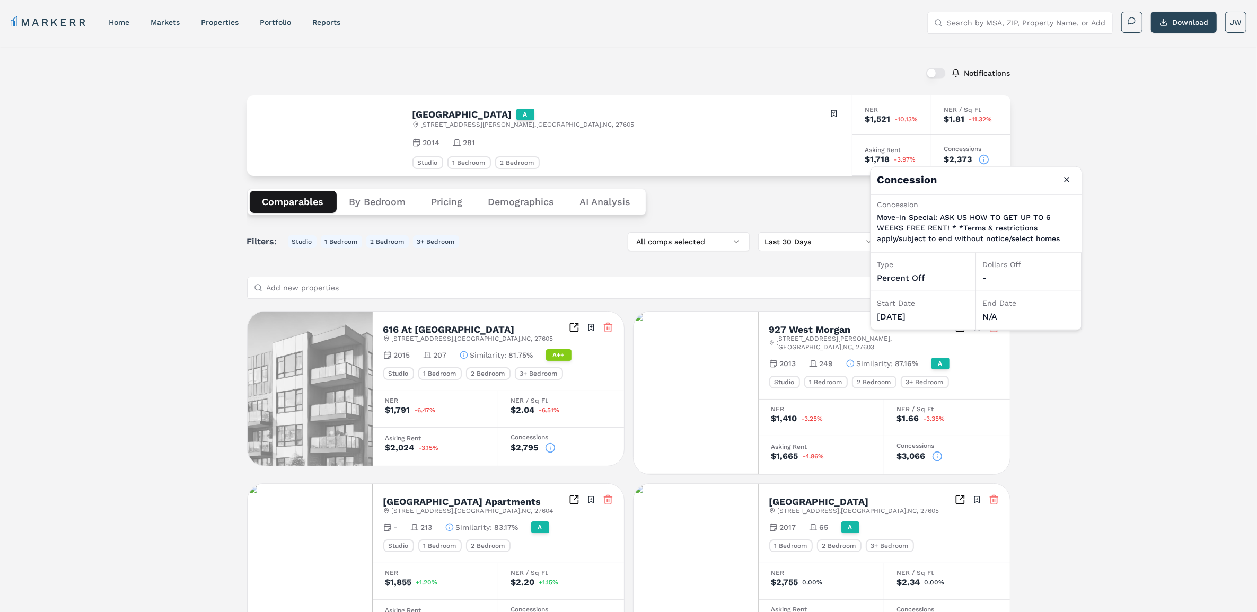
click at [988, 158] on icon at bounding box center [984, 159] width 11 height 11
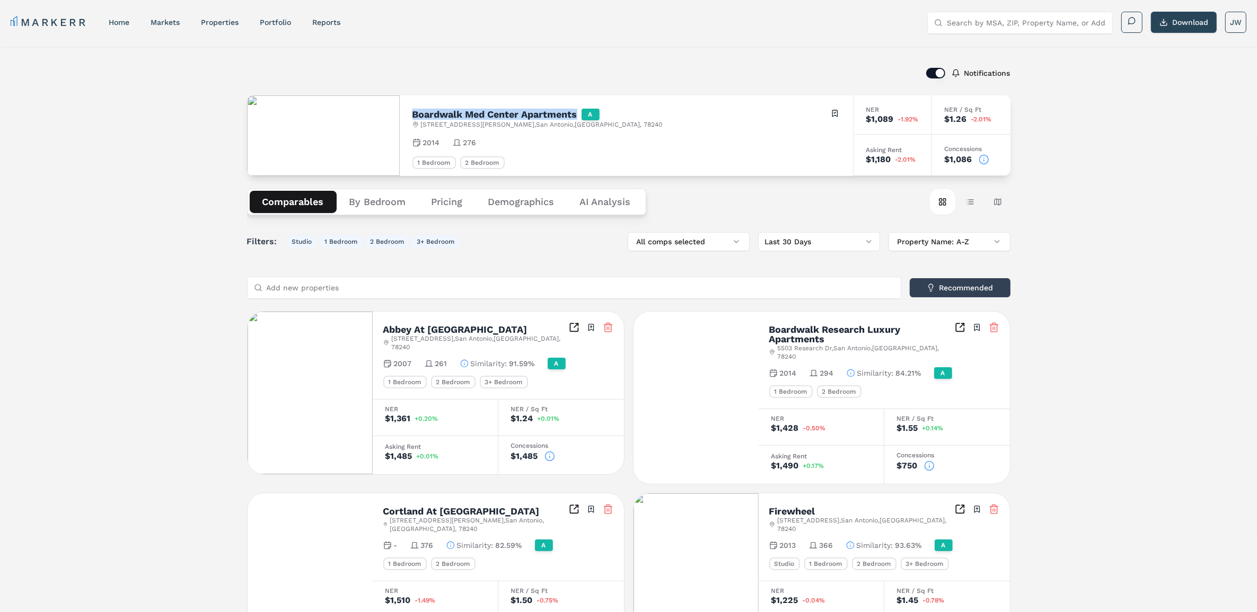
drag, startPoint x: 412, startPoint y: 116, endPoint x: 578, endPoint y: 113, distance: 165.4
click at [577, 113] on h2 "Boardwalk Med Center Apartments" at bounding box center [494, 115] width 165 height 10
copy h2 "Boardwalk Med Center Apartments"
click at [987, 158] on icon at bounding box center [984, 159] width 11 height 11
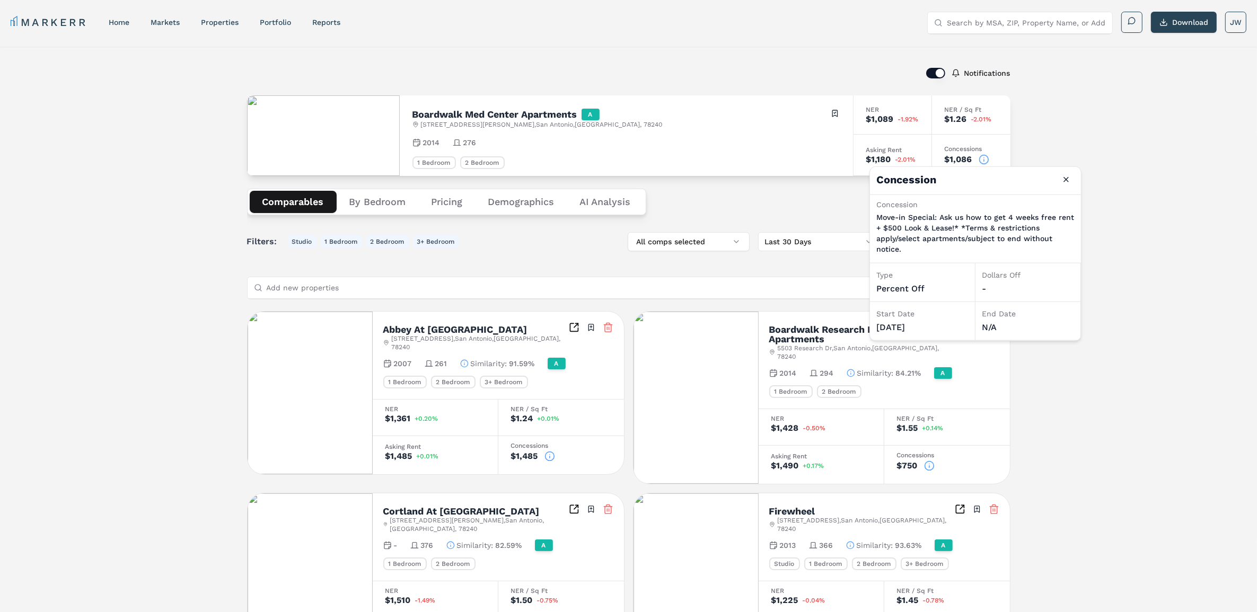
click at [986, 158] on icon at bounding box center [984, 159] width 11 height 11
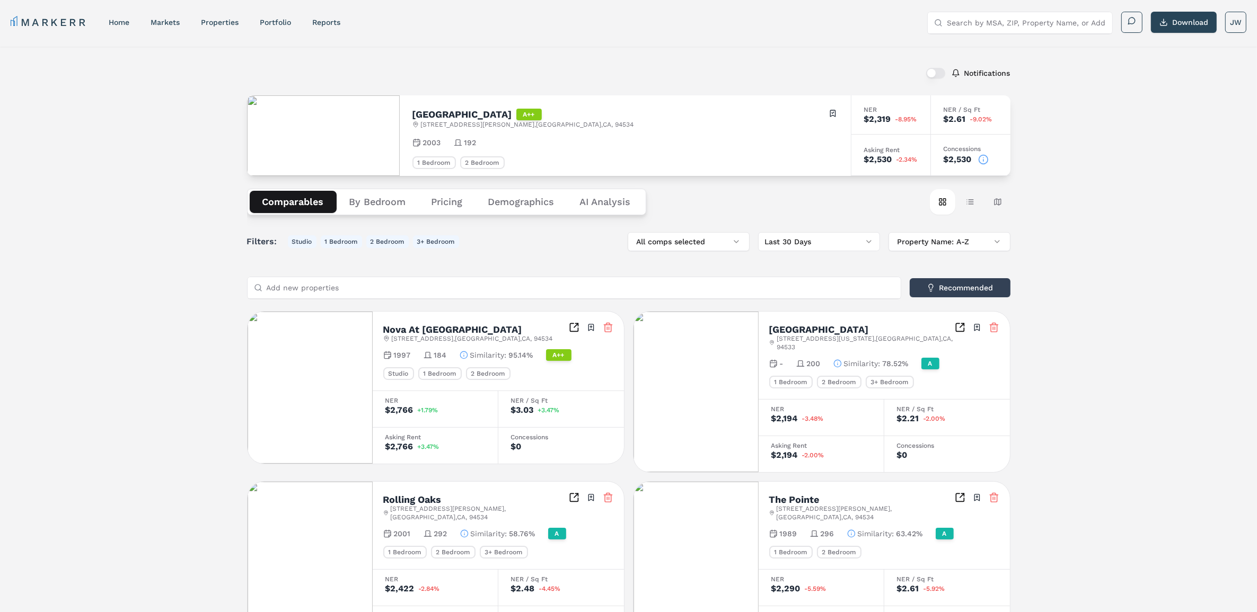
drag, startPoint x: 980, startPoint y: 162, endPoint x: 1118, endPoint y: 154, distance: 139.1
click at [980, 162] on icon at bounding box center [983, 159] width 11 height 11
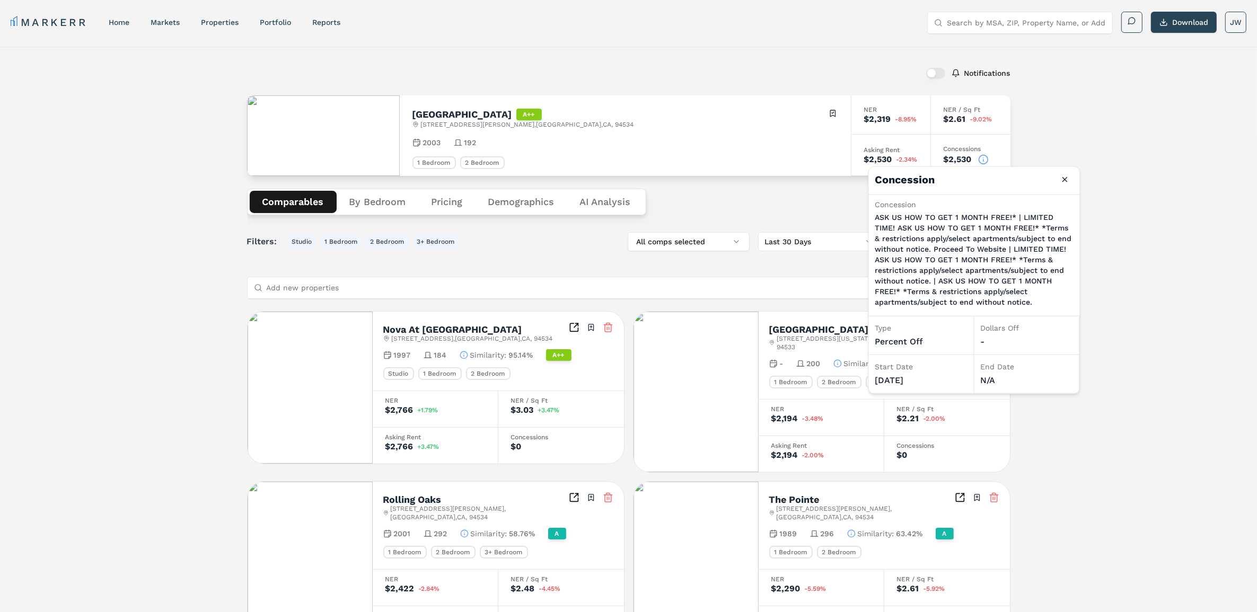
click at [1133, 268] on div "Notifications Bridgeport Ranch A++ 450 Pittman Rd , Fairfield , CA , 94534 Togg…" at bounding box center [628, 432] width 1257 height 771
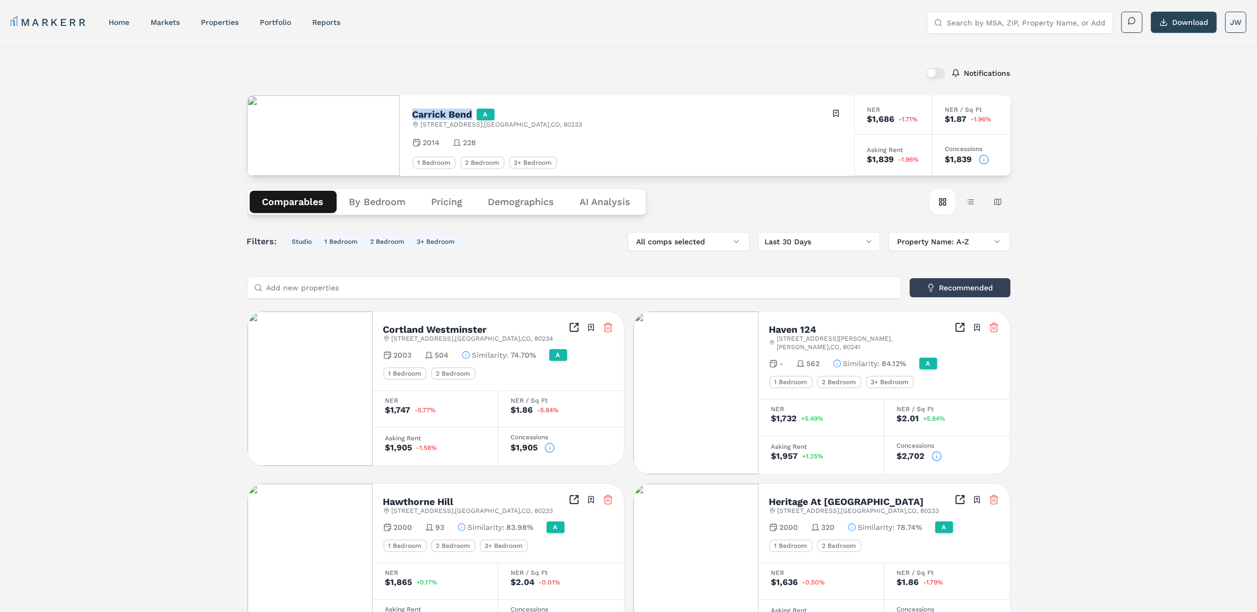
drag, startPoint x: 412, startPoint y: 116, endPoint x: 471, endPoint y: 113, distance: 58.9
click at [471, 113] on h2 "Carrick Bend" at bounding box center [442, 115] width 60 height 10
copy h2 "Carrick Bend"
click at [986, 164] on icon at bounding box center [984, 159] width 11 height 11
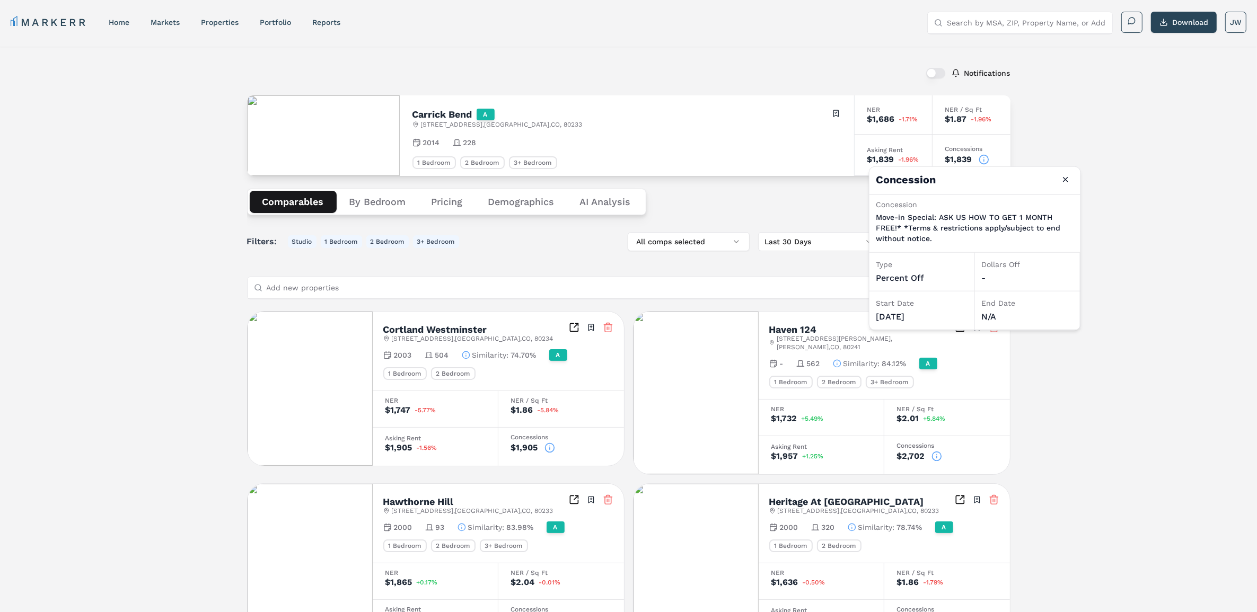
click at [986, 164] on icon at bounding box center [984, 159] width 11 height 11
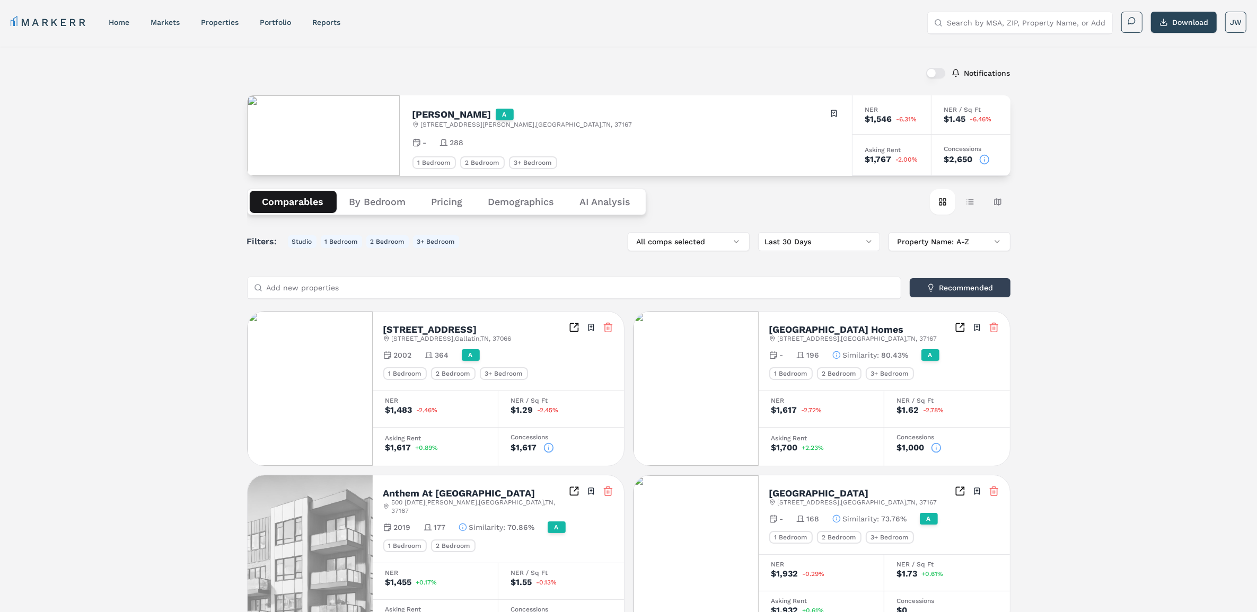
click at [984, 154] on icon at bounding box center [984, 159] width 11 height 11
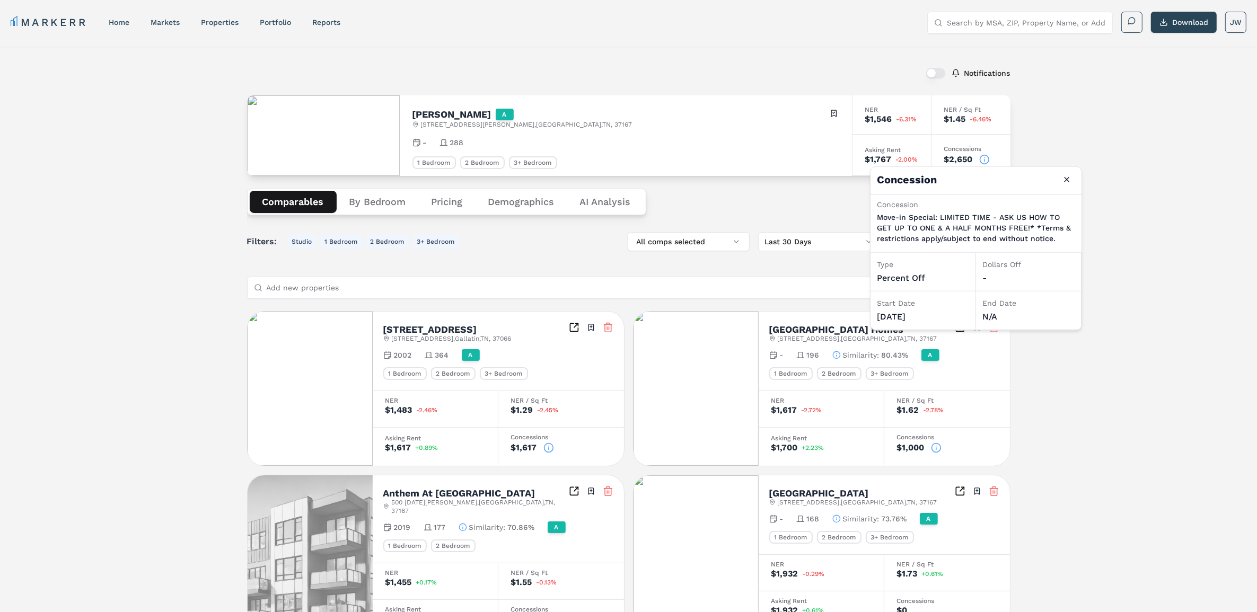
click at [984, 154] on icon at bounding box center [984, 159] width 11 height 11
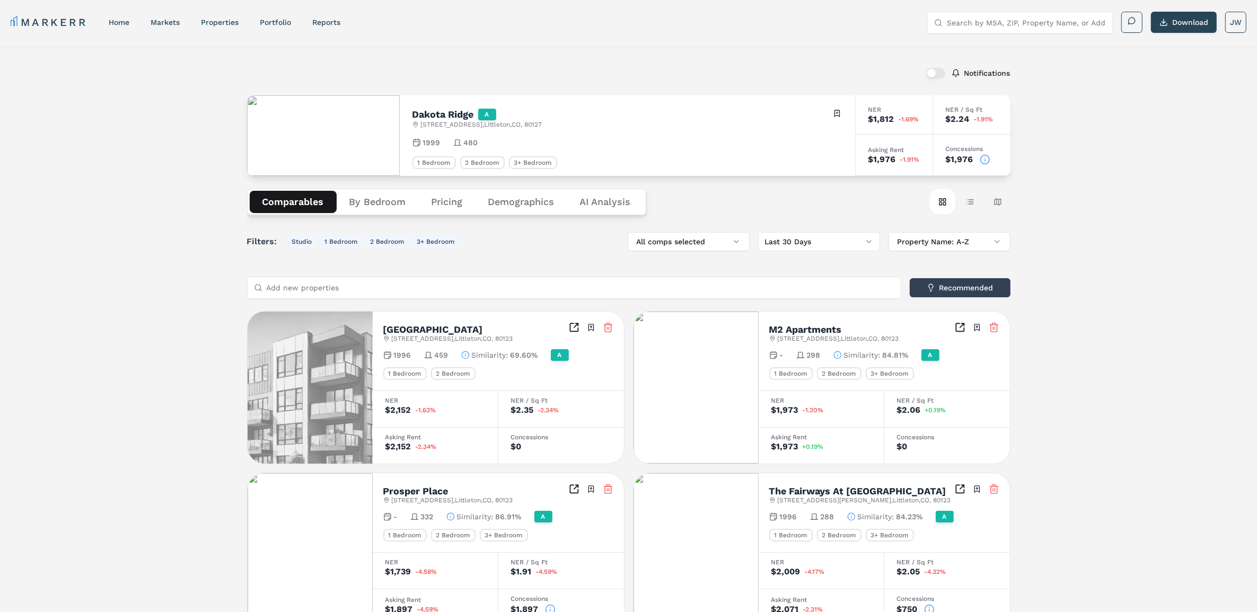
click at [990, 155] on div "$1,976" at bounding box center [972, 159] width 52 height 11
click at [982, 160] on icon at bounding box center [985, 159] width 11 height 11
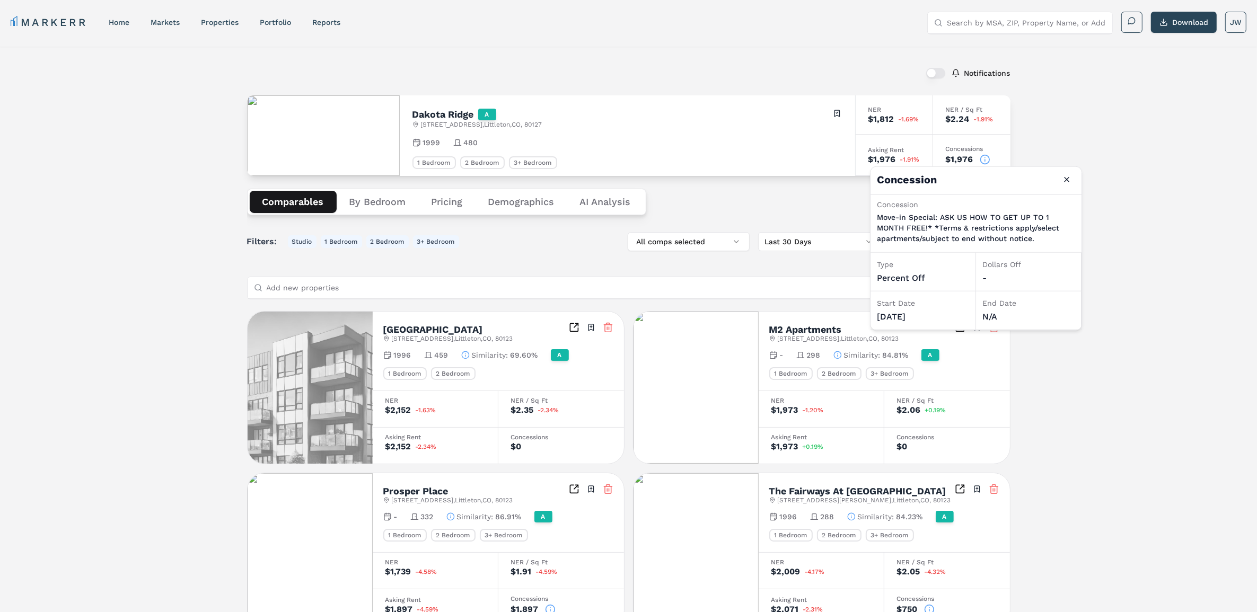
click at [982, 159] on icon at bounding box center [985, 159] width 11 height 11
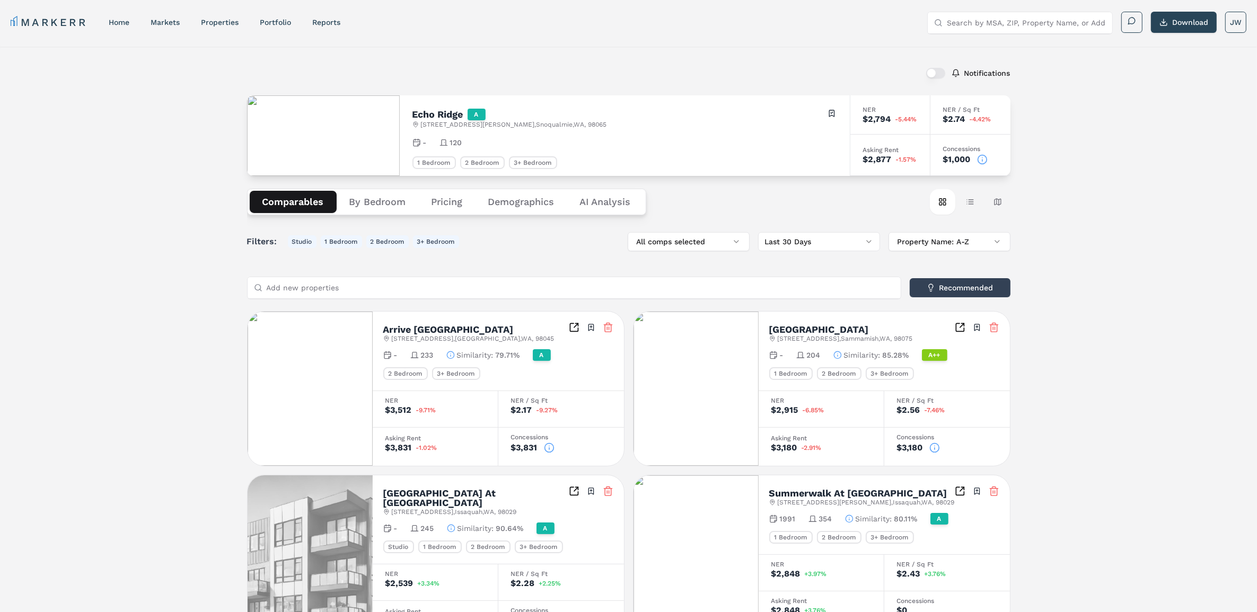
click at [981, 160] on icon at bounding box center [982, 159] width 11 height 11
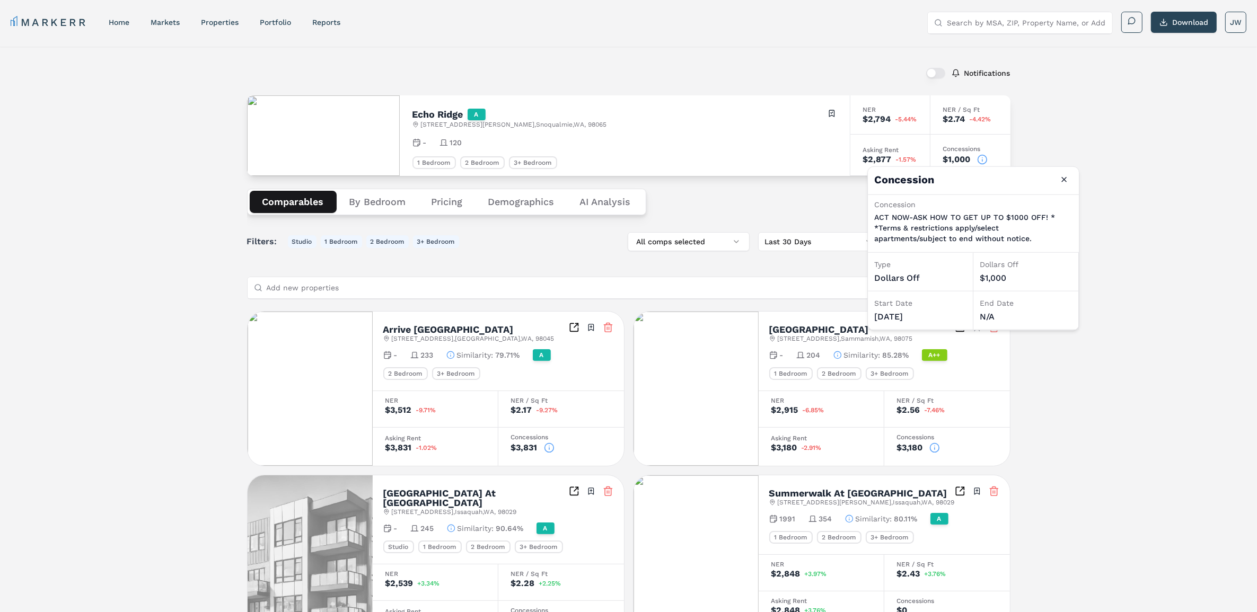
click at [981, 160] on icon at bounding box center [982, 159] width 11 height 11
click at [1062, 174] on button "Close" at bounding box center [1063, 179] width 17 height 17
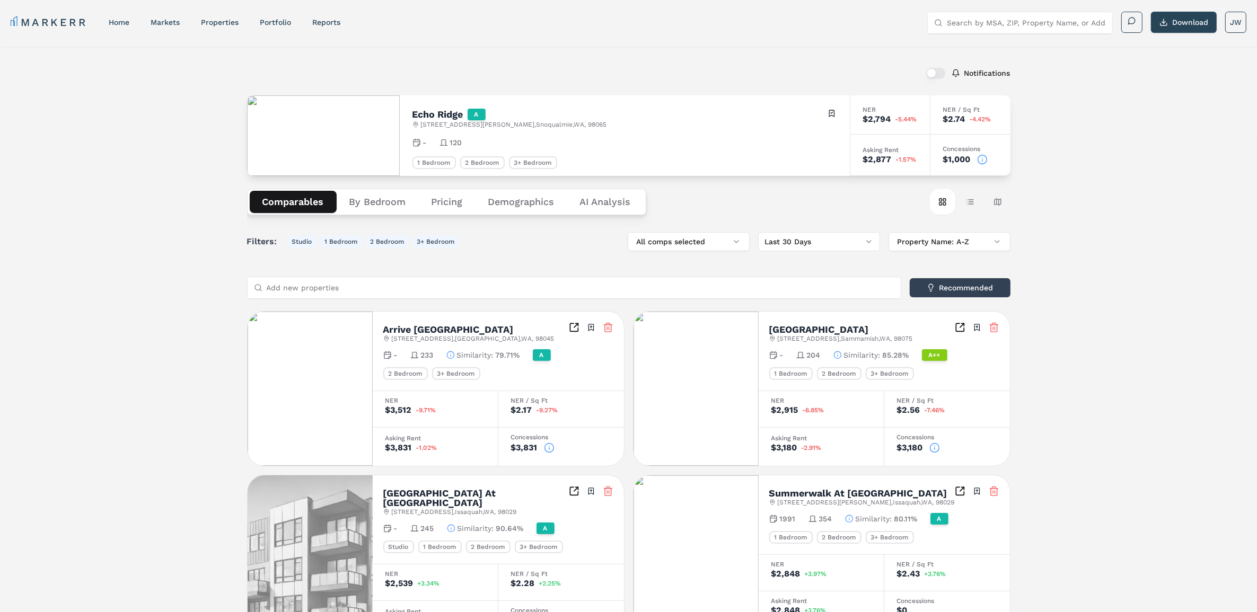
click at [979, 162] on icon at bounding box center [982, 159] width 11 height 11
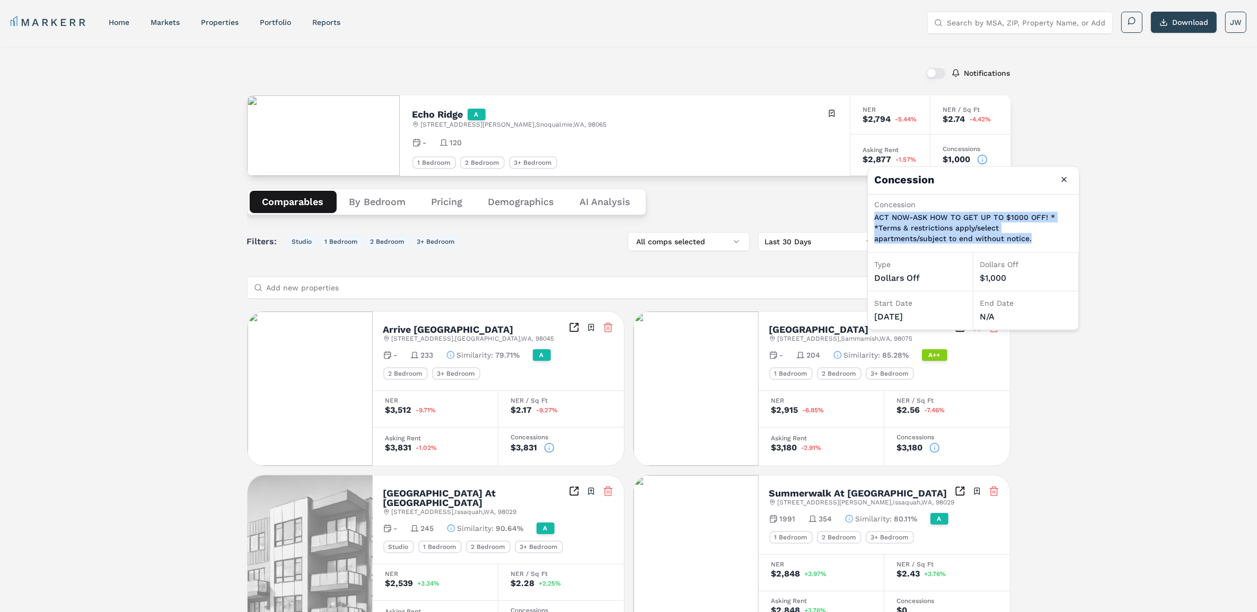
drag, startPoint x: 1037, startPoint y: 236, endPoint x: 875, endPoint y: 220, distance: 162.5
click at [875, 220] on p "ACT NOW-ASK HOW TO GET UP TO $1000 OFF! * *Terms & restrictions apply/select ap…" at bounding box center [973, 228] width 198 height 32
copy p "ACT NOW-ASK HOW TO GET UP TO $1000 OFF! * *Terms & restrictions apply/select ap…"
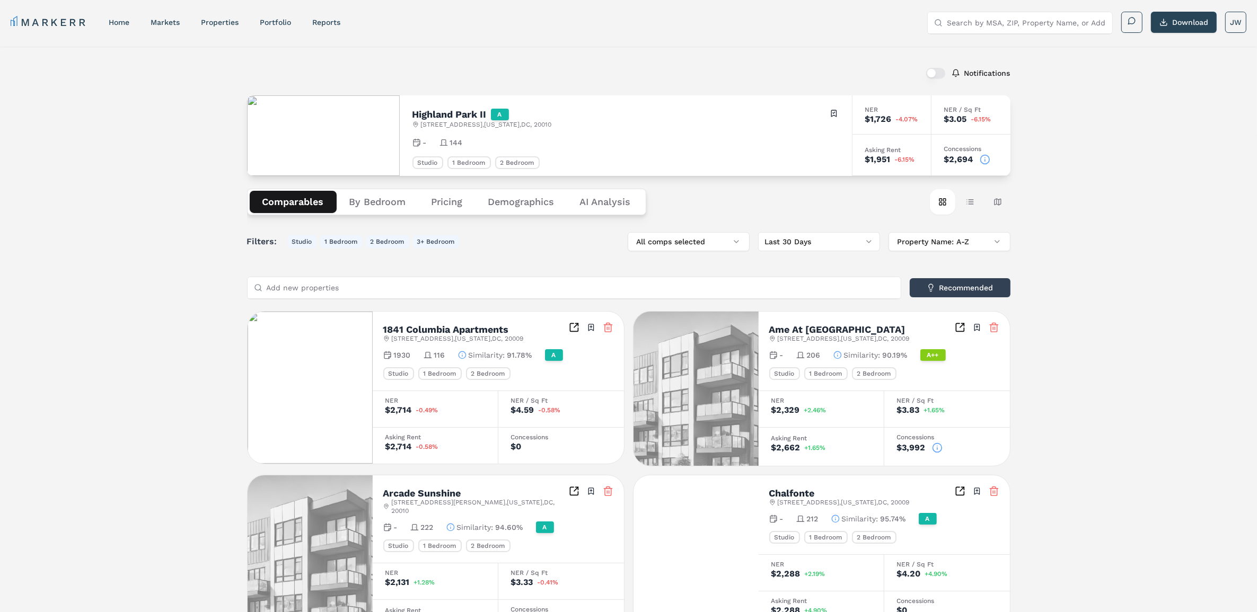
click at [988, 158] on icon at bounding box center [985, 159] width 11 height 11
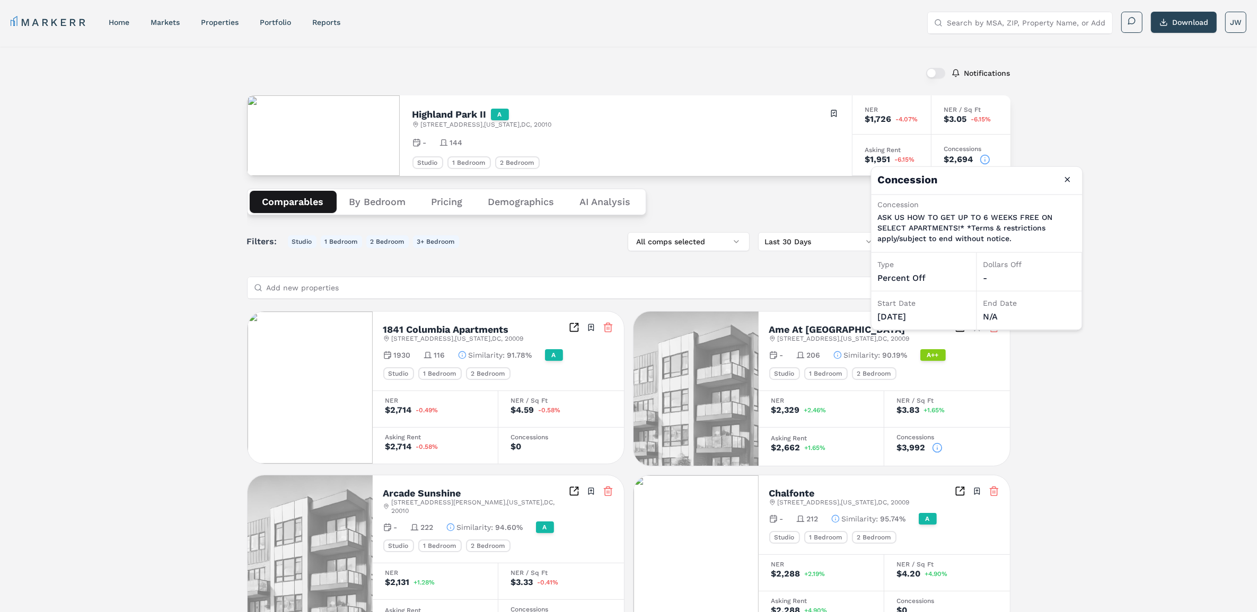
click at [987, 158] on icon at bounding box center [985, 159] width 11 height 11
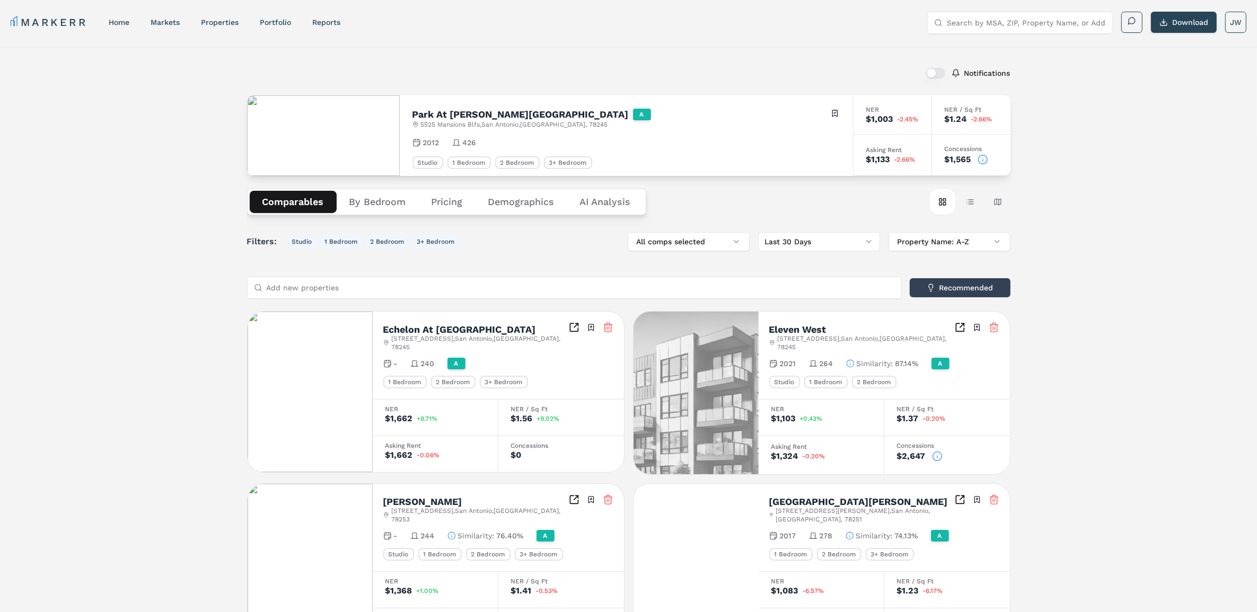
click at [983, 160] on icon at bounding box center [982, 159] width 11 height 11
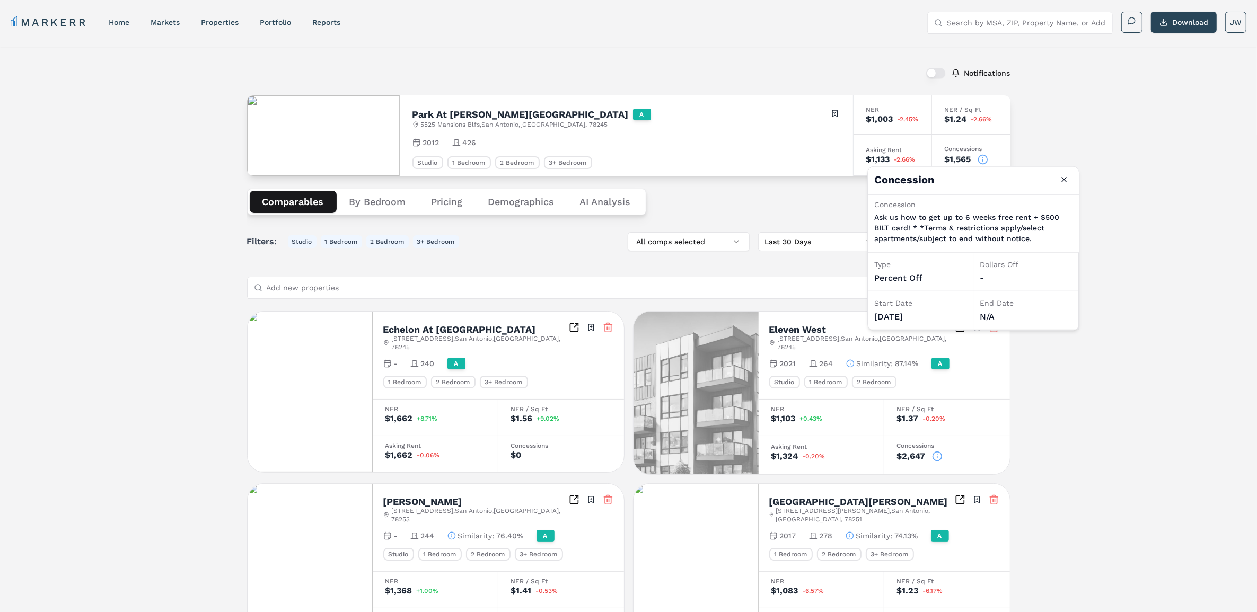
click at [983, 160] on icon at bounding box center [982, 159] width 11 height 11
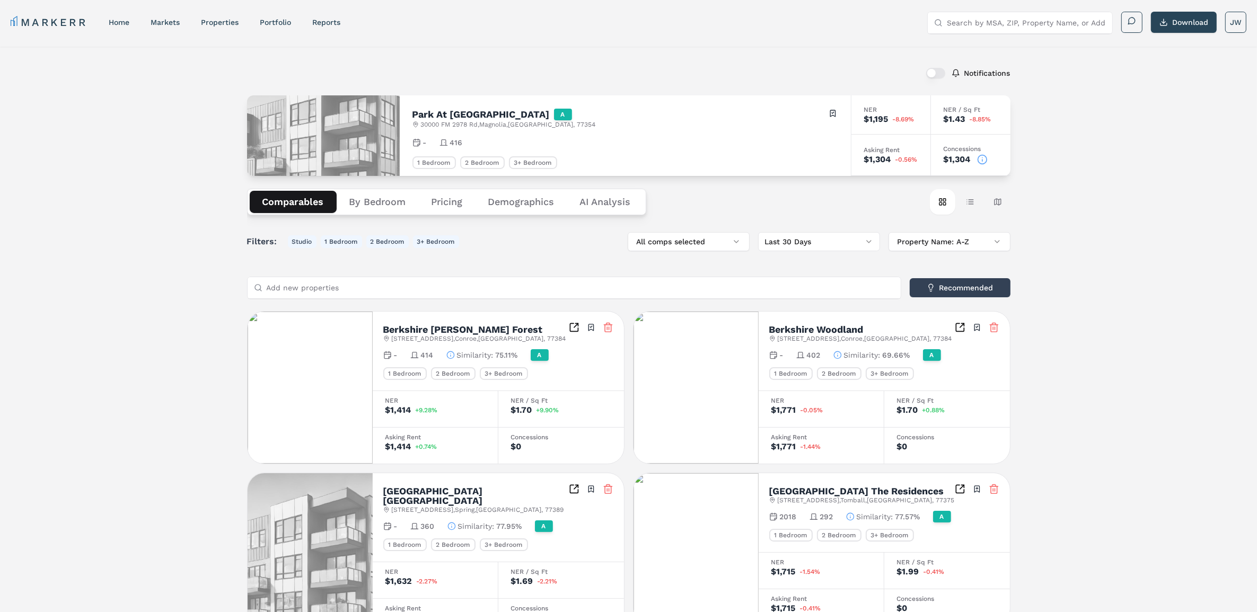
click at [982, 158] on icon at bounding box center [982, 159] width 11 height 11
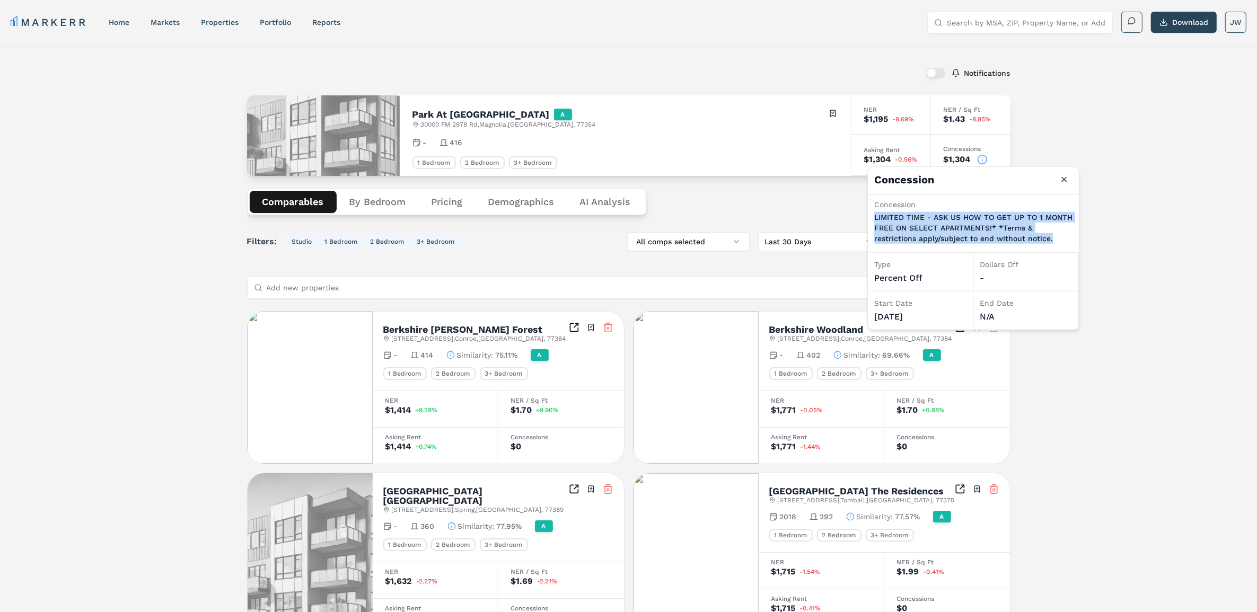
drag, startPoint x: 1055, startPoint y: 239, endPoint x: 875, endPoint y: 219, distance: 181.8
click at [875, 219] on p "LIMITED TIME - ASK US HOW TO GET UP TO 1 MONTH FREE ON SELECT APARTMENTS!* *Ter…" at bounding box center [973, 228] width 198 height 32
copy p "LIMITED TIME - ASK US HOW TO GET UP TO 1 MONTH FREE ON SELECT APARTMENTS!* *Ter…"
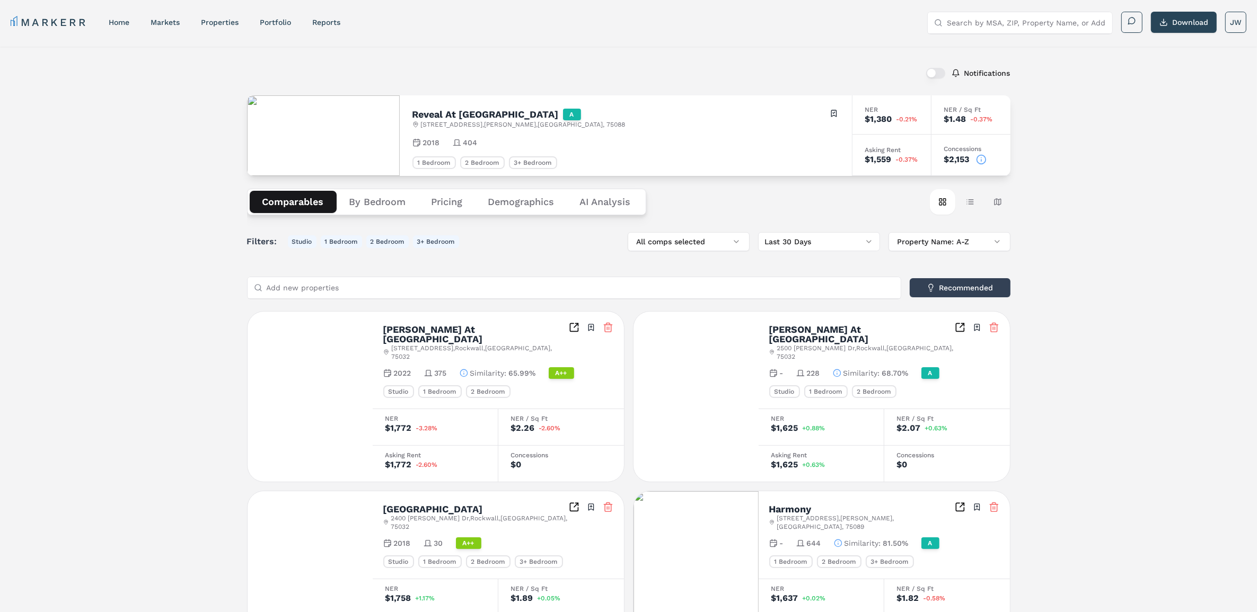
click at [976, 158] on icon at bounding box center [981, 159] width 11 height 11
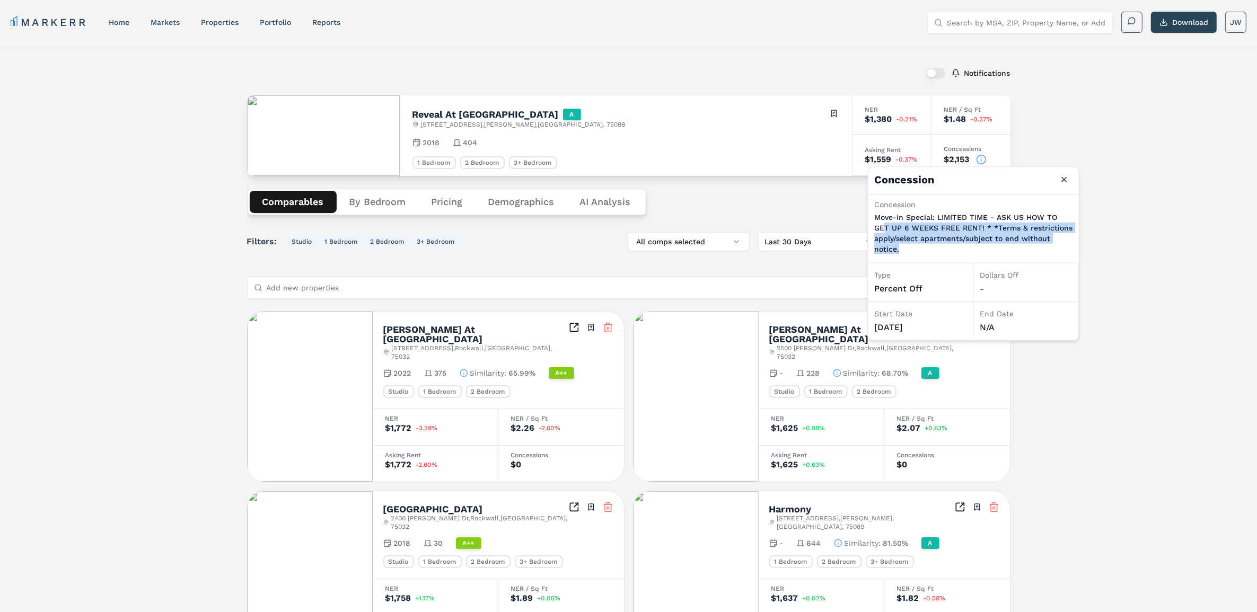
drag, startPoint x: 906, startPoint y: 248, endPoint x: 882, endPoint y: 231, distance: 30.1
click at [882, 231] on p "Move-in Special: LIMITED TIME - ASK US HOW TO GET UP 6 WEEKS FREE RENT! * *Term…" at bounding box center [973, 233] width 198 height 42
drag, startPoint x: 882, startPoint y: 231, endPoint x: 875, endPoint y: 225, distance: 9.0
click at [875, 225] on p "Move-in Special: LIMITED TIME - ASK US HOW TO GET UP 6 WEEKS FREE RENT! * *Term…" at bounding box center [973, 233] width 198 height 42
drag, startPoint x: 868, startPoint y: 219, endPoint x: 874, endPoint y: 216, distance: 6.6
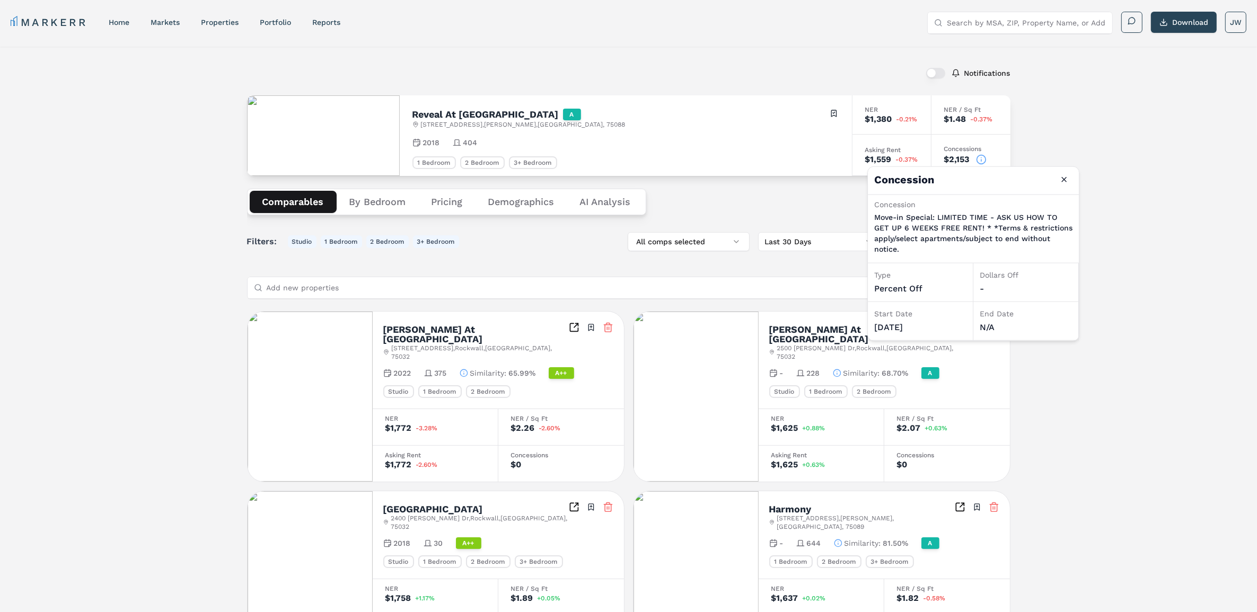
click at [874, 216] on div "Concession Move-in Special: LIMITED TIME - ASK US HOW TO GET UP 6 WEEKS FREE RE…" at bounding box center [973, 229] width 211 height 68
drag, startPoint x: 874, startPoint y: 216, endPoint x: 910, endPoint y: 248, distance: 48.5
click at [910, 248] on p "Move-in Special: LIMITED TIME - ASK US HOW TO GET UP 6 WEEKS FREE RENT! * *Term…" at bounding box center [973, 233] width 198 height 42
copy p "Move-in Special: LIMITED TIME - ASK US HOW TO GET UP 6 WEEKS FREE RENT! * *Term…"
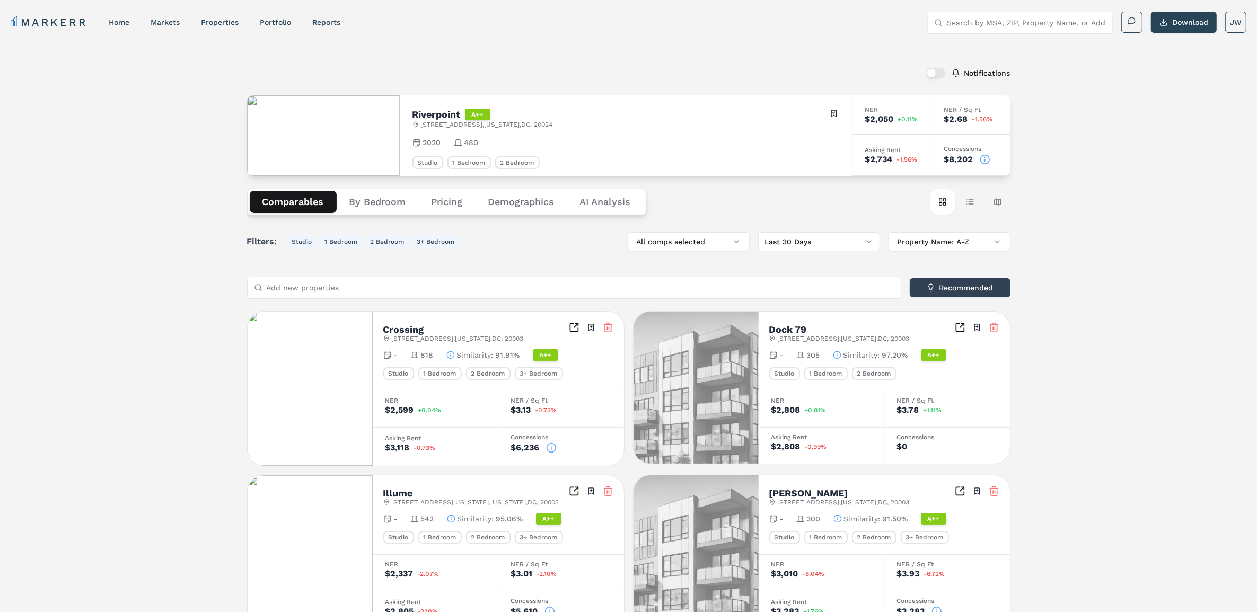
click at [986, 163] on circle at bounding box center [984, 159] width 9 height 9
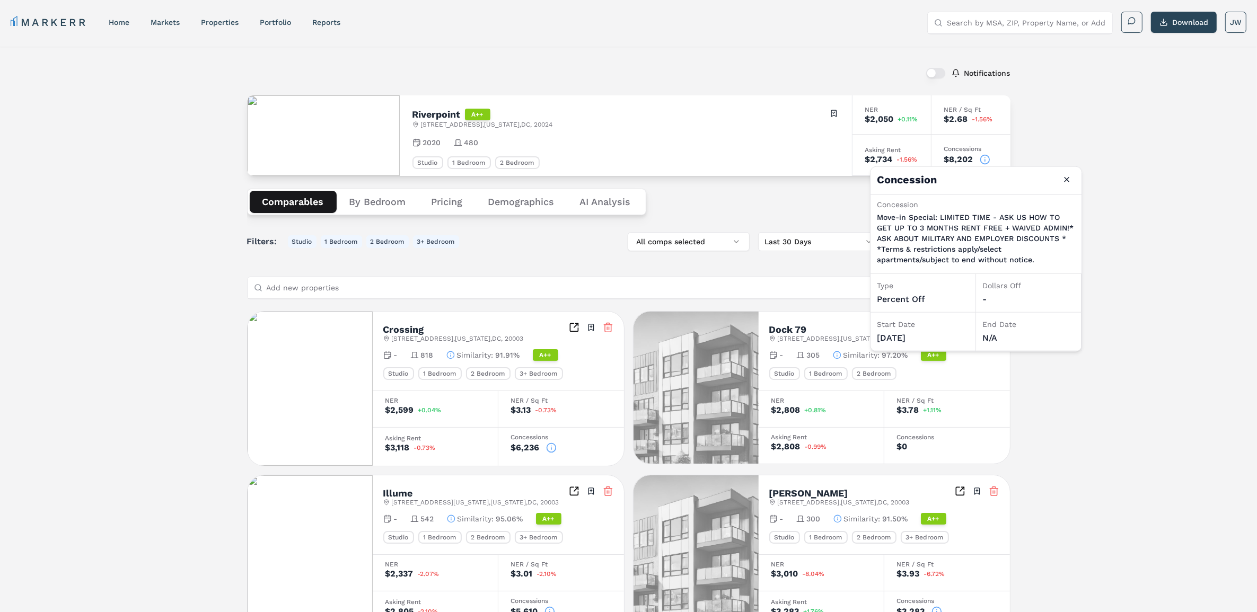
click at [986, 163] on circle at bounding box center [984, 159] width 9 height 9
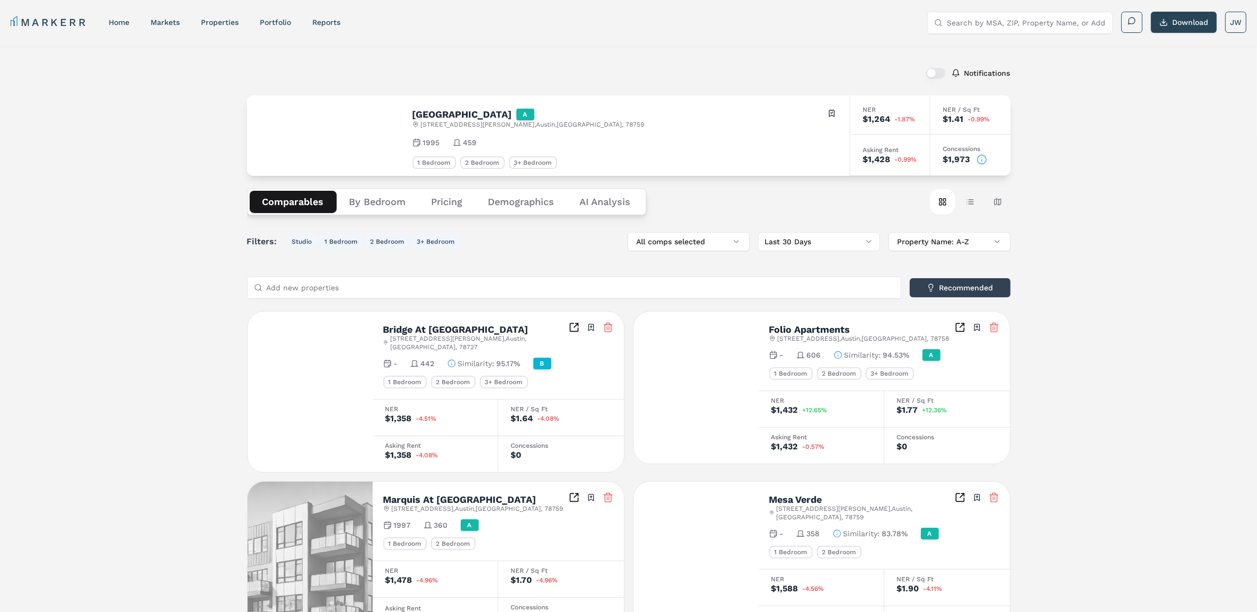
click at [980, 159] on icon at bounding box center [981, 159] width 11 height 11
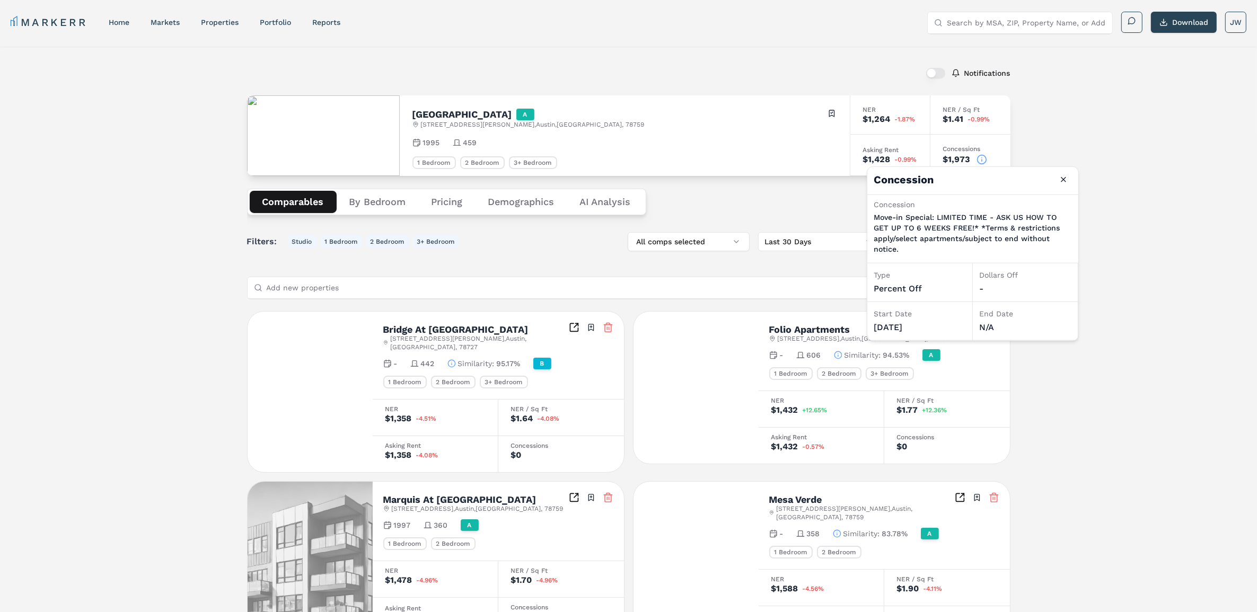
click at [980, 159] on icon at bounding box center [981, 159] width 11 height 11
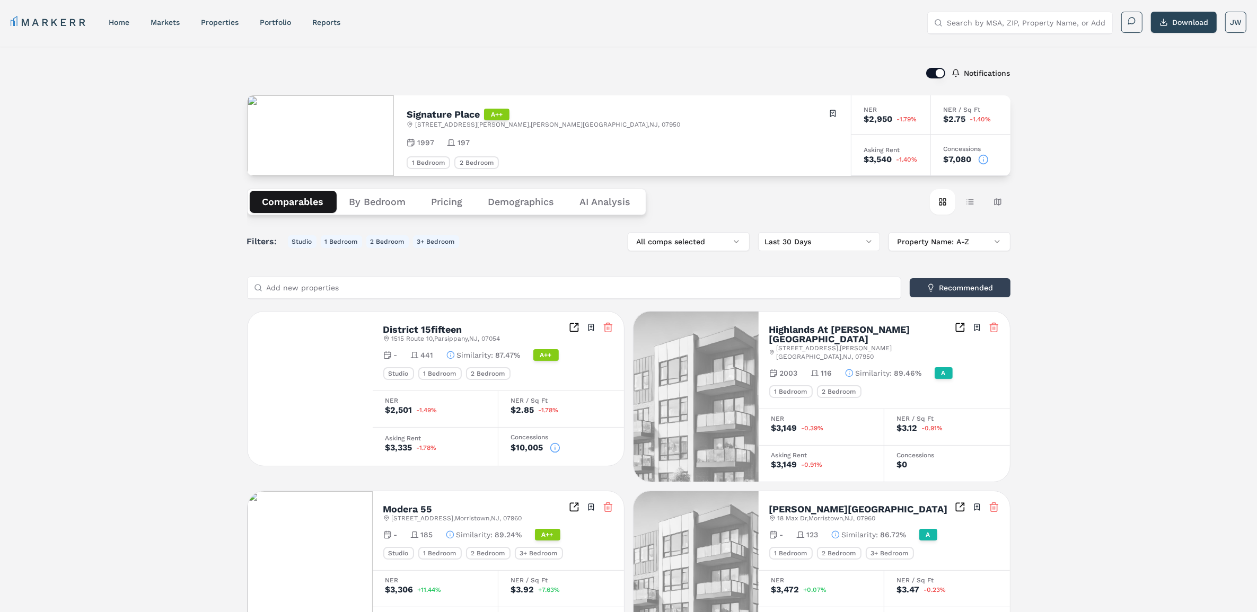
click at [984, 160] on icon at bounding box center [983, 159] width 11 height 11
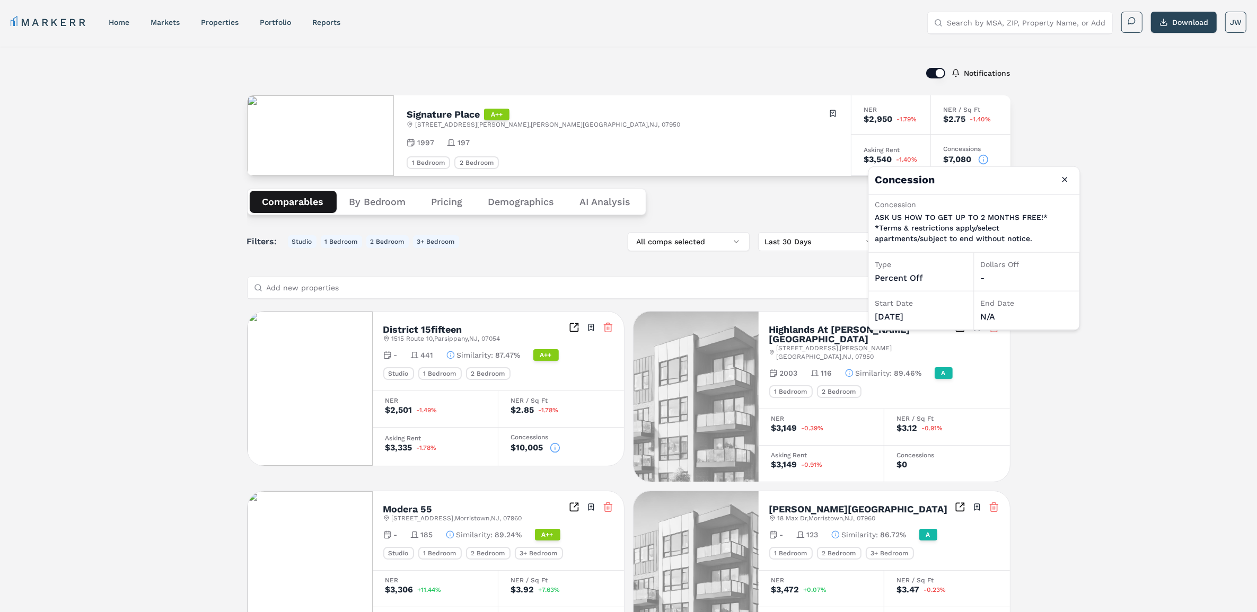
click at [984, 160] on icon at bounding box center [983, 159] width 11 height 11
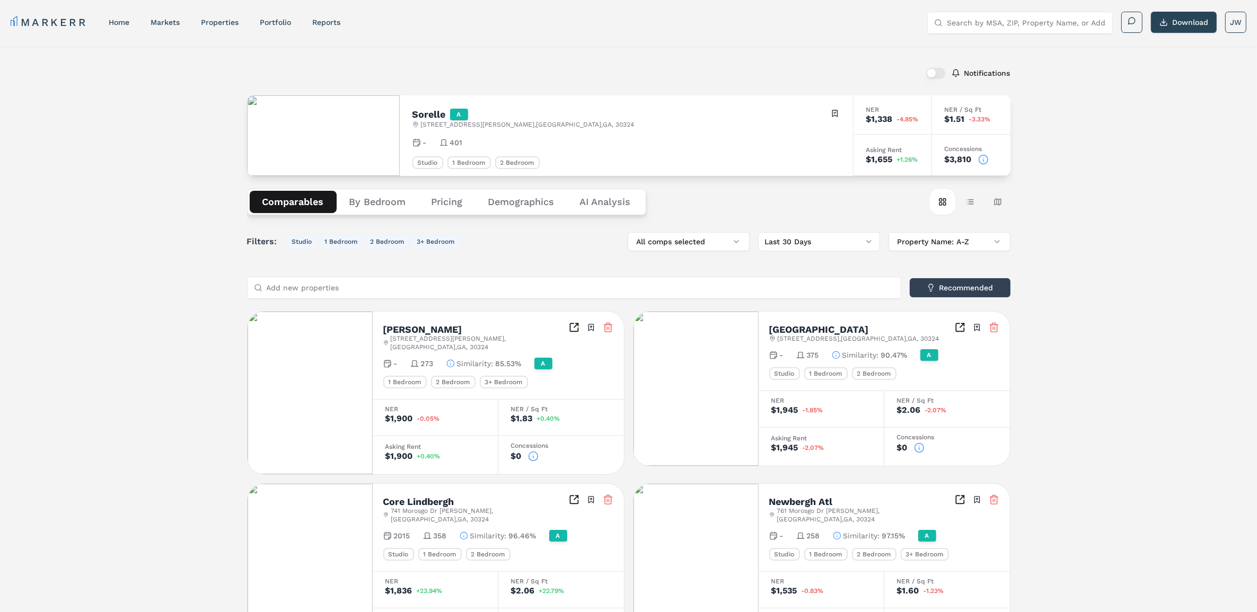
click at [984, 155] on circle at bounding box center [983, 159] width 9 height 9
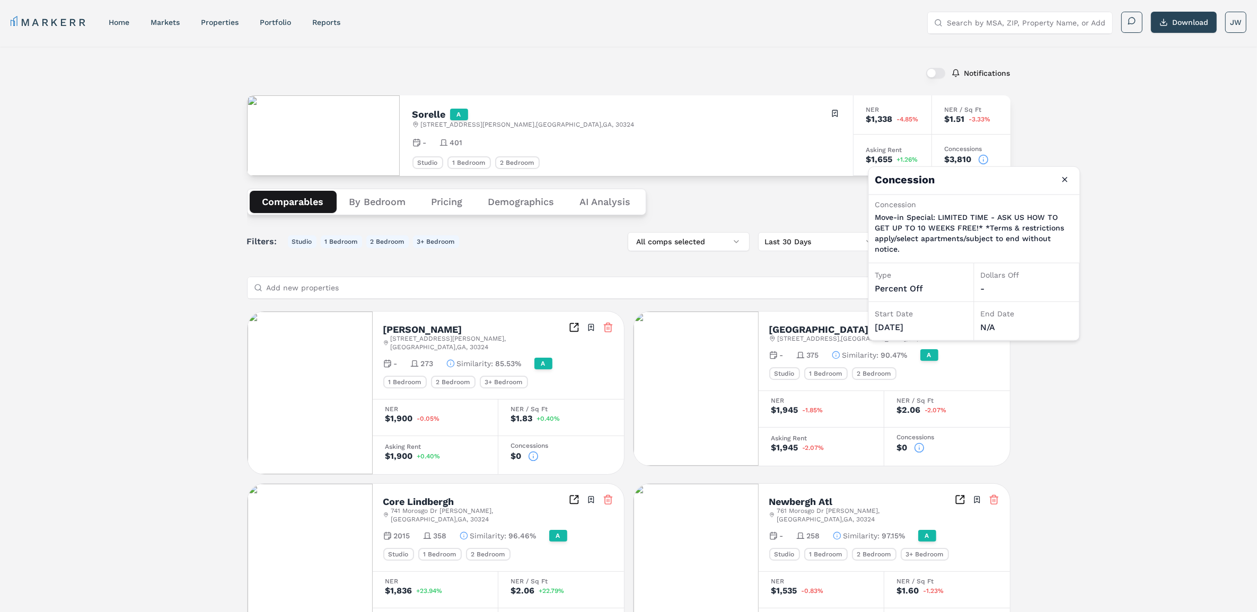
click at [984, 155] on circle at bounding box center [983, 159] width 9 height 9
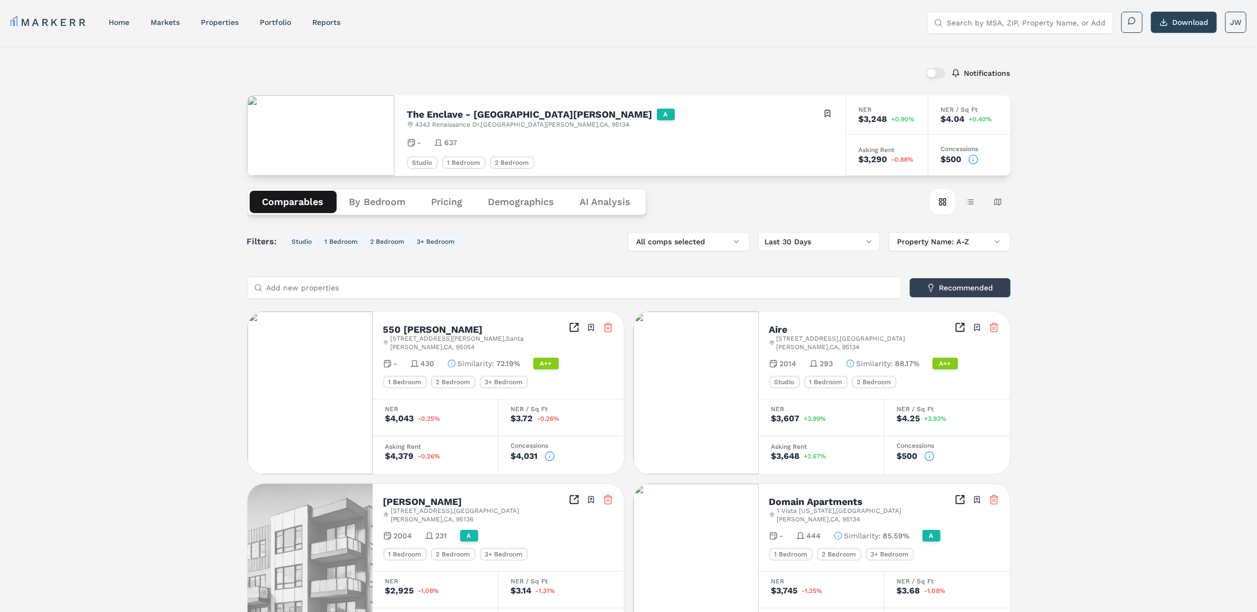
click at [973, 155] on circle at bounding box center [972, 159] width 9 height 9
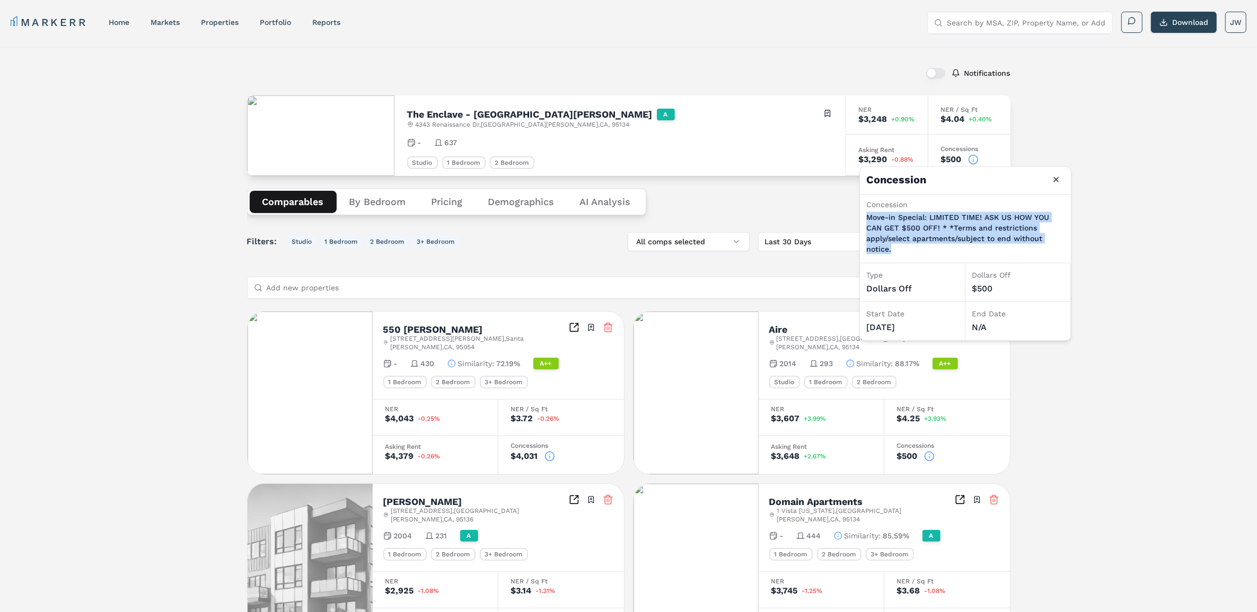
drag, startPoint x: 888, startPoint y: 240, endPoint x: 860, endPoint y: 218, distance: 34.8
click at [860, 218] on div "Concession Move-in Special: LIMITED TIME! ASK US HOW YOU CAN GET $500 OFF! * *T…" at bounding box center [965, 229] width 211 height 68
copy p "Move-in Special: LIMITED TIME! ASK US HOW YOU CAN GET $500 OFF! * *Terms and re…"
drag, startPoint x: 1056, startPoint y: 181, endPoint x: 1031, endPoint y: 175, distance: 26.1
click at [1056, 181] on button "Close" at bounding box center [1055, 179] width 17 height 17
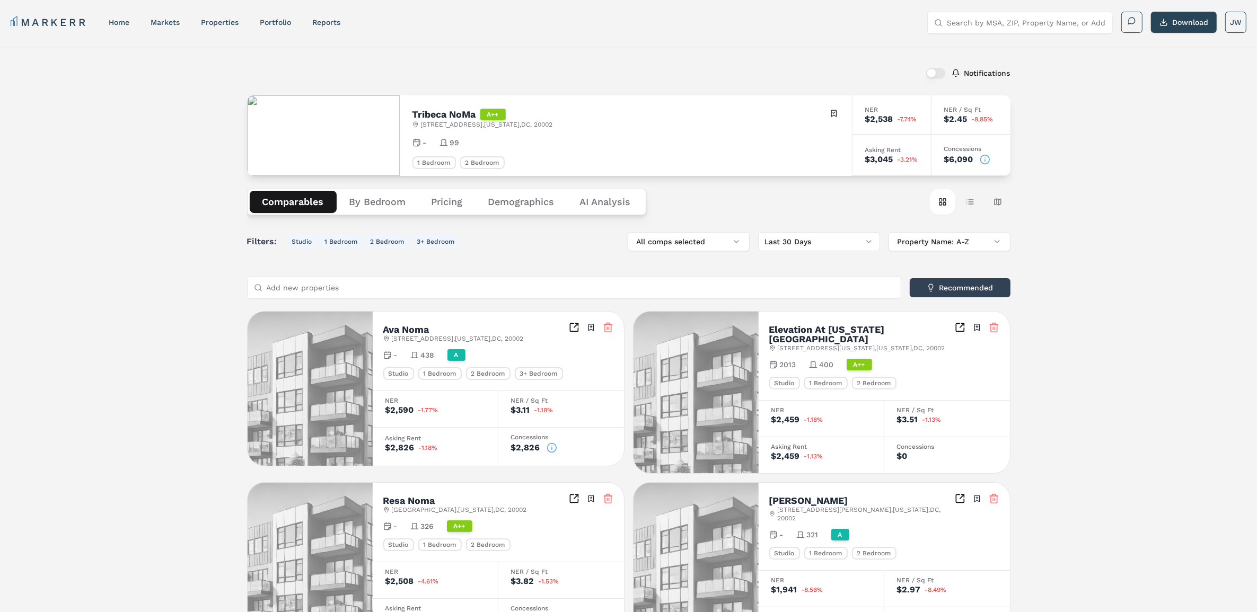
click at [981, 157] on icon at bounding box center [985, 159] width 11 height 11
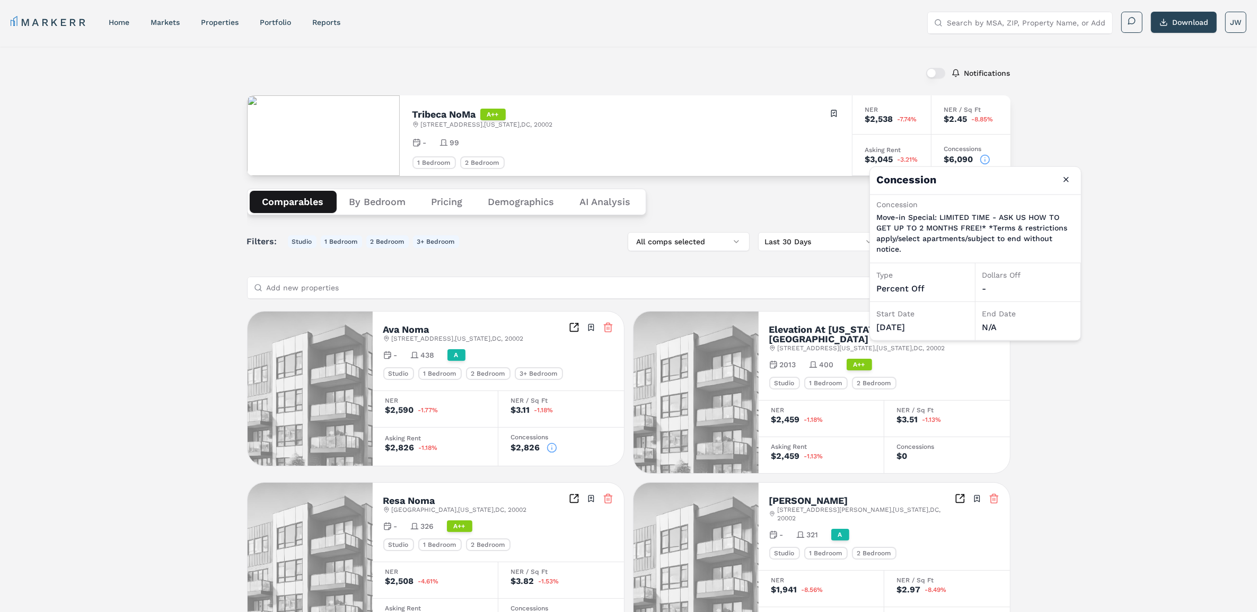
click at [981, 157] on icon at bounding box center [985, 159] width 11 height 11
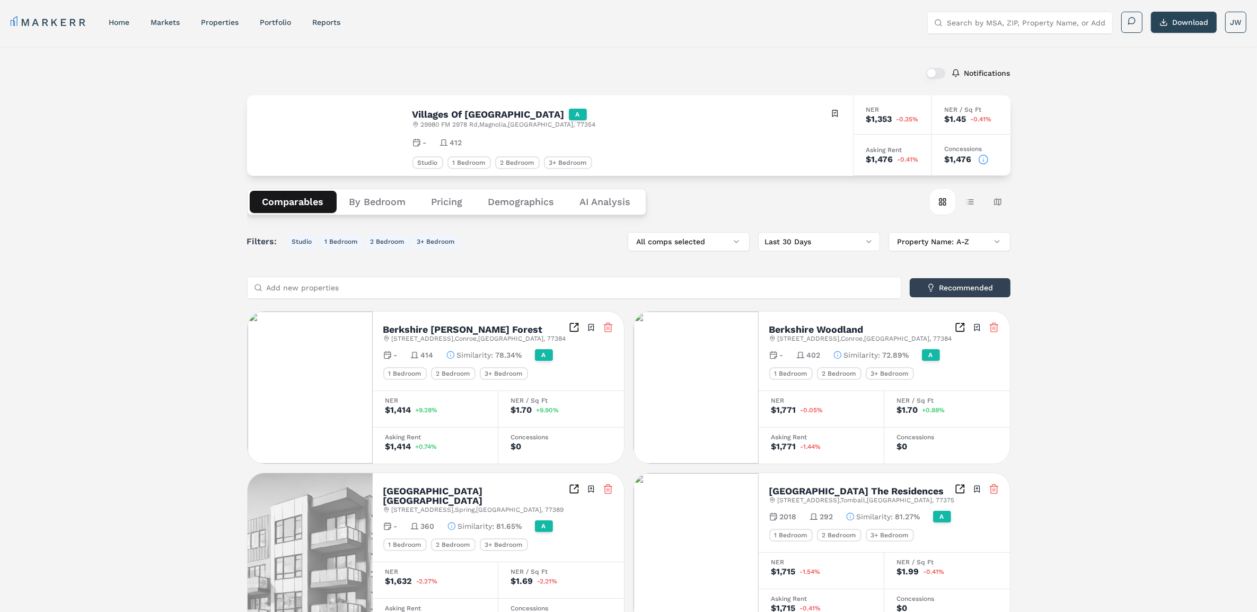
click at [982, 162] on icon at bounding box center [983, 159] width 11 height 11
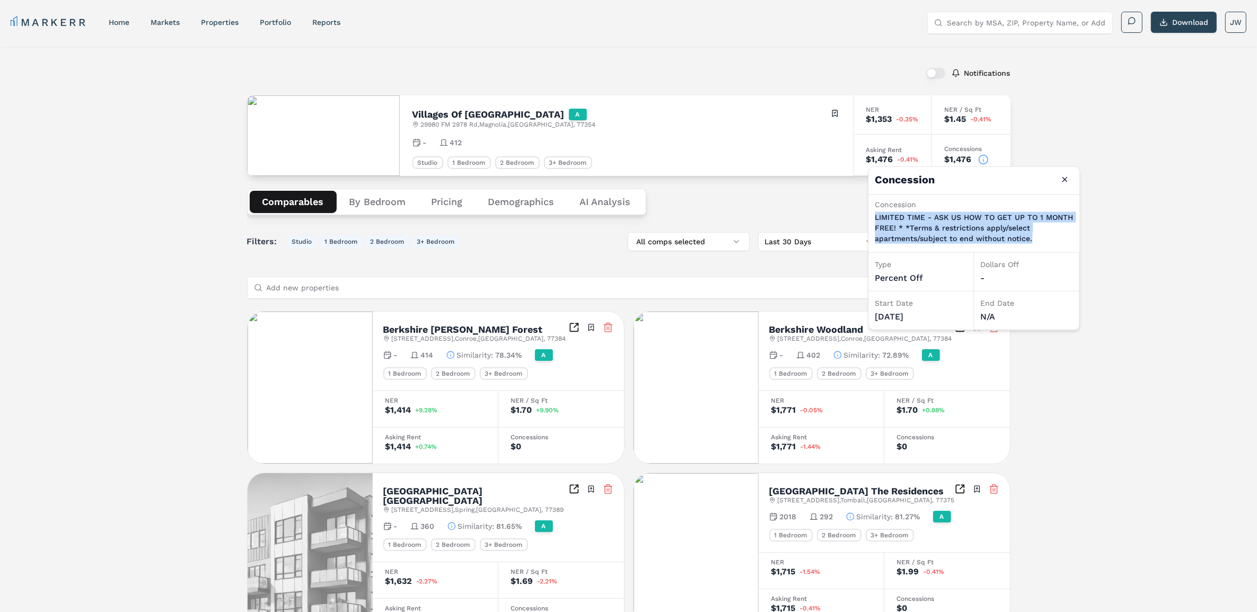
drag, startPoint x: 1034, startPoint y: 239, endPoint x: 873, endPoint y: 213, distance: 163.3
click at [873, 213] on div "Concession LIMITED TIME - ASK US HOW TO GET UP TO 1 MONTH FREE! * *Terms & rest…" at bounding box center [974, 224] width 211 height 58
copy p "LIMITED TIME - ASK US HOW TO GET UP TO 1 MONTH FREE! * *Terms & restrictions ap…"
